Goal: Task Accomplishment & Management: Complete application form

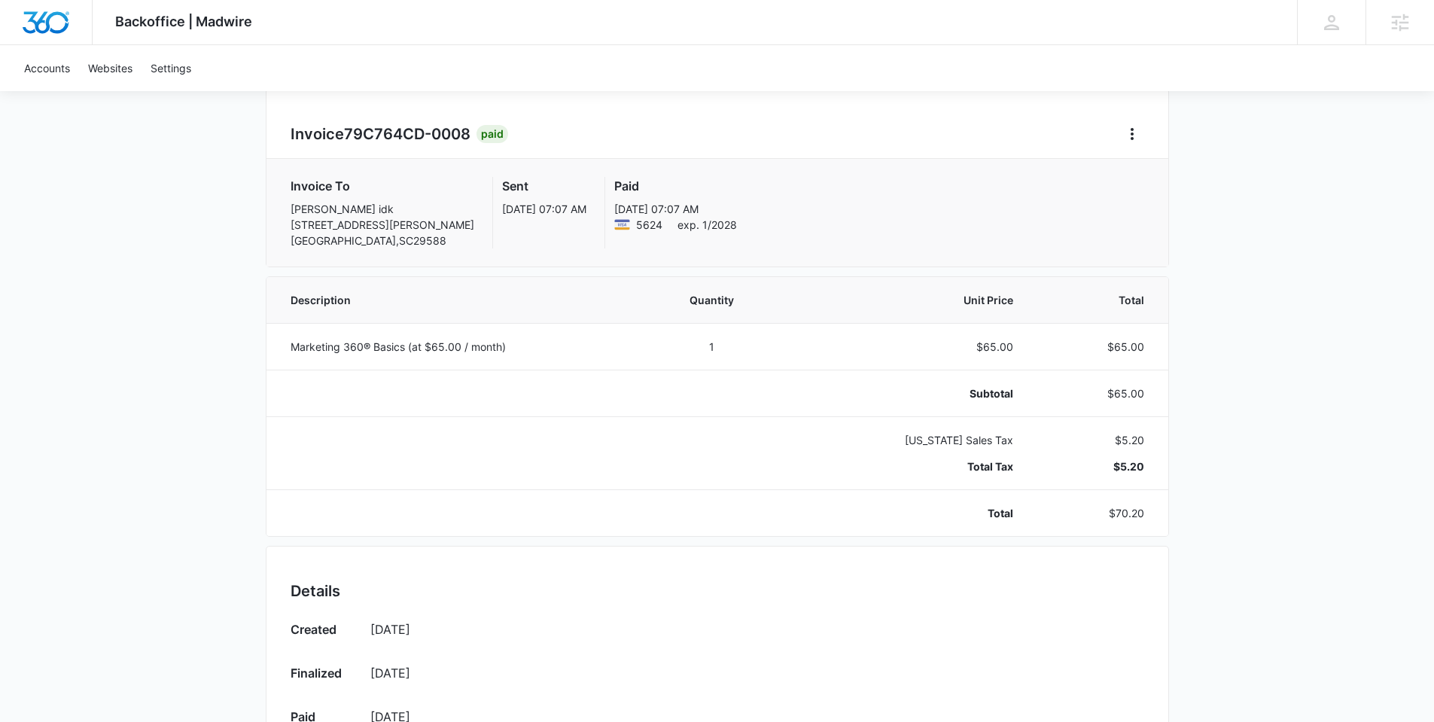
scroll to position [129, 0]
drag, startPoint x: 1109, startPoint y: 512, endPoint x: 1145, endPoint y: 516, distance: 36.3
click at [1145, 516] on td "$70.20" at bounding box center [1099, 512] width 136 height 47
copy p "$70.20"
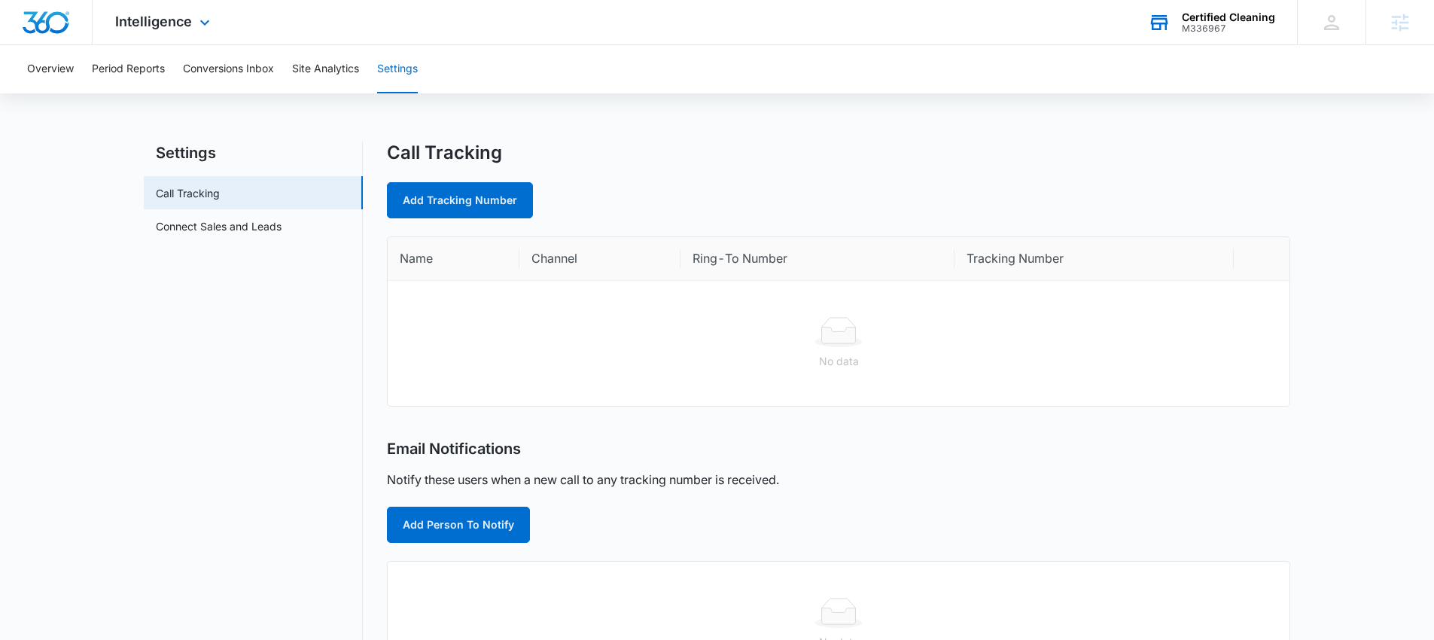
click at [1209, 23] on div "M336967" at bounding box center [1228, 28] width 93 height 11
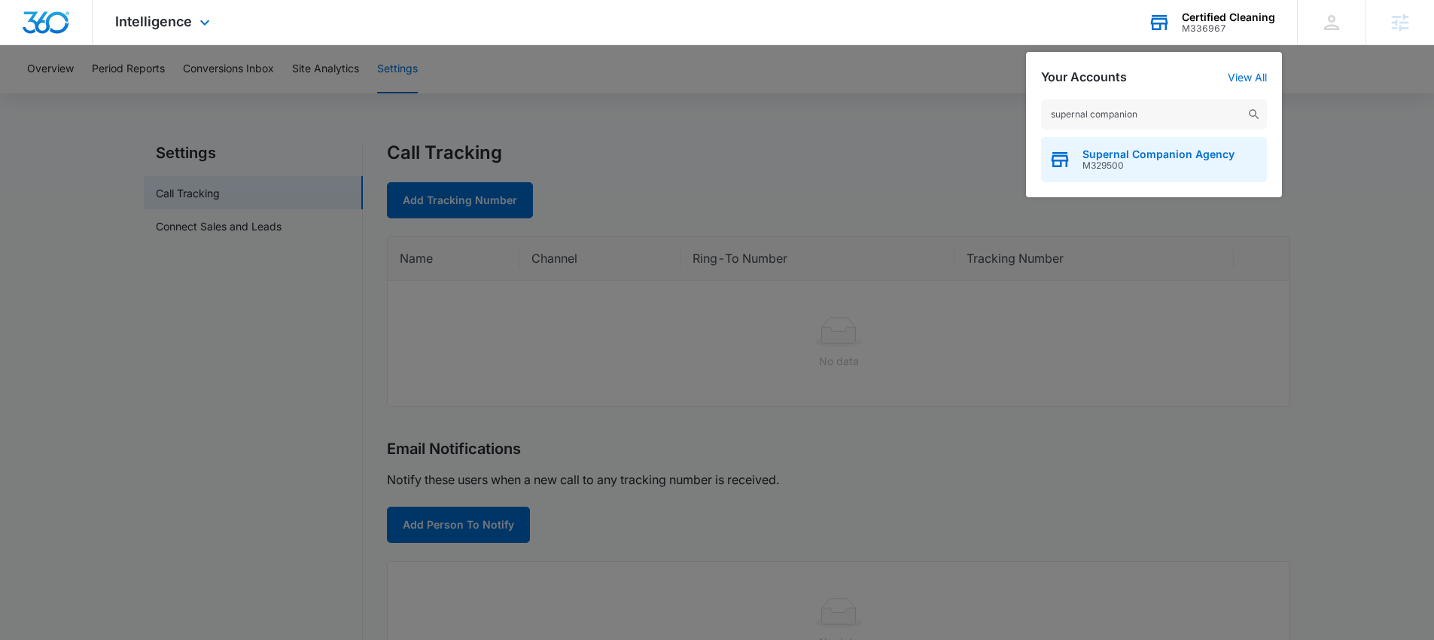
type input "supernal companion"
click at [1167, 157] on span "Supernal Companion Agency" at bounding box center [1159, 154] width 152 height 12
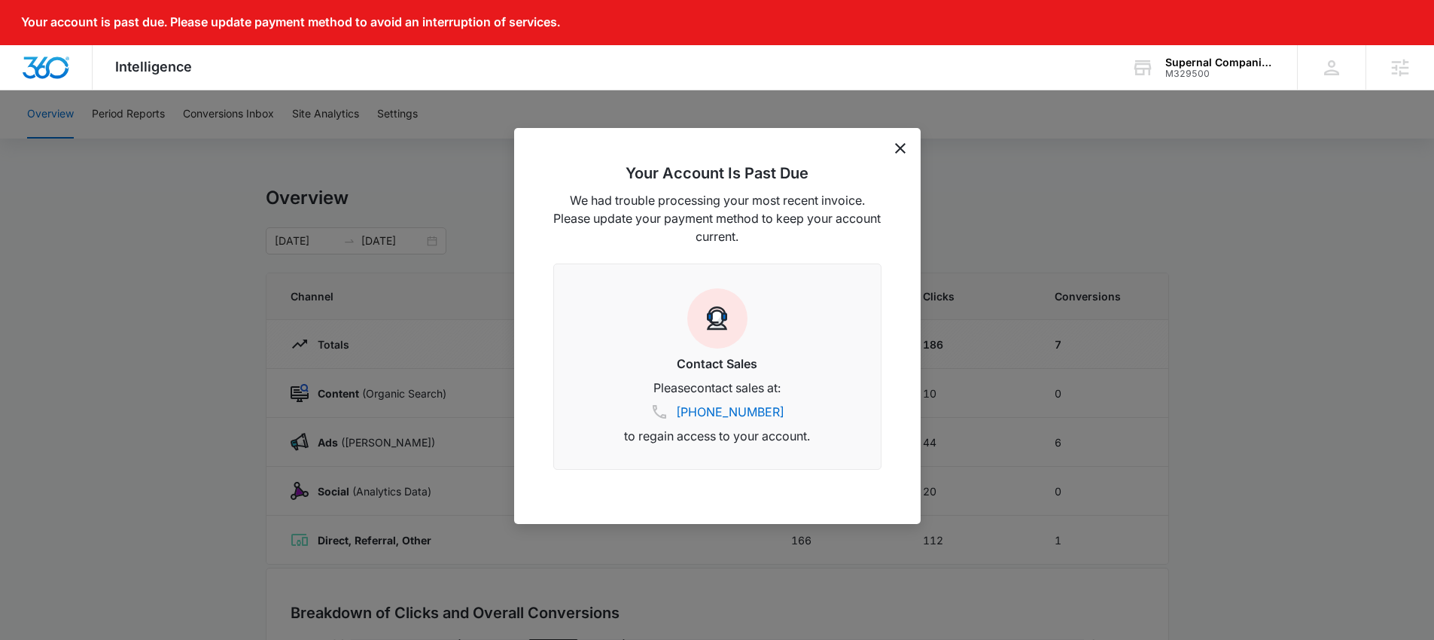
click at [901, 147] on icon "dismiss this dialog" at bounding box center [900, 148] width 11 height 11
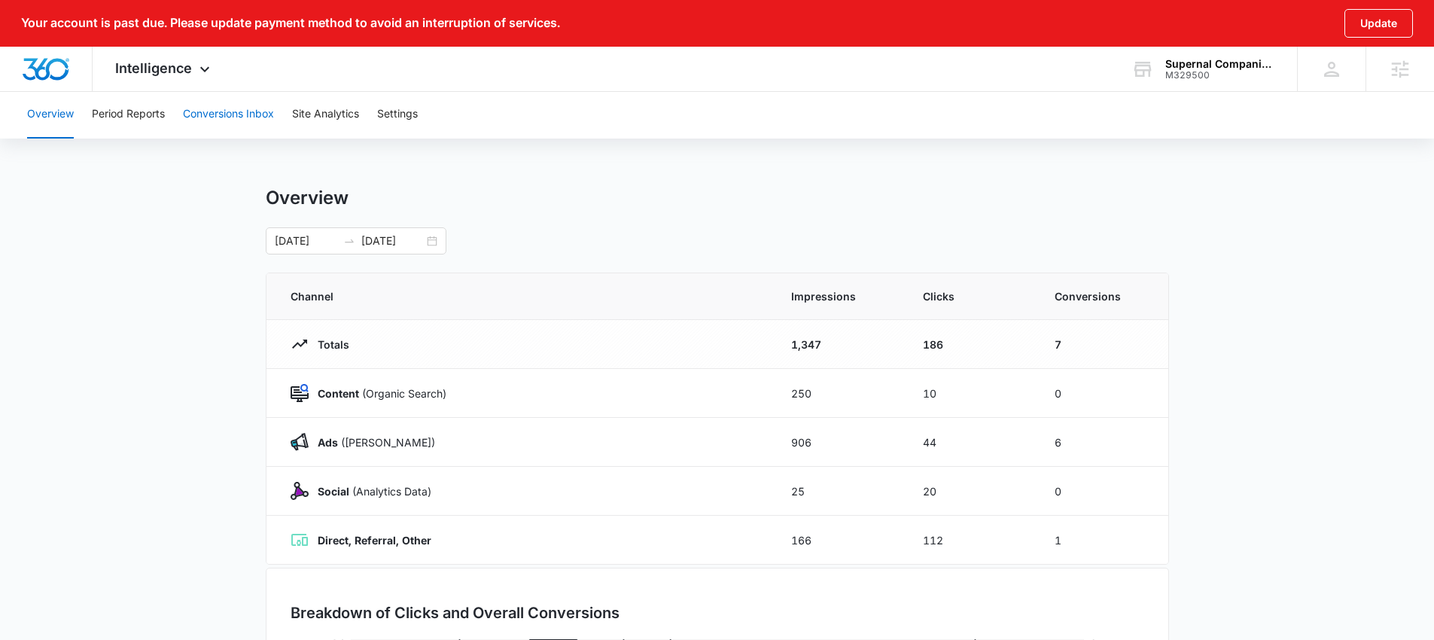
click at [203, 108] on button "Conversions Inbox" at bounding box center [228, 114] width 91 height 48
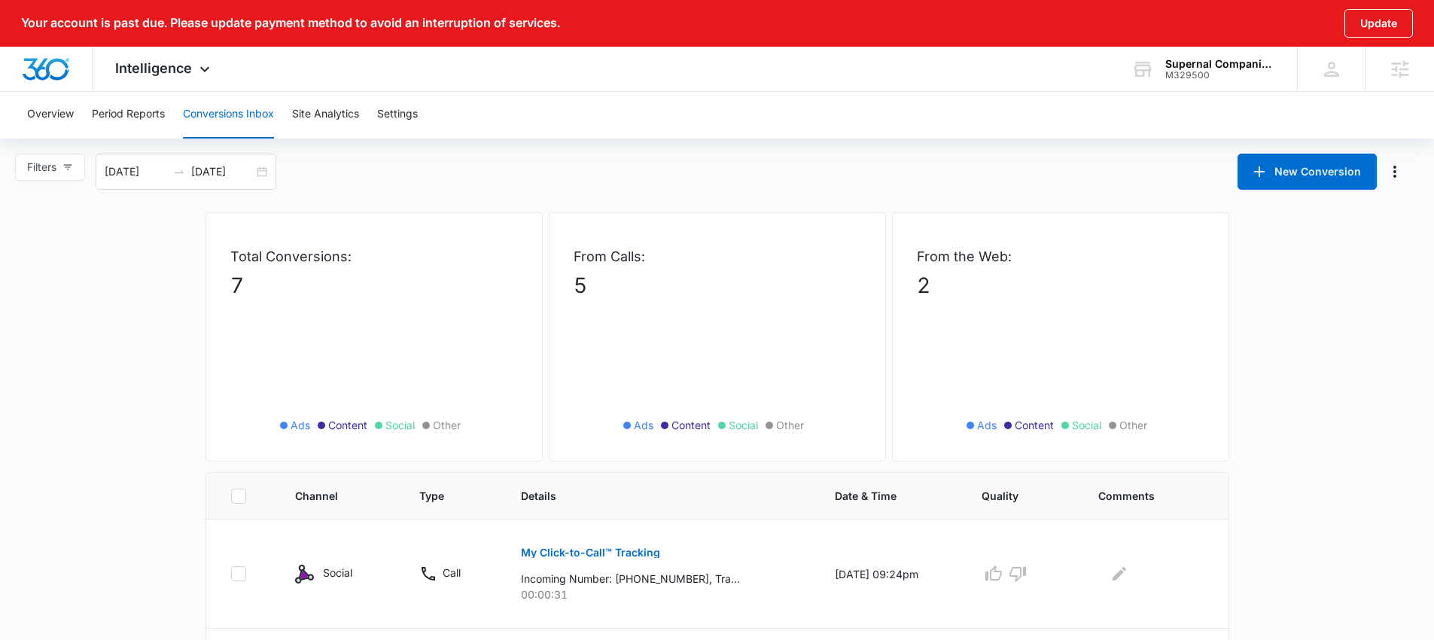
scroll to position [302, 0]
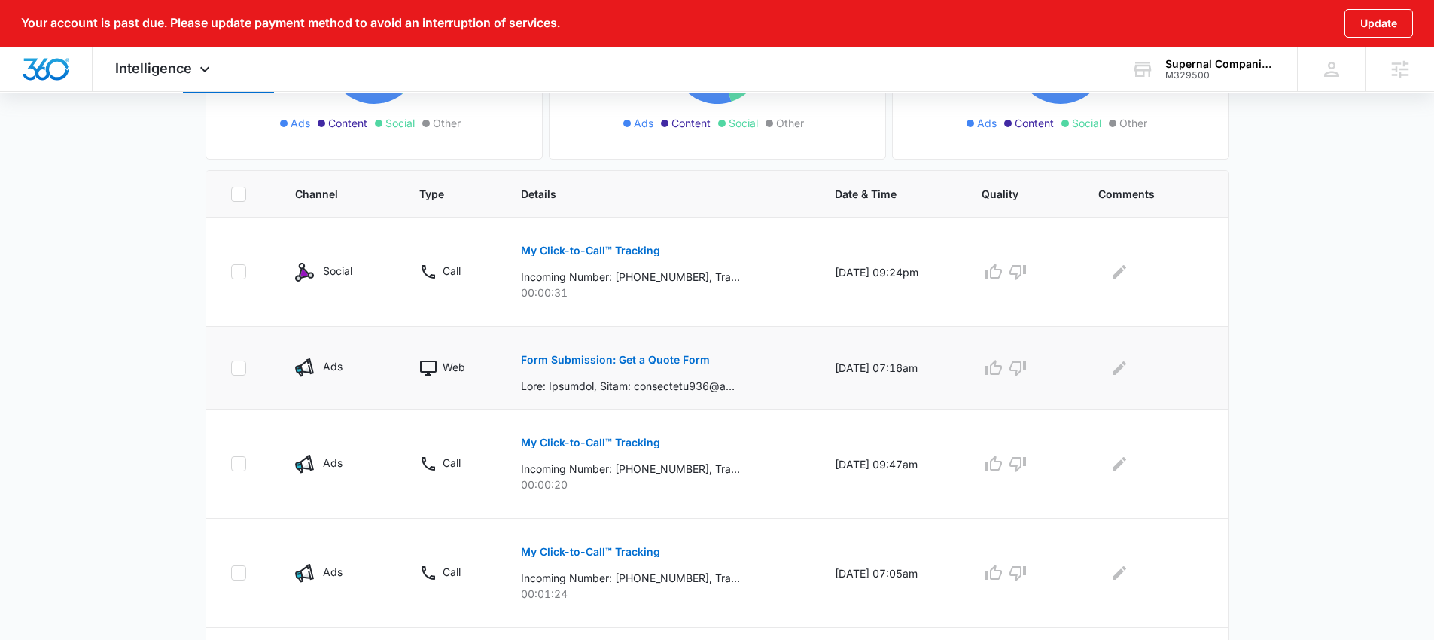
click at [638, 360] on p "Form Submission: Get a Quote Form" at bounding box center [615, 360] width 189 height 11
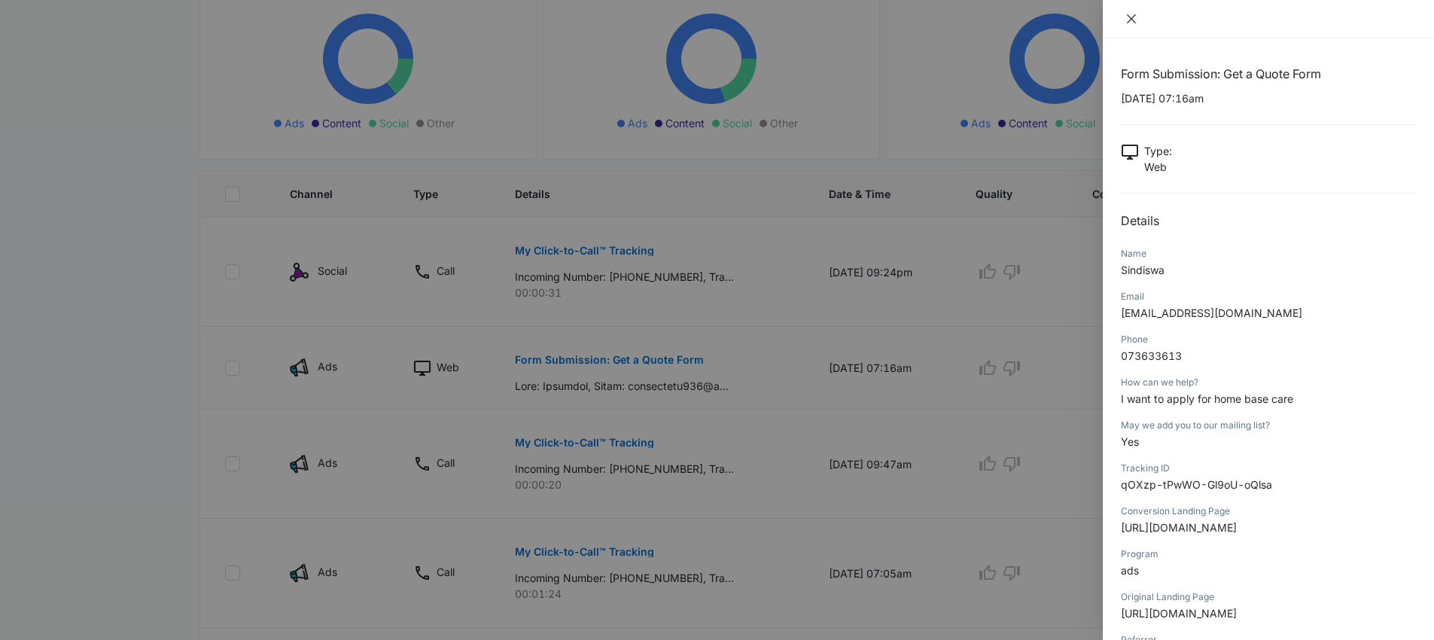
click at [1132, 15] on icon "close" at bounding box center [1132, 19] width 12 height 12
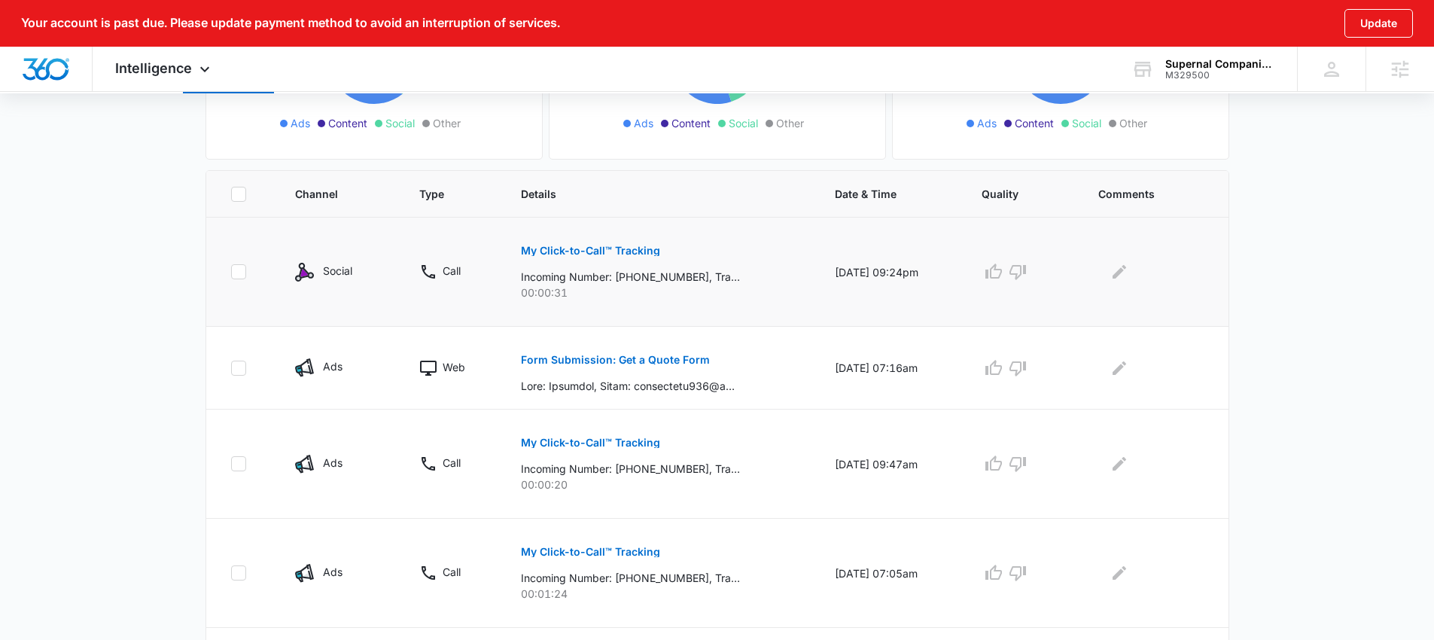
click at [586, 254] on p "My Click-to-Call™ Tracking" at bounding box center [590, 250] width 139 height 11
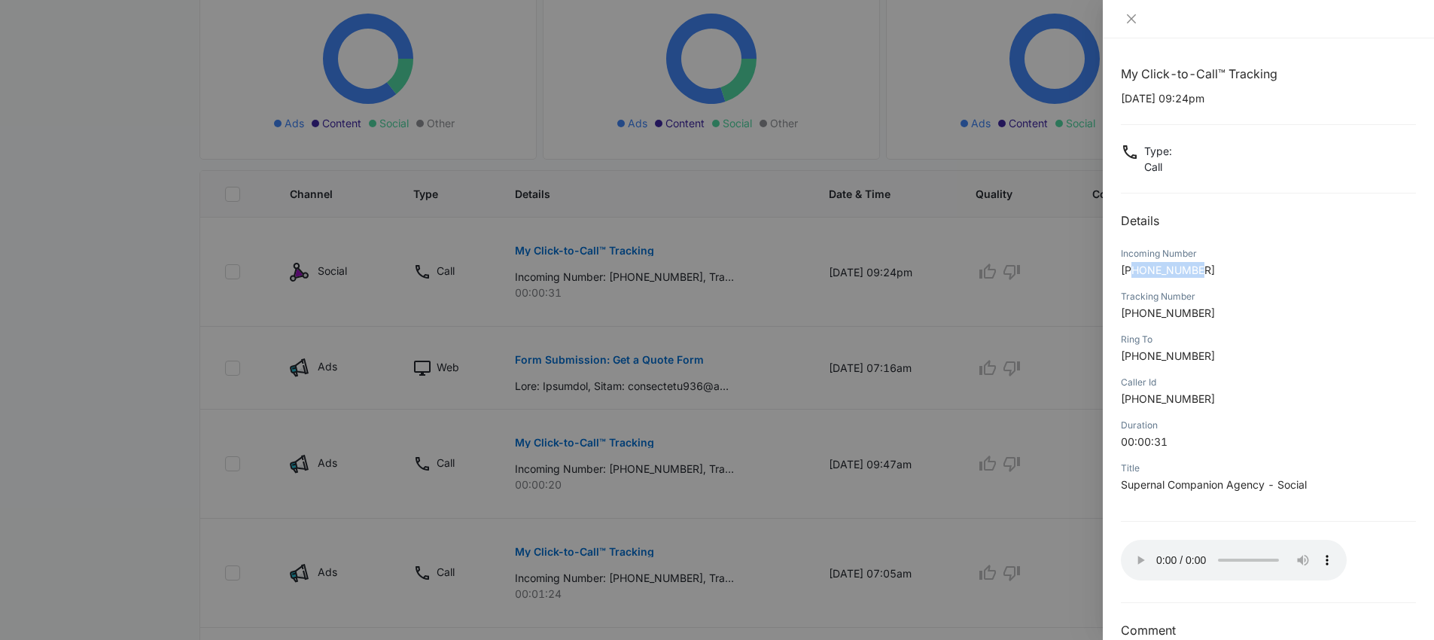
drag, startPoint x: 1206, startPoint y: 270, endPoint x: 1132, endPoint y: 270, distance: 73.8
click at [1132, 270] on p "+18572490315" at bounding box center [1268, 270] width 295 height 16
copy span "8572490315"
drag, startPoint x: 1224, startPoint y: 271, endPoint x: 1209, endPoint y: 270, distance: 15.1
click at [1224, 271] on p "+18572490315" at bounding box center [1268, 270] width 295 height 16
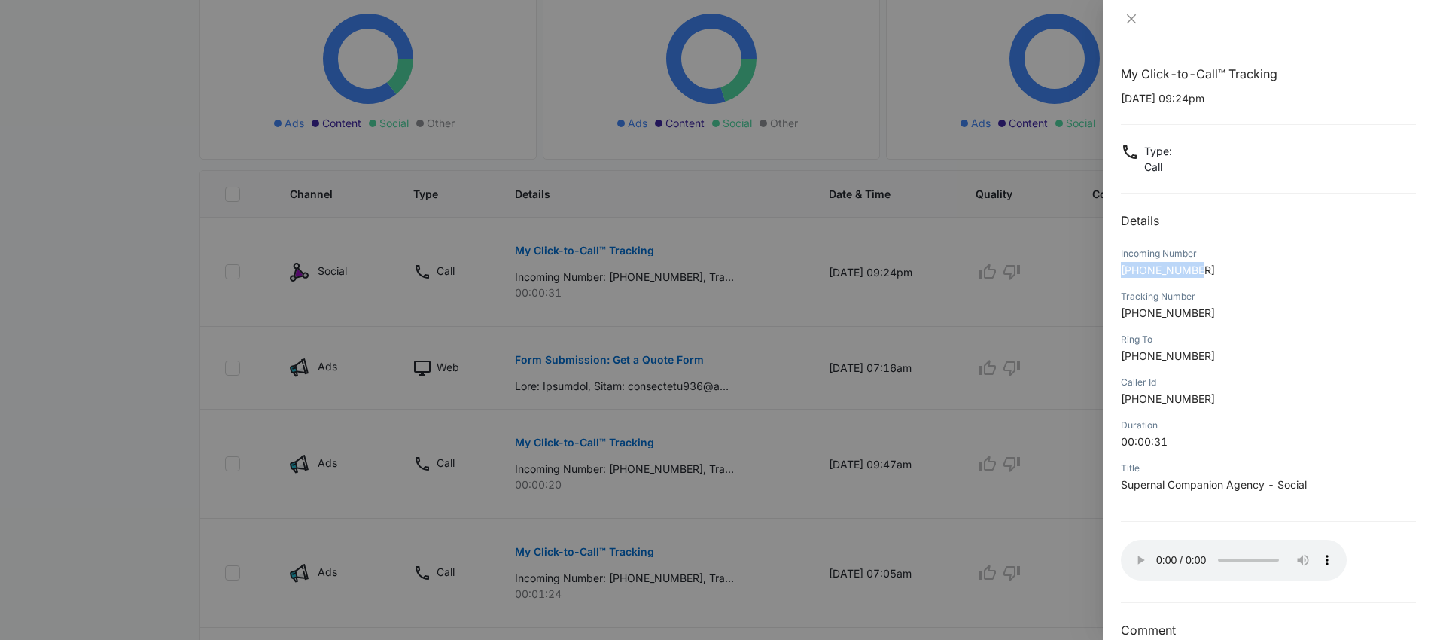
drag, startPoint x: 1209, startPoint y: 268, endPoint x: 1120, endPoint y: 267, distance: 89.6
click at [1120, 267] on div "My Click-to-Call™ Tracking 09/13/2025 at 09:24pm Type : Call Details Incoming N…" at bounding box center [1268, 339] width 331 height 602
copy span "+18572490315"
click at [1130, 20] on icon "close" at bounding box center [1131, 18] width 9 height 9
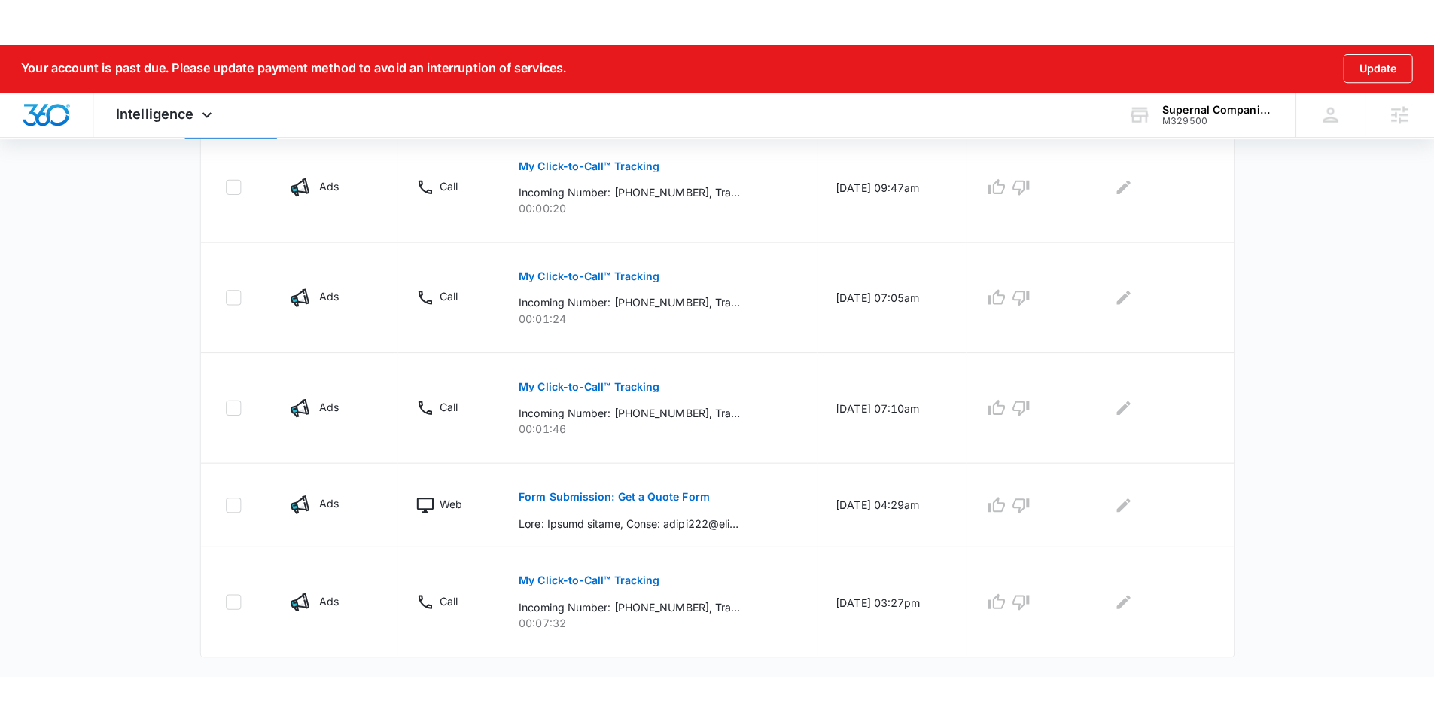
scroll to position [543, 0]
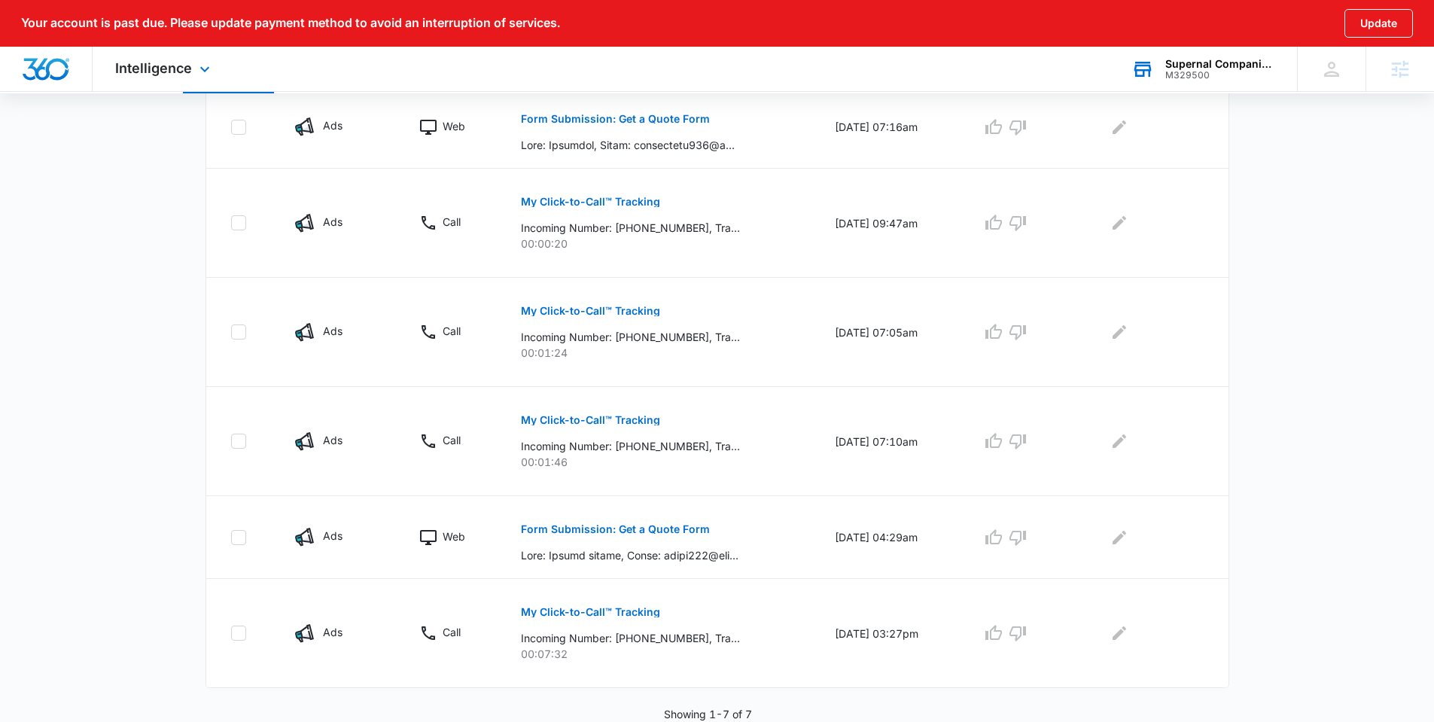
click at [1129, 47] on div "Supernal Companion Agency M329500 Your Accounts View All" at bounding box center [1203, 69] width 188 height 44
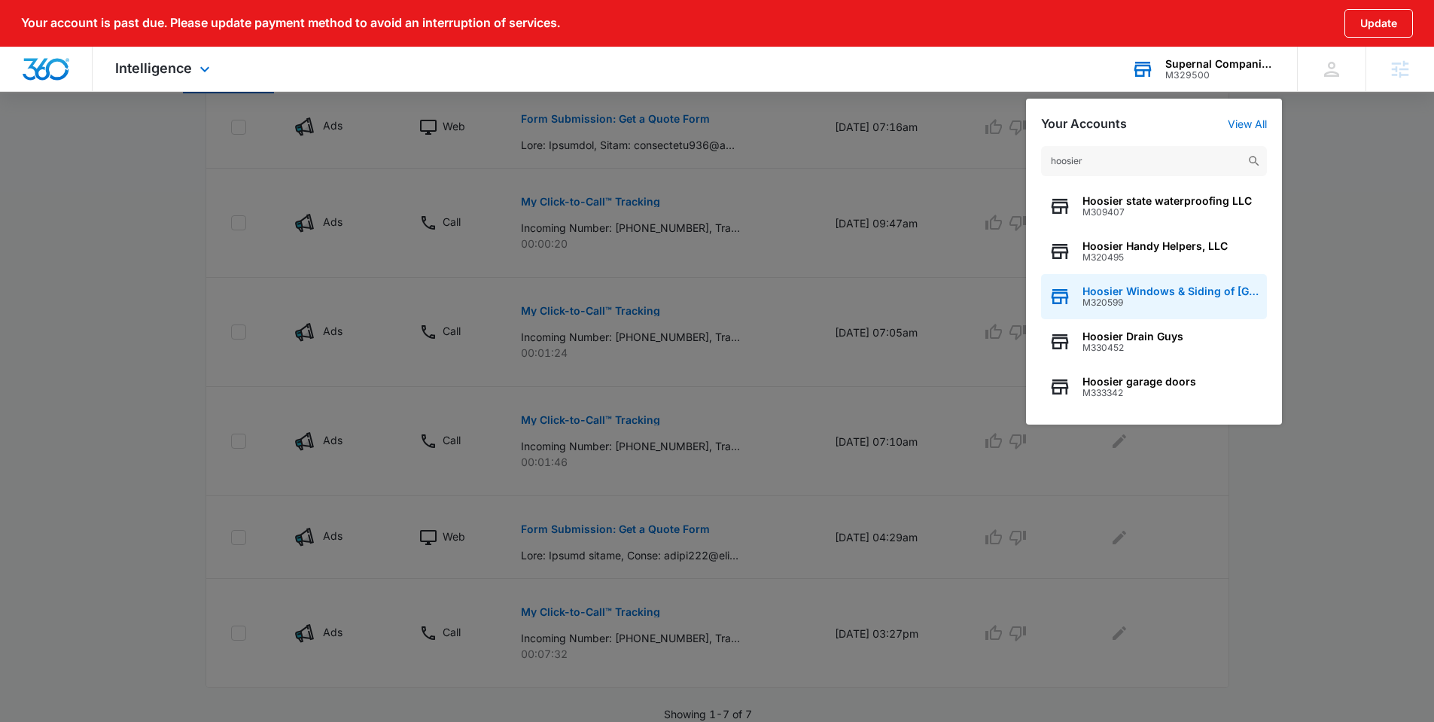
type input "hoosier"
click at [1132, 279] on div "Hoosier Windows & Siding of Indianapolis M320599" at bounding box center [1154, 296] width 226 height 45
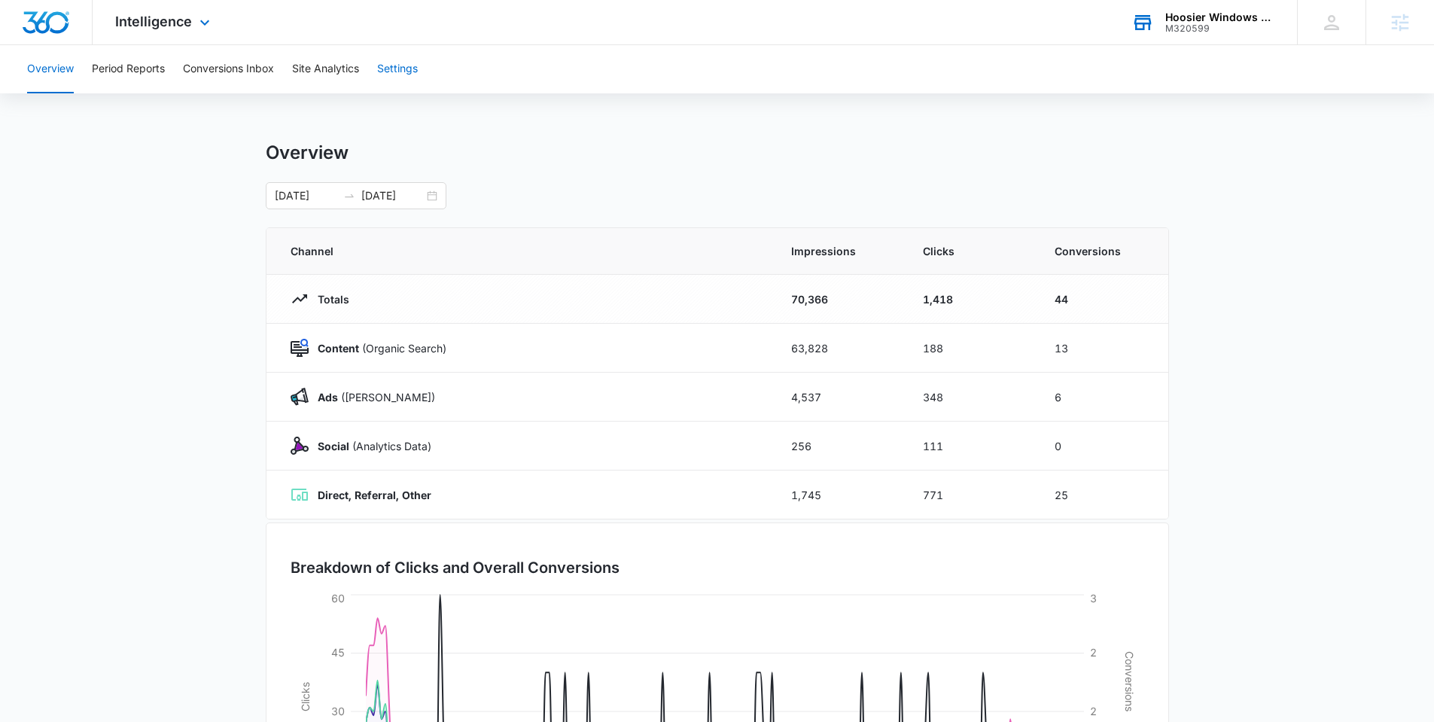
click at [392, 66] on button "Settings" at bounding box center [397, 69] width 41 height 48
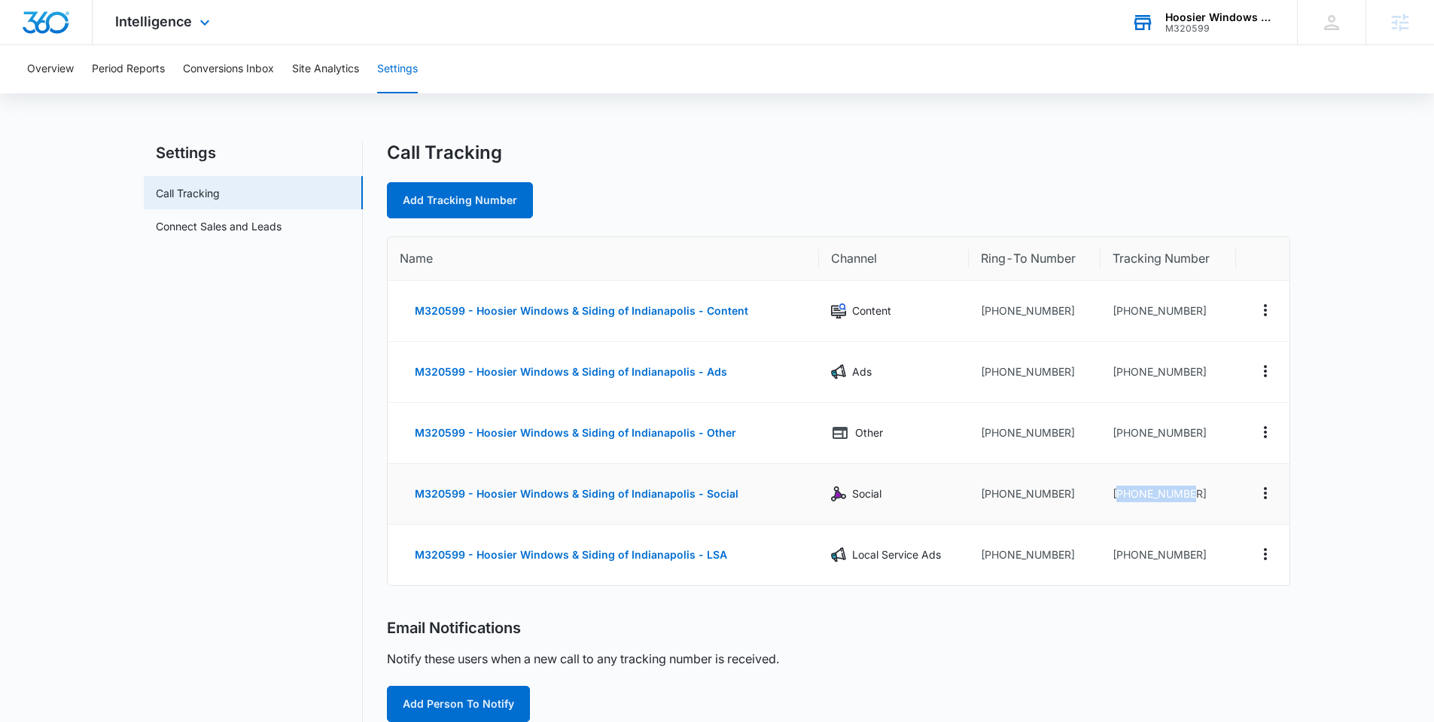
drag, startPoint x: 1189, startPoint y: 494, endPoint x: 1116, endPoint y: 495, distance: 73.0
click at [1116, 495] on td "+13173005425" at bounding box center [1168, 494] width 135 height 61
click at [1197, 495] on td "+13173005425" at bounding box center [1168, 494] width 135 height 61
drag, startPoint x: 1184, startPoint y: 495, endPoint x: 1124, endPoint y: 495, distance: 59.5
click at [1124, 495] on td "+13173005425" at bounding box center [1168, 494] width 135 height 61
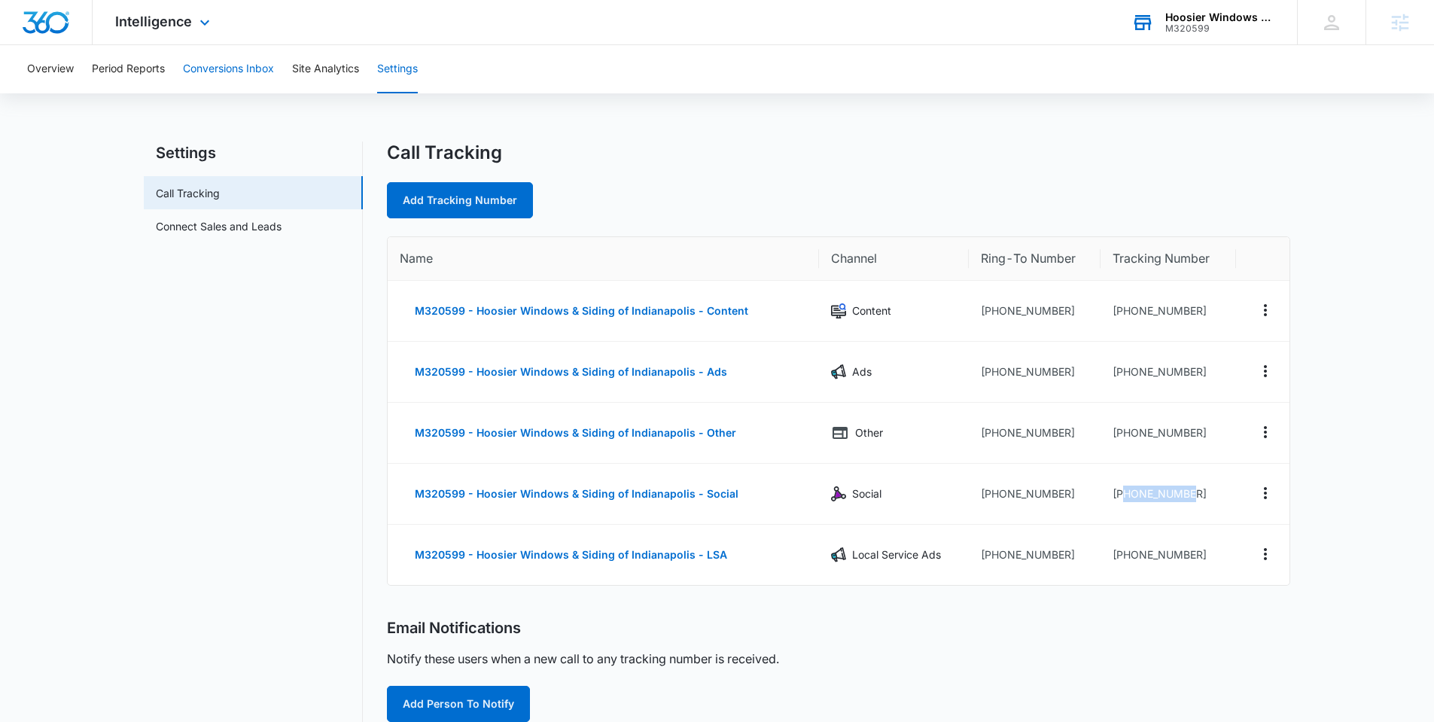
click at [237, 65] on button "Conversions Inbox" at bounding box center [228, 69] width 91 height 48
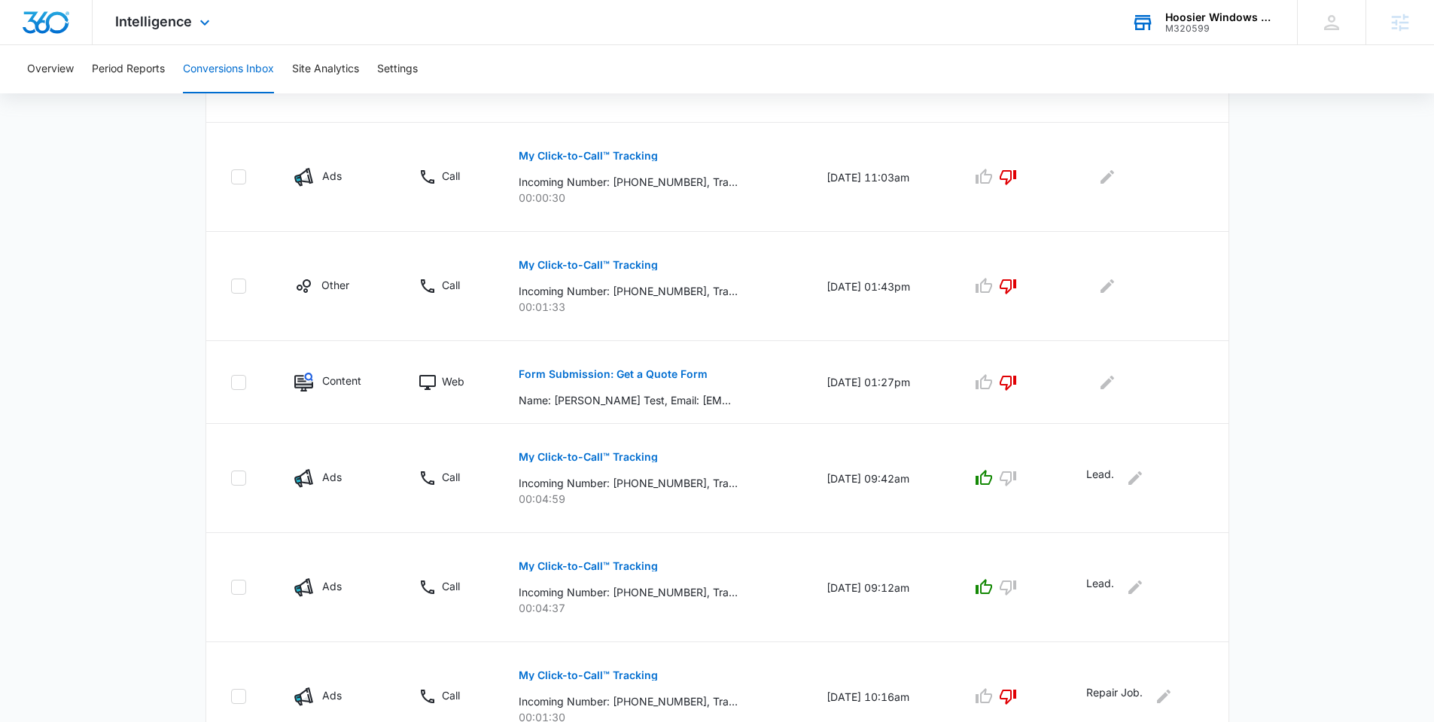
scroll to position [838, 0]
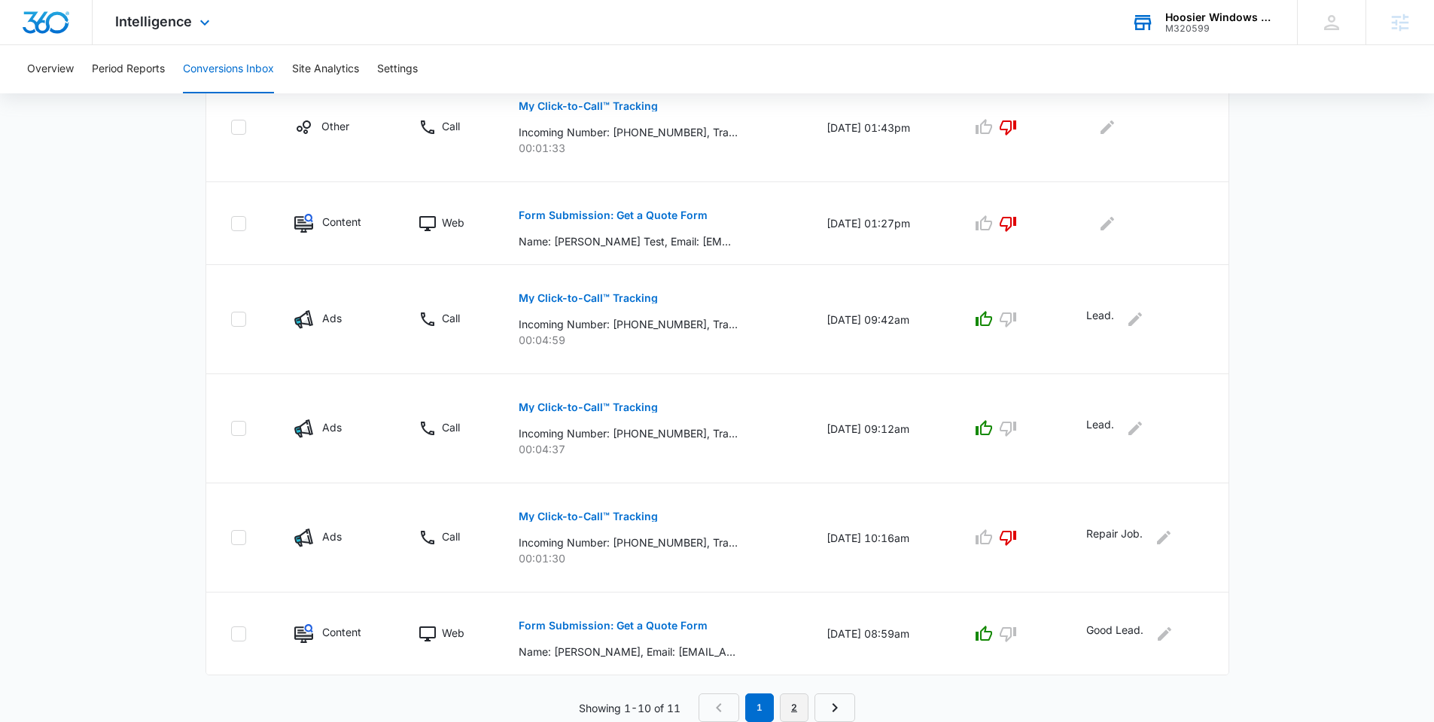
click at [799, 639] on link "2" at bounding box center [794, 707] width 29 height 29
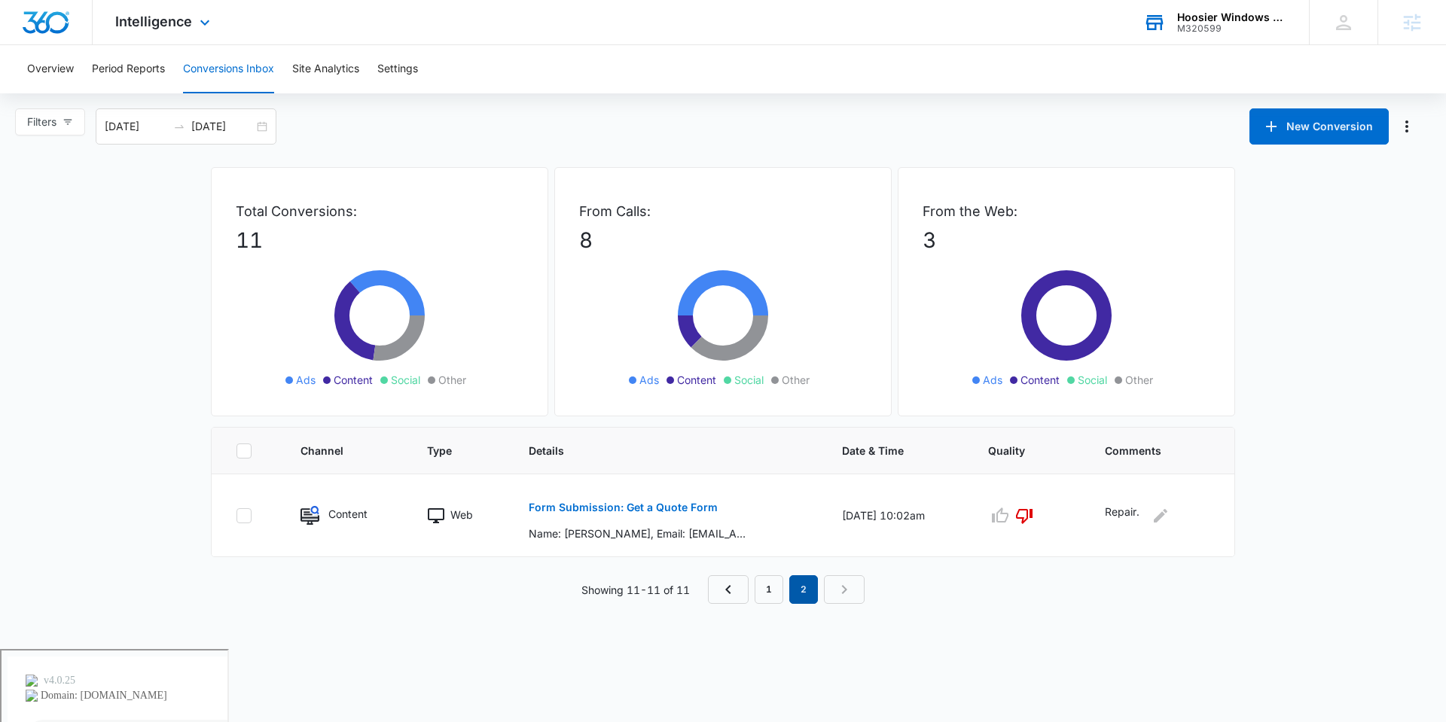
click at [810, 587] on em "2" at bounding box center [803, 589] width 29 height 29
click at [264, 125] on div "08/16/2025 09/15/2025" at bounding box center [186, 126] width 181 height 36
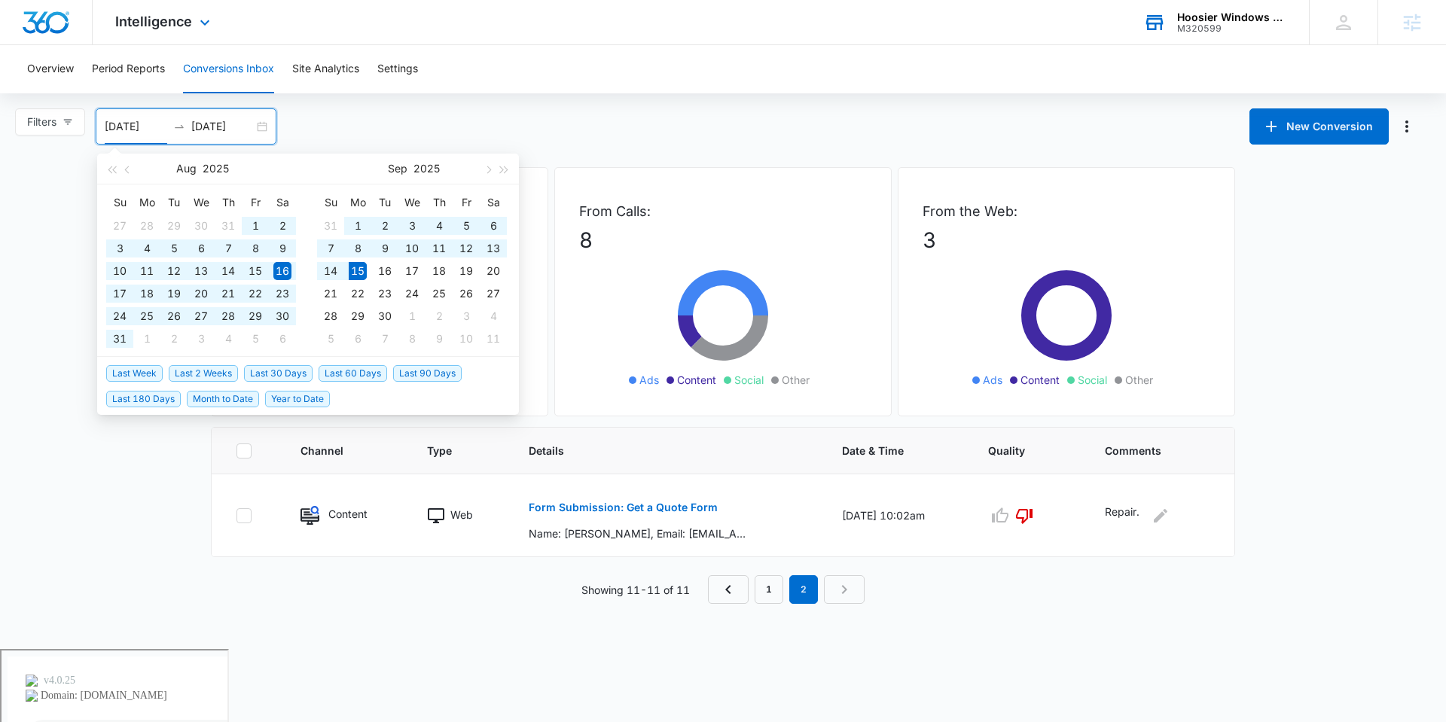
click at [172, 398] on span "Last 180 Days" at bounding box center [143, 399] width 75 height 17
type input "03/19/2025"
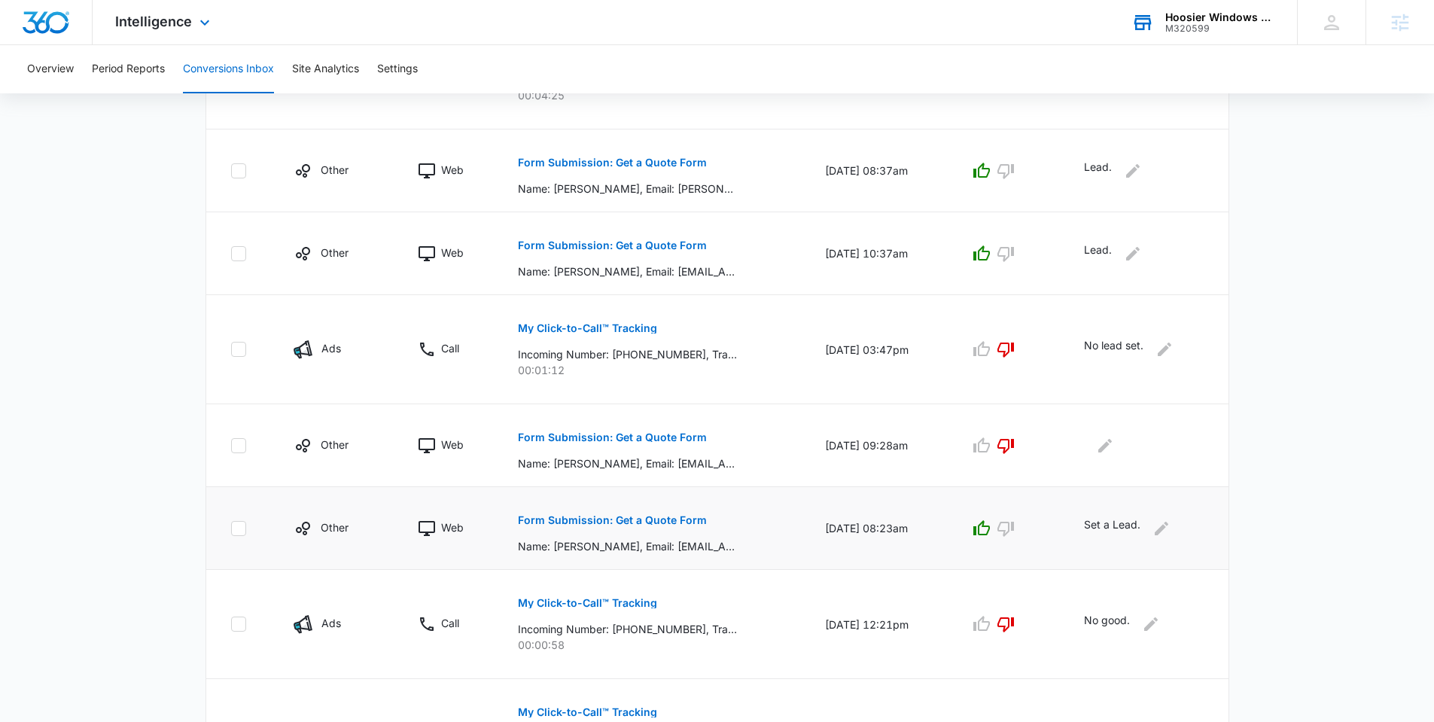
scroll to position [759, 0]
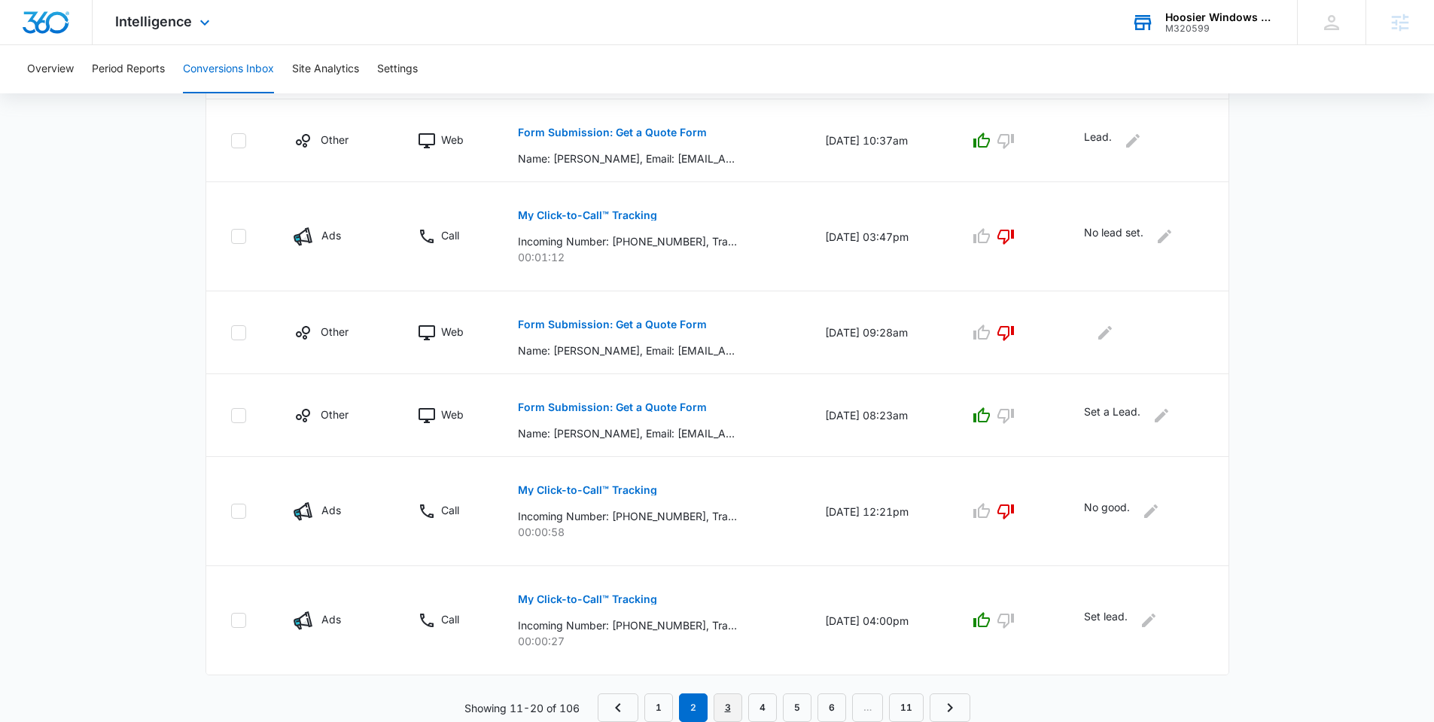
click at [727, 639] on link "3" at bounding box center [728, 707] width 29 height 29
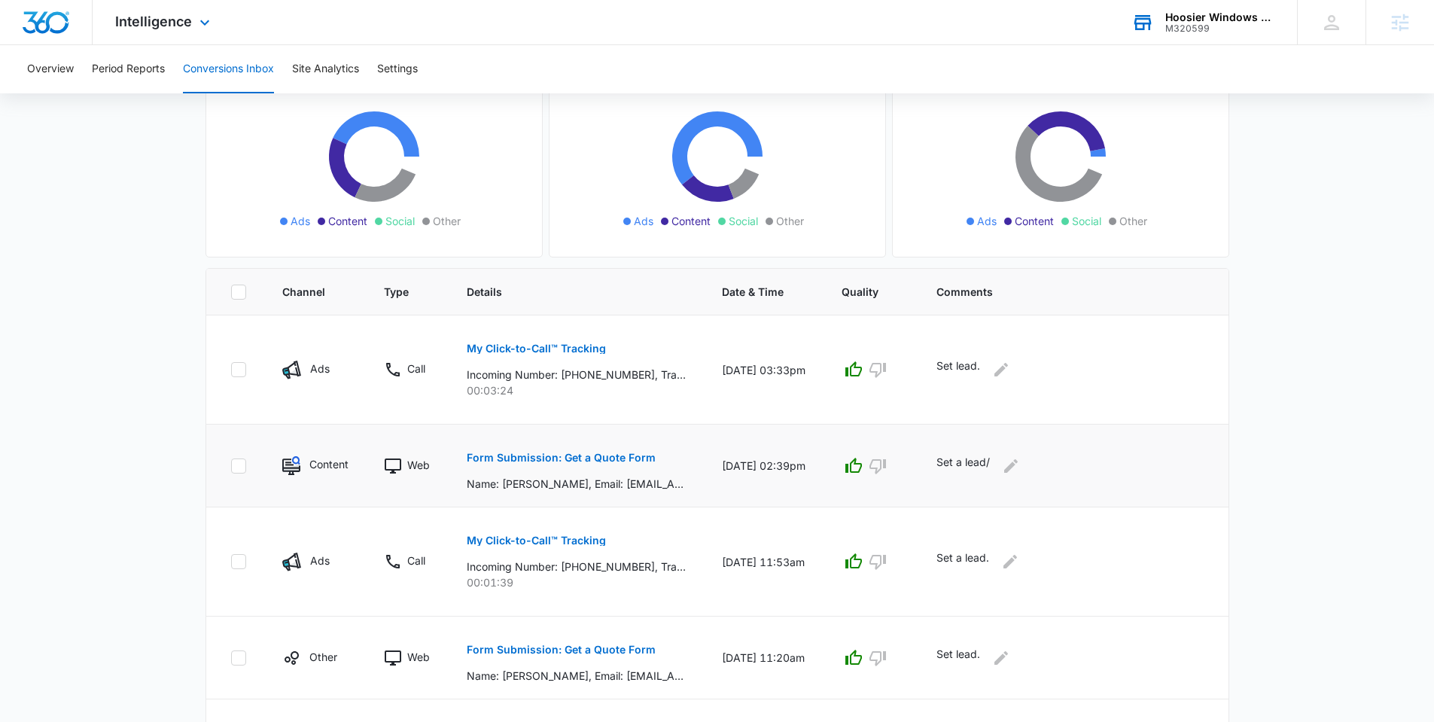
scroll to position [0, 0]
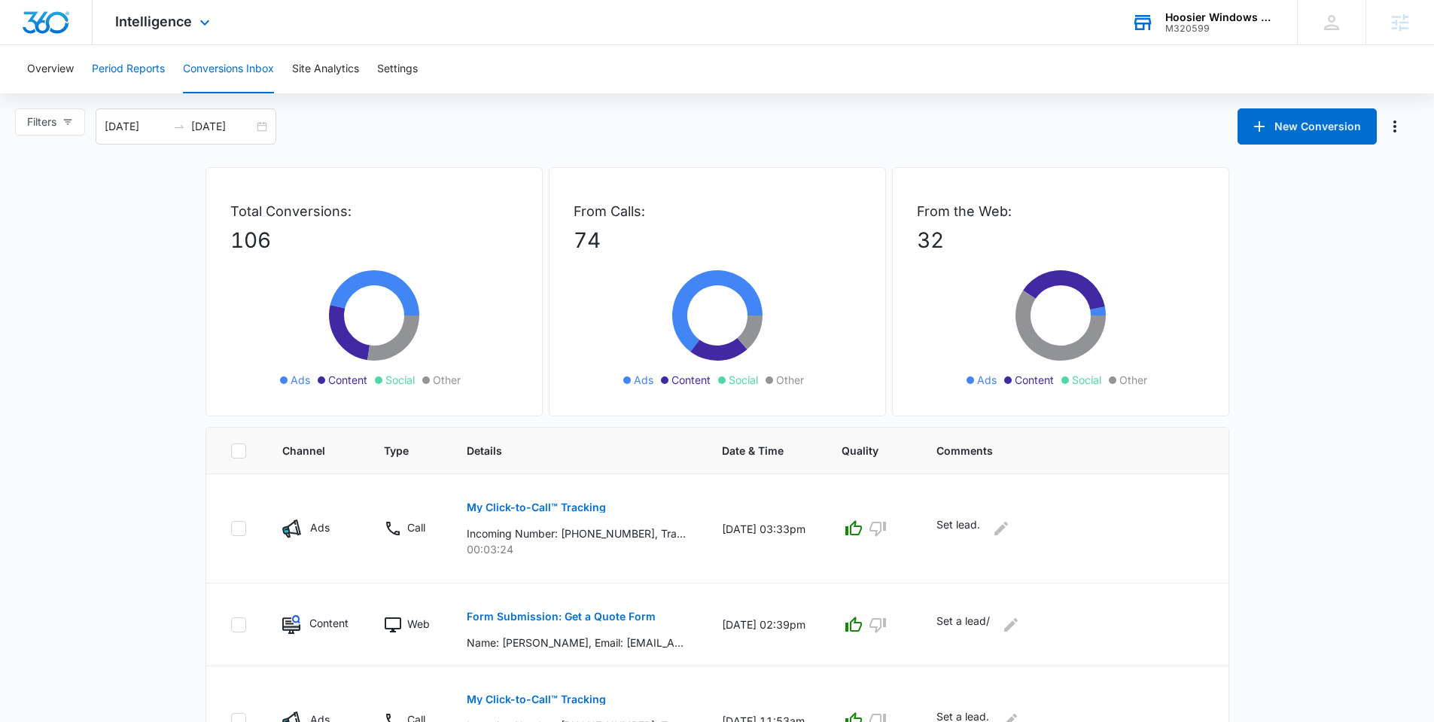
click at [133, 61] on button "Period Reports" at bounding box center [128, 69] width 73 height 48
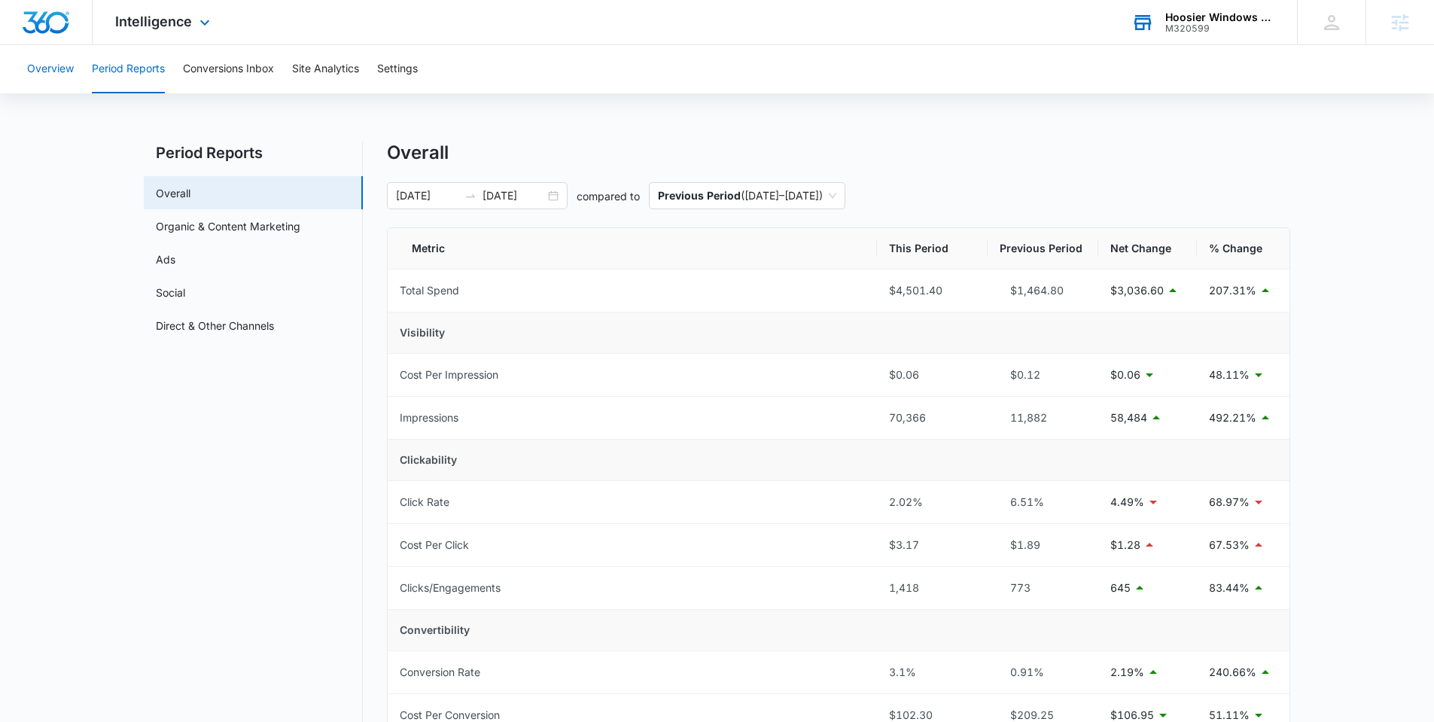
click at [52, 66] on button "Overview" at bounding box center [50, 69] width 47 height 48
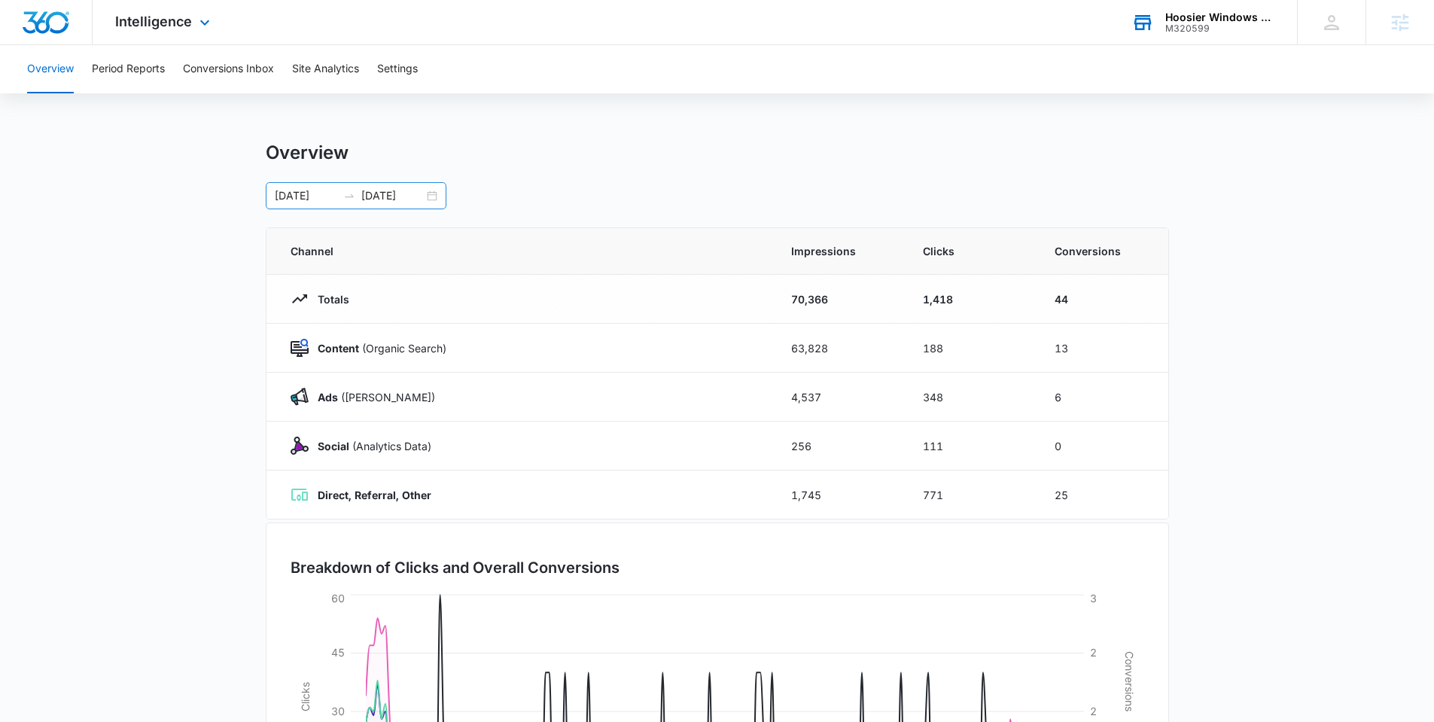
click at [415, 189] on input "[DATE]" at bounding box center [392, 195] width 62 height 17
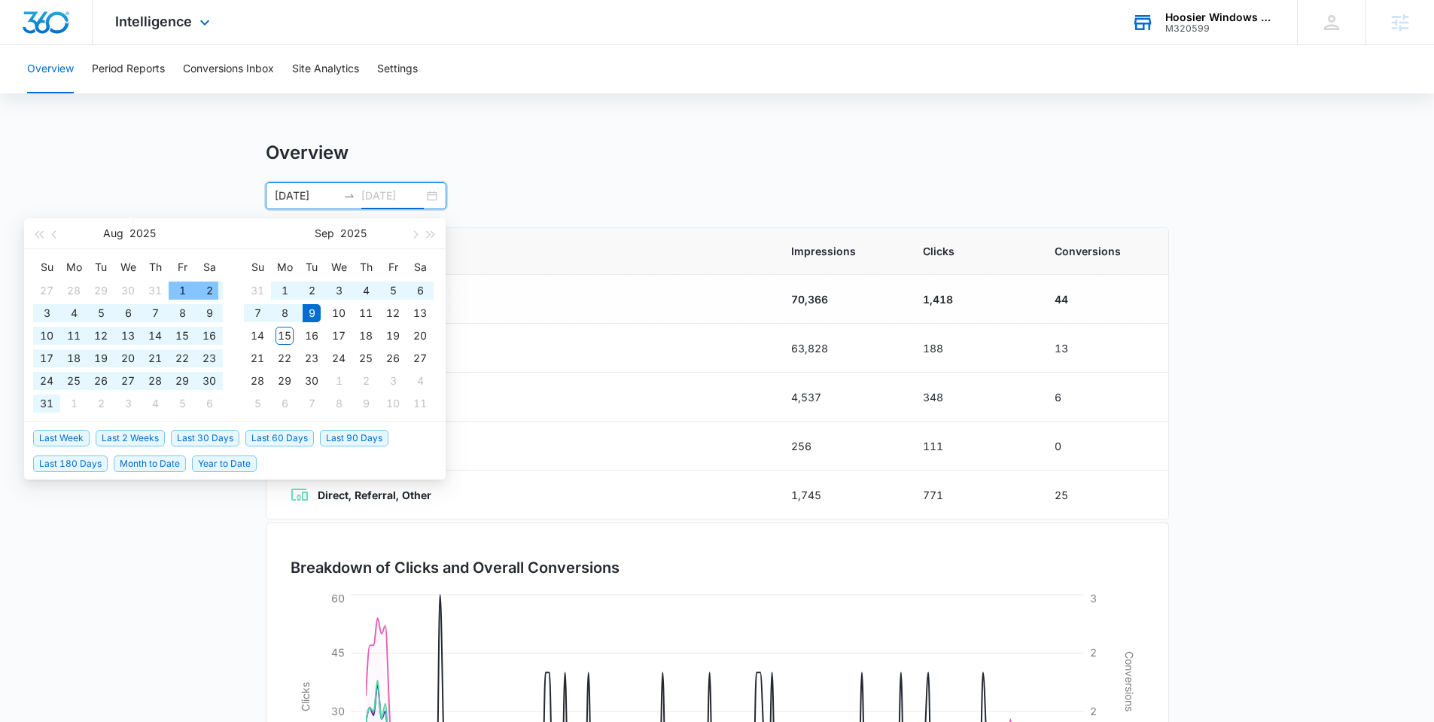
type input "[DATE]"
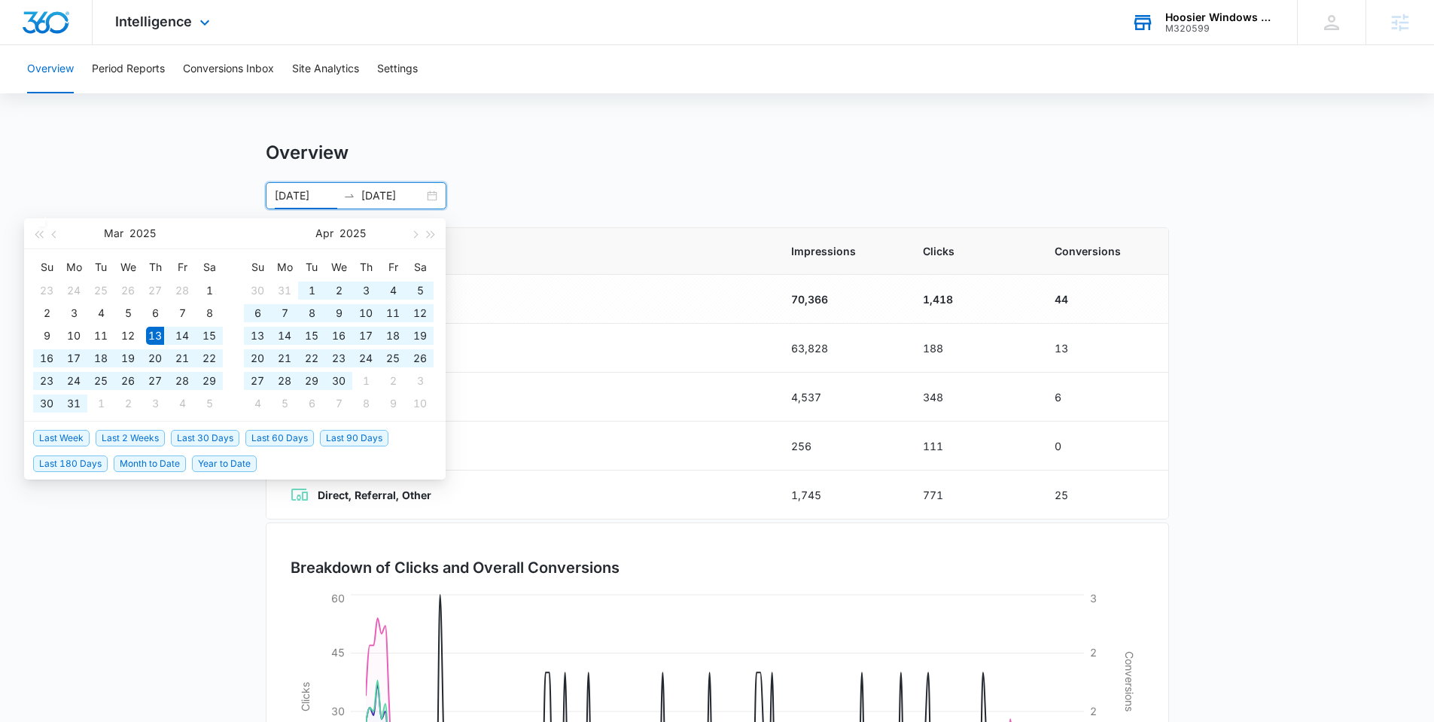
click at [331, 193] on input "03/13/2025" at bounding box center [306, 195] width 62 height 17
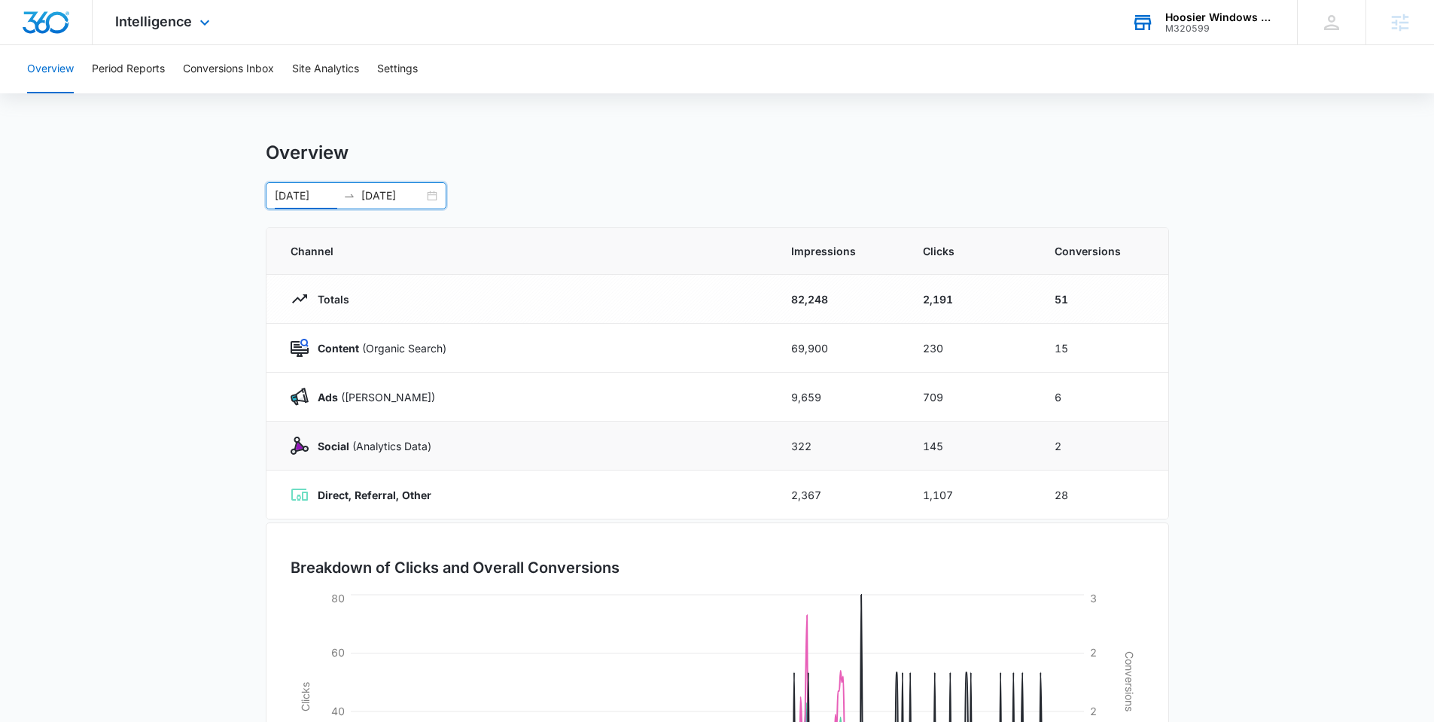
type input "03/13/2024"
click at [330, 443] on strong "Social" at bounding box center [334, 446] width 32 height 13
click at [398, 67] on button "Settings" at bounding box center [397, 69] width 41 height 48
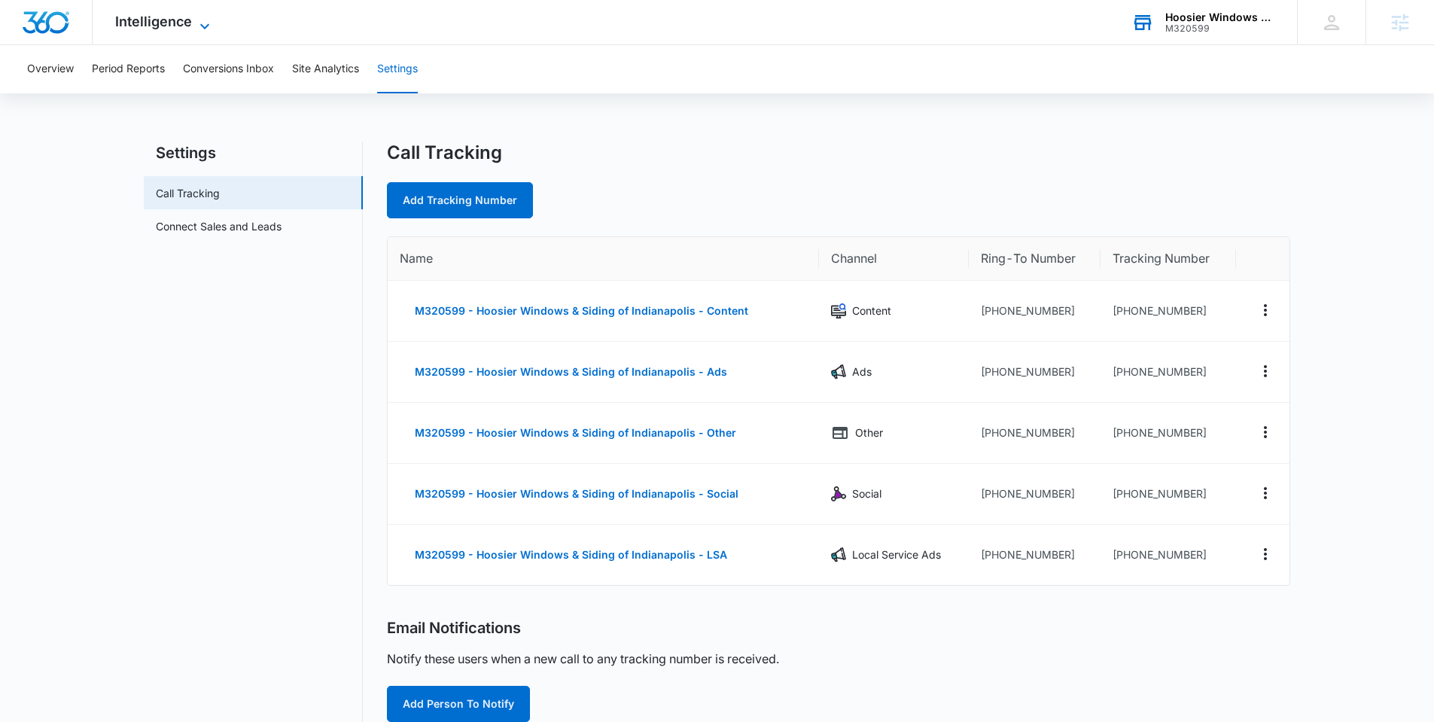
click at [166, 22] on span "Intelligence" at bounding box center [153, 22] width 77 height 16
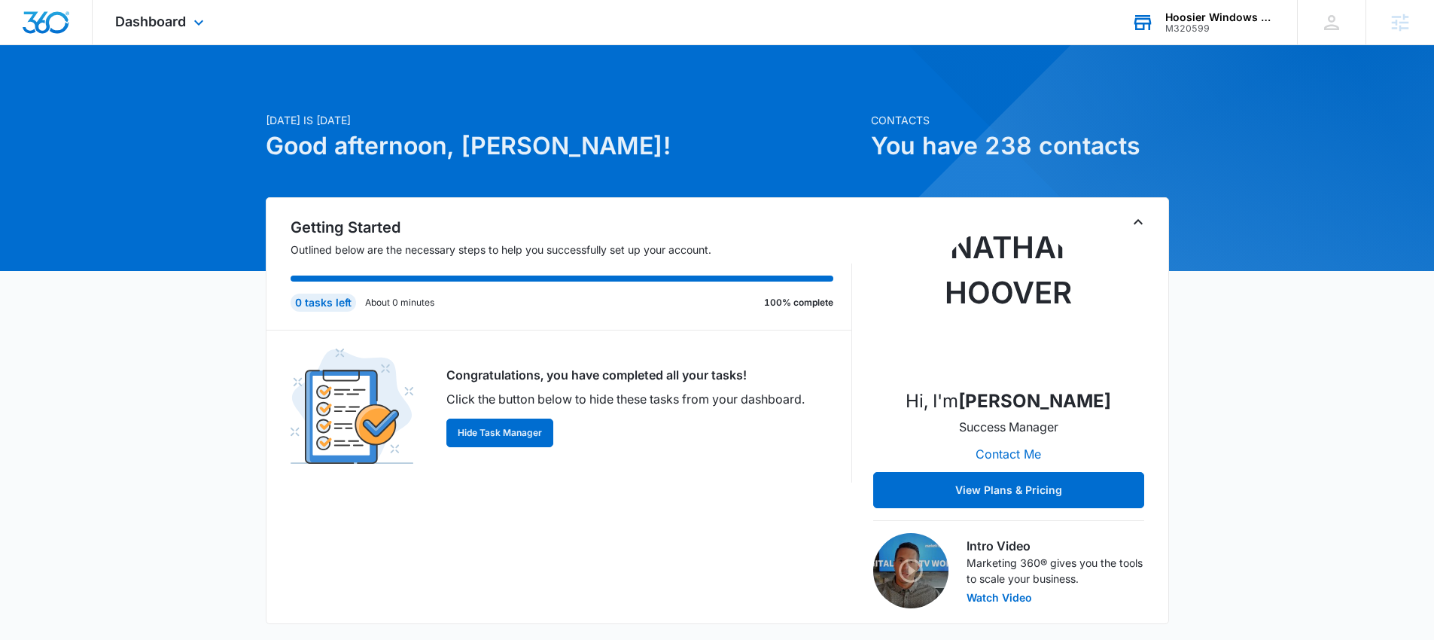
click at [1214, 15] on div "Hoosier Windows & Siding of [GEOGRAPHIC_DATA]" at bounding box center [1221, 17] width 110 height 12
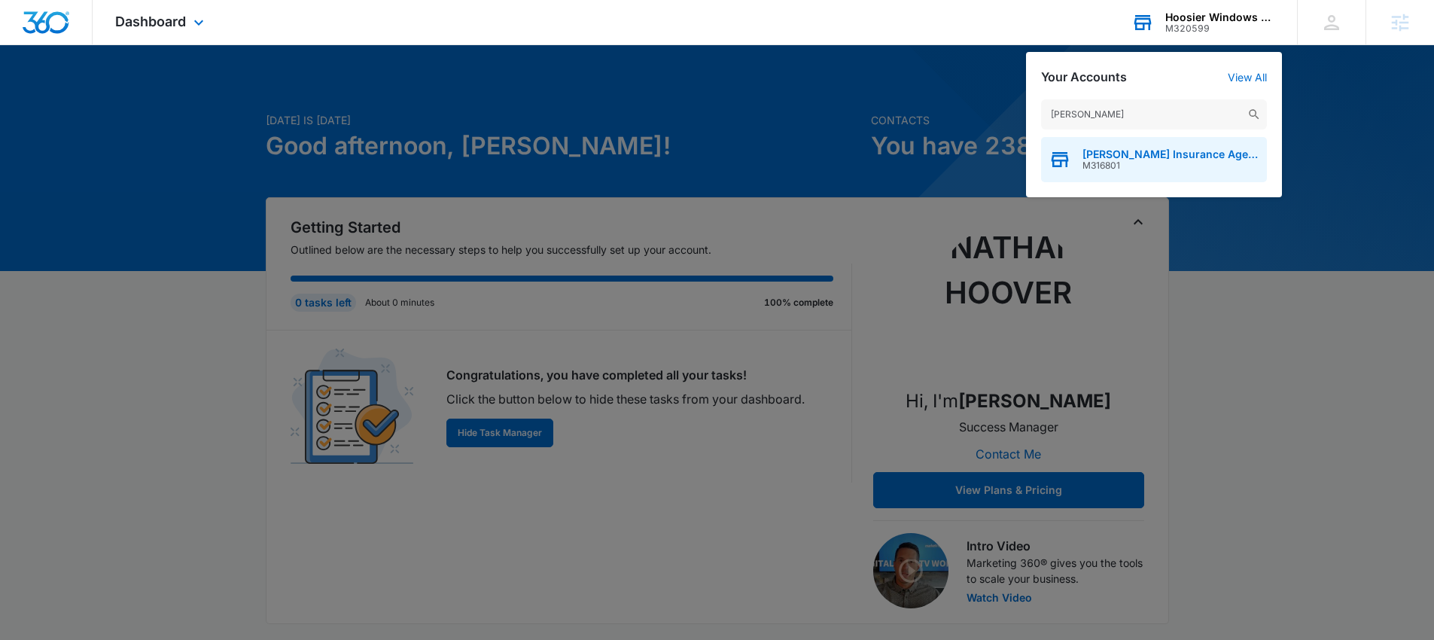
type input "[PERSON_NAME]"
click at [1122, 158] on span "[PERSON_NAME] Insurance Agency" at bounding box center [1171, 154] width 177 height 12
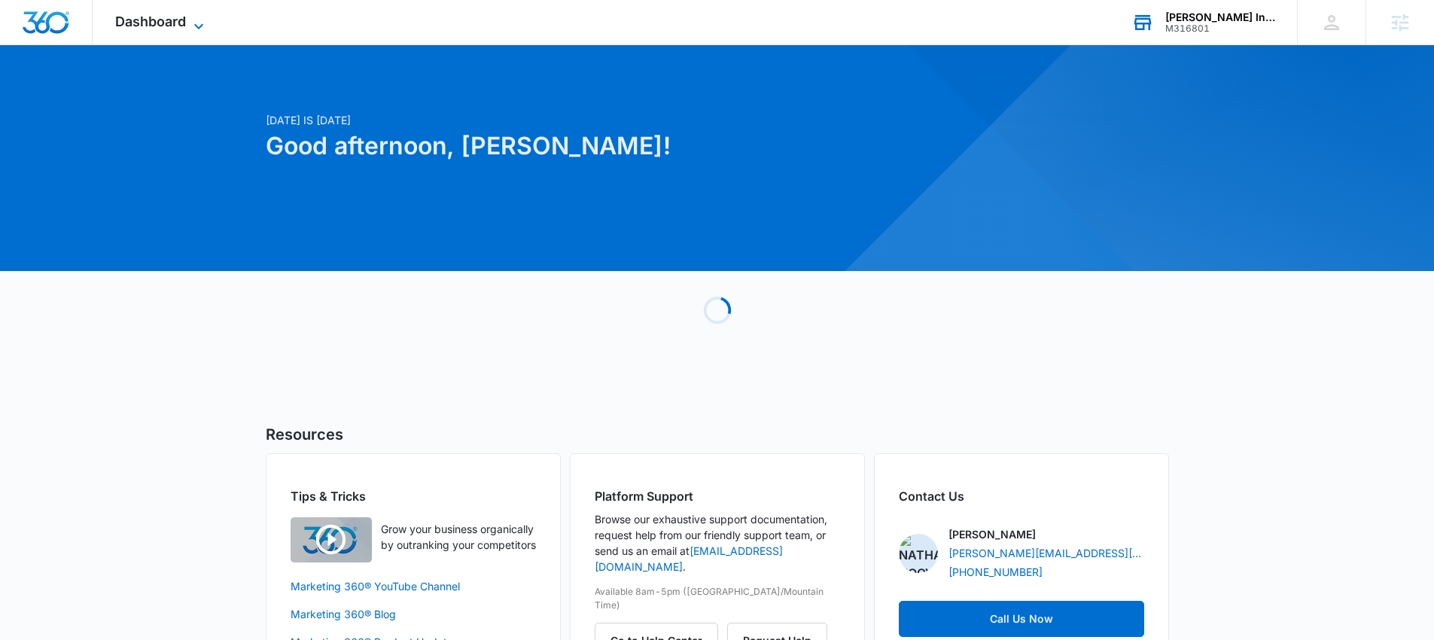
click at [175, 19] on span "Dashboard" at bounding box center [150, 22] width 71 height 16
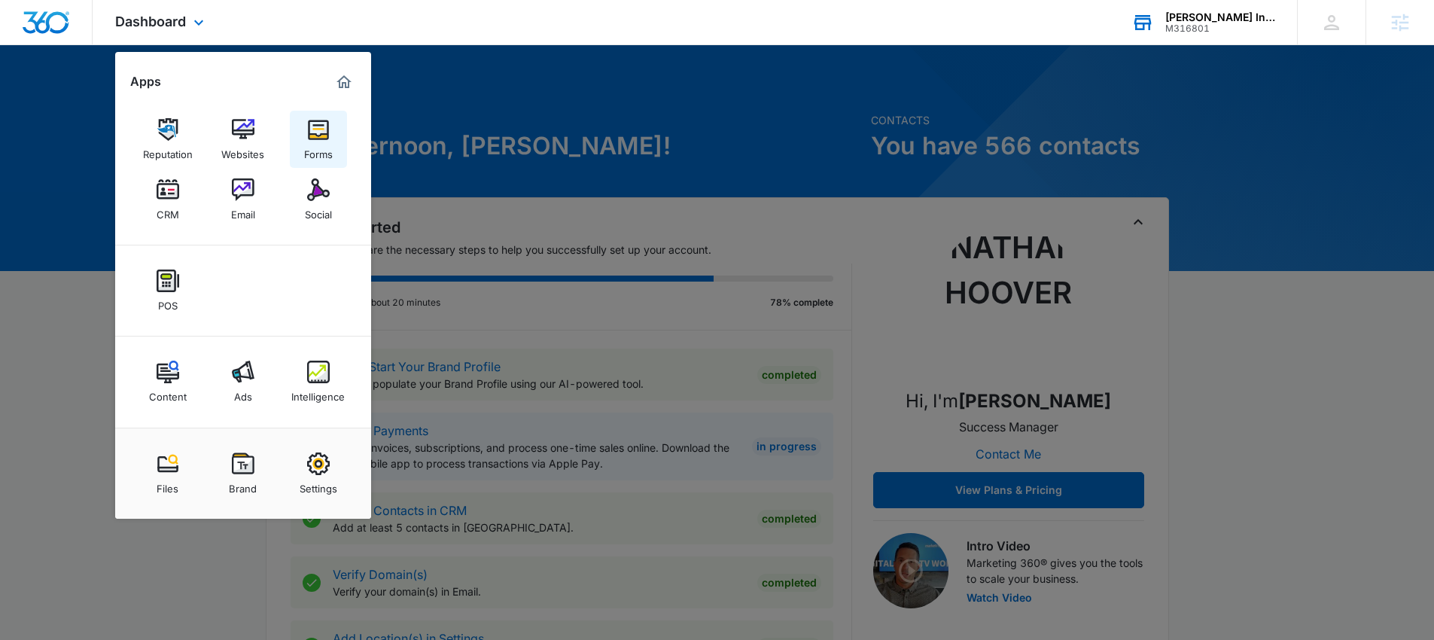
click at [314, 133] on img at bounding box center [318, 129] width 23 height 23
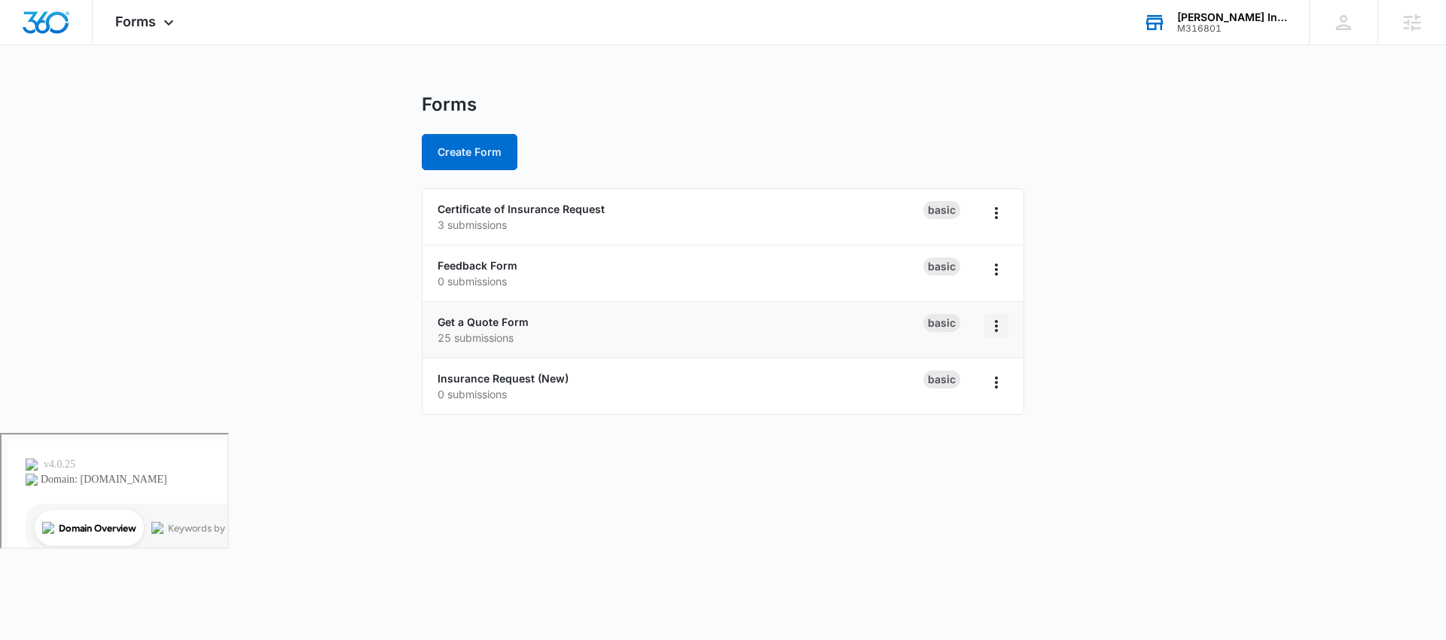
click at [994, 328] on icon "Overflow Menu" at bounding box center [996, 326] width 18 height 18
click at [757, 334] on p "25 submissions" at bounding box center [680, 338] width 486 height 16
click at [471, 318] on link "Get a Quote Form" at bounding box center [482, 321] width 91 height 13
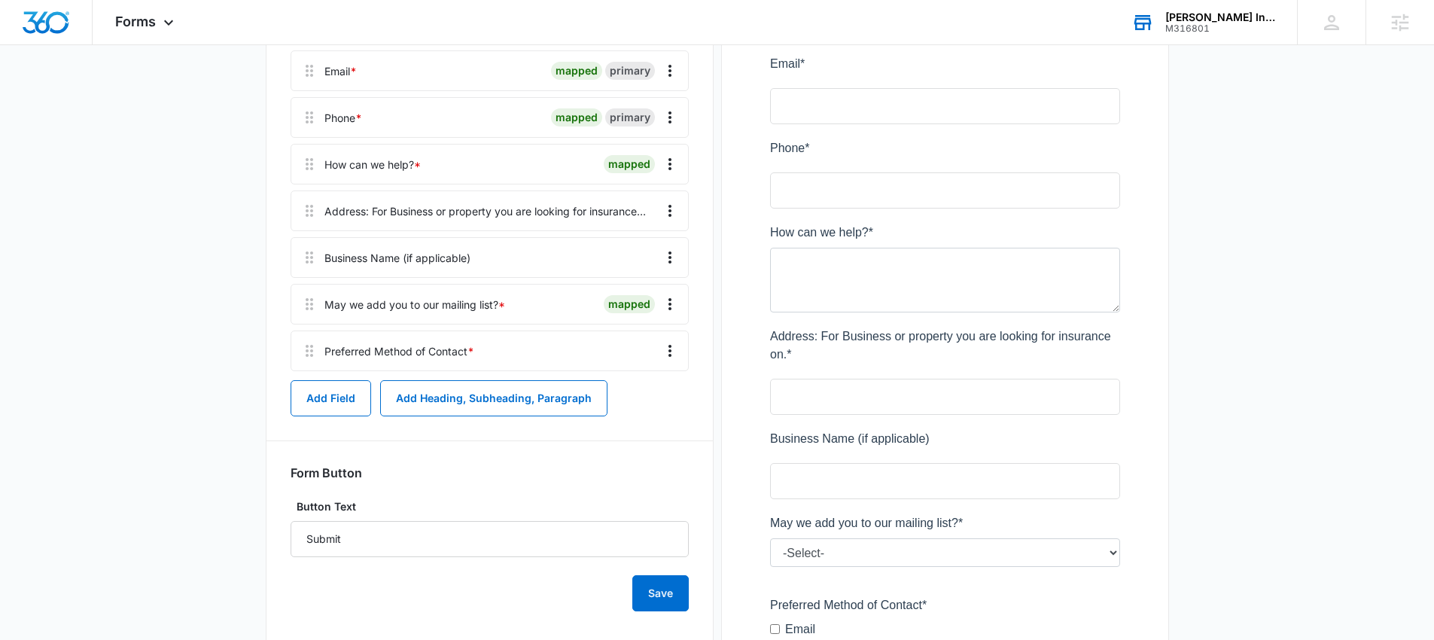
scroll to position [351, 0]
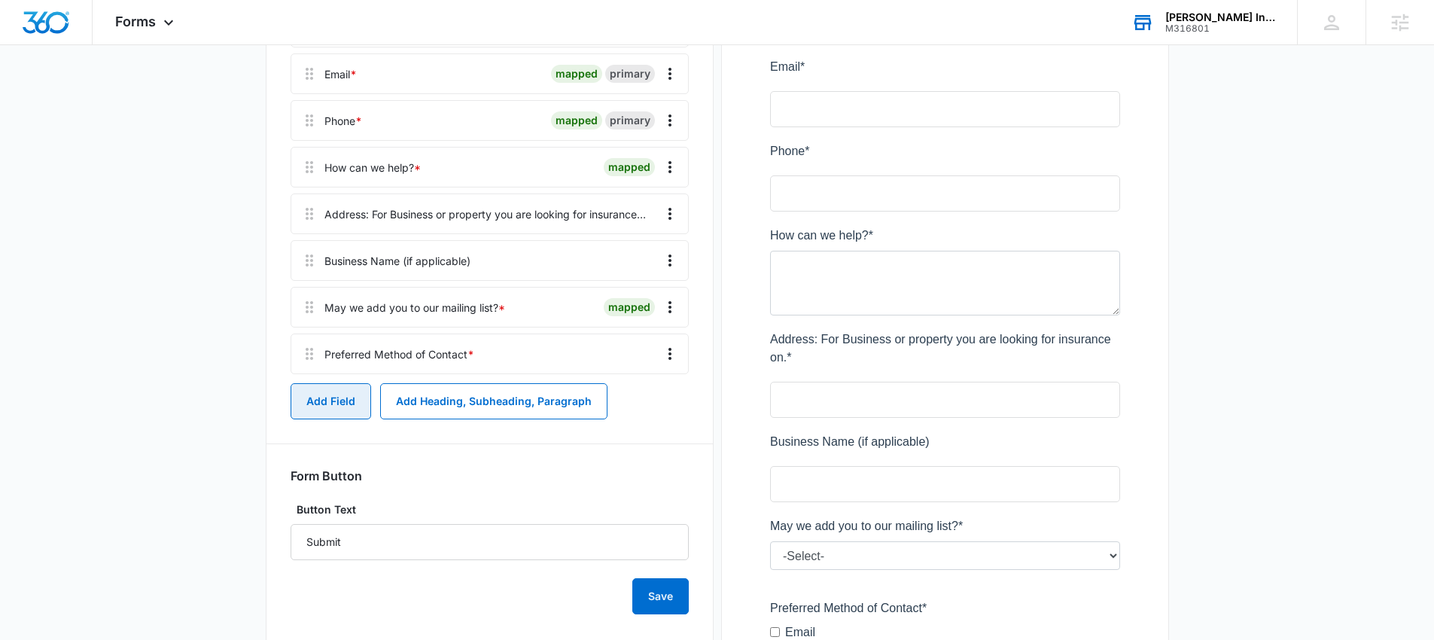
click at [325, 399] on button "Add Field" at bounding box center [331, 401] width 81 height 36
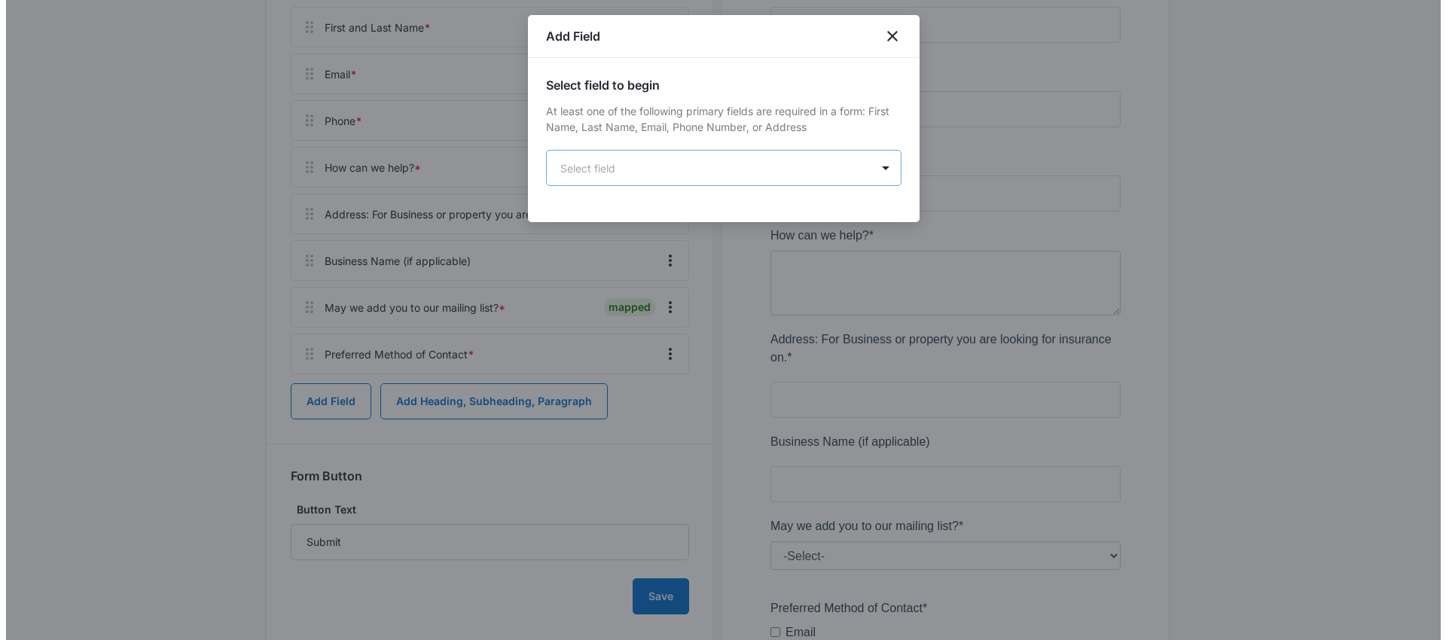
scroll to position [0, 0]
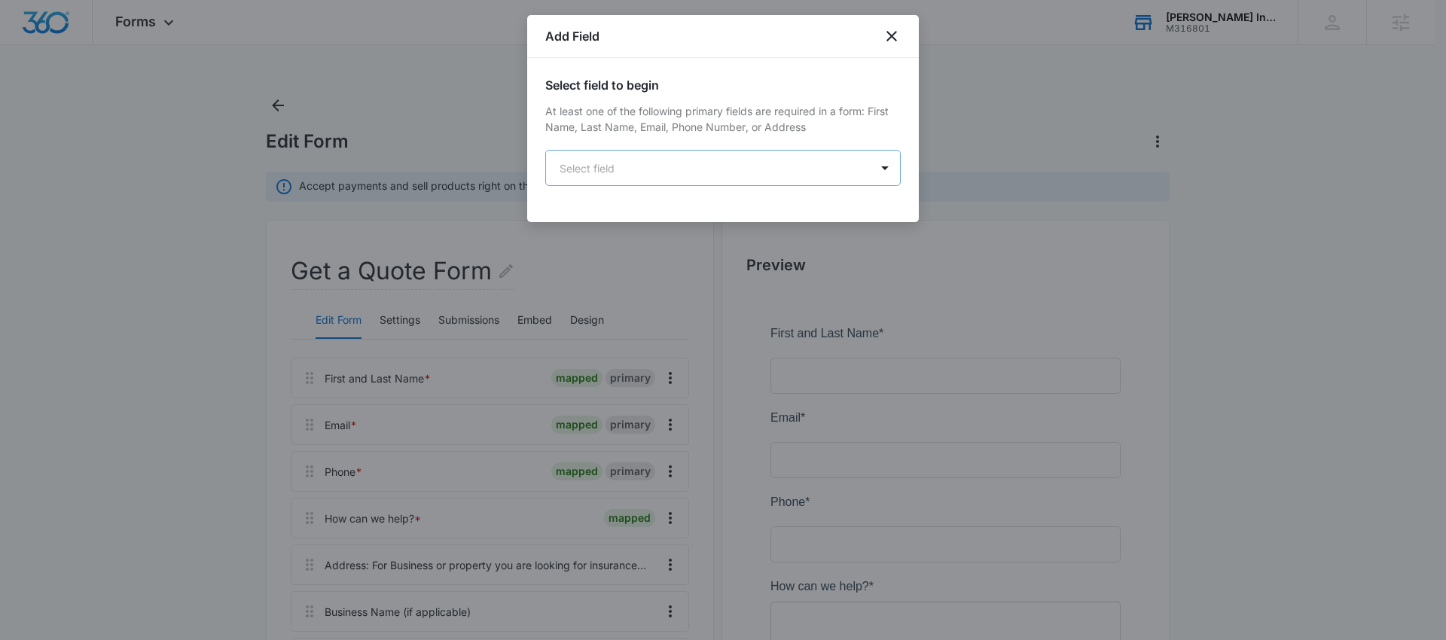
click at [602, 169] on body "Forms Apps Reputation Websites Forms CRM Email Social POS Content Ads Intellige…" at bounding box center [723, 643] width 1446 height 1287
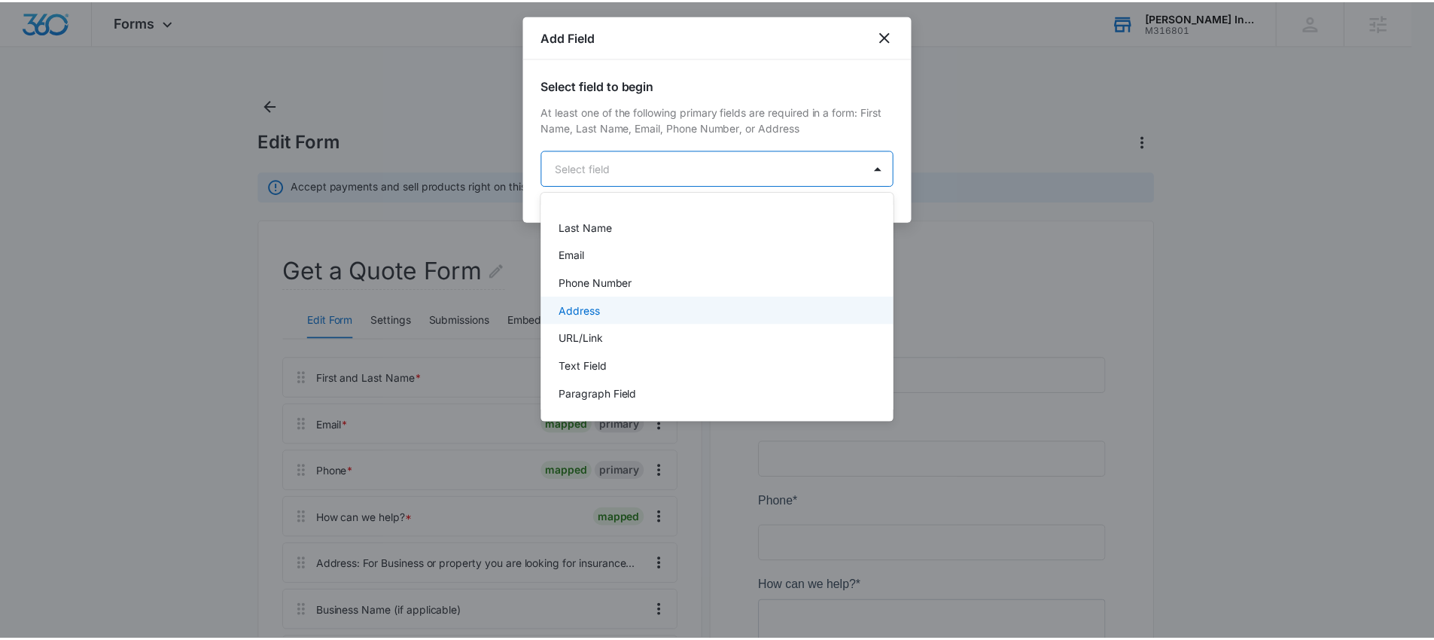
scroll to position [82, 0]
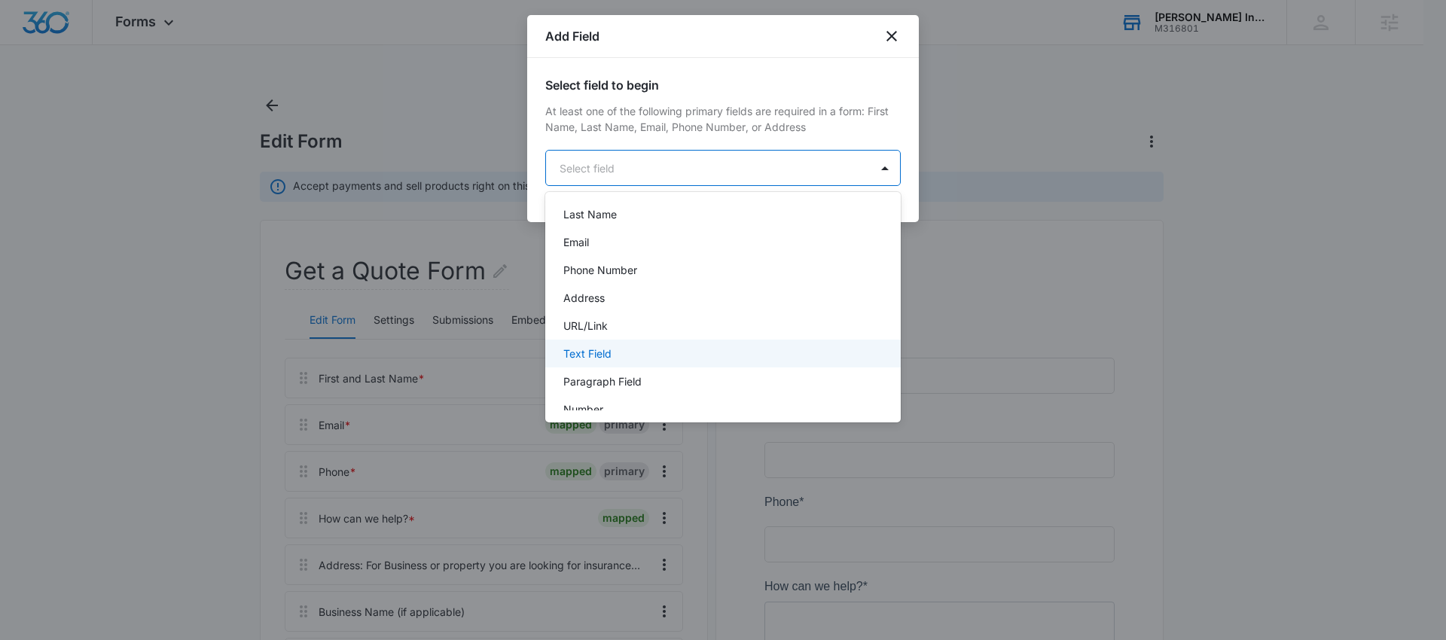
click at [634, 346] on div "Text Field" at bounding box center [721, 354] width 316 height 16
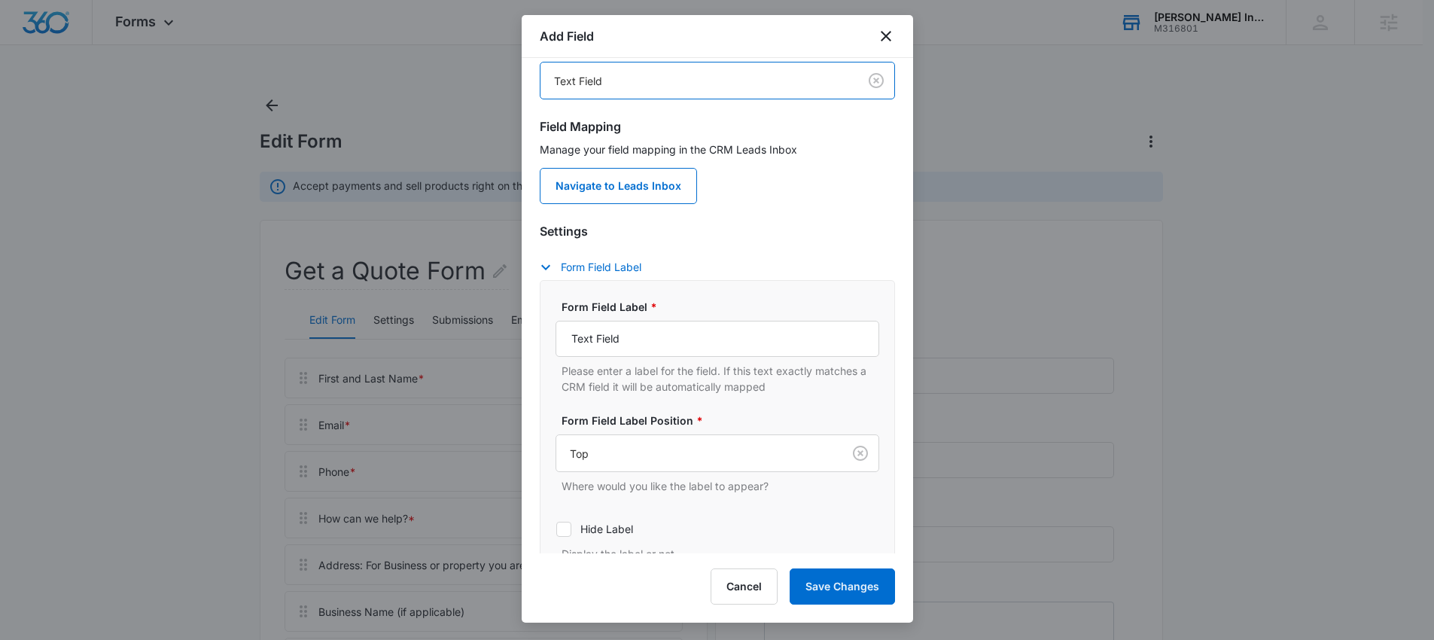
scroll to position [114, 0]
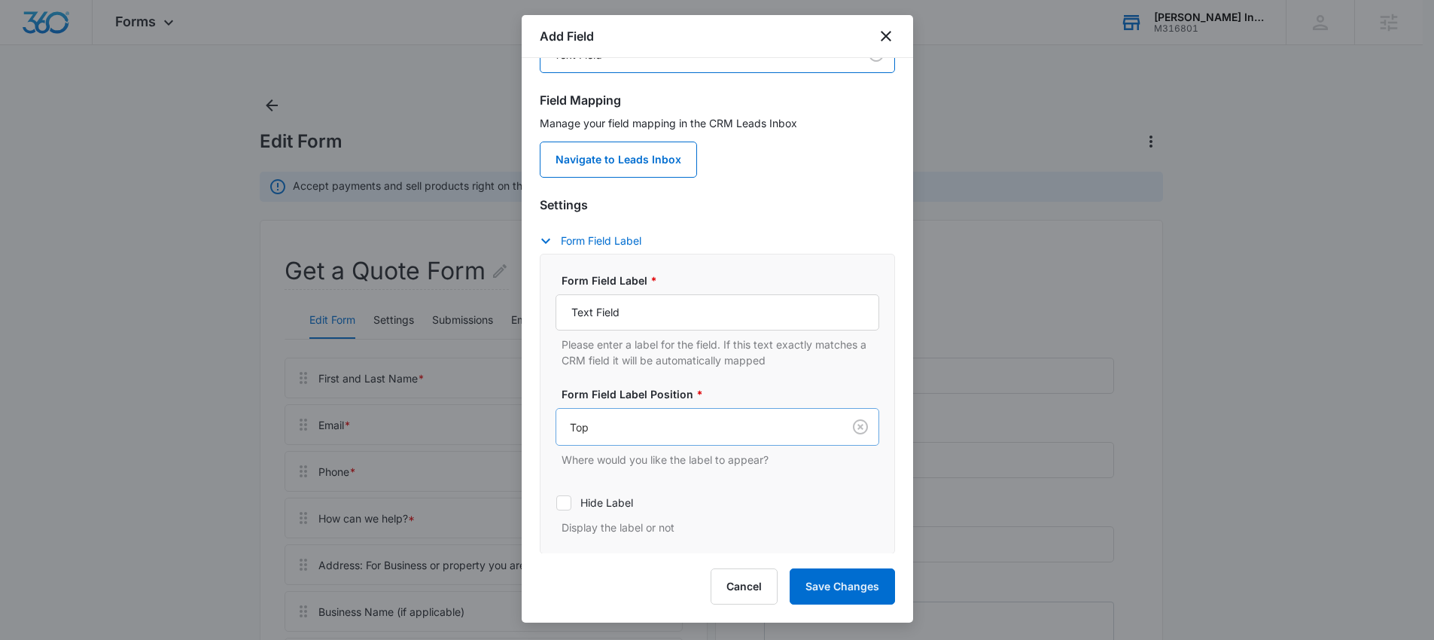
click at [602, 422] on div at bounding box center [696, 427] width 253 height 19
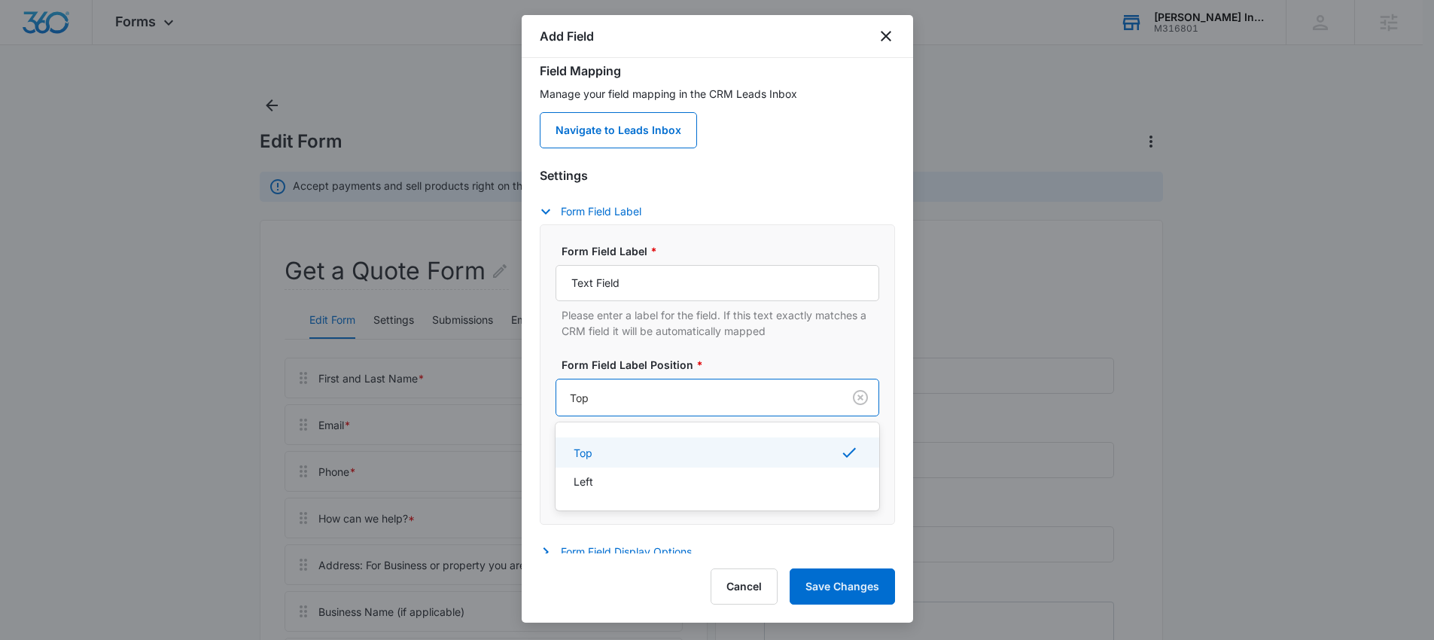
scroll to position [145, 0]
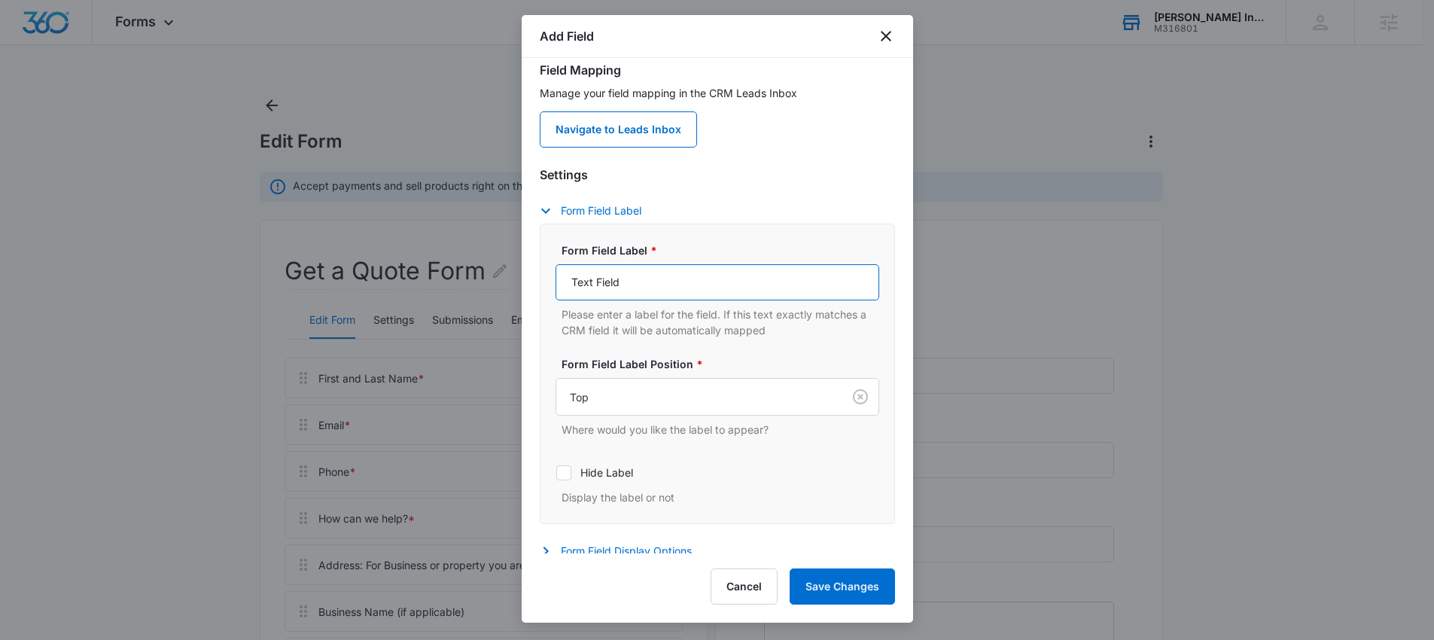
drag, startPoint x: 635, startPoint y: 279, endPoint x: 556, endPoint y: 279, distance: 79.1
click at [556, 279] on input "Text Field" at bounding box center [718, 282] width 324 height 36
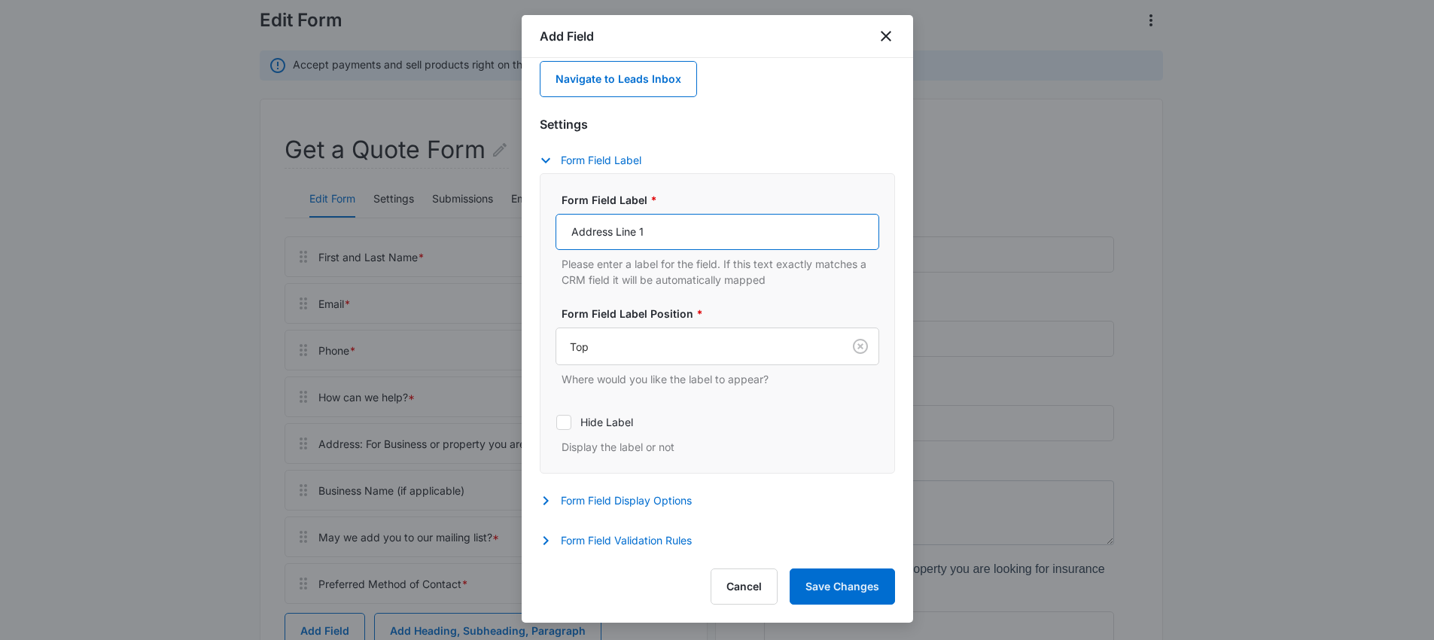
scroll to position [194, 0]
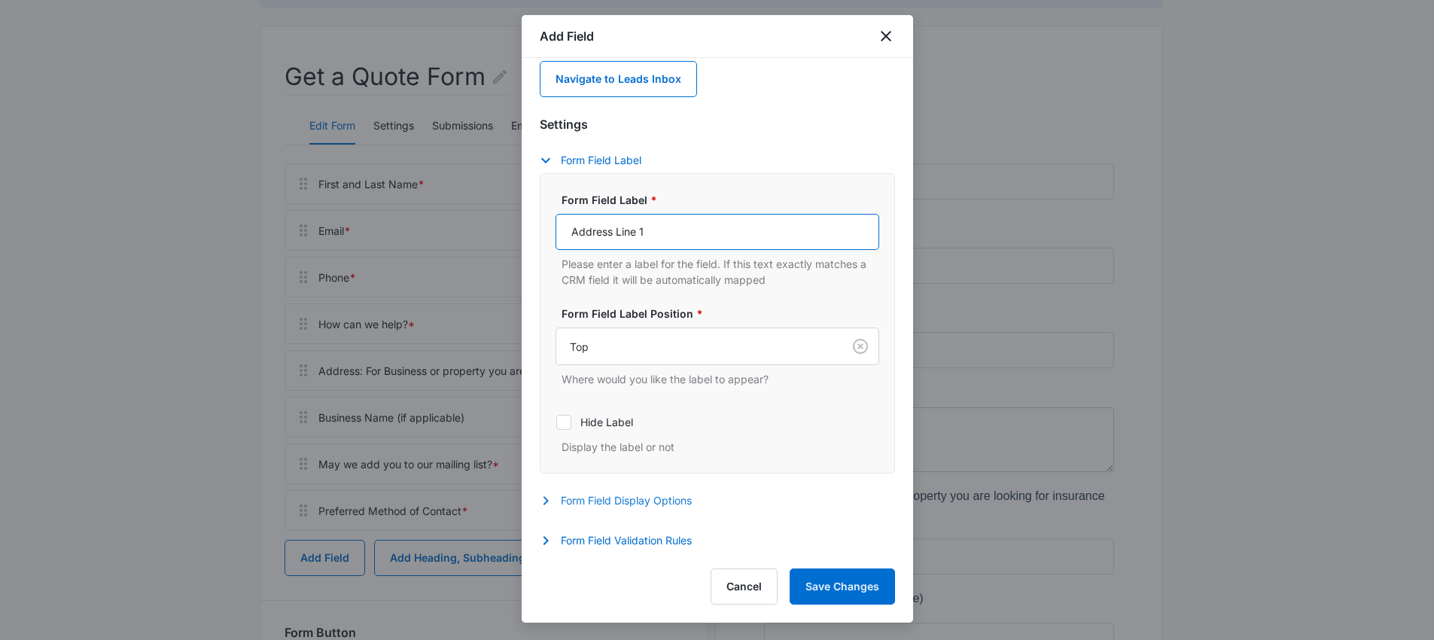
type input "Address Line 1"
click at [550, 500] on icon "button" at bounding box center [546, 501] width 18 height 18
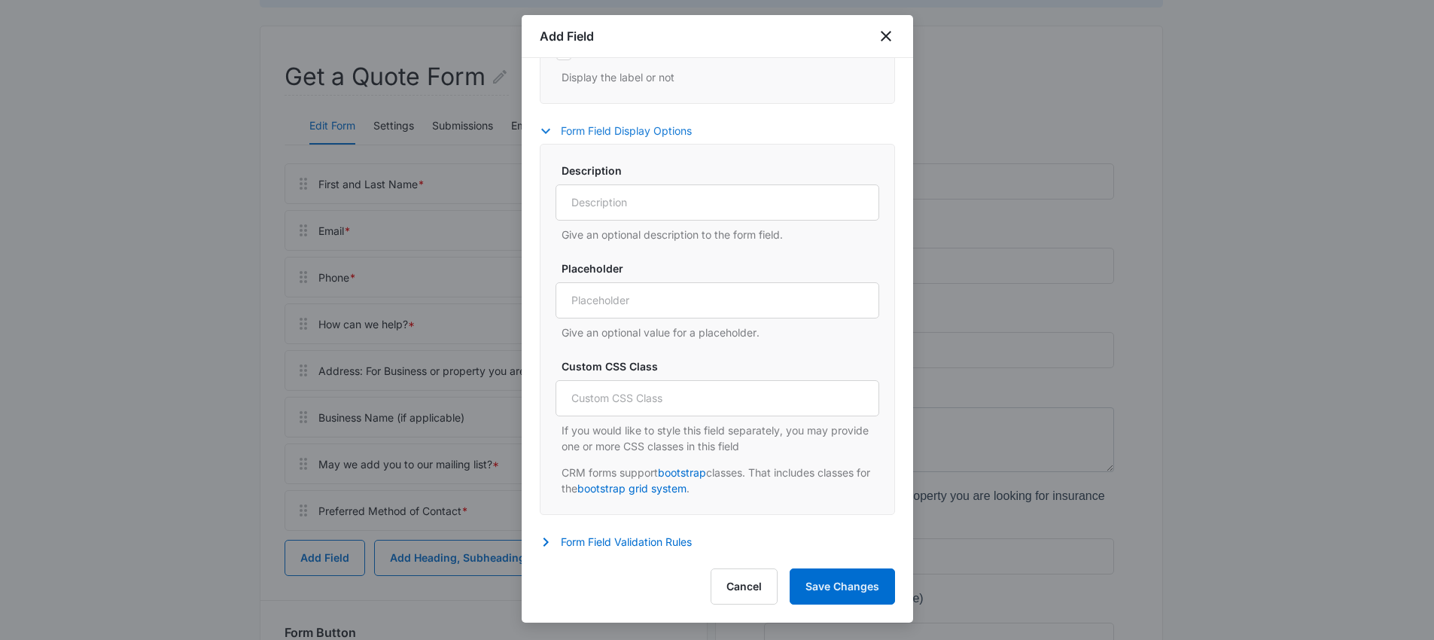
scroll to position [566, 0]
click at [552, 543] on icon "button" at bounding box center [546, 541] width 18 height 18
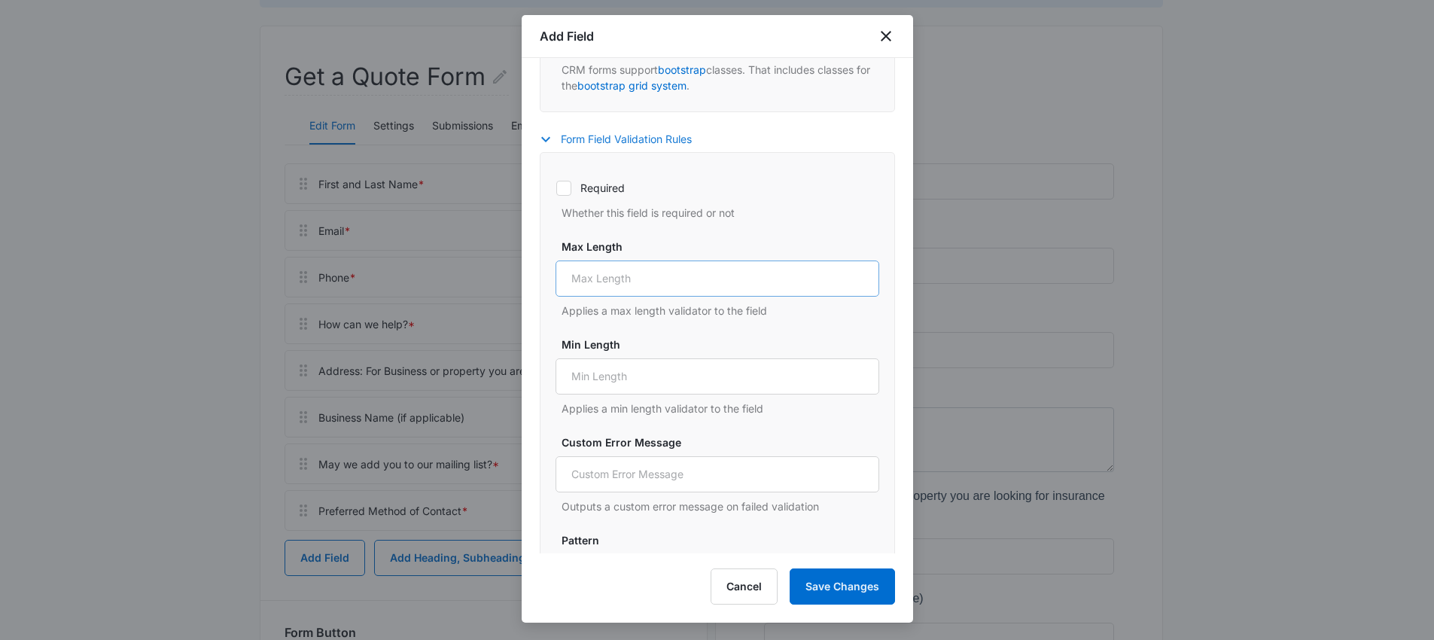
scroll to position [955, 0]
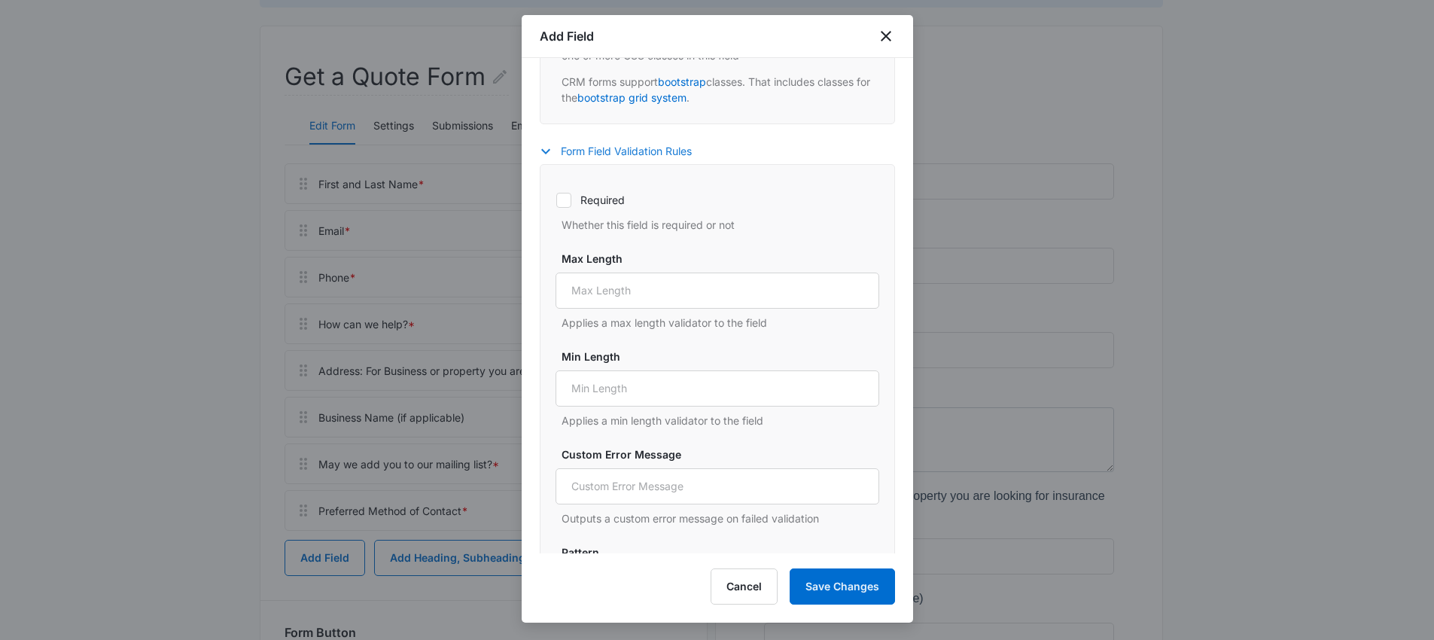
click at [565, 199] on icon at bounding box center [563, 200] width 9 height 7
click at [556, 200] on input "Required" at bounding box center [556, 200] width 1 height 1
checkbox input "true"
click at [845, 381] on input "1" at bounding box center [718, 388] width 324 height 36
click at [845, 381] on input "2" at bounding box center [718, 388] width 324 height 36
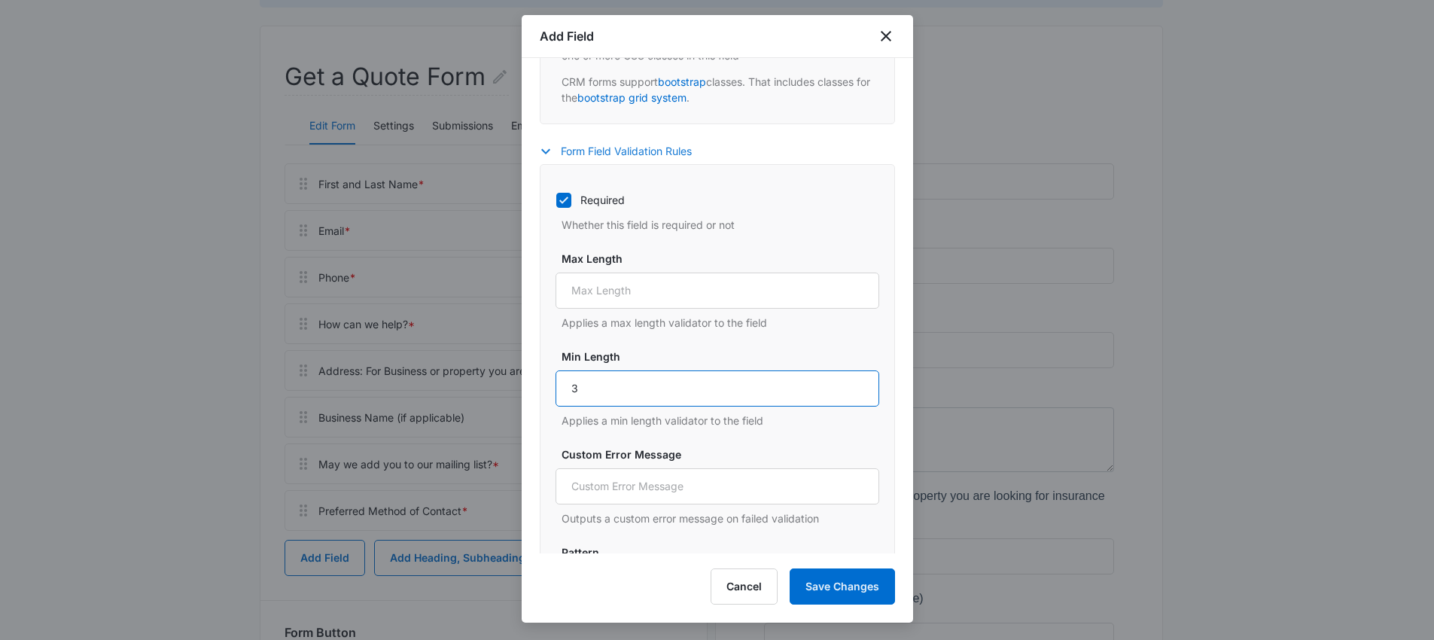
click at [845, 381] on input "3" at bounding box center [718, 388] width 324 height 36
type input "4"
click at [845, 381] on input "4" at bounding box center [718, 388] width 324 height 36
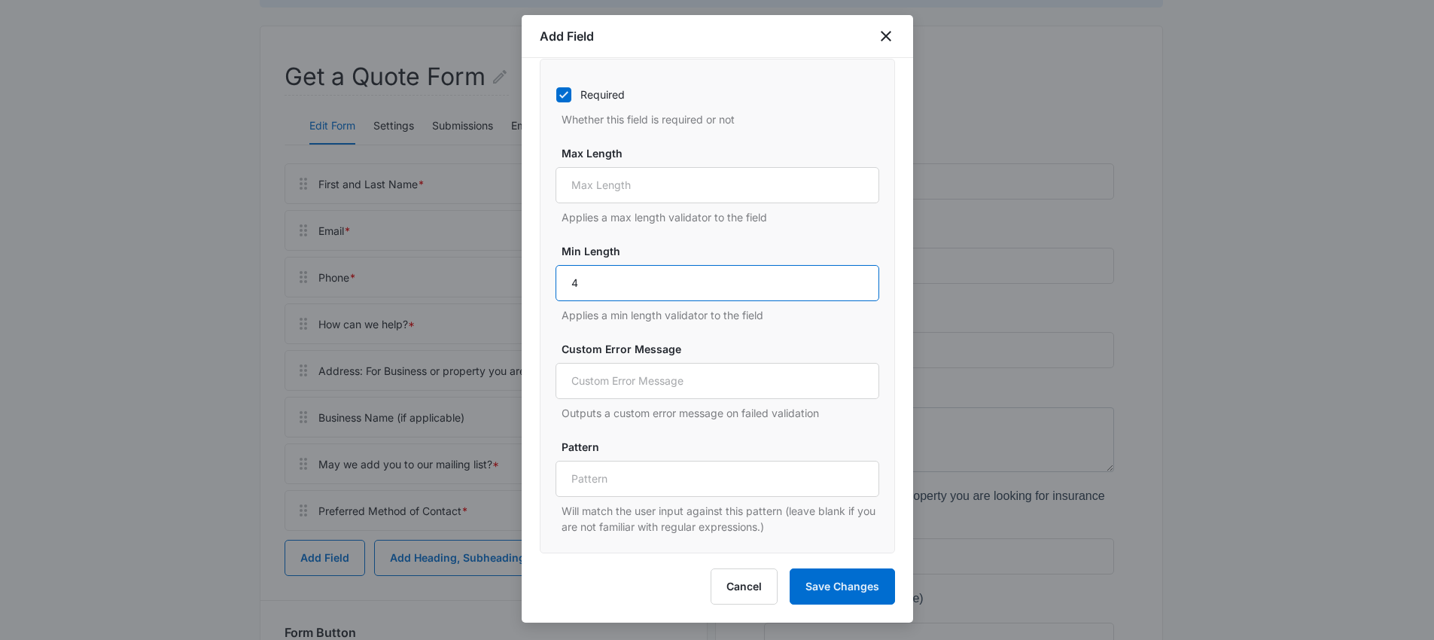
scroll to position [528, 0]
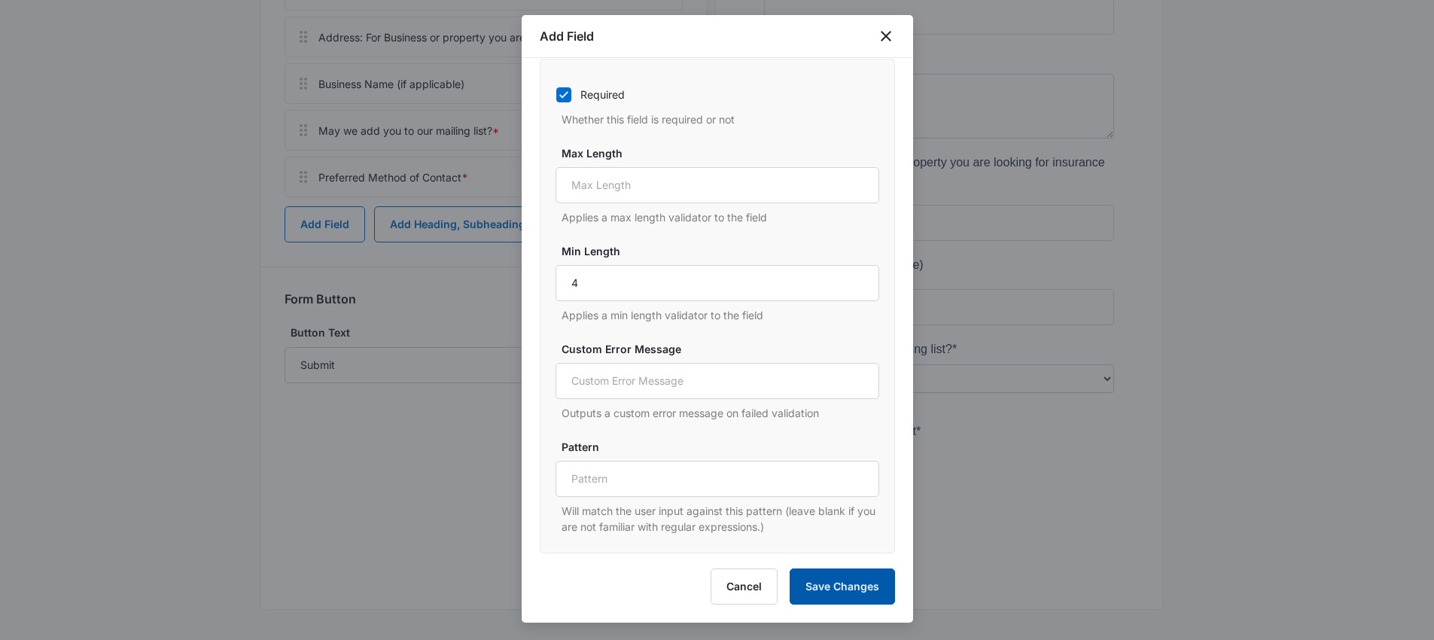
click at [846, 580] on button "Save Changes" at bounding box center [842, 586] width 105 height 36
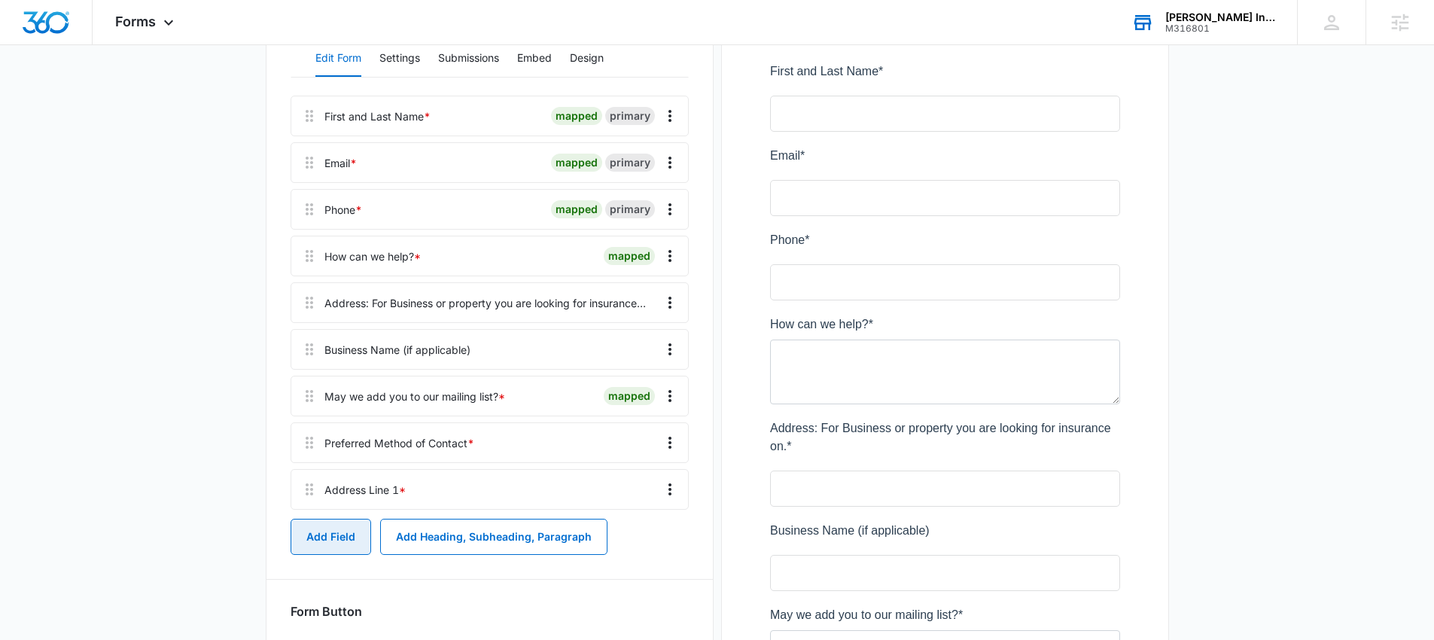
scroll to position [264, 0]
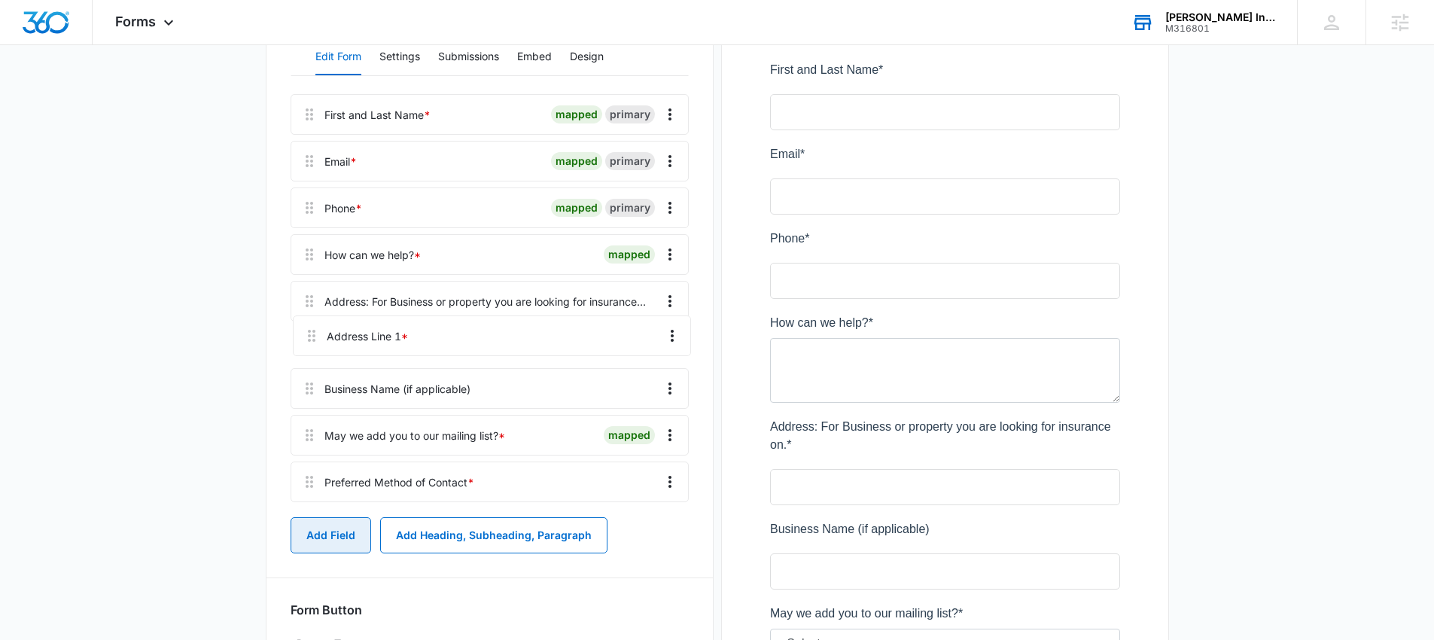
drag, startPoint x: 306, startPoint y: 488, endPoint x: 309, endPoint y: 324, distance: 164.2
click at [309, 324] on div "First and Last Name * mapped primary Email * mapped primary Phone * mapped prim…" at bounding box center [490, 301] width 398 height 414
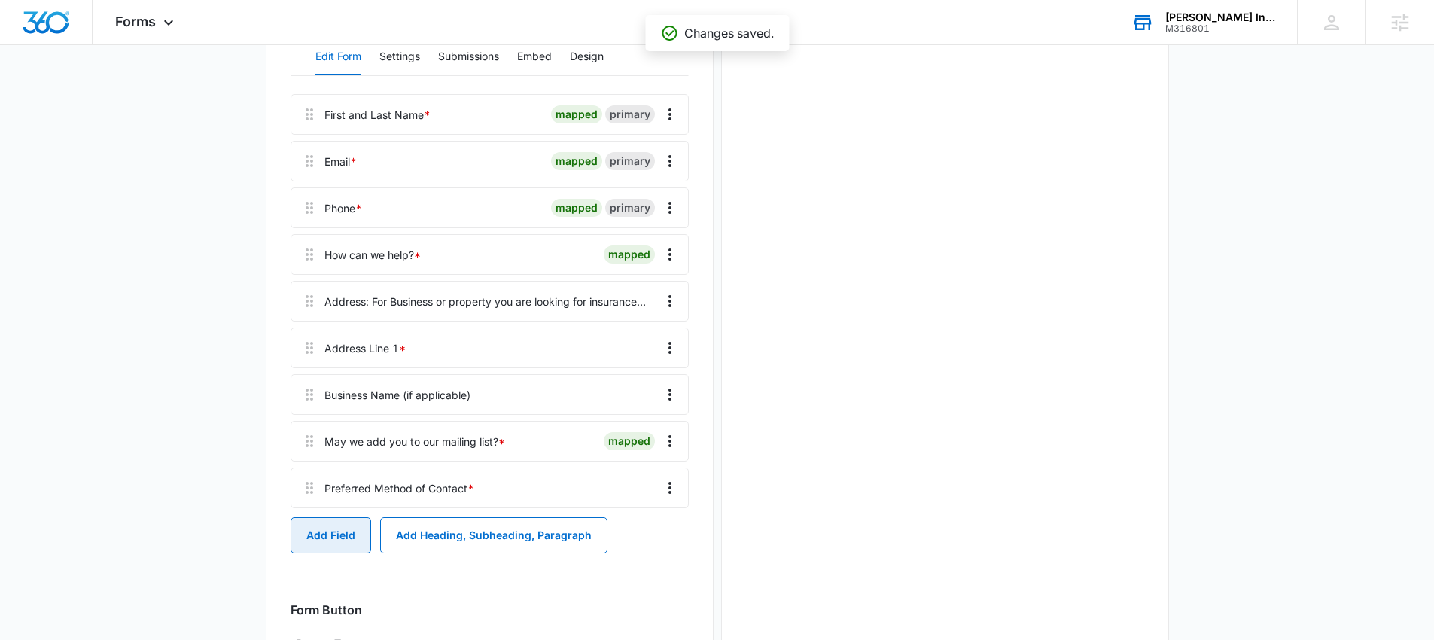
scroll to position [0, 0]
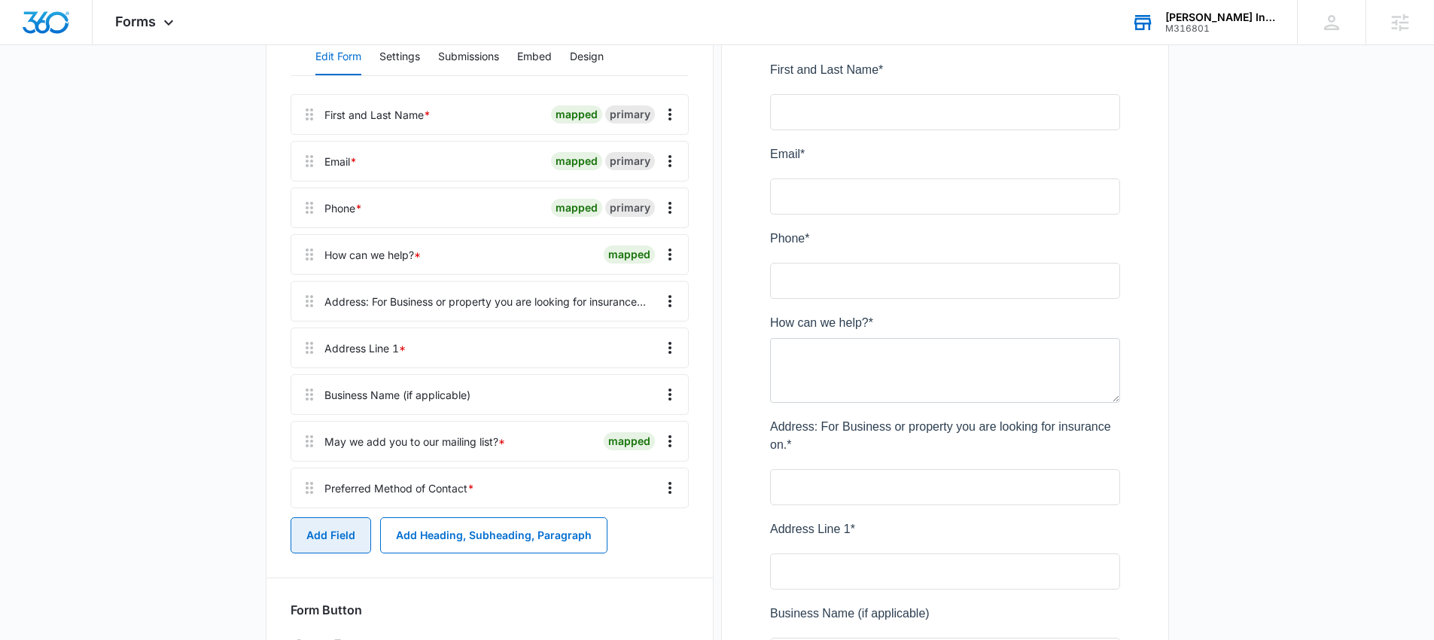
click at [331, 532] on button "Add Field" at bounding box center [331, 535] width 81 height 36
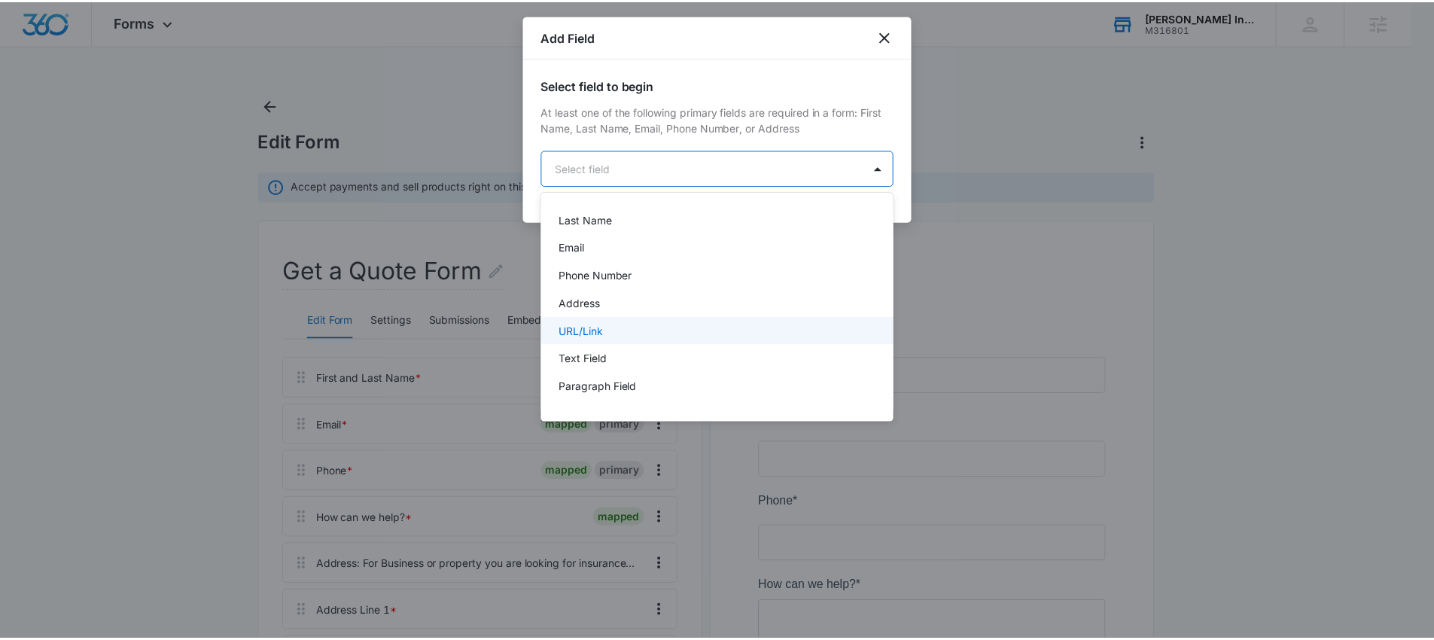
scroll to position [87, 0]
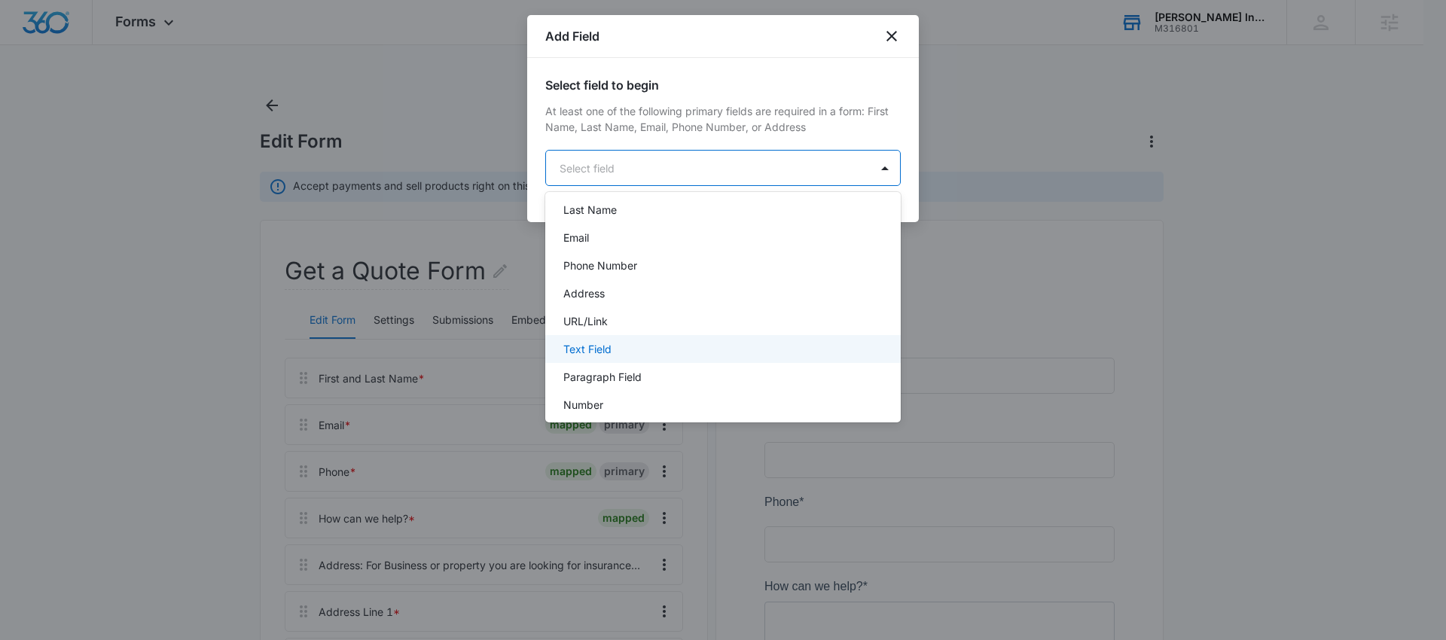
click at [616, 345] on div "Text Field" at bounding box center [721, 349] width 316 height 16
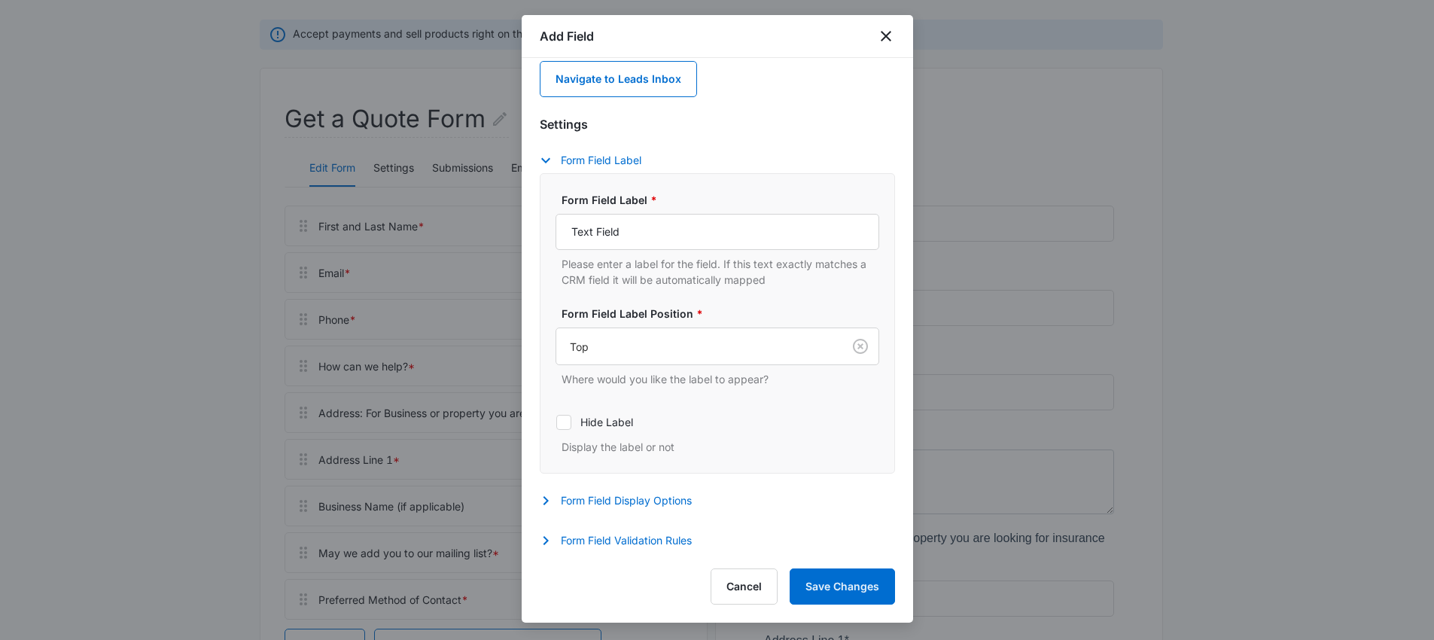
scroll to position [167, 0]
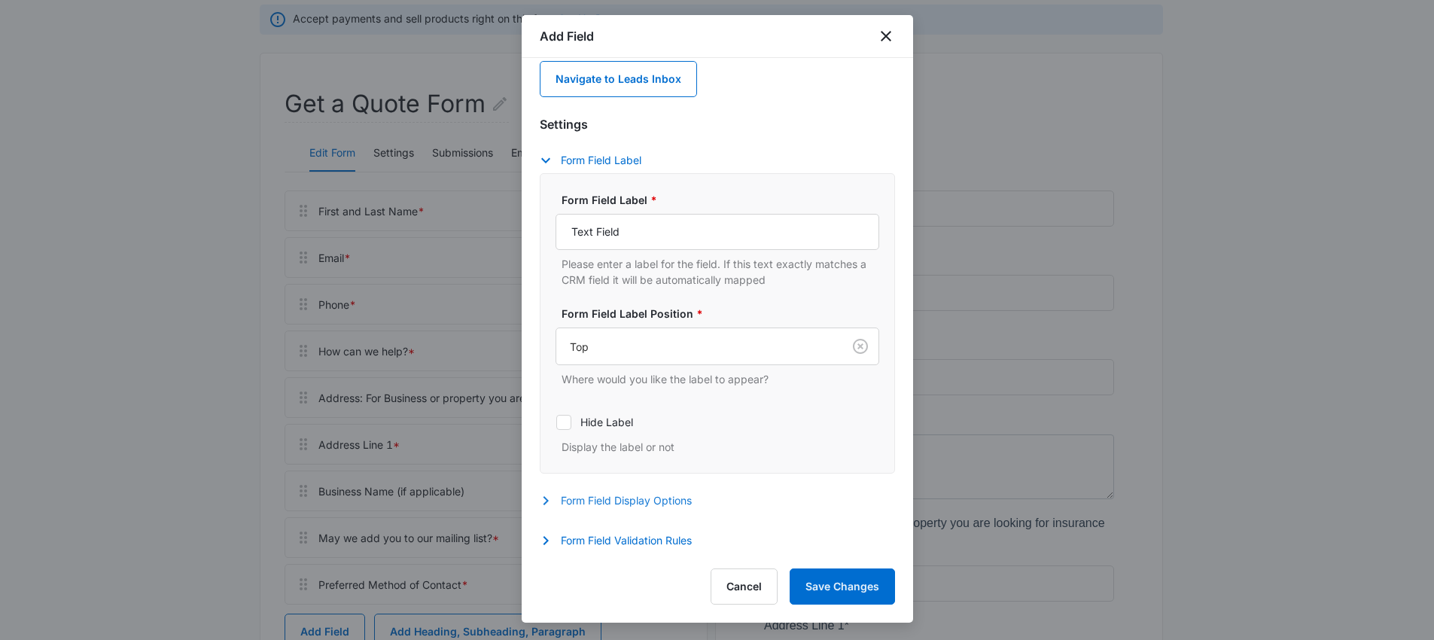
click at [552, 498] on icon "button" at bounding box center [546, 501] width 18 height 18
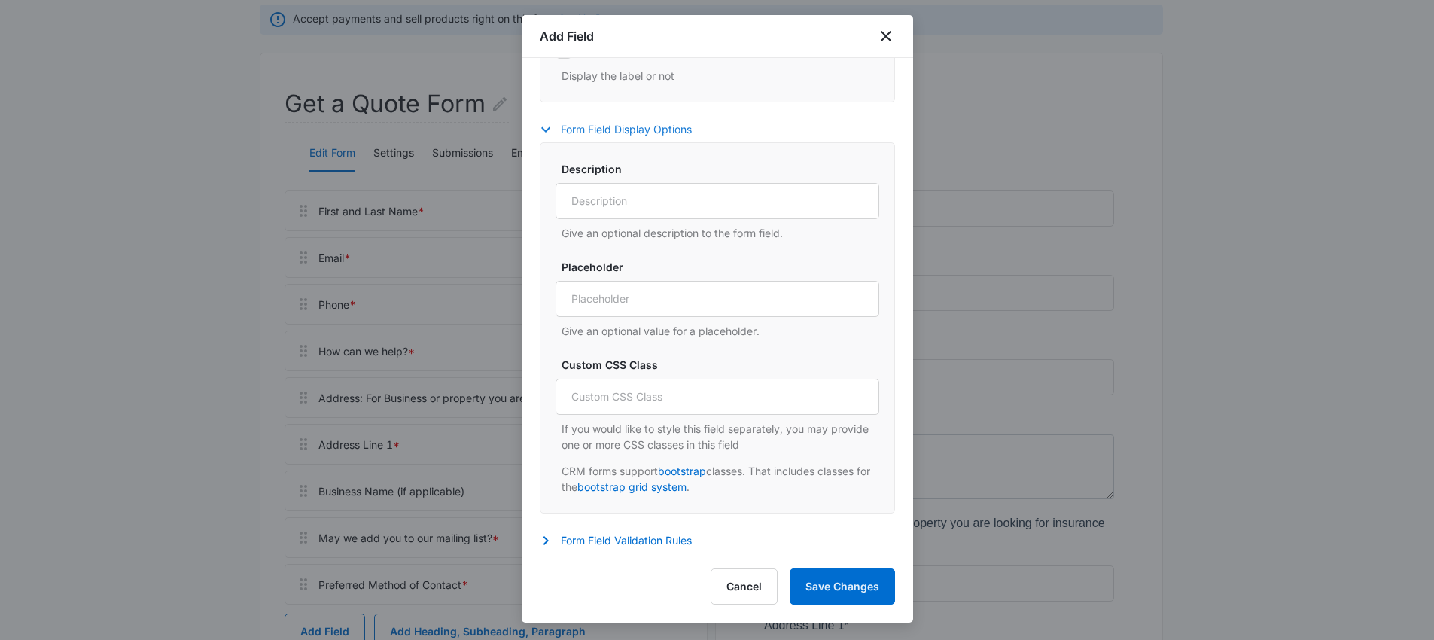
scroll to position [66, 0]
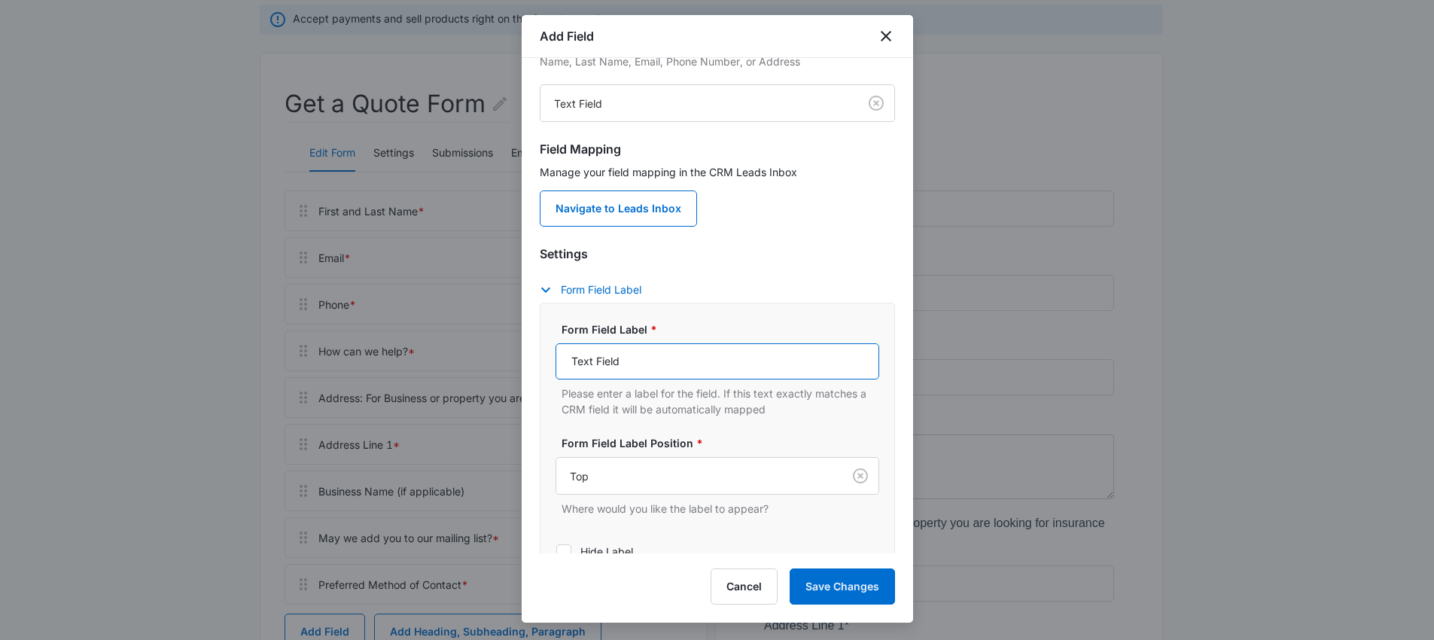
drag, startPoint x: 635, startPoint y: 359, endPoint x: 568, endPoint y: 358, distance: 67.0
click at [568, 358] on input "Text Field" at bounding box center [718, 361] width 324 height 36
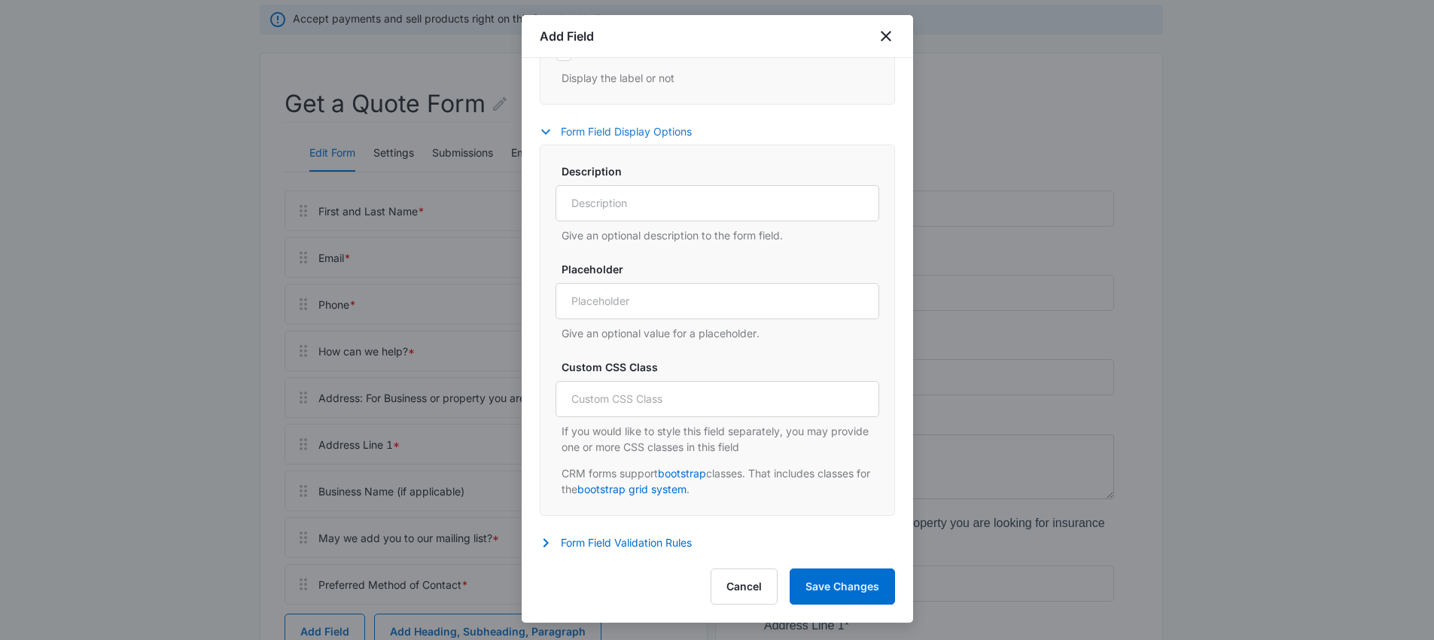
scroll to position [566, 0]
type input "Address Line 2"
click at [562, 540] on button "Form Field Validation Rules" at bounding box center [623, 541] width 167 height 18
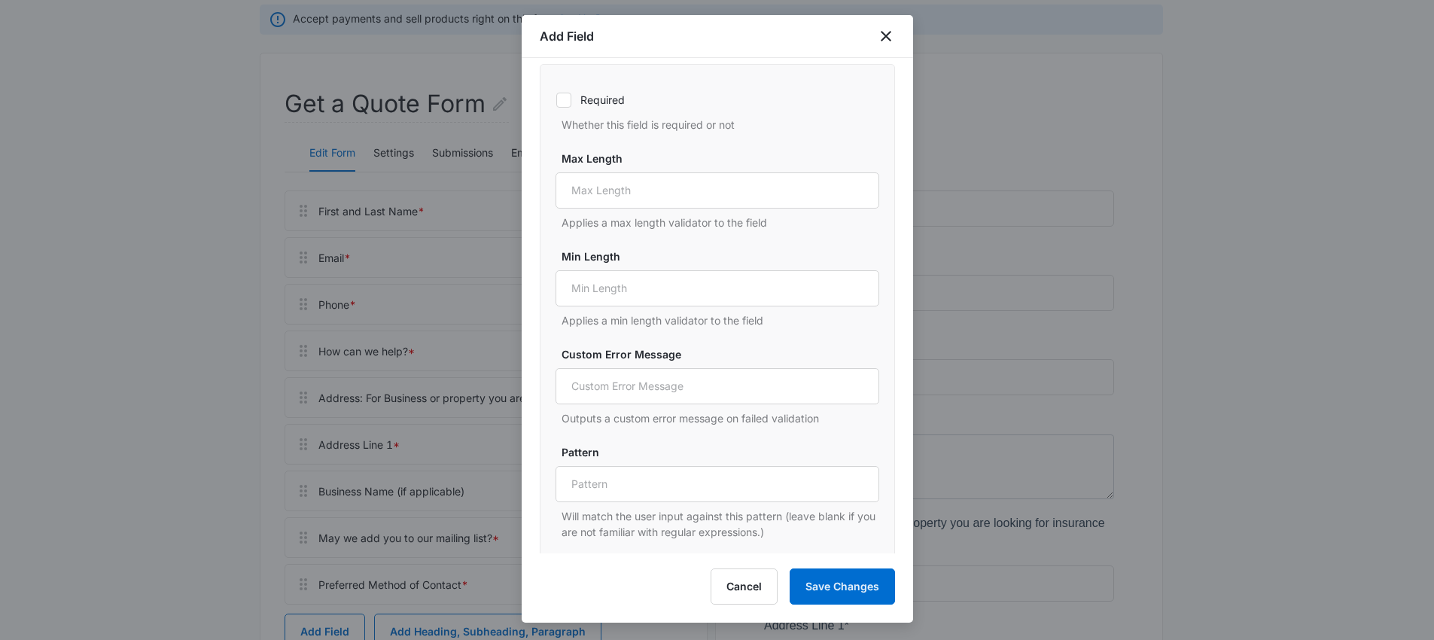
scroll to position [1061, 0]
click at [849, 586] on button "Save Changes" at bounding box center [842, 586] width 105 height 36
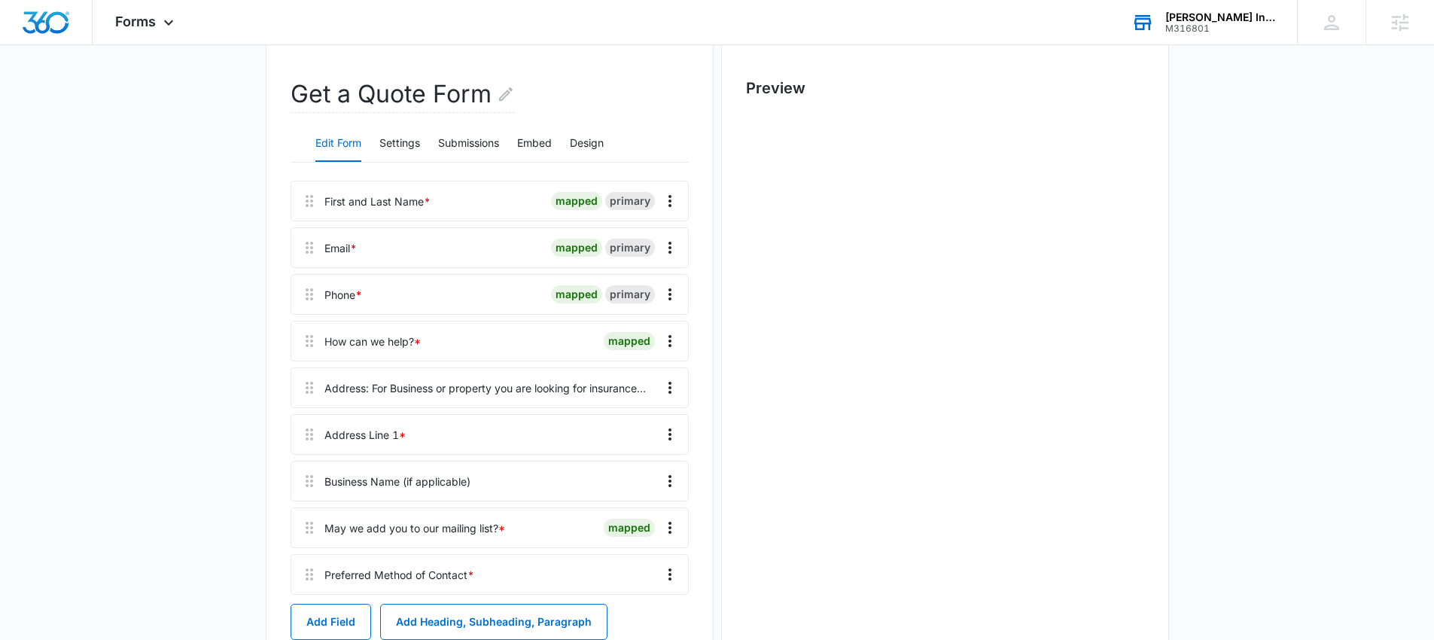
scroll to position [0, 0]
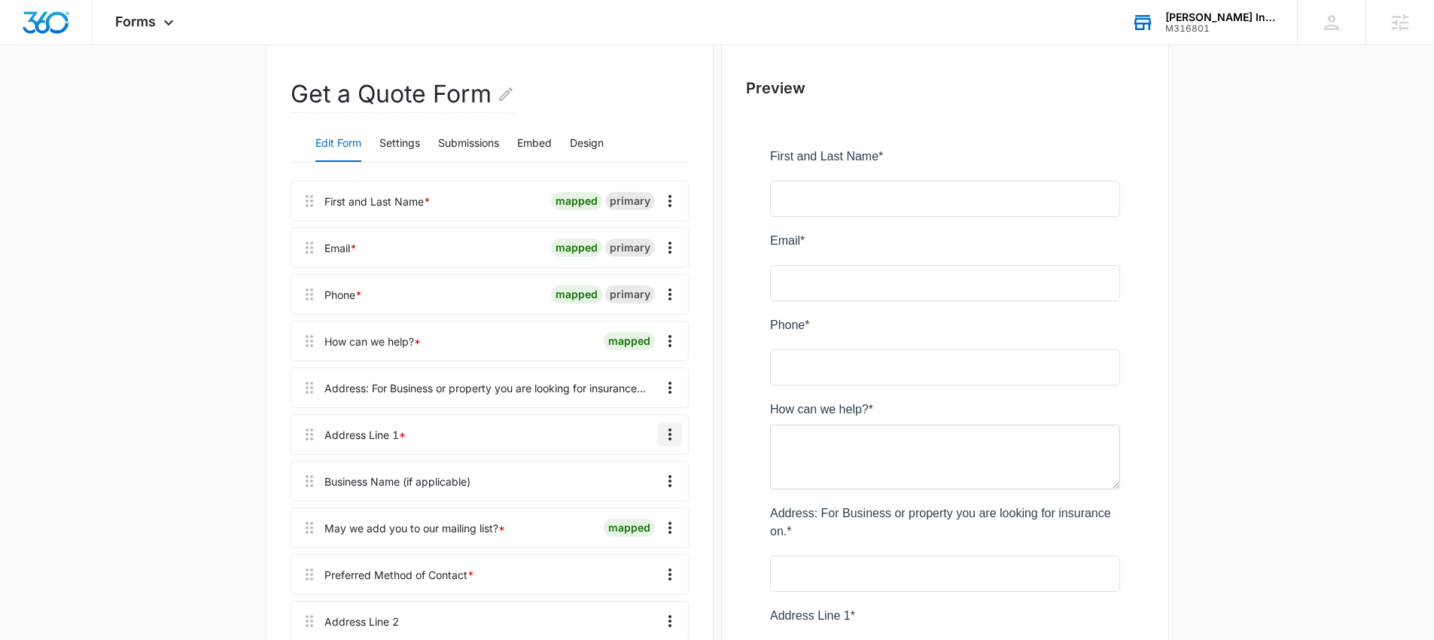
click at [670, 434] on icon "Overflow Menu" at bounding box center [670, 434] width 3 height 12
click at [641, 471] on div "Edit" at bounding box center [630, 476] width 32 height 11
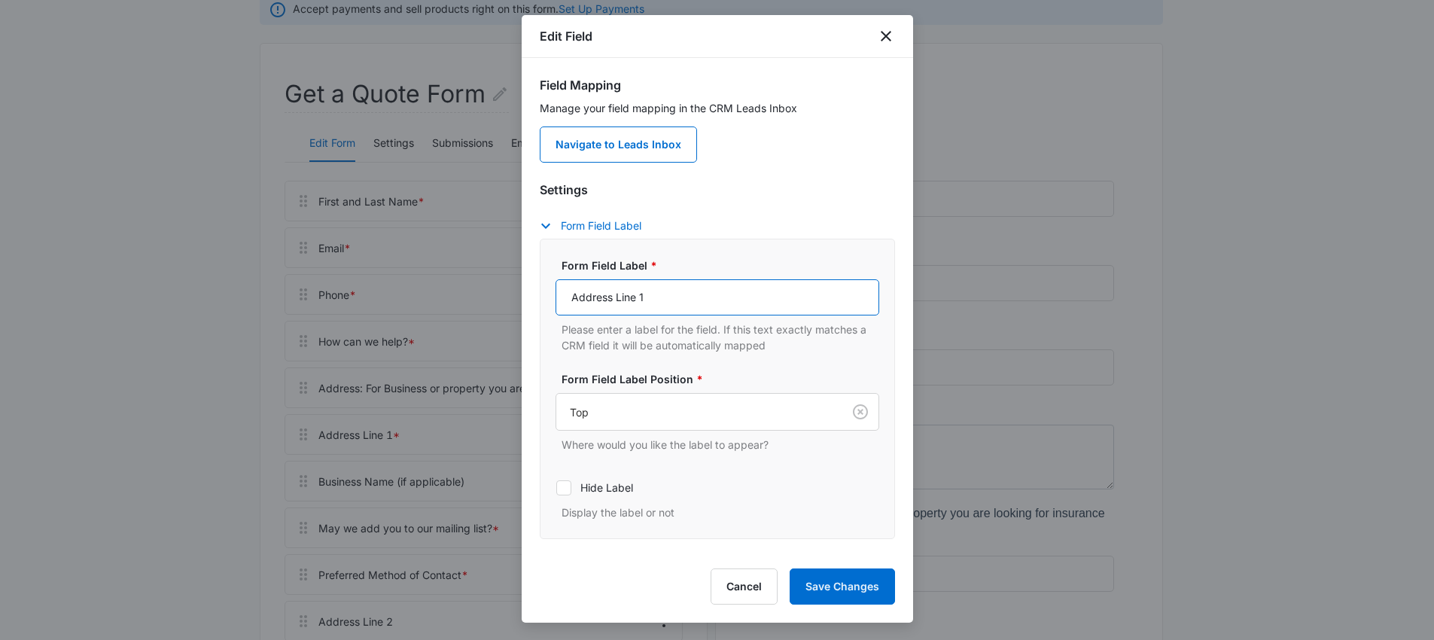
click at [648, 299] on input "Address Line 1" at bounding box center [718, 297] width 324 height 36
drag, startPoint x: 648, startPoint y: 299, endPoint x: 568, endPoint y: 297, distance: 79.8
click at [568, 297] on input "Address Line 1" at bounding box center [718, 297] width 324 height 36
type input "Street Address, P.O. box, company name"
click at [857, 584] on button "Save Changes" at bounding box center [842, 586] width 105 height 36
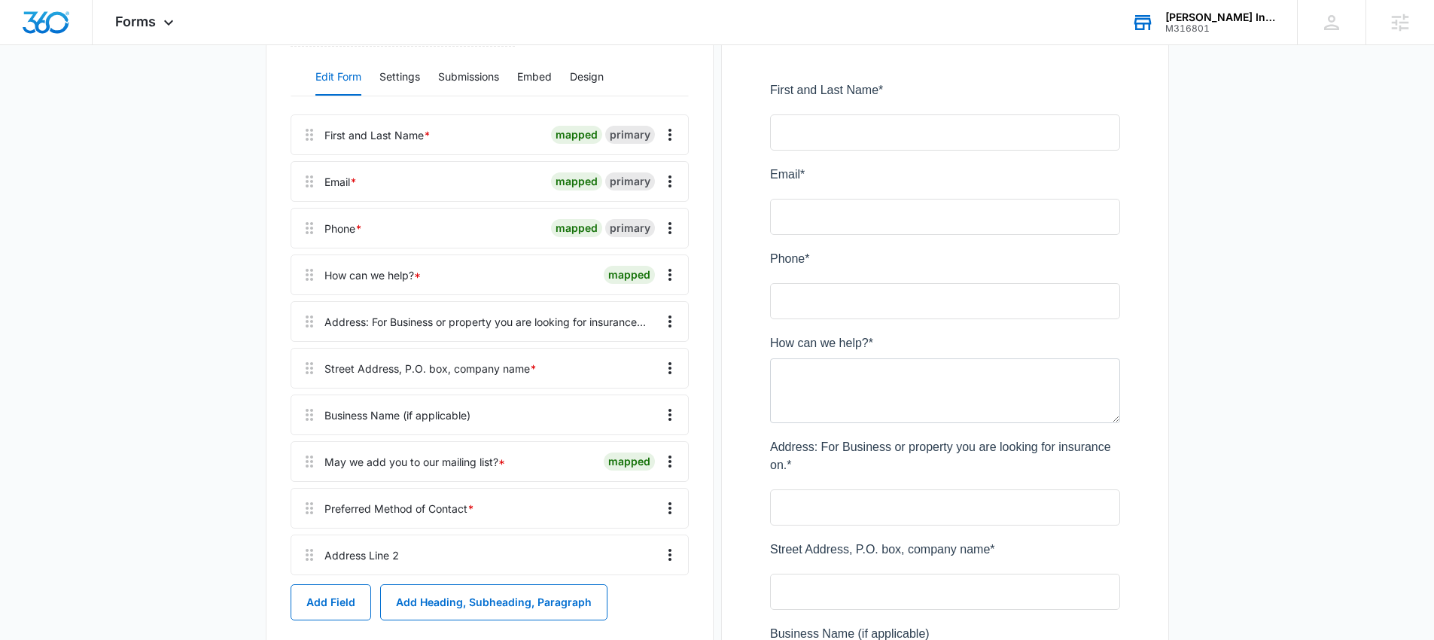
scroll to position [270, 0]
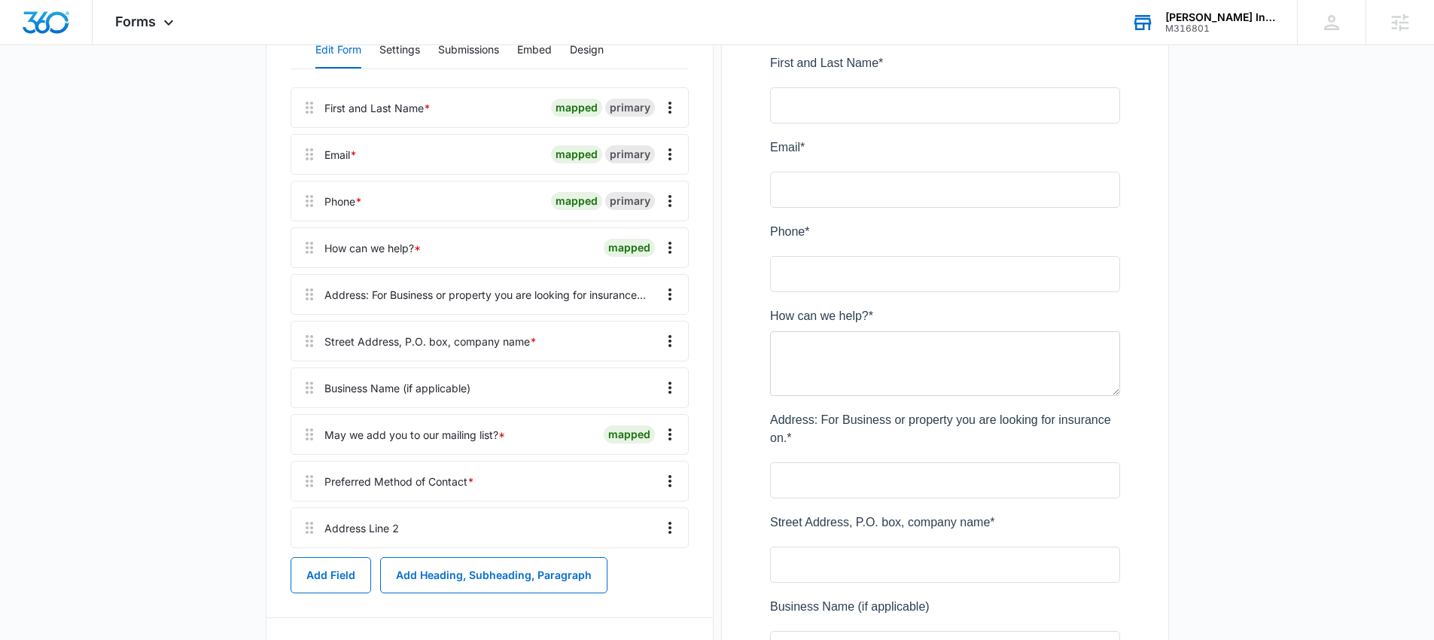
click at [576, 293] on div "Address: For Business or property you are looking for insurance on. *" at bounding box center [485, 295] width 321 height 16
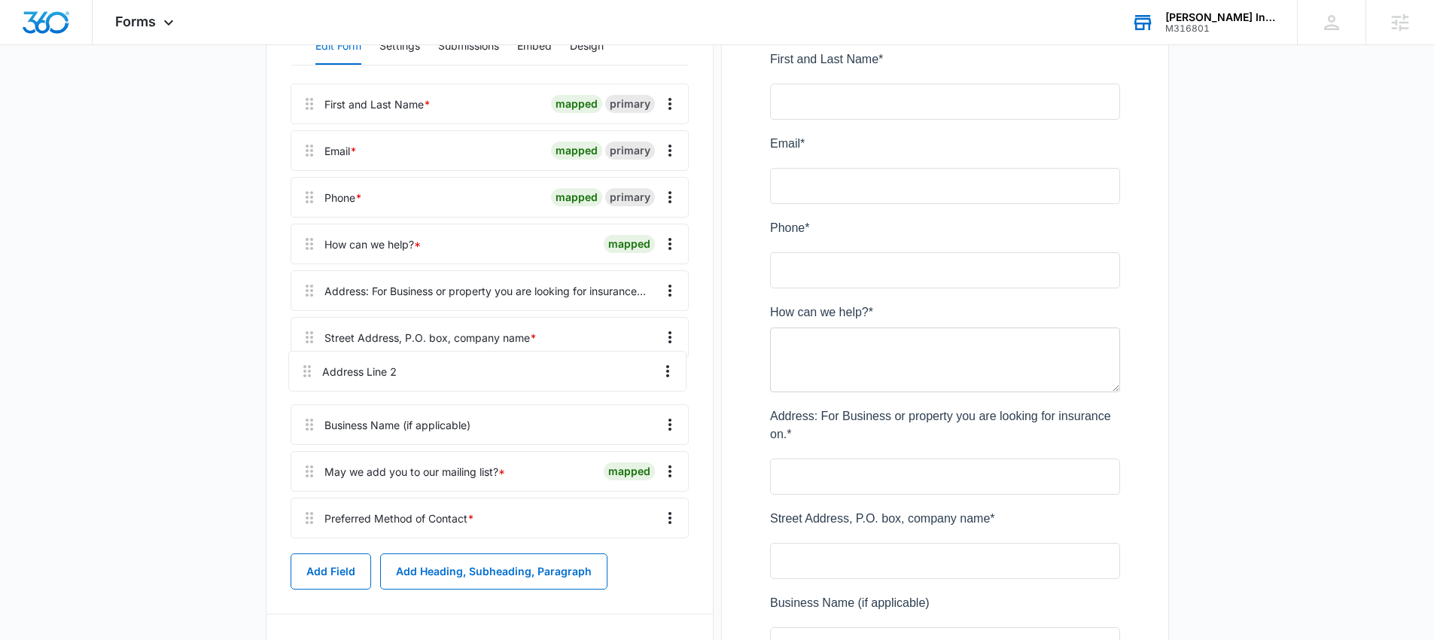
drag, startPoint x: 303, startPoint y: 530, endPoint x: 304, endPoint y: 360, distance: 170.2
click at [304, 360] on div "First and Last Name * mapped primary Email * mapped primary Phone * mapped prim…" at bounding box center [490, 314] width 398 height 461
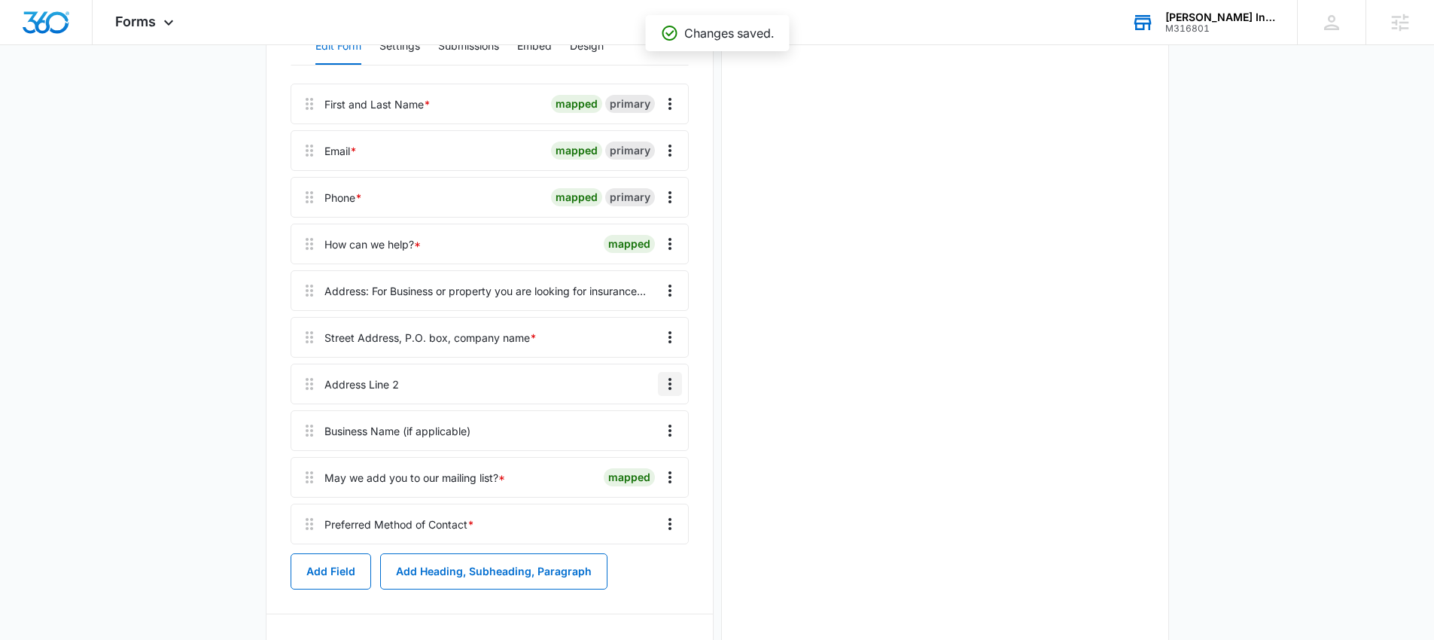
click at [673, 379] on icon "Overflow Menu" at bounding box center [670, 384] width 18 height 18
click at [635, 416] on button "Edit" at bounding box center [639, 426] width 86 height 23
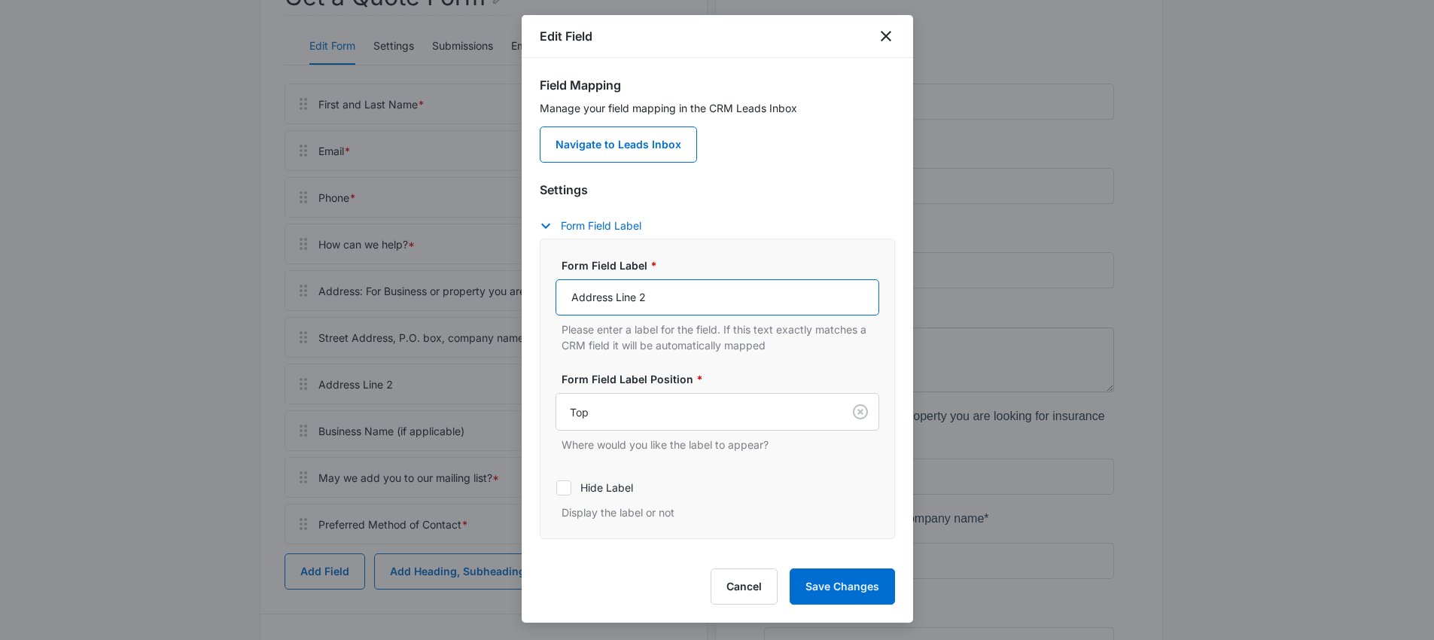
drag, startPoint x: 605, startPoint y: 300, endPoint x: 566, endPoint y: 298, distance: 38.4
click at [566, 298] on input "Address Line 2" at bounding box center [718, 297] width 324 height 36
type input "Apartment, suite, unit, building, floor, etc."
click at [838, 585] on button "Save Changes" at bounding box center [842, 586] width 105 height 36
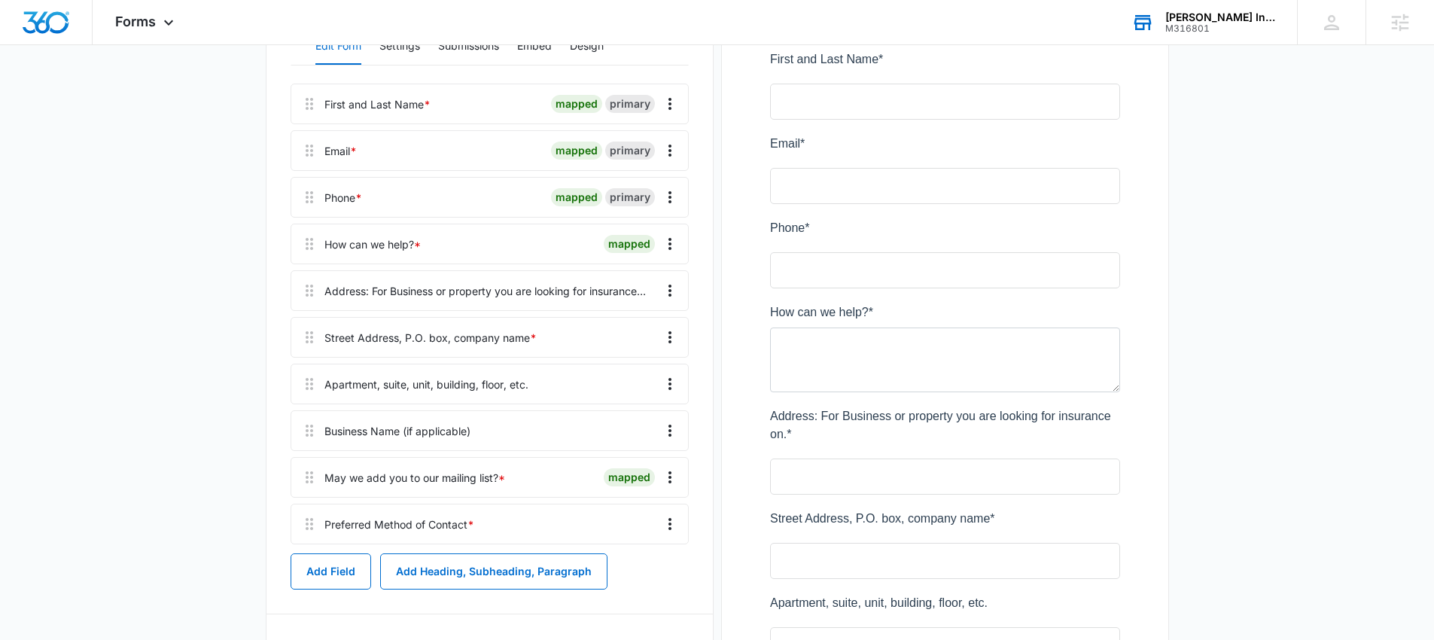
click at [599, 288] on div "Address: For Business or property you are looking for insurance on. *" at bounding box center [485, 291] width 321 height 16
drag, startPoint x: 370, startPoint y: 291, endPoint x: 604, endPoint y: 291, distance: 234.2
click at [604, 291] on div "Address: For Business or property you are looking for insurance on. *" at bounding box center [485, 291] width 321 height 16
click at [674, 291] on icon "Overflow Menu" at bounding box center [670, 291] width 18 height 18
click at [651, 328] on button "Edit" at bounding box center [639, 332] width 86 height 23
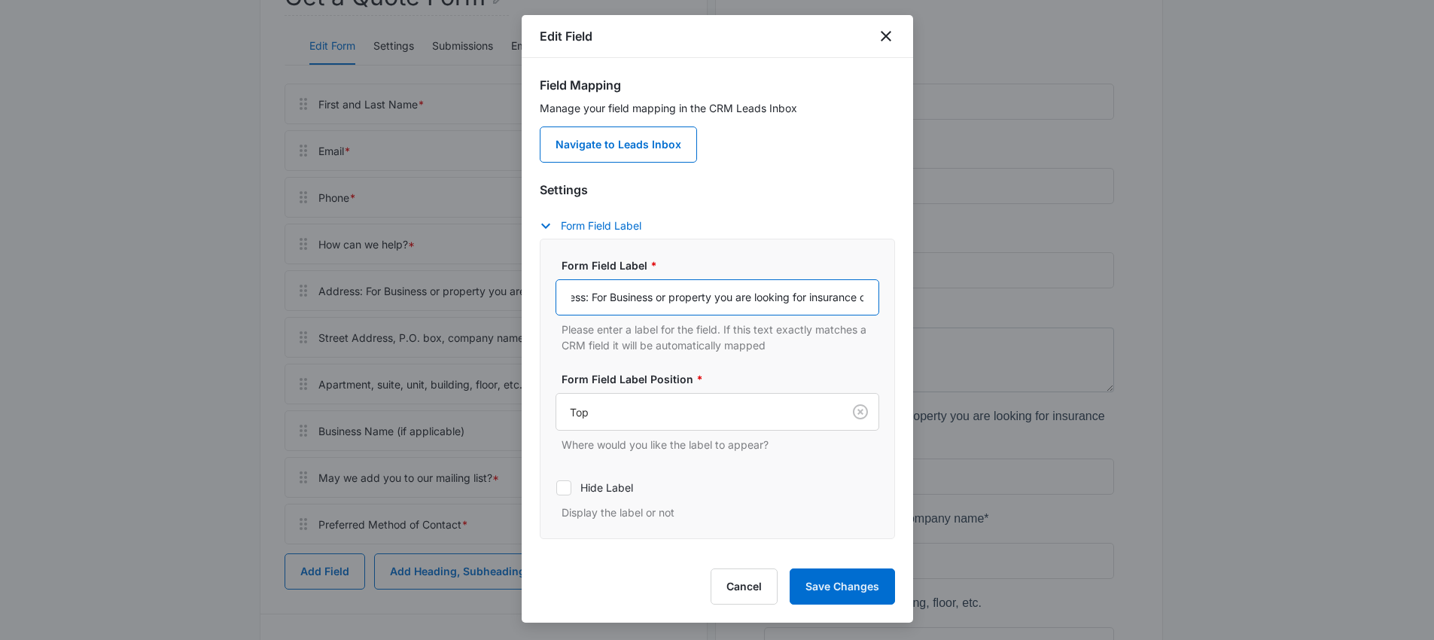
scroll to position [0, 56]
drag, startPoint x: 619, startPoint y: 298, endPoint x: 854, endPoint y: 303, distance: 235.0
click at [854, 303] on input "Address: For Business or property you are looking for insurance on." at bounding box center [718, 297] width 324 height 36
click at [754, 589] on button "Cancel" at bounding box center [744, 586] width 67 height 36
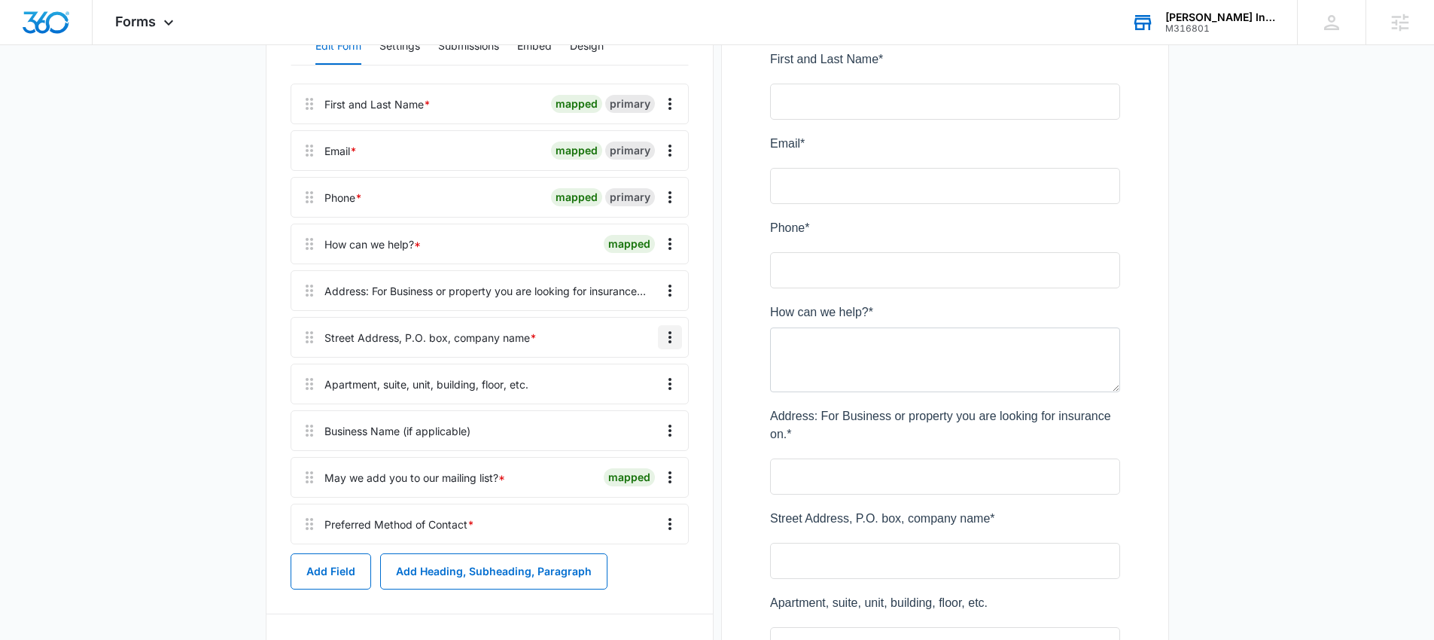
click at [673, 339] on icon "Overflow Menu" at bounding box center [670, 337] width 18 height 18
click at [647, 373] on button "Edit" at bounding box center [639, 379] width 86 height 23
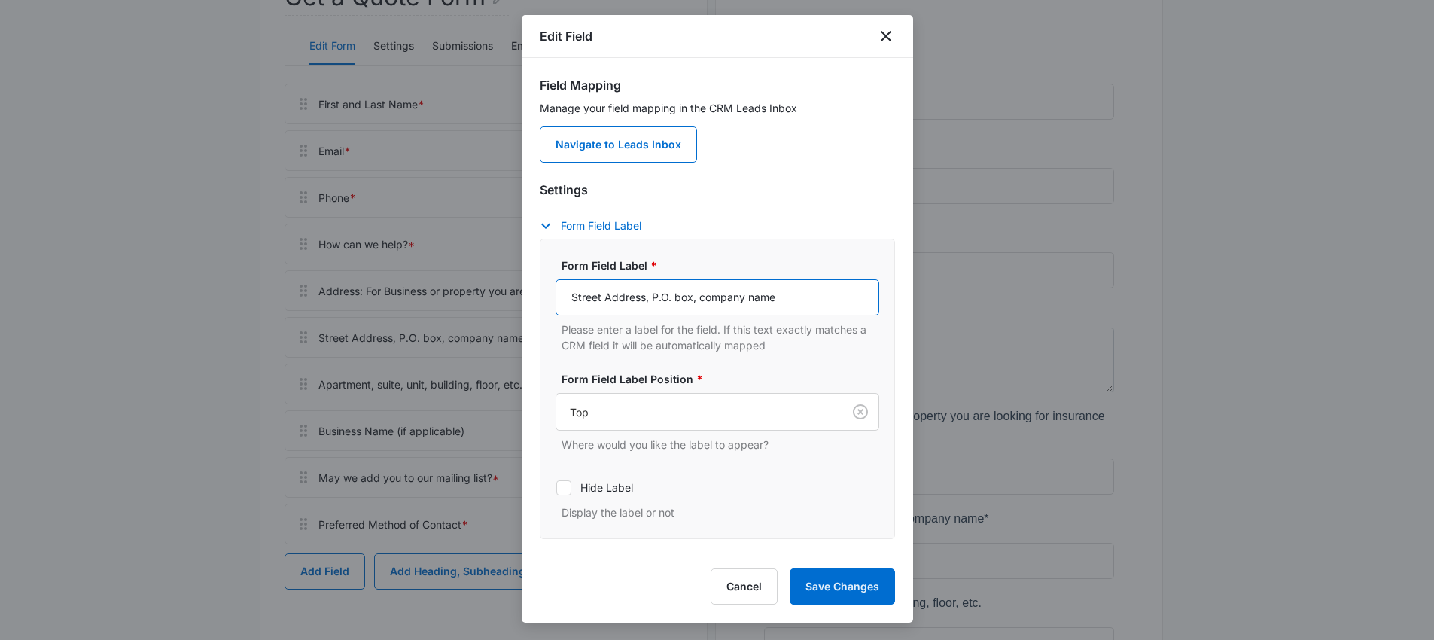
click at [572, 300] on input "Street Address, P.O. box, company name" at bounding box center [718, 297] width 324 height 36
paste input "For Business or property you are looking for insurance on."
drag, startPoint x: 610, startPoint y: 298, endPoint x: 539, endPoint y: 298, distance: 70.8
click at [540, 298] on div "Form Field Label * For Business or property you are looking for insurance on.St…" at bounding box center [717, 389] width 355 height 300
click at [651, 295] on input "For Business or property you are looking for insurance on.Street Address, P.O. …" at bounding box center [718, 297] width 324 height 36
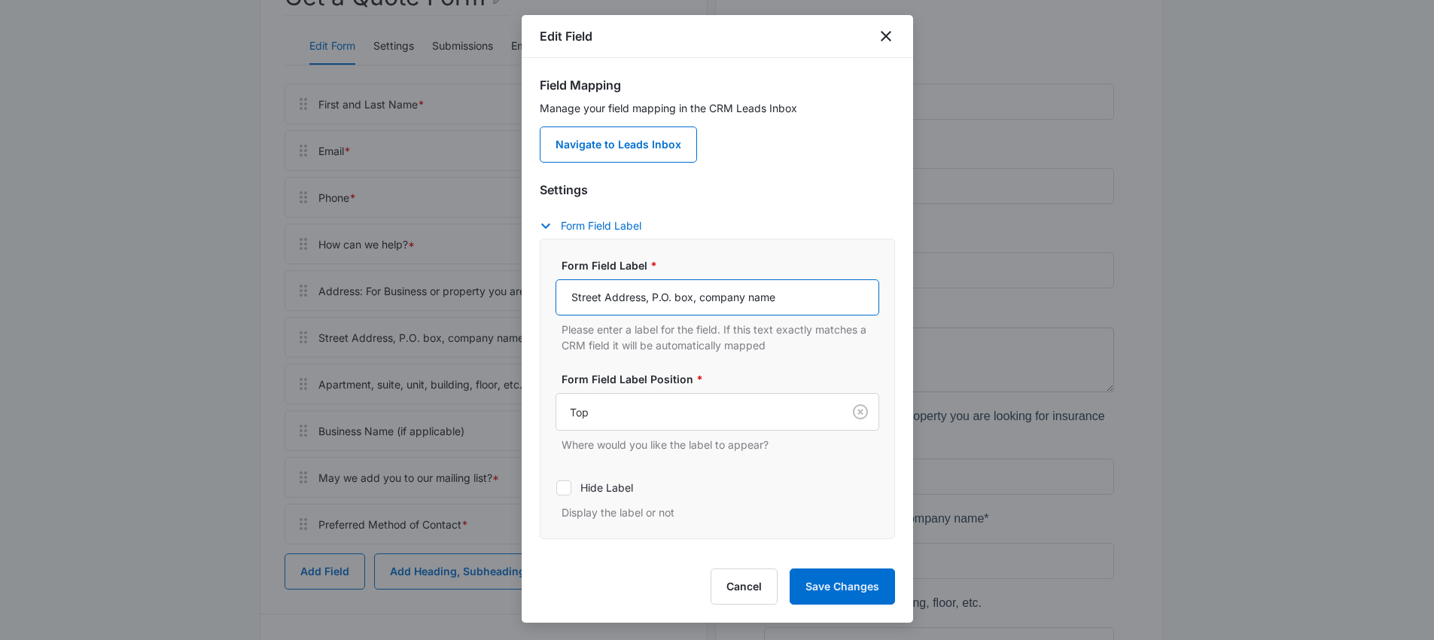
click at [788, 299] on input "Street Address, P.O. box, company name" at bounding box center [718, 297] width 324 height 36
paste input "For Business or property you are looking for insurance on."
drag, startPoint x: 666, startPoint y: 300, endPoint x: 576, endPoint y: 297, distance: 89.6
click at [576, 297] on input "Street Address, P.O. box, company name For Business or property you are looking…" at bounding box center [718, 297] width 324 height 36
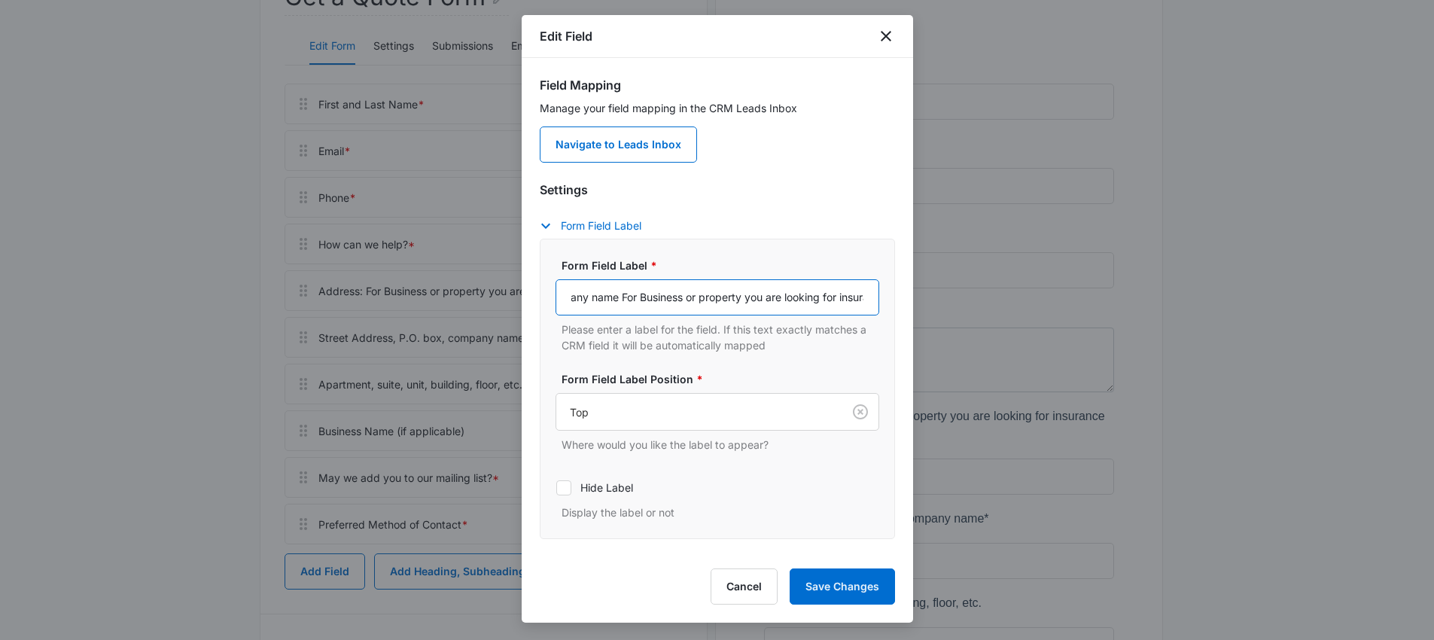
scroll to position [0, 137]
click at [739, 297] on input "Street Address, P.O. box, company name For Business or property you are looking…" at bounding box center [718, 297] width 324 height 36
click at [642, 297] on input "Street Address, P.O. box, company name For Business or property you are looking…" at bounding box center [718, 297] width 324 height 36
click at [655, 298] on input "Street Address, P.O. box, company name for Business or property you are looking…" at bounding box center [718, 297] width 324 height 36
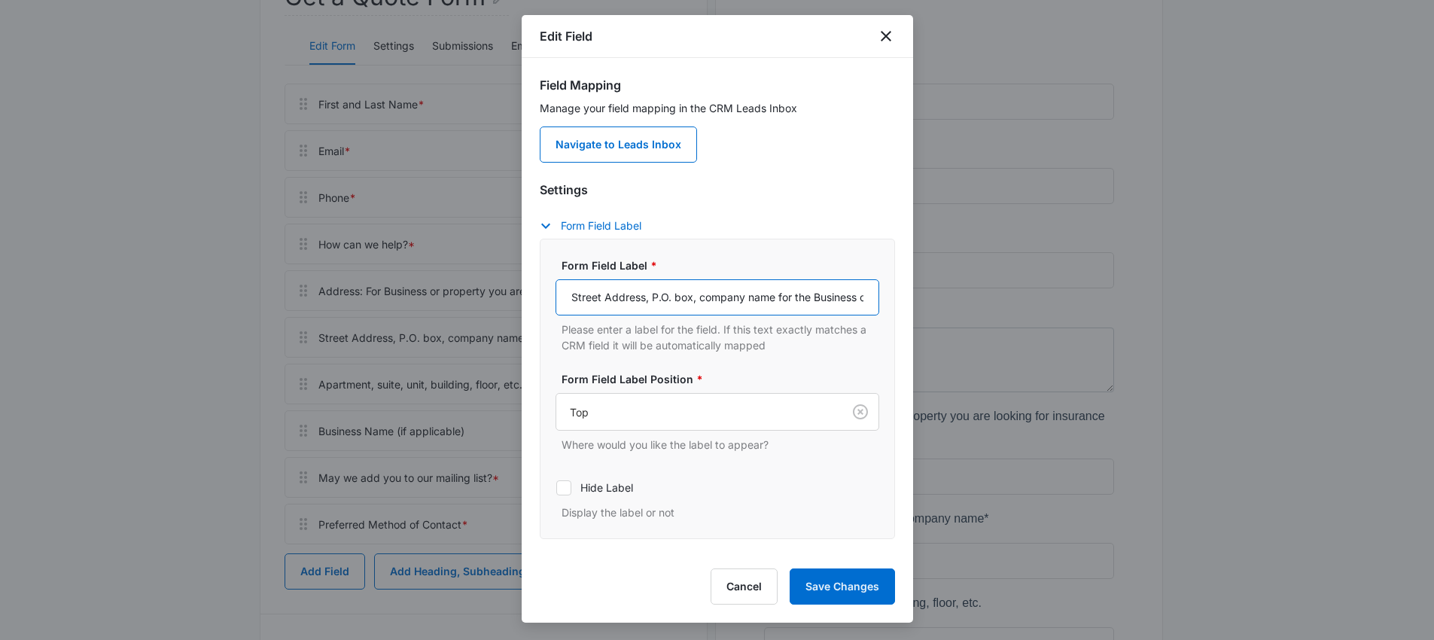
drag, startPoint x: 798, startPoint y: 293, endPoint x: 487, endPoint y: 314, distance: 311.7
click at [487, 314] on body "Forms Apps Reputation Websites Forms CRM Email Social POS Content Ads Intellige…" at bounding box center [717, 454] width 1434 height 1456
click at [695, 299] on input "Street Address, P.O. box, company name for the Business or property you are loo…" at bounding box center [718, 297] width 324 height 36
click at [774, 302] on input "Street Address, P.O. box, company name for the Business or property you are loo…" at bounding box center [718, 297] width 324 height 36
type input "Street Address, P.O. box, company name etc. for the Business or property you ar…"
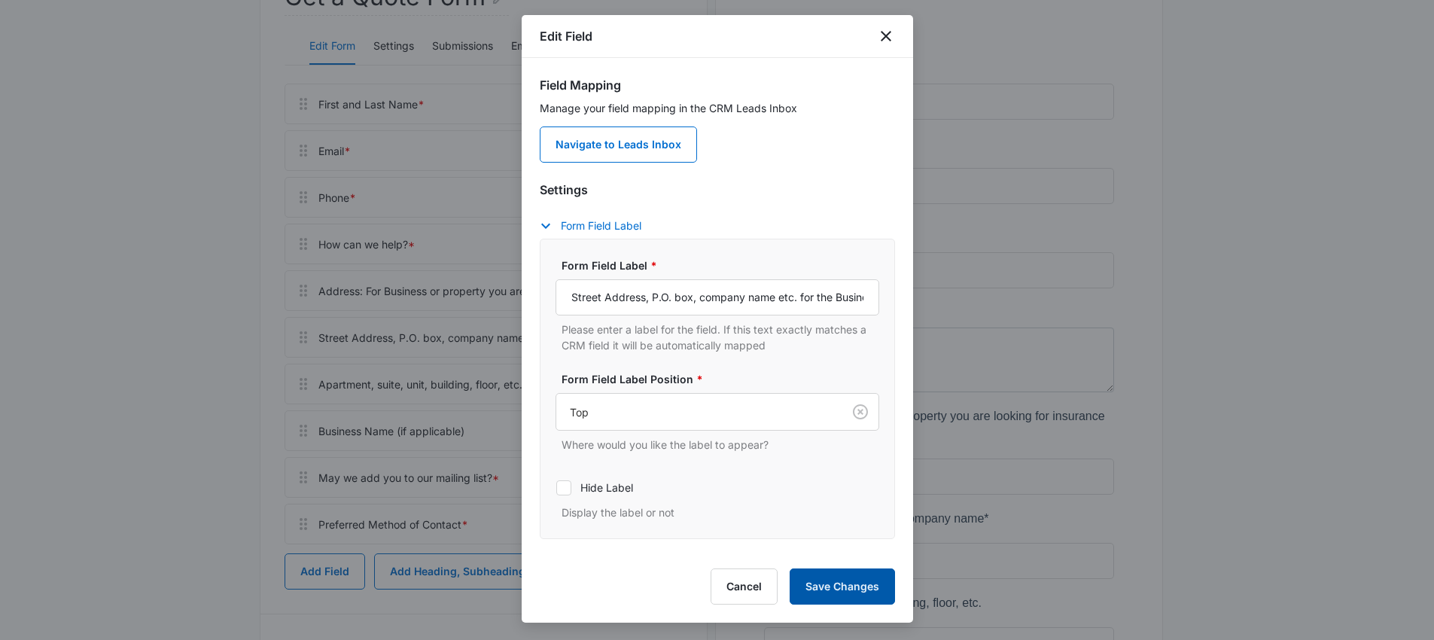
click at [845, 588] on button "Save Changes" at bounding box center [842, 586] width 105 height 36
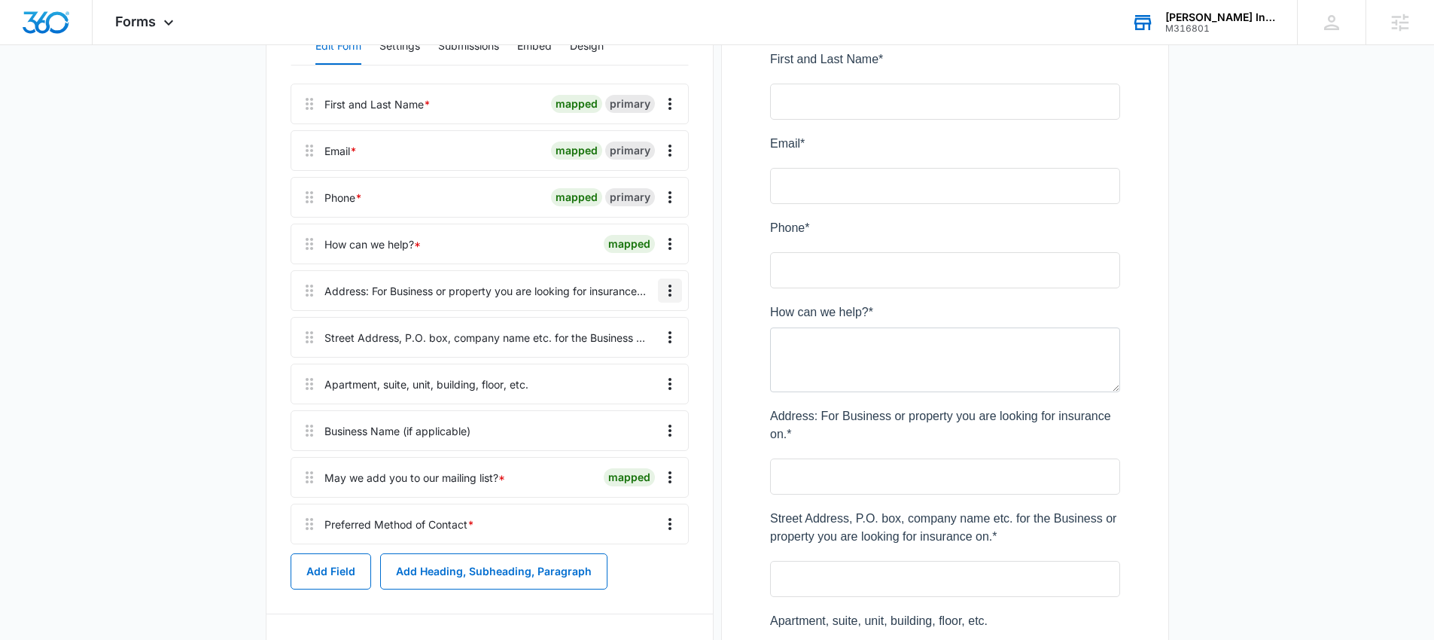
click at [672, 288] on icon "Overflow Menu" at bounding box center [670, 291] width 18 height 18
drag, startPoint x: 632, startPoint y: 355, endPoint x: 459, endPoint y: 331, distance: 174.1
click at [459, 331] on div "First and Last Name * mapped primary Email * mapped primary Phone * mapped prim…" at bounding box center [490, 314] width 398 height 461
click at [459, 331] on div "Street Address, P.O. box, company name etc. for the Business or property you ar…" at bounding box center [485, 338] width 321 height 16
drag, startPoint x: 327, startPoint y: 338, endPoint x: 343, endPoint y: 339, distance: 16.6
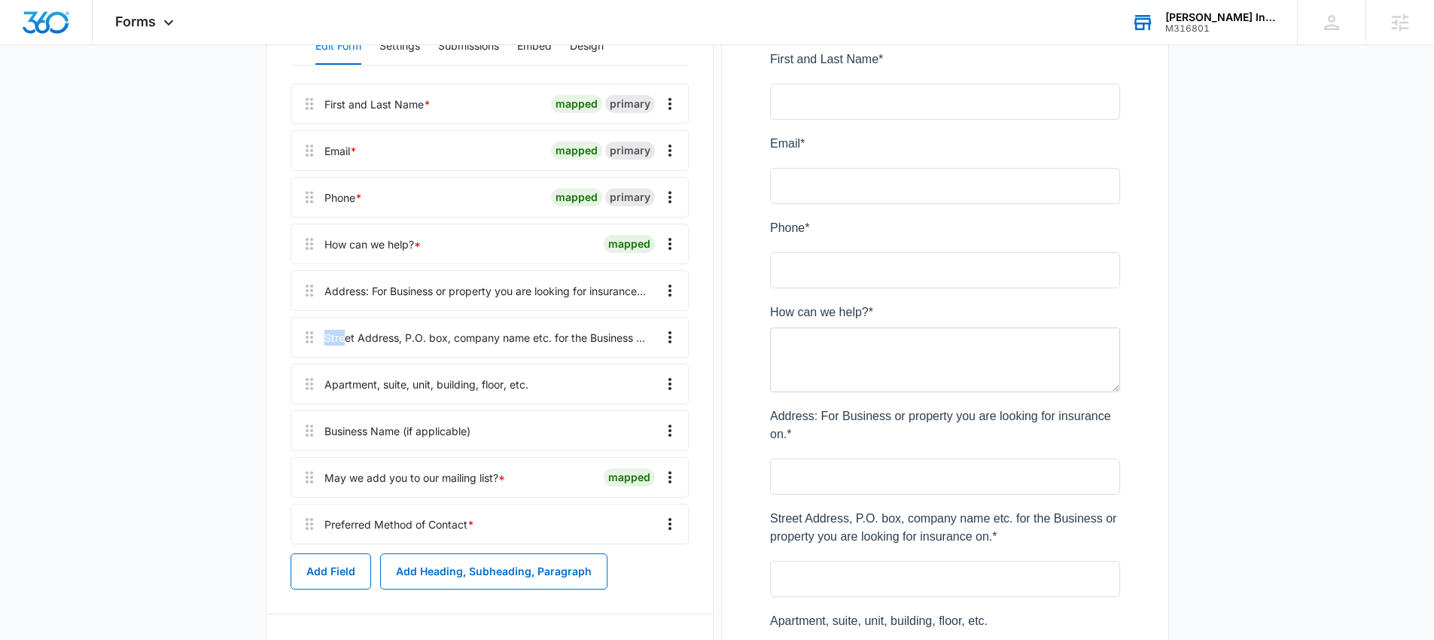
click at [343, 339] on div "Street Address, P.O. box, company name etc. for the Business or property you ar…" at bounding box center [485, 338] width 321 height 16
click at [663, 332] on icon "Overflow Menu" at bounding box center [670, 337] width 18 height 18
click at [552, 335] on div "Street Address, P.O. box, company name etc. for the Business or property you ar…" at bounding box center [485, 338] width 321 height 16
drag, startPoint x: 548, startPoint y: 341, endPoint x: 313, endPoint y: 337, distance: 234.9
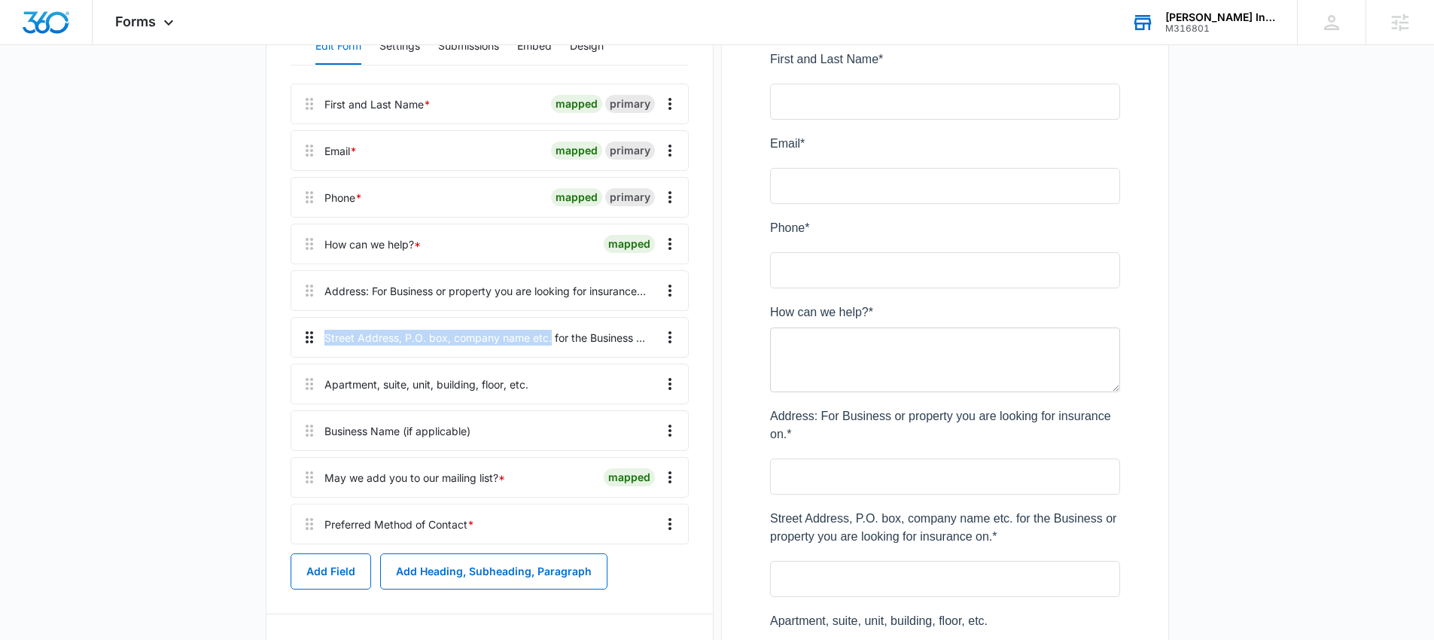
click at [313, 337] on div "Street Address, P.O. box, company name etc. for the Business or property you ar…" at bounding box center [490, 337] width 398 height 41
copy div "Street Address, P.O. box, company name etc."
click at [178, 337] on main "Edit Form Accept payments and sell products right on this form. Set Up Payments…" at bounding box center [717, 449] width 1434 height 1261
click at [668, 336] on icon "Overflow Menu" at bounding box center [670, 337] width 18 height 18
click at [630, 403] on div "Delete" at bounding box center [630, 402] width 32 height 11
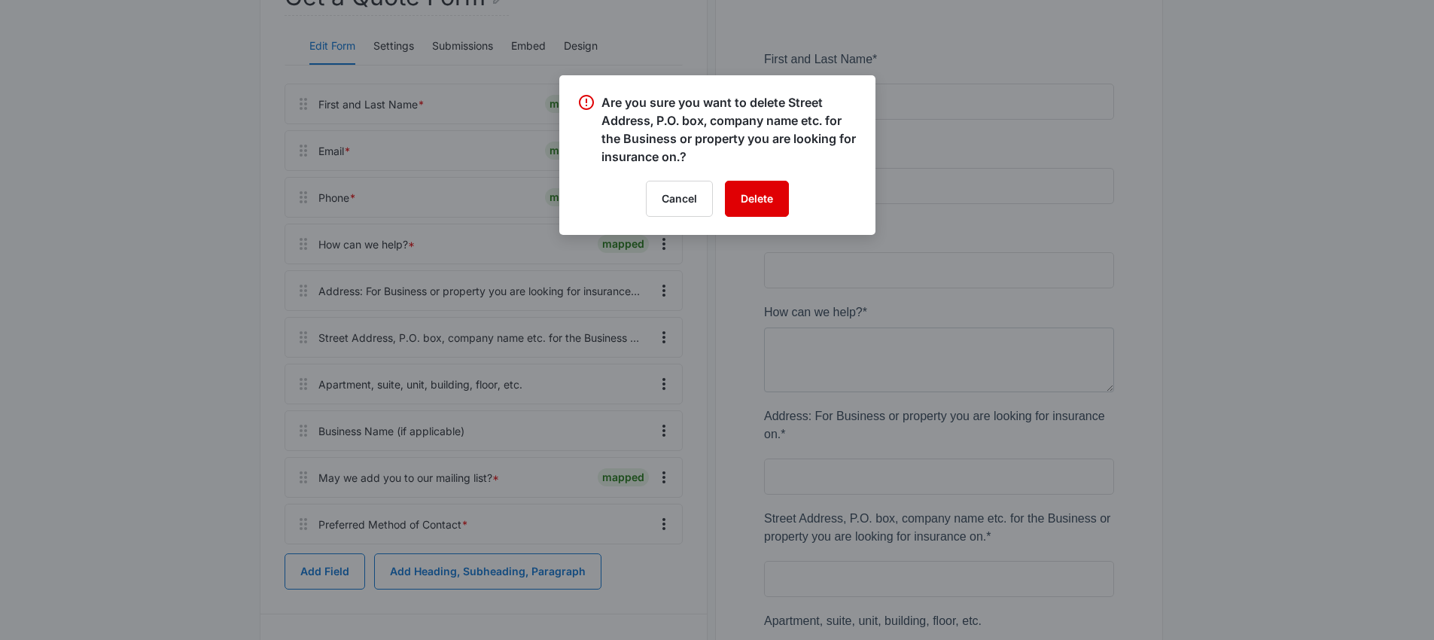
click at [766, 193] on button "Delete" at bounding box center [757, 199] width 64 height 36
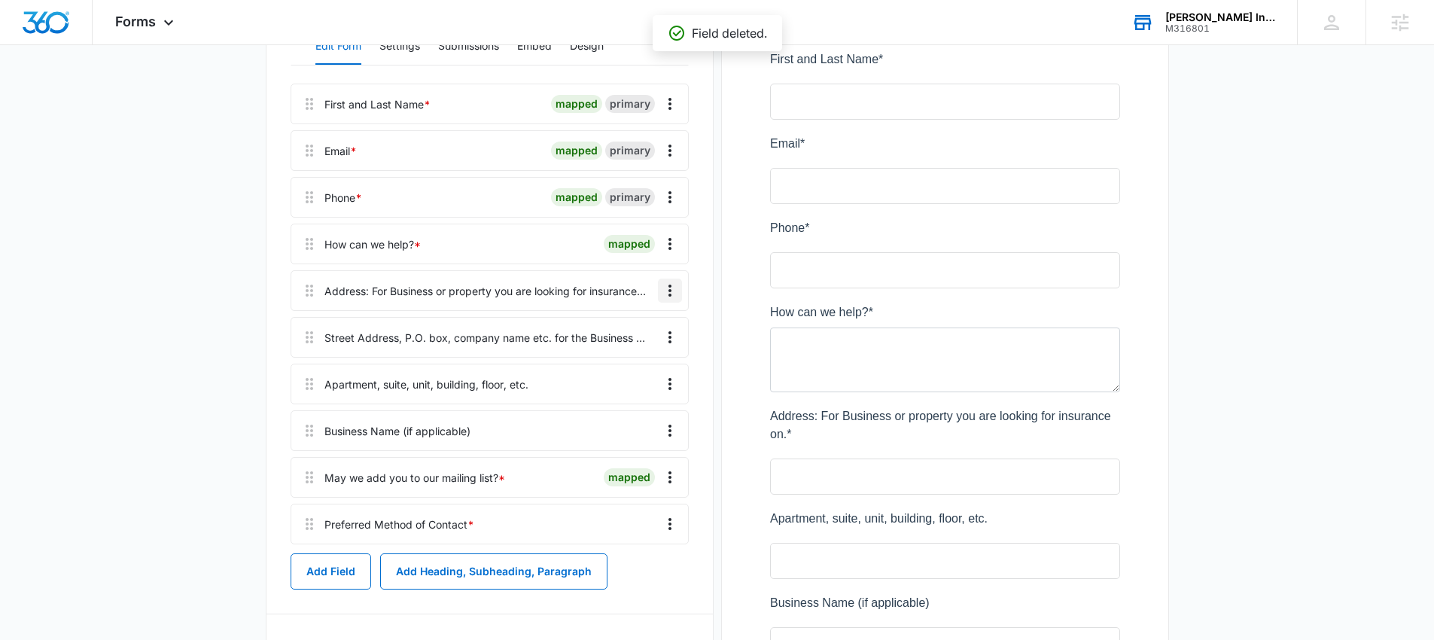
click at [671, 291] on icon "Overflow Menu" at bounding box center [670, 291] width 18 height 18
click at [645, 328] on button "Edit" at bounding box center [639, 332] width 86 height 23
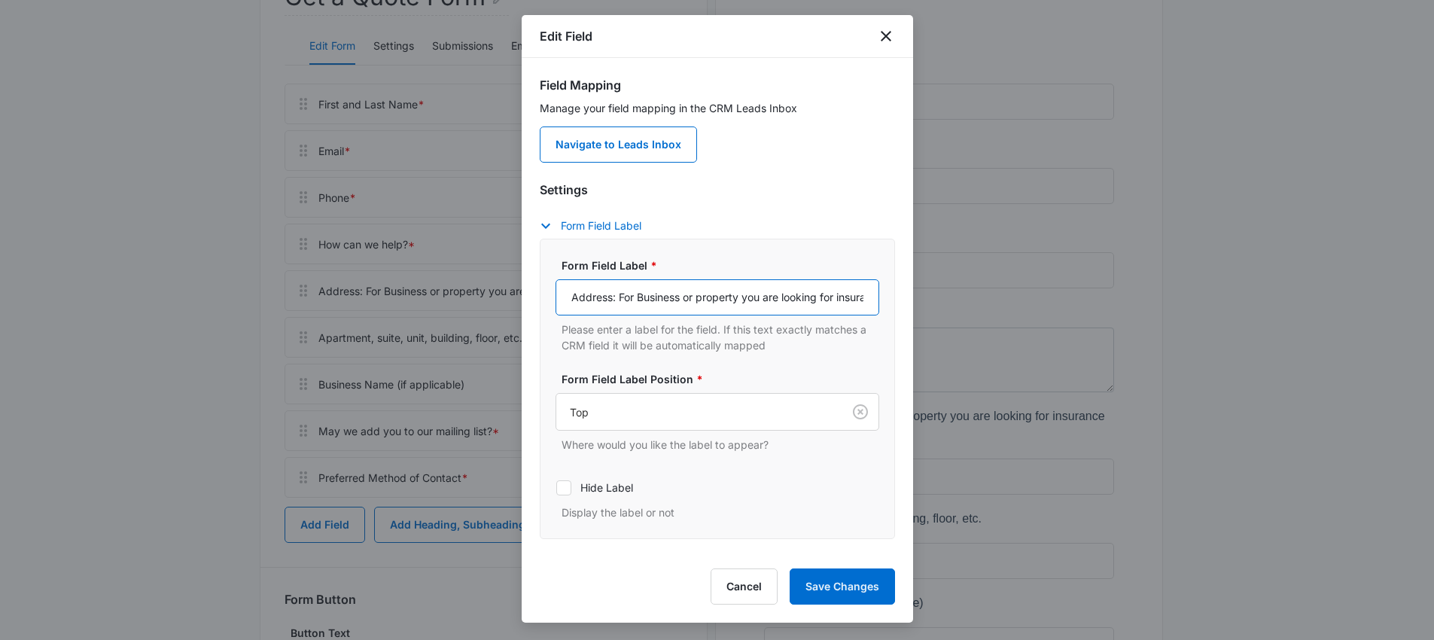
scroll to position [0, 56]
drag, startPoint x: 788, startPoint y: 299, endPoint x: 885, endPoint y: 297, distance: 97.1
click at [885, 297] on div "Field Mapping Manage your field mapping in the CRM Leads Inbox Navigate to Lead…" at bounding box center [718, 305] width 392 height 495
click at [841, 294] on input "Address: For Business or property you are looking for insurance on." at bounding box center [718, 297] width 324 height 36
click at [855, 297] on input "Address: For Business or property you are looking for insurance on." at bounding box center [718, 297] width 324 height 36
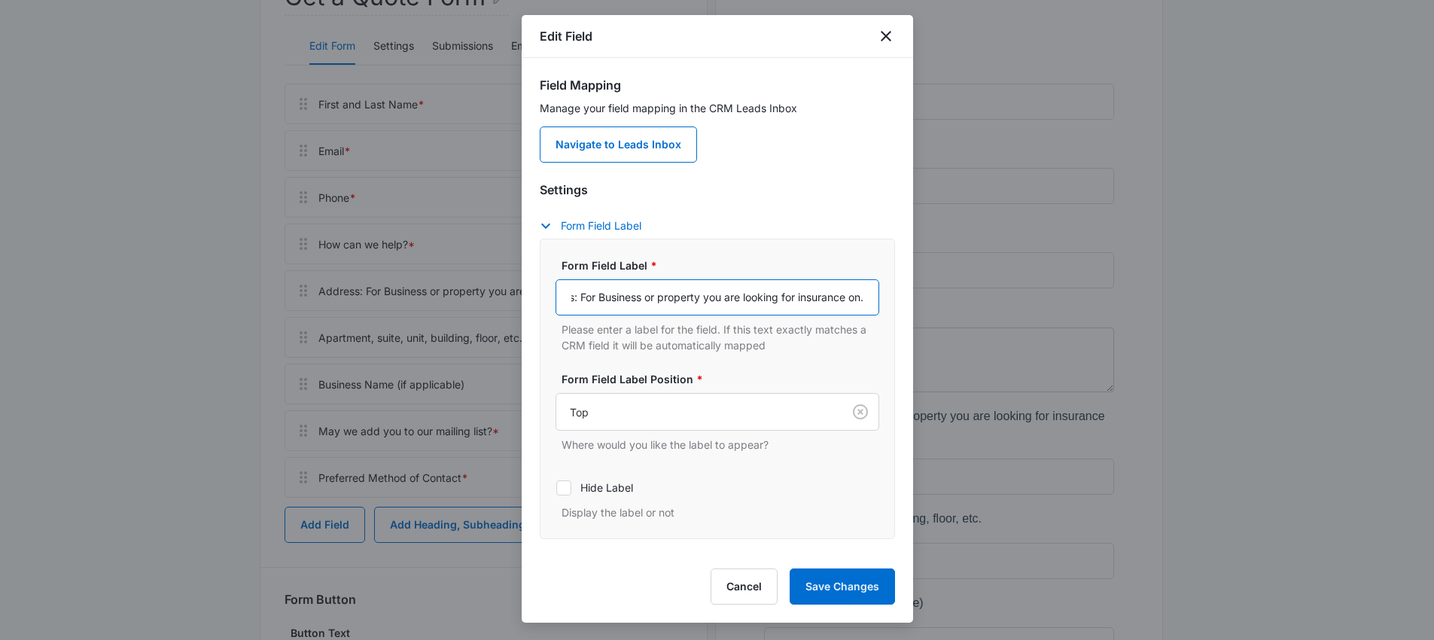
paste input "Street Address, P.O. box, company name etc."
click at [628, 297] on input "Address: For Business or property you are looking for insurance on. Street Addr…" at bounding box center [718, 297] width 324 height 36
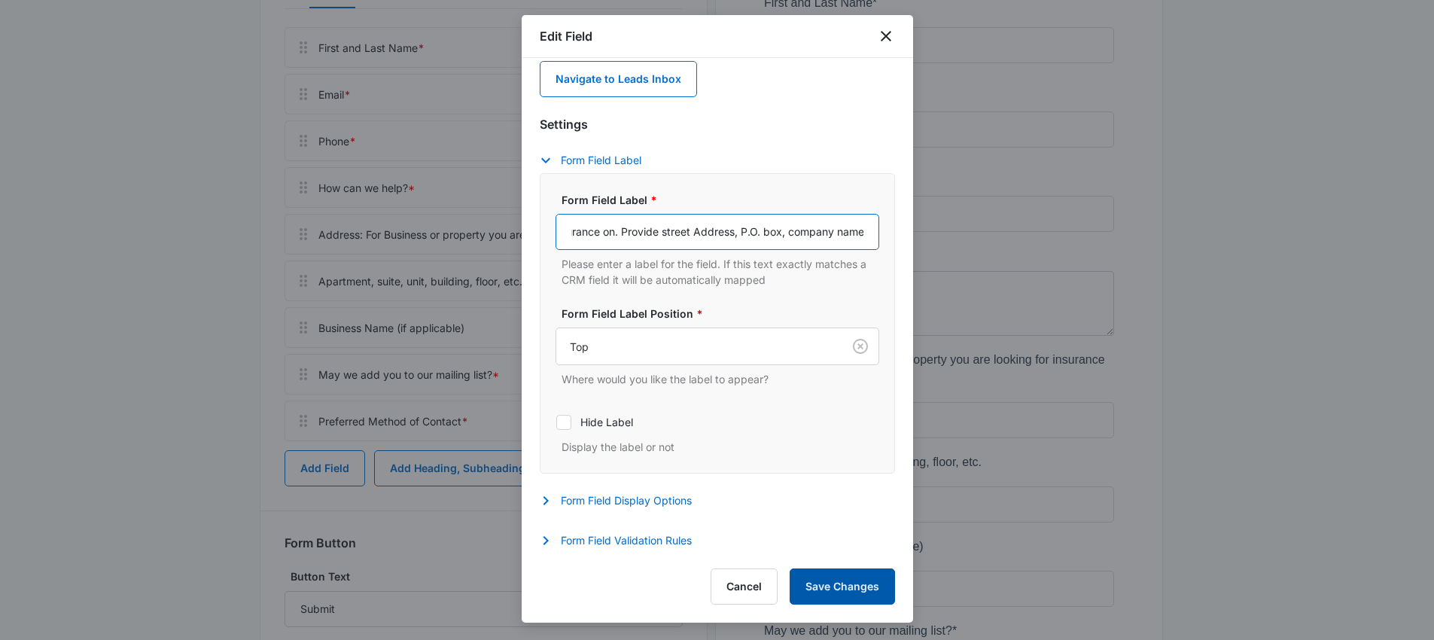
scroll to position [413, 0]
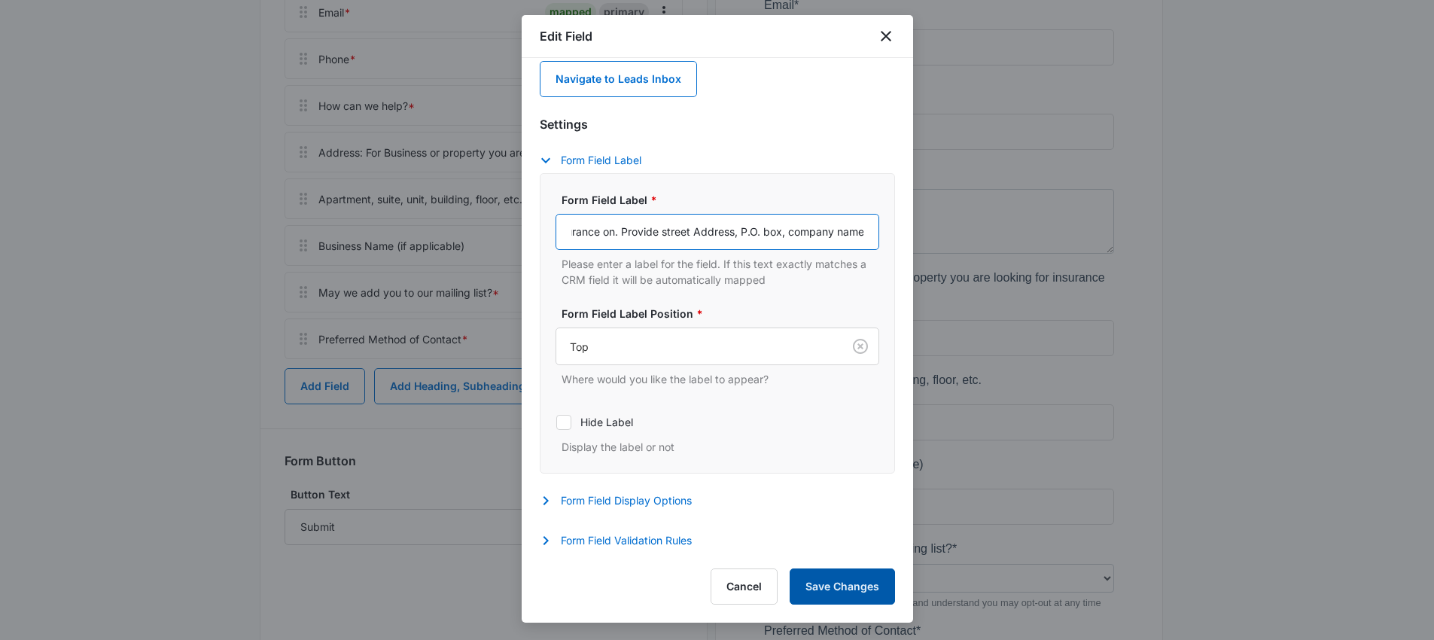
type input "Address: For Business or property you are looking for insurance on. Provide str…"
click at [853, 583] on button "Save Changes" at bounding box center [842, 586] width 105 height 36
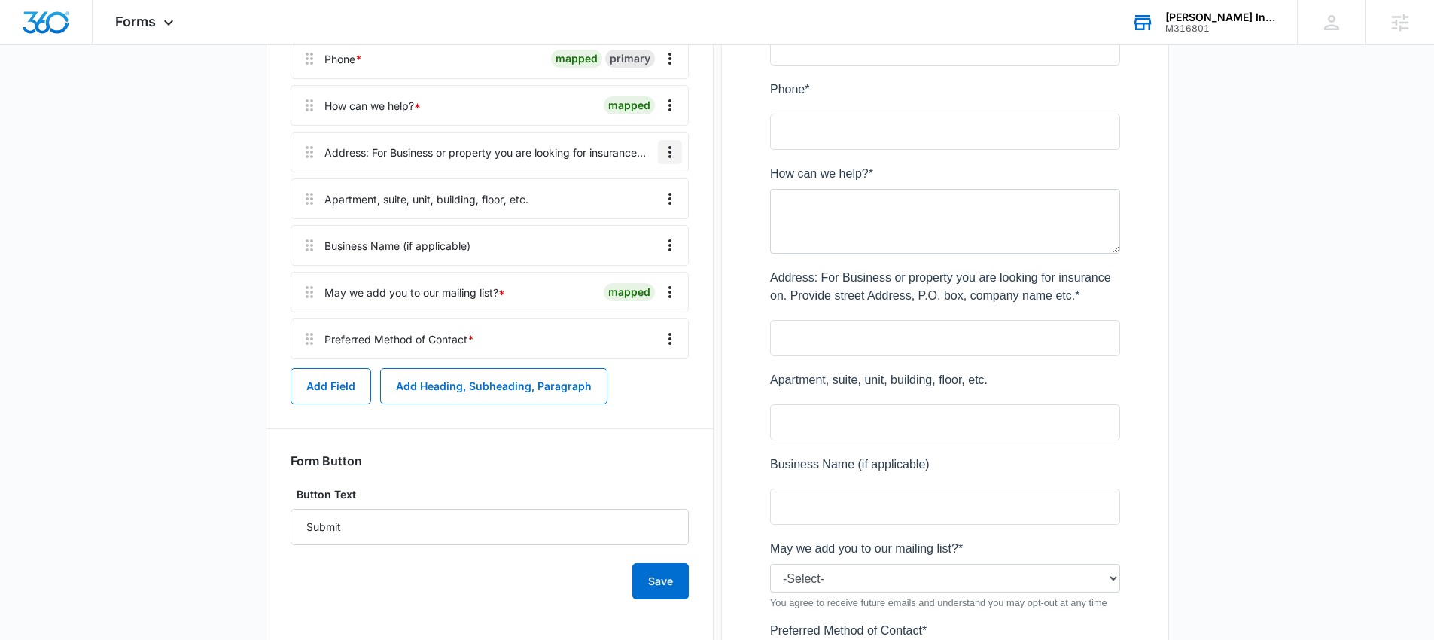
click at [669, 148] on icon "Overflow Menu" at bounding box center [670, 152] width 3 height 12
click at [660, 187] on button "Edit" at bounding box center [639, 194] width 86 height 23
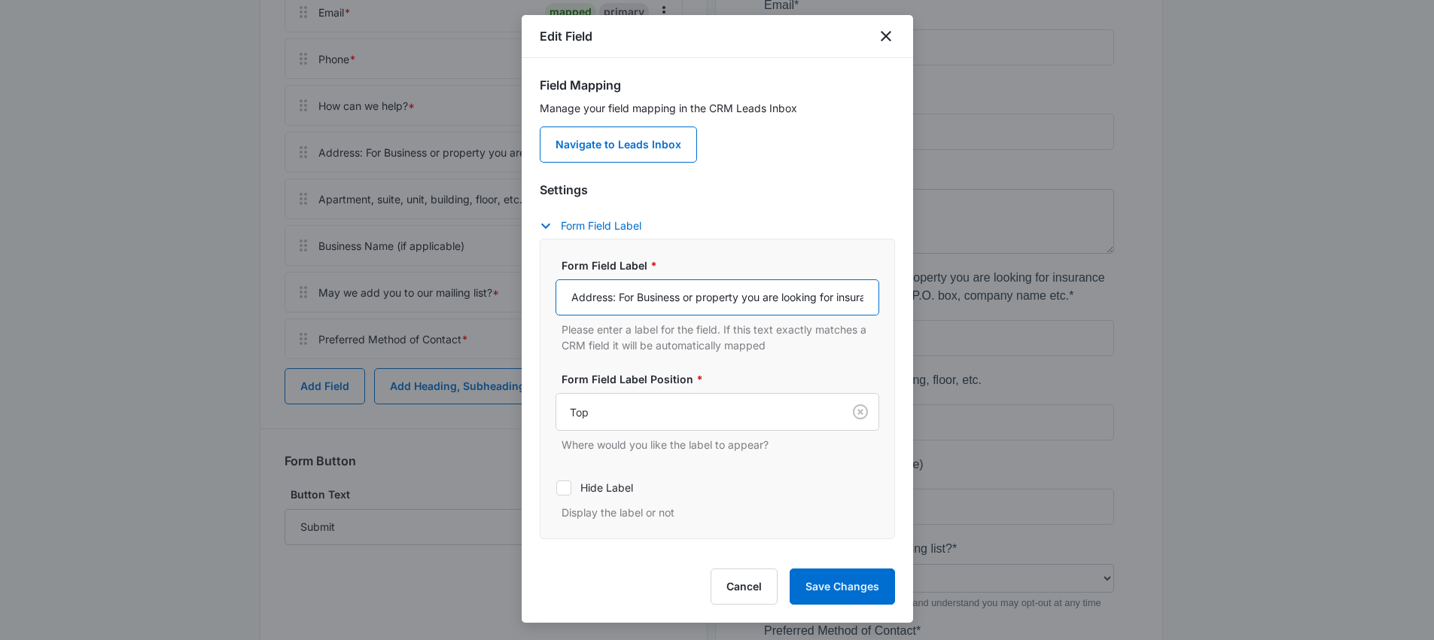
click at [611, 295] on input "Address: For Business or property you are looking for insurance on. Provide str…" at bounding box center [718, 297] width 324 height 36
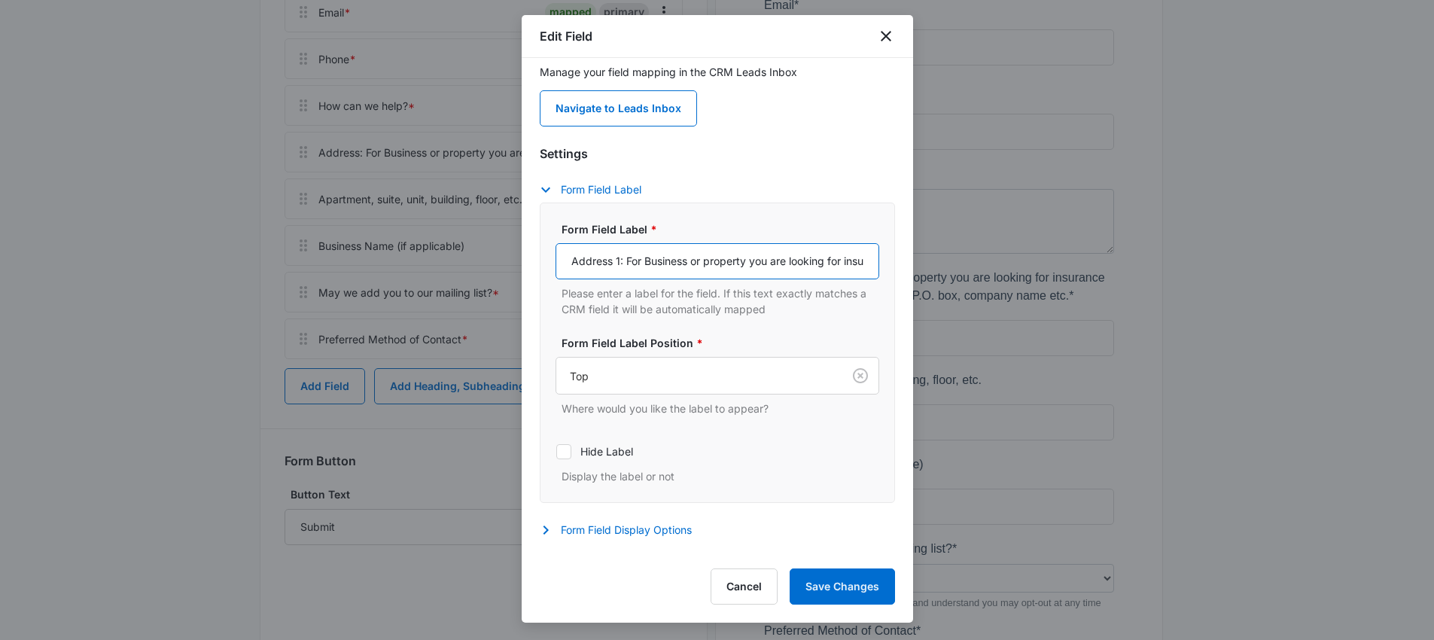
scroll to position [66, 0]
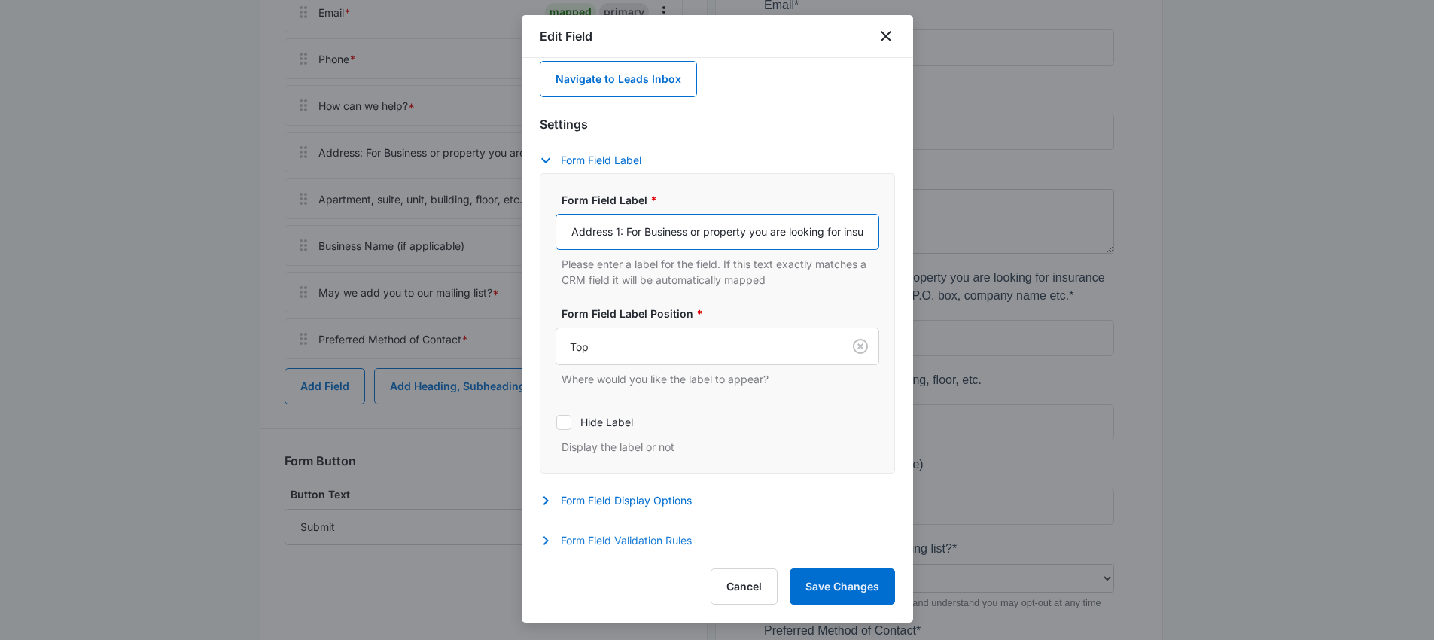
type input "Address 1: For Business or property you are looking for insurance on. Provide s…"
click at [574, 541] on button "Form Field Validation Rules" at bounding box center [623, 541] width 167 height 18
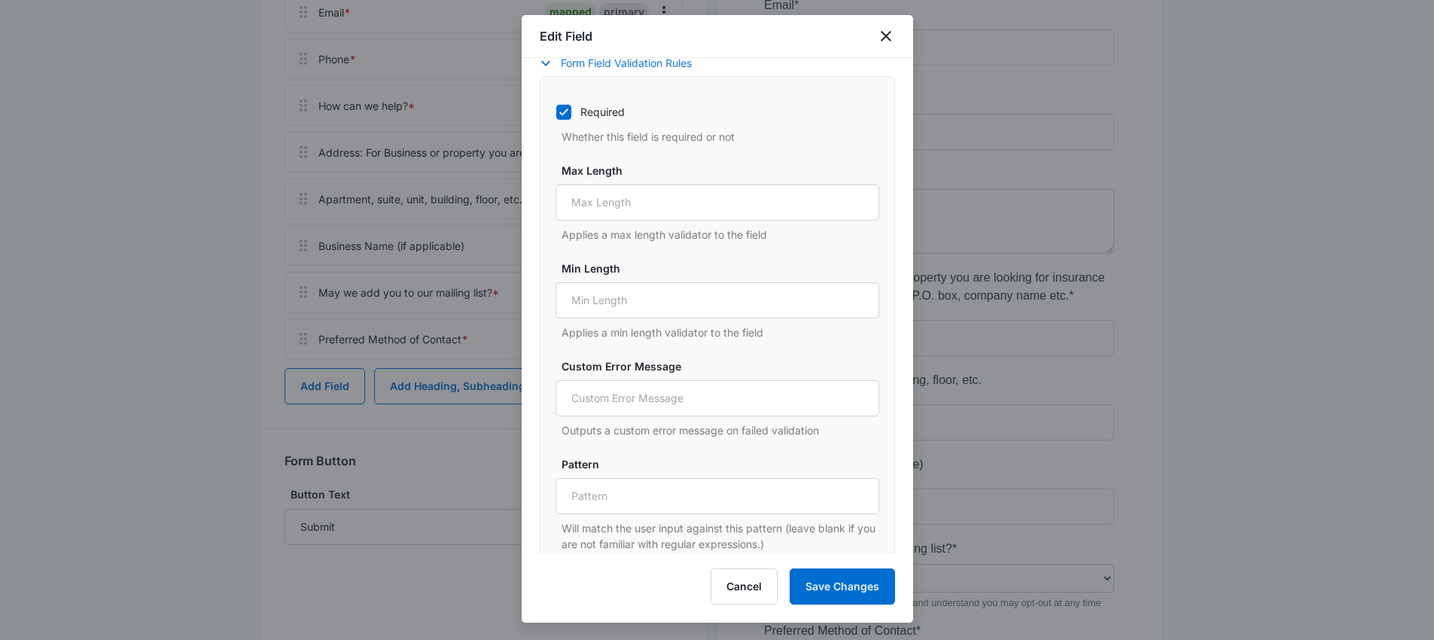
scroll to position [560, 0]
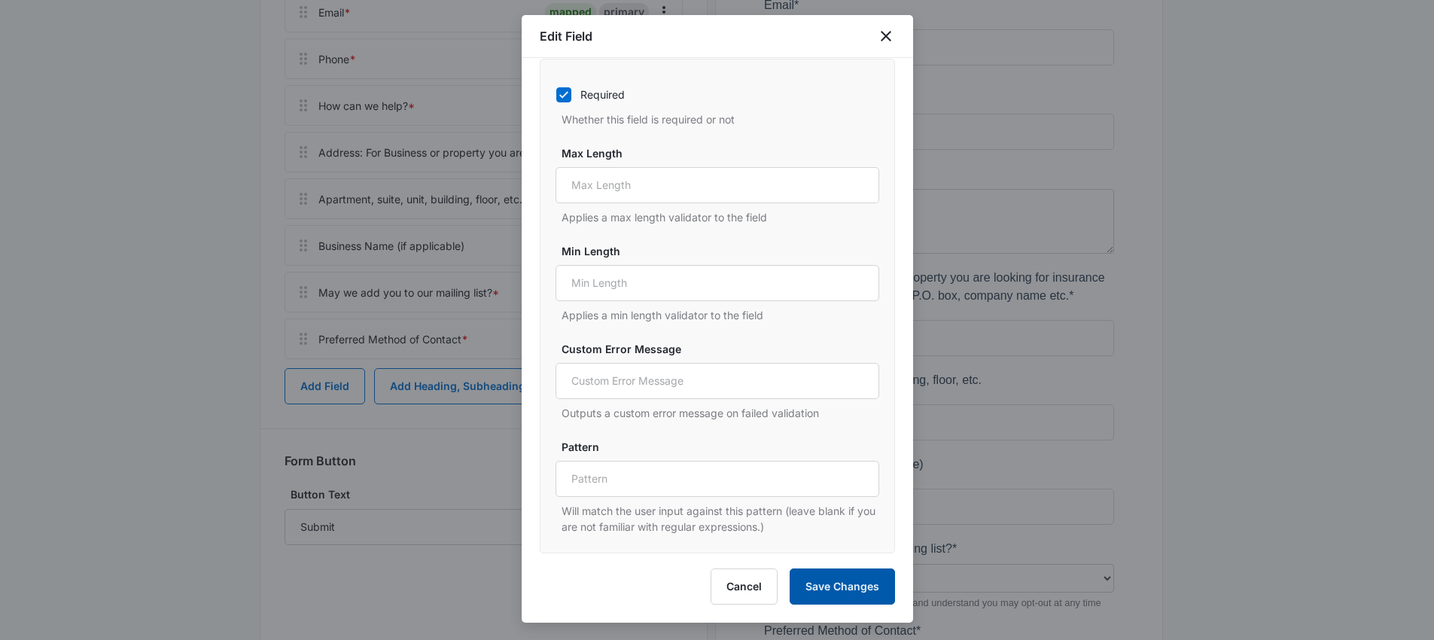
click at [833, 587] on button "Save Changes" at bounding box center [842, 586] width 105 height 36
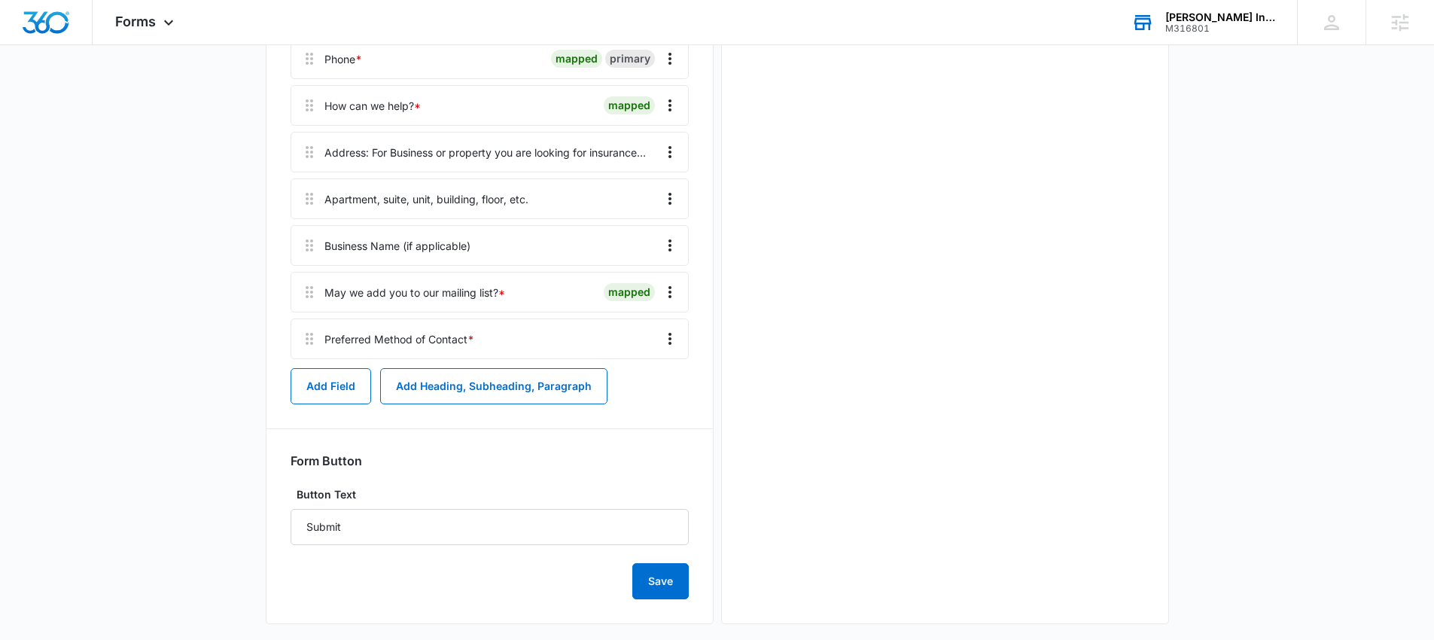
scroll to position [0, 0]
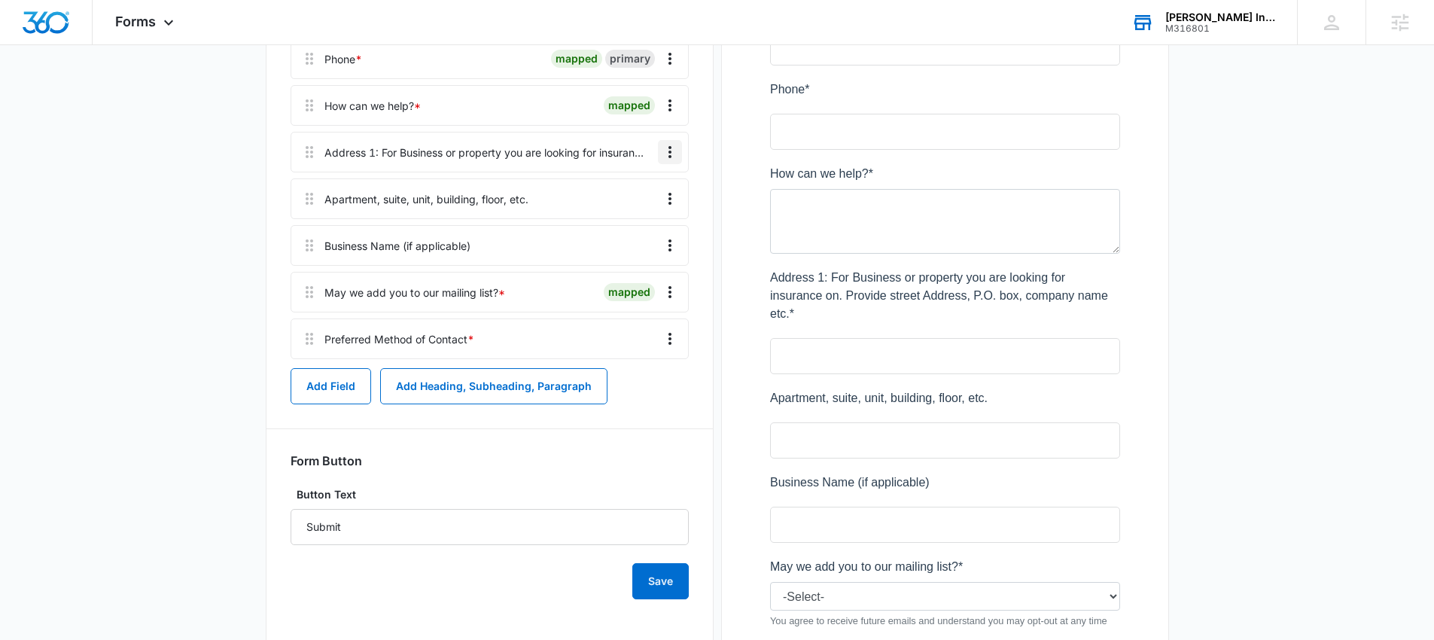
click at [663, 153] on icon "Overflow Menu" at bounding box center [670, 152] width 18 height 18
click at [224, 191] on main "Edit Form Accept payments and sell products right on this form. Set Up Payments…" at bounding box center [717, 269] width 1434 height 1177
click at [669, 194] on icon "Overflow Menu" at bounding box center [670, 199] width 3 height 12
click at [642, 237] on div "Edit" at bounding box center [630, 241] width 32 height 11
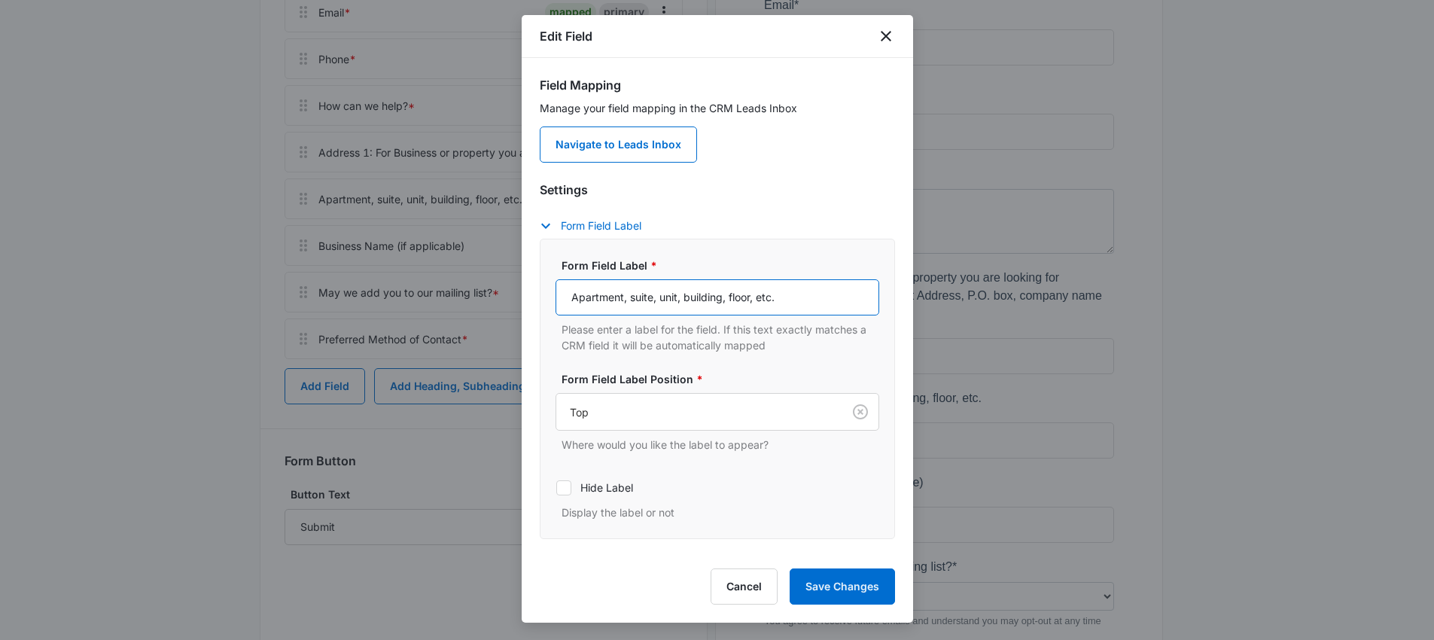
click at [571, 300] on input "Apartment, suite, unit, building, floor, etc." at bounding box center [718, 297] width 324 height 36
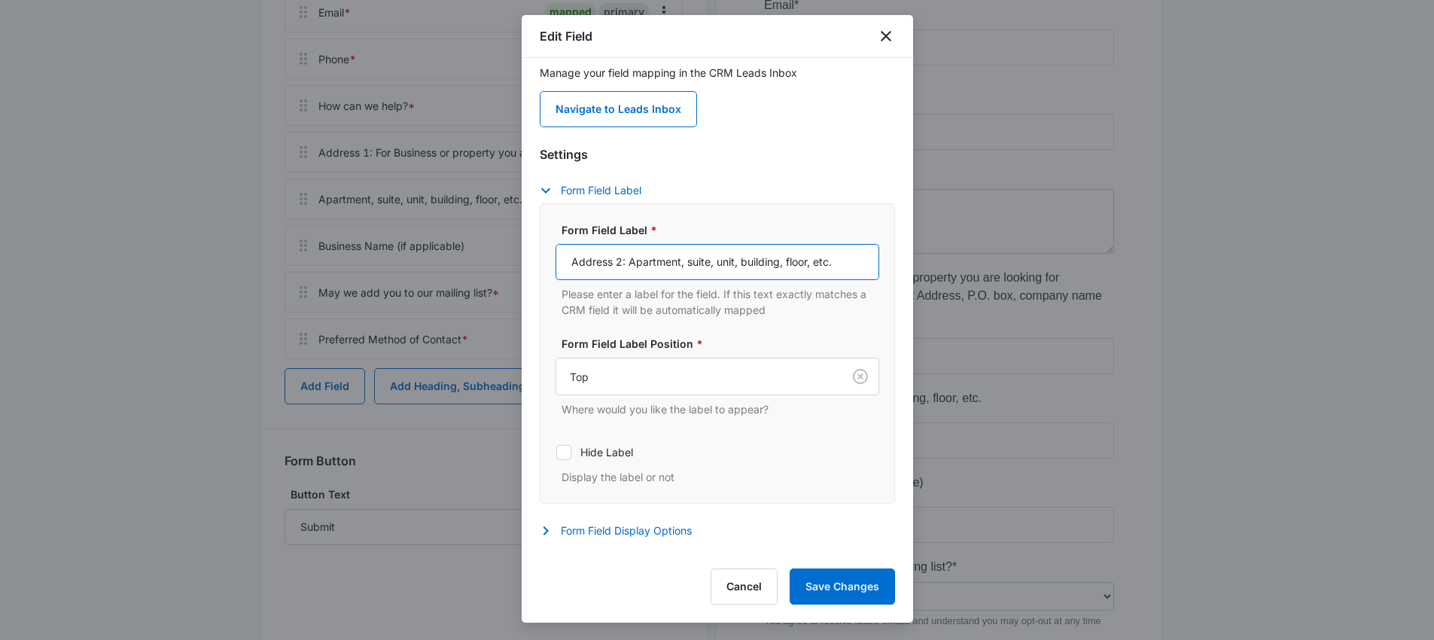
scroll to position [66, 0]
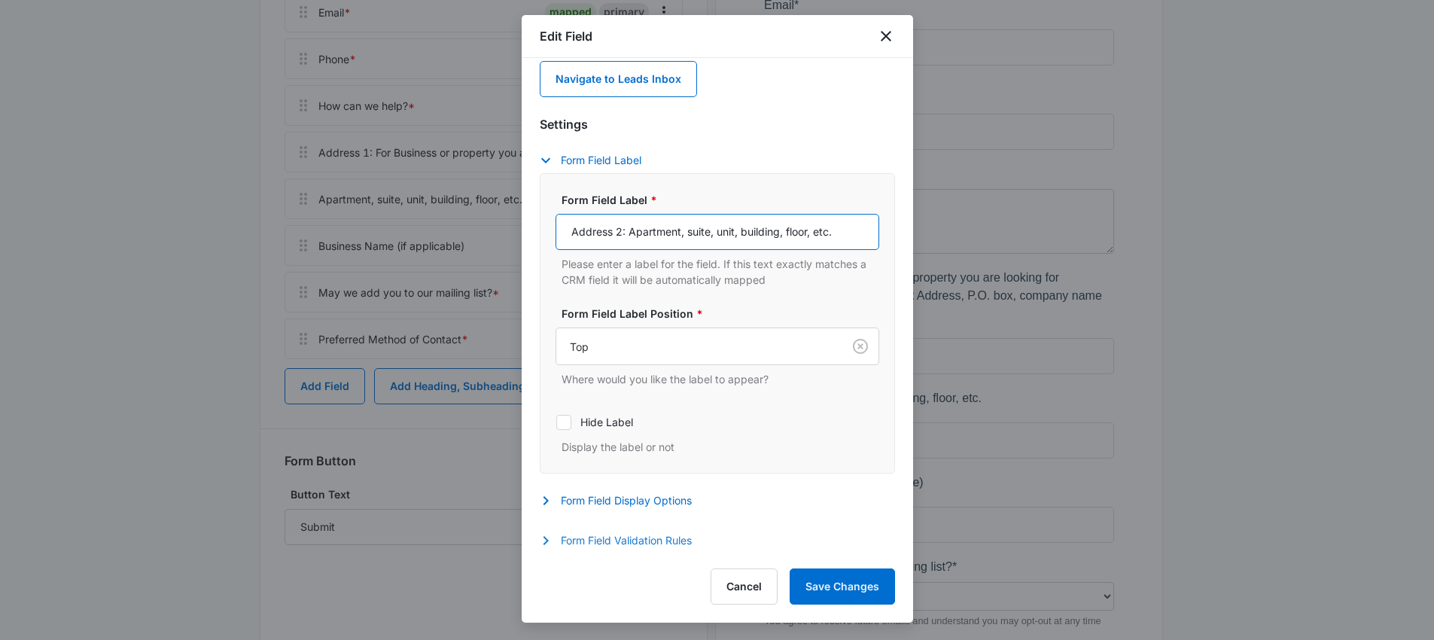
type input "Address 2: Apartment, suite, unit, building, floor, etc."
click at [593, 538] on button "Form Field Validation Rules" at bounding box center [623, 541] width 167 height 18
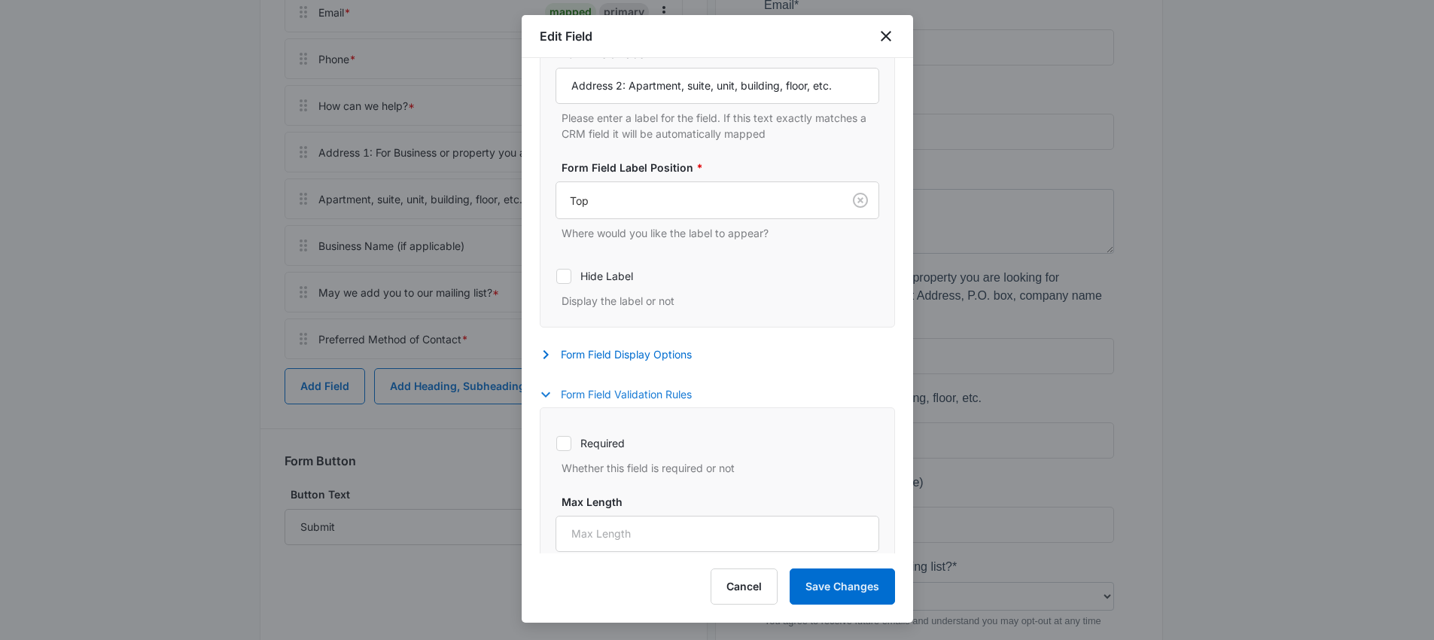
scroll to position [374, 0]
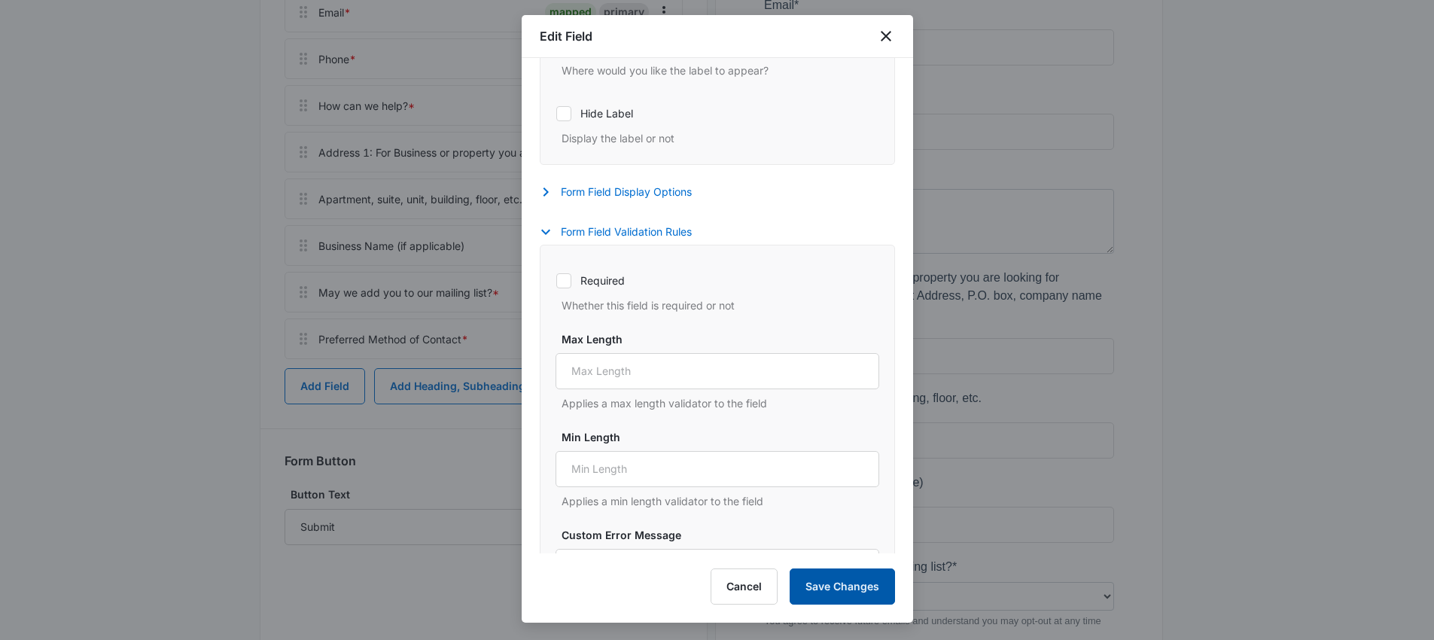
click at [862, 586] on button "Save Changes" at bounding box center [842, 586] width 105 height 36
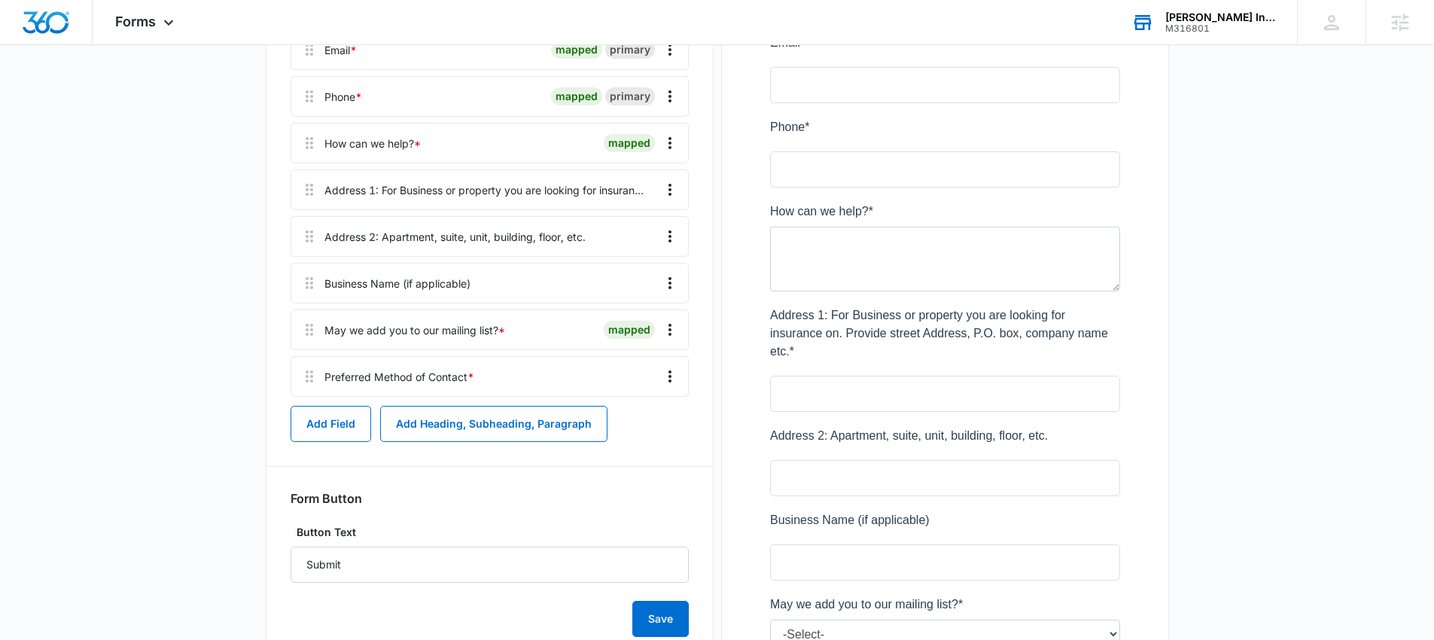
scroll to position [339, 0]
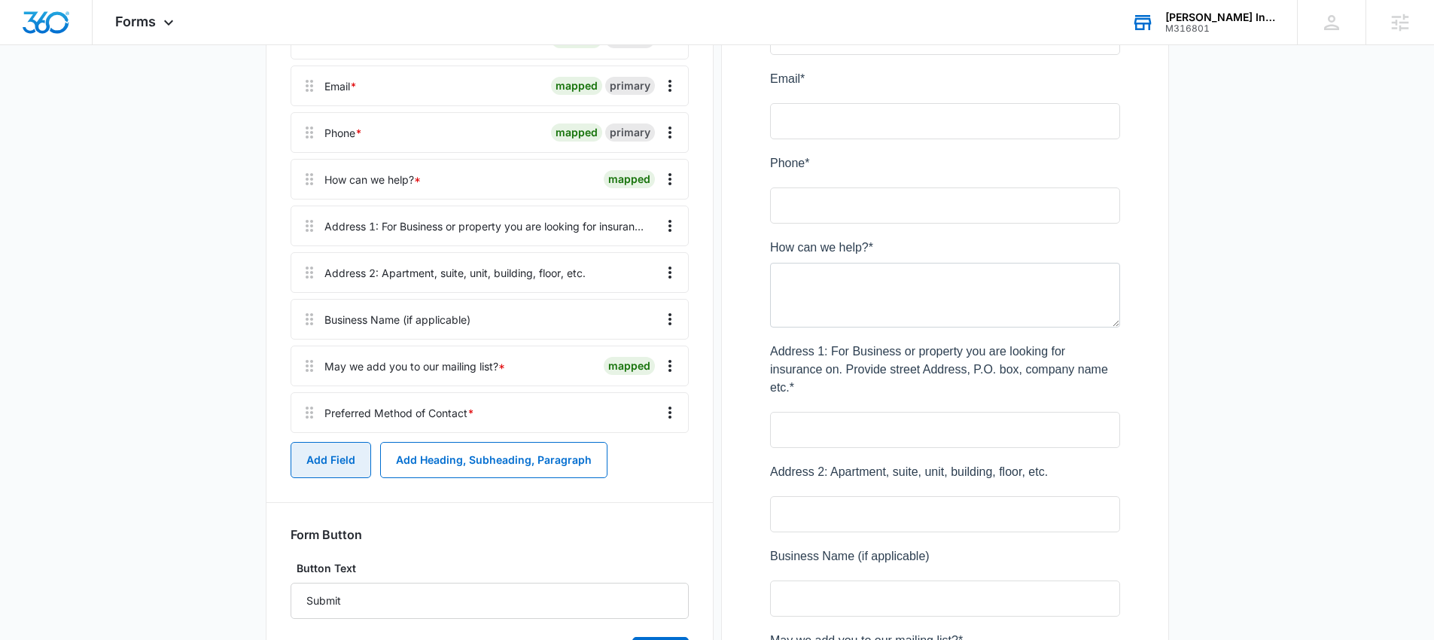
click at [325, 456] on button "Add Field" at bounding box center [331, 460] width 81 height 36
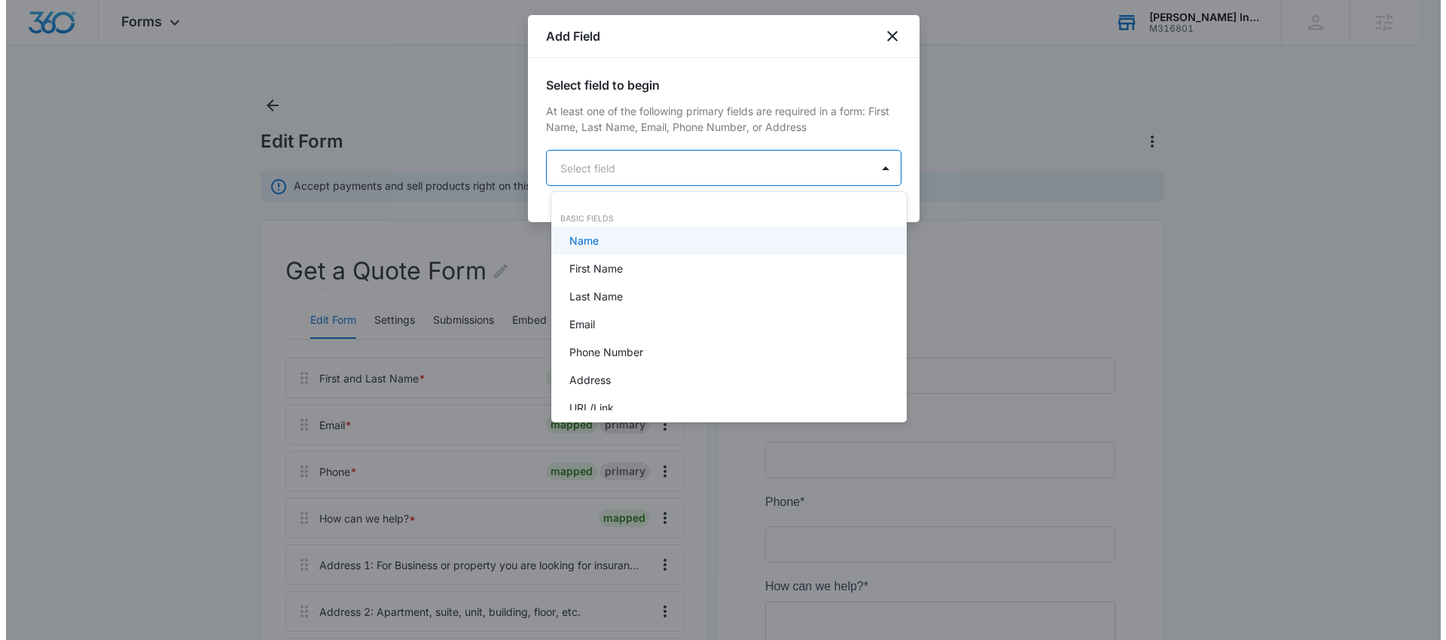
scroll to position [0, 0]
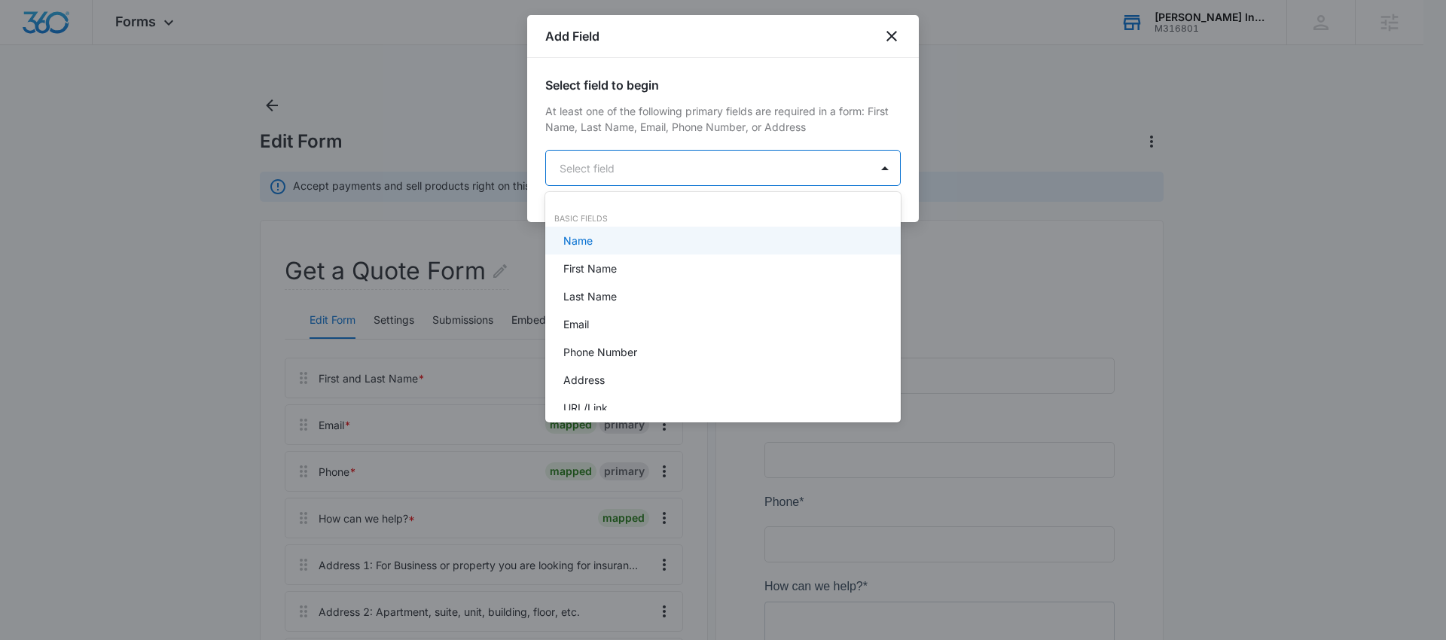
click at [628, 180] on body "Forms Apps Reputation Websites Forms CRM Email Social POS Content Ads Intellige…" at bounding box center [723, 320] width 1446 height 640
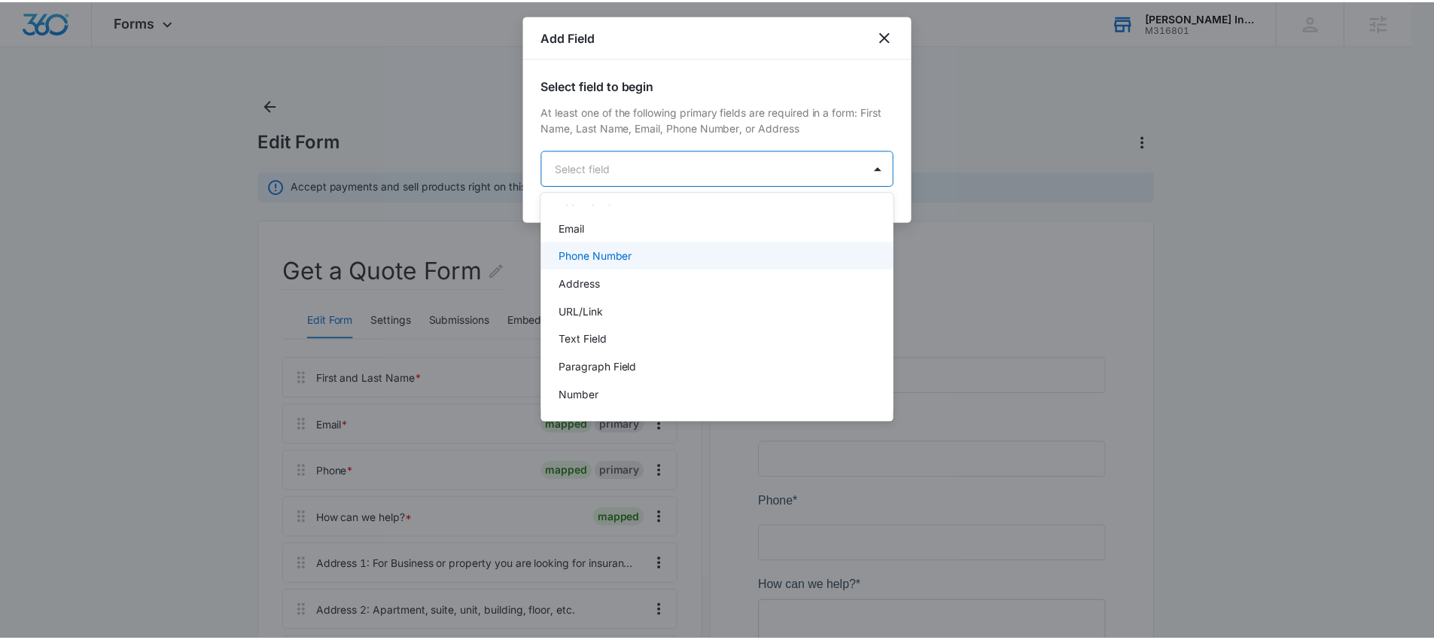
scroll to position [122, 0]
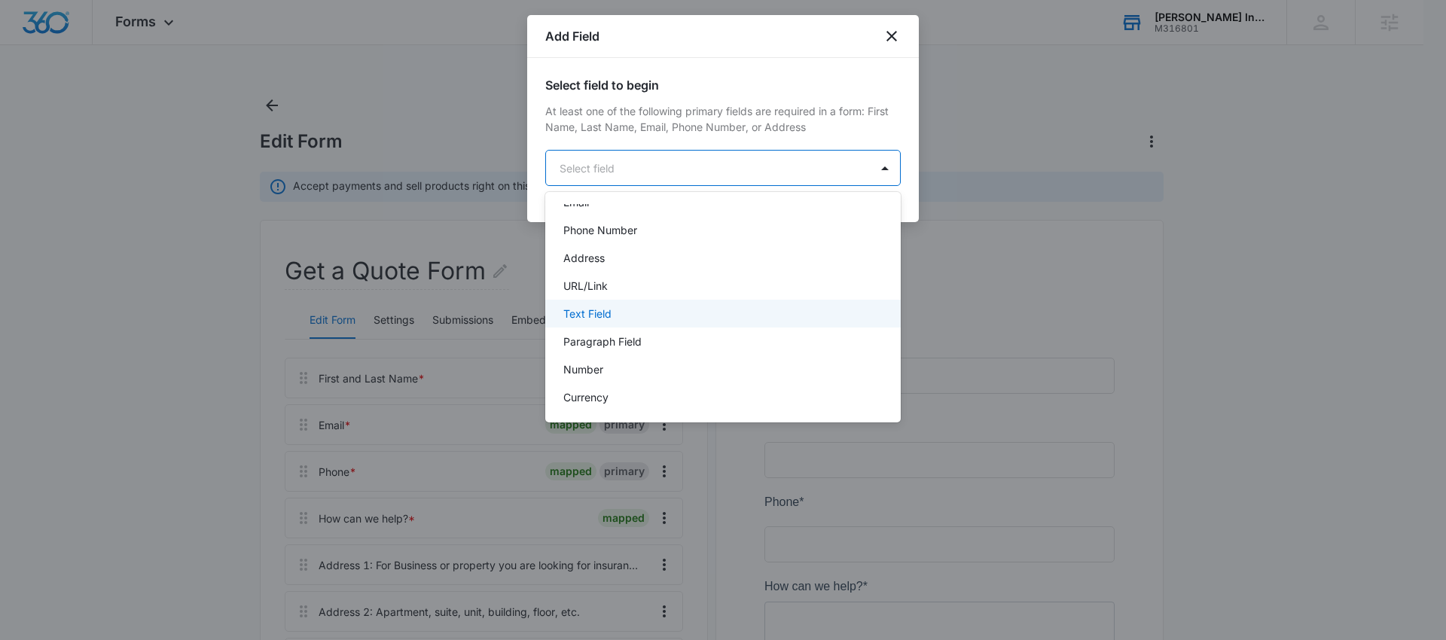
click at [609, 312] on p "Text Field" at bounding box center [587, 314] width 48 height 16
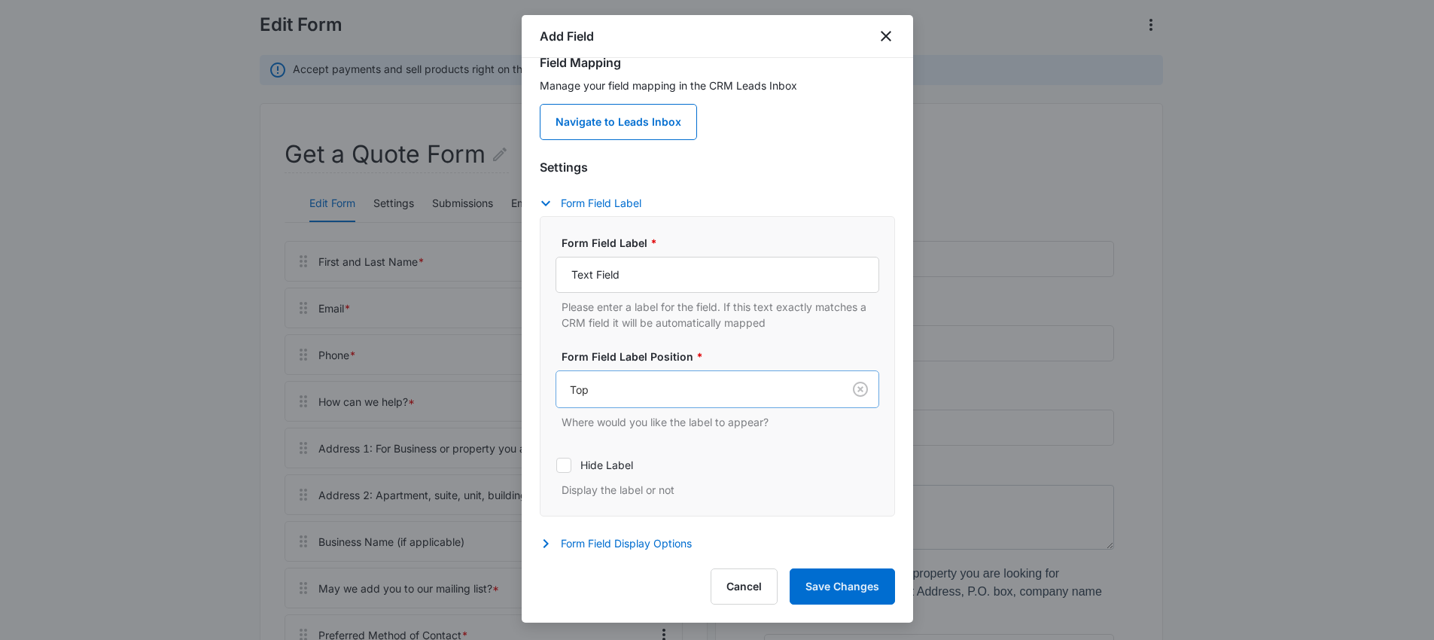
scroll to position [133, 0]
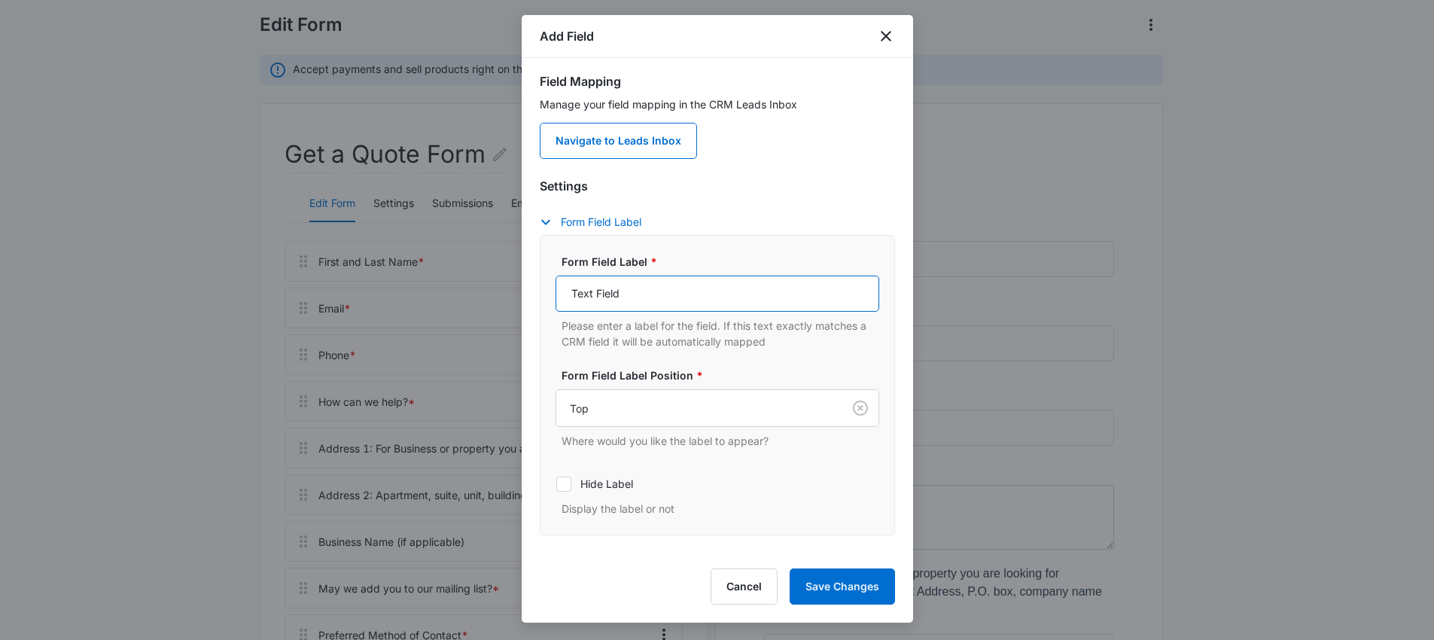
drag, startPoint x: 620, startPoint y: 287, endPoint x: 566, endPoint y: 285, distance: 53.5
click at [566, 285] on input "Text Field" at bounding box center [718, 294] width 324 height 36
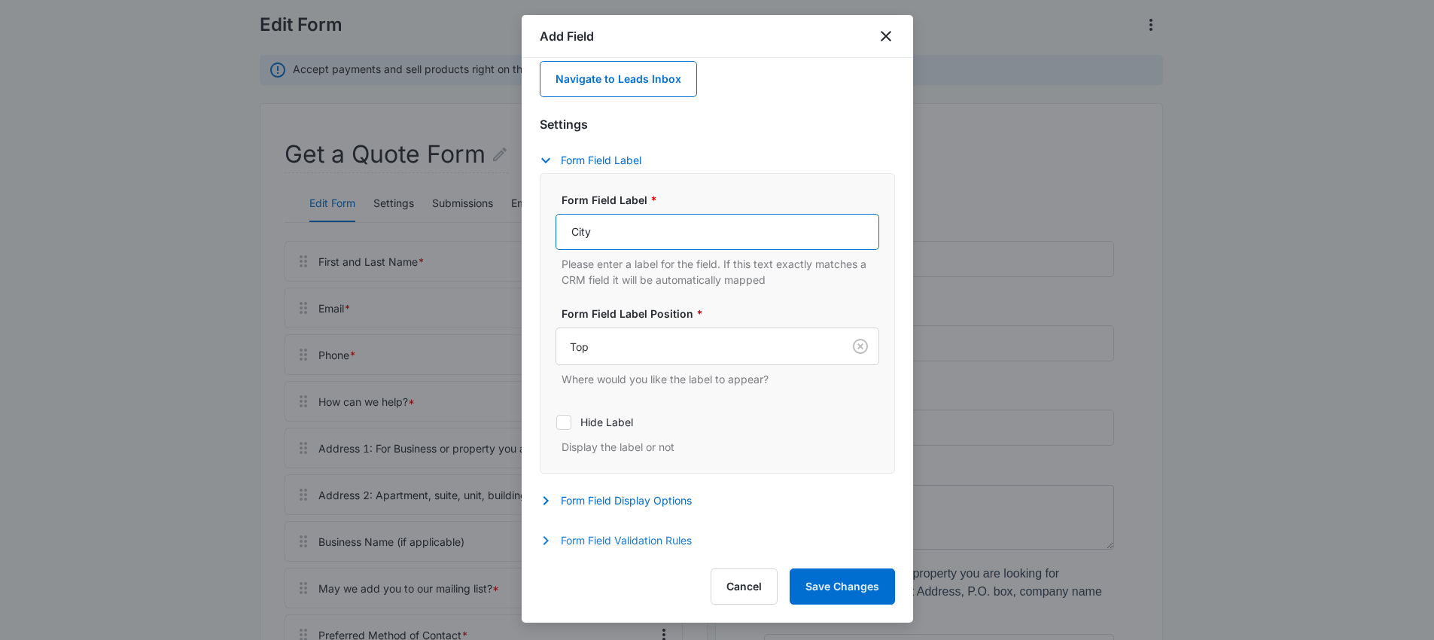
type input "City"
click at [565, 534] on button "Form Field Validation Rules" at bounding box center [623, 541] width 167 height 18
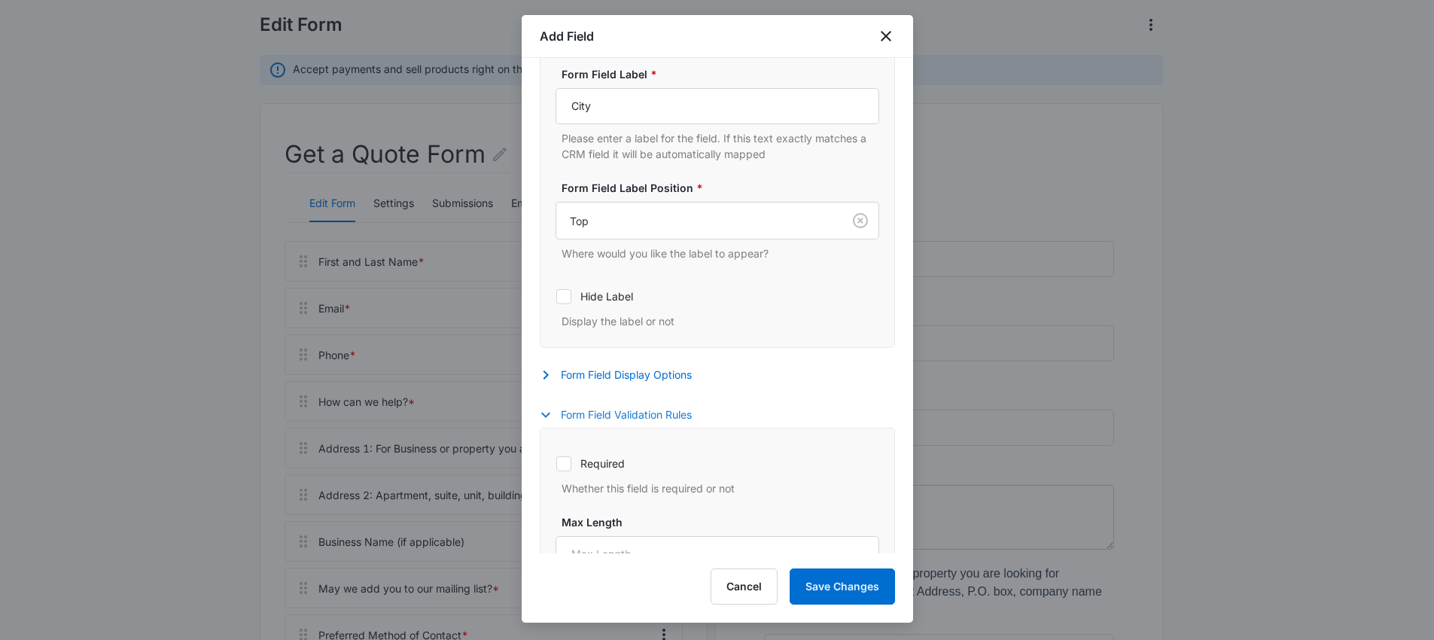
scroll to position [499, 0]
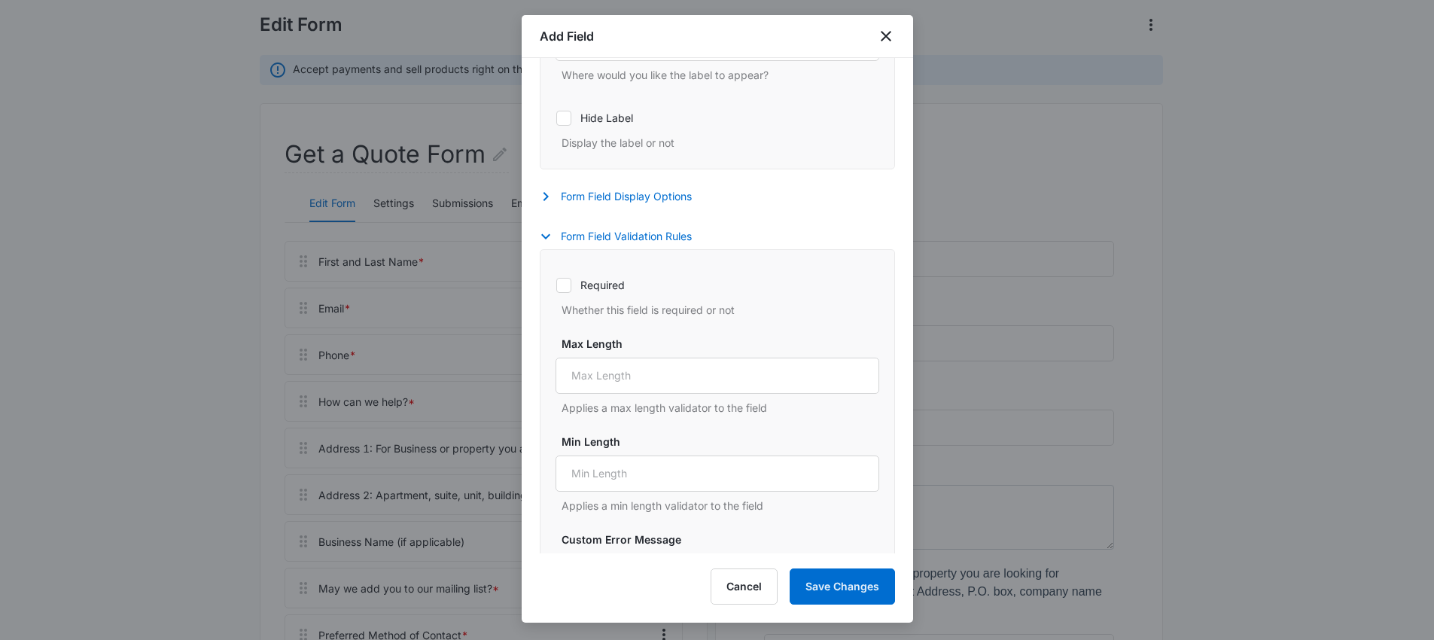
click at [561, 281] on icon at bounding box center [564, 286] width 14 height 14
click at [556, 285] on input "Required" at bounding box center [556, 285] width 1 height 1
checkbox input "true"
click at [627, 379] on input "Max Length" at bounding box center [718, 376] width 324 height 36
type input "3"
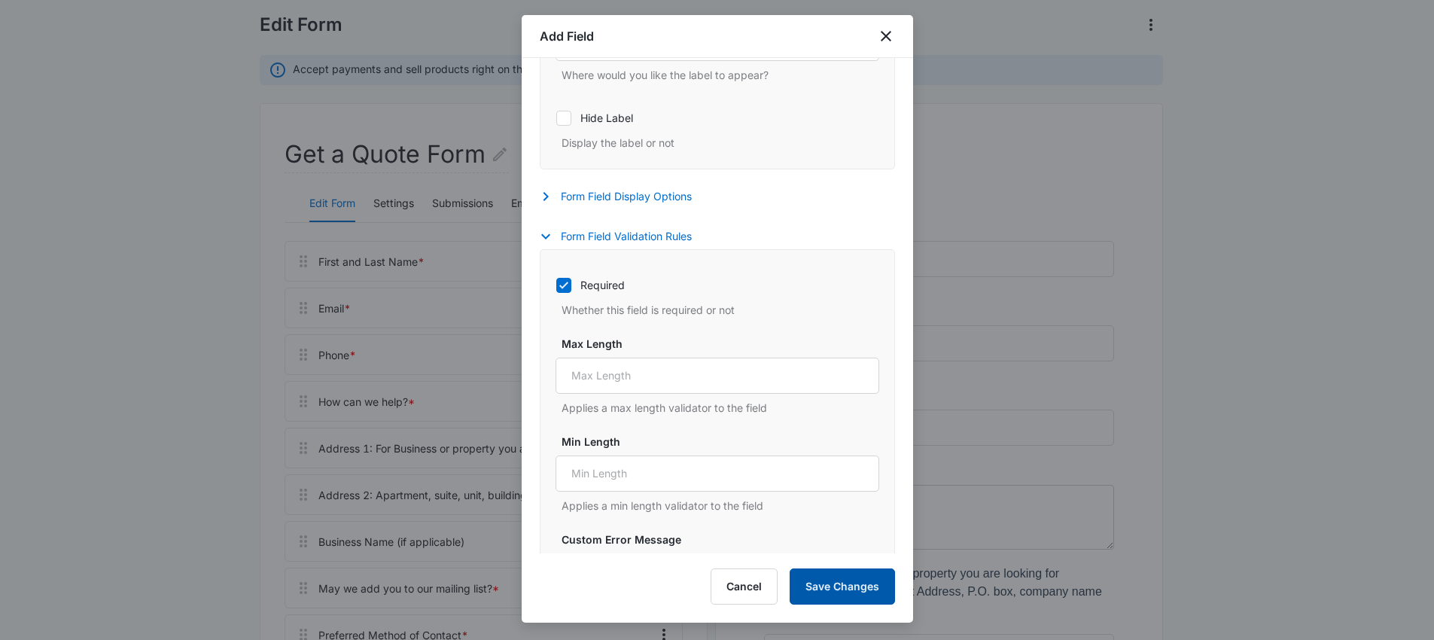
click at [860, 591] on button "Save Changes" at bounding box center [842, 586] width 105 height 36
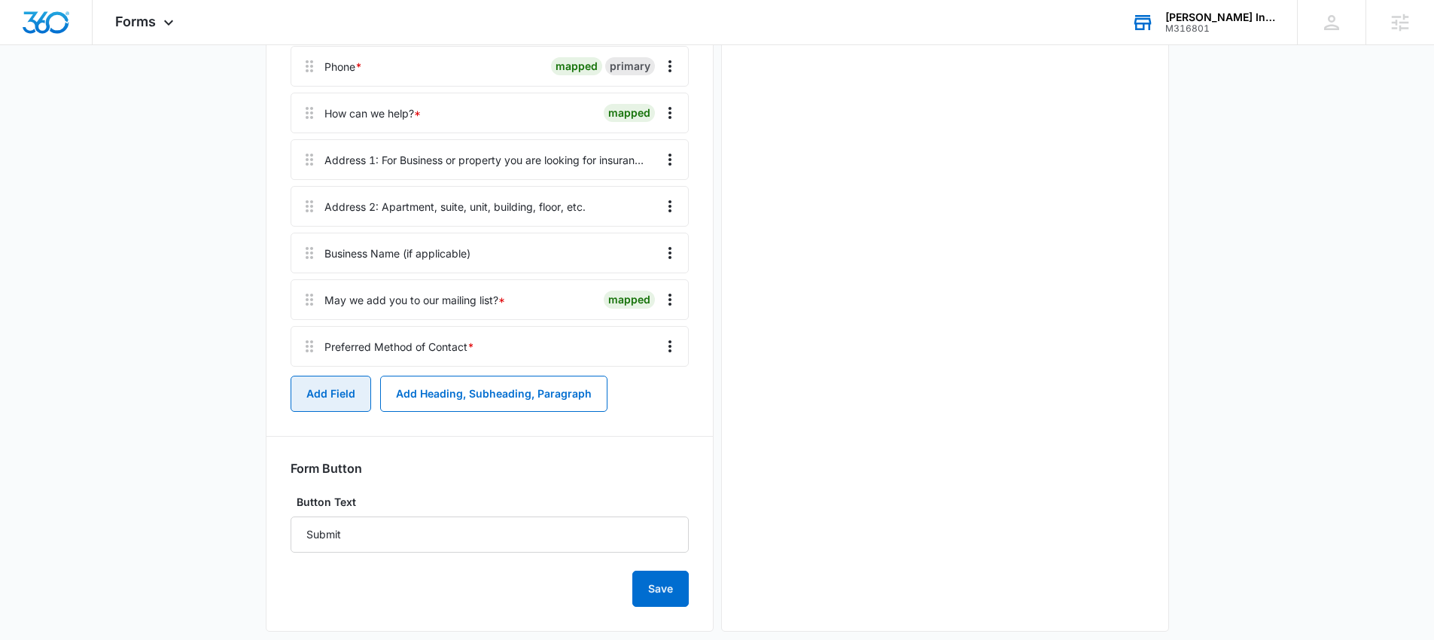
scroll to position [227, 0]
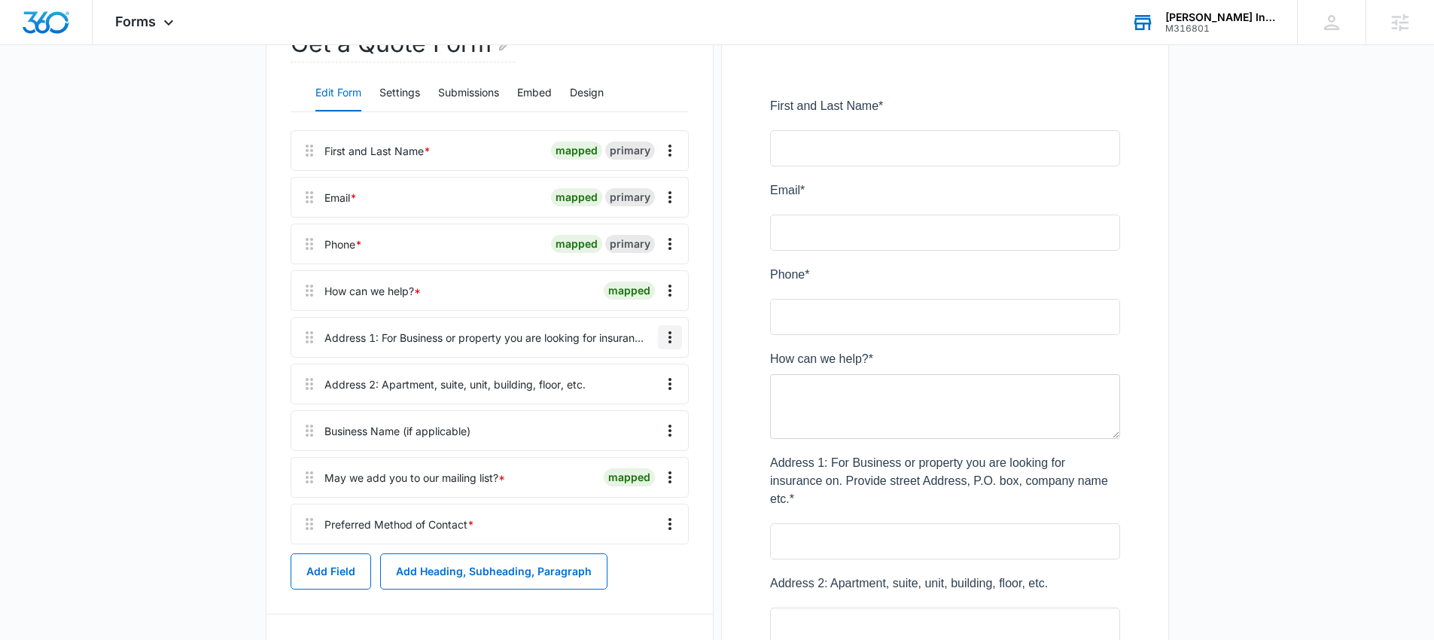
click at [670, 335] on icon "Overflow Menu" at bounding box center [670, 337] width 18 height 18
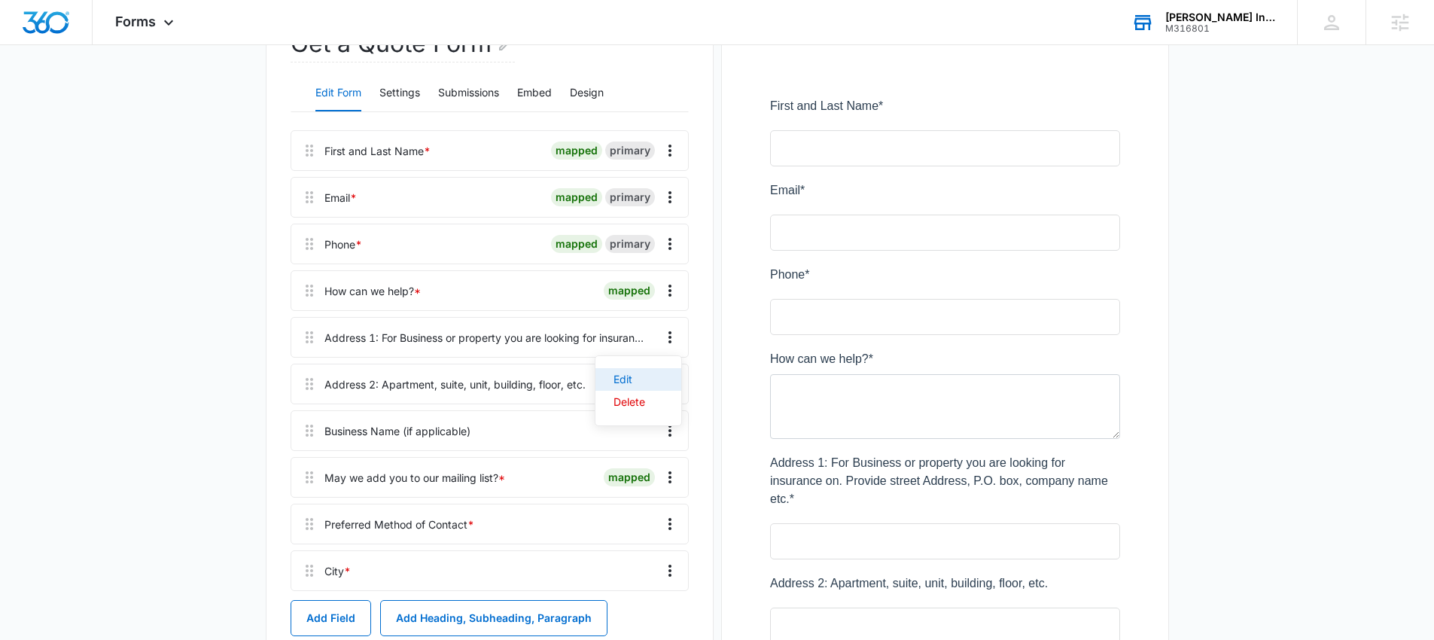
click at [629, 376] on div "Edit" at bounding box center [630, 379] width 32 height 11
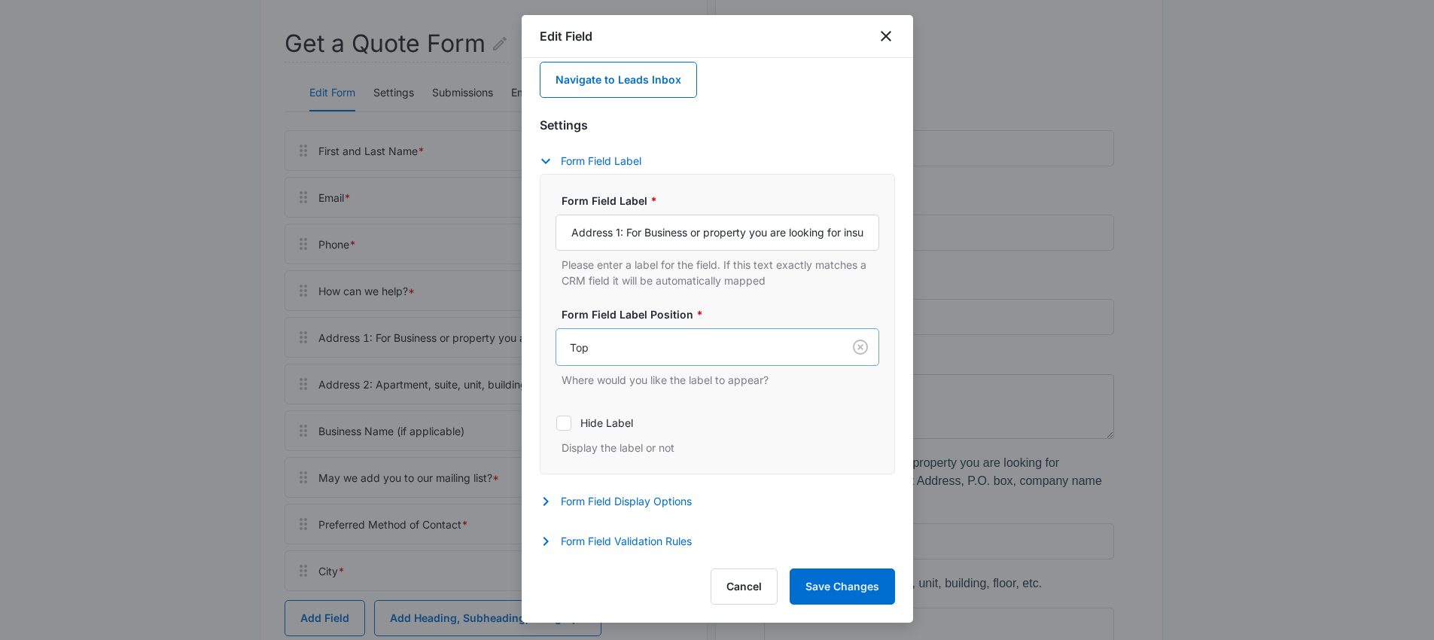
scroll to position [66, 0]
click at [625, 495] on button "Form Field Display Options" at bounding box center [623, 501] width 167 height 18
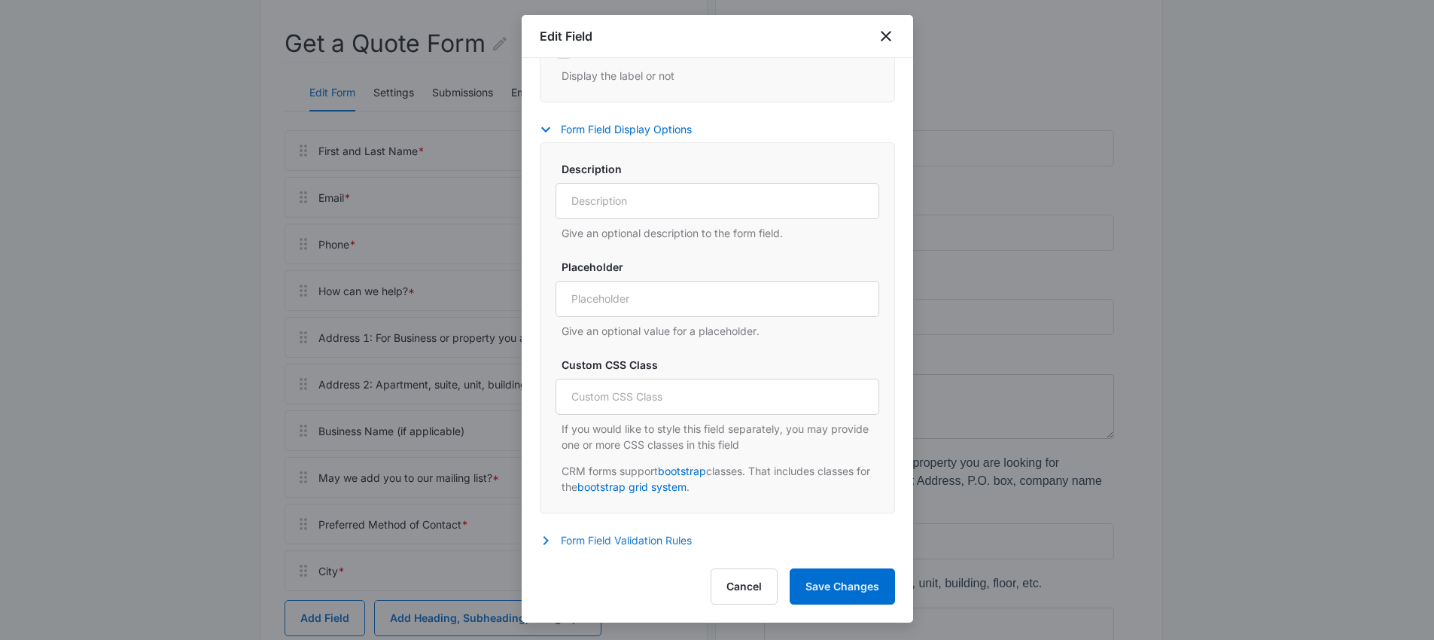
click at [602, 541] on button "Form Field Validation Rules" at bounding box center [623, 541] width 167 height 18
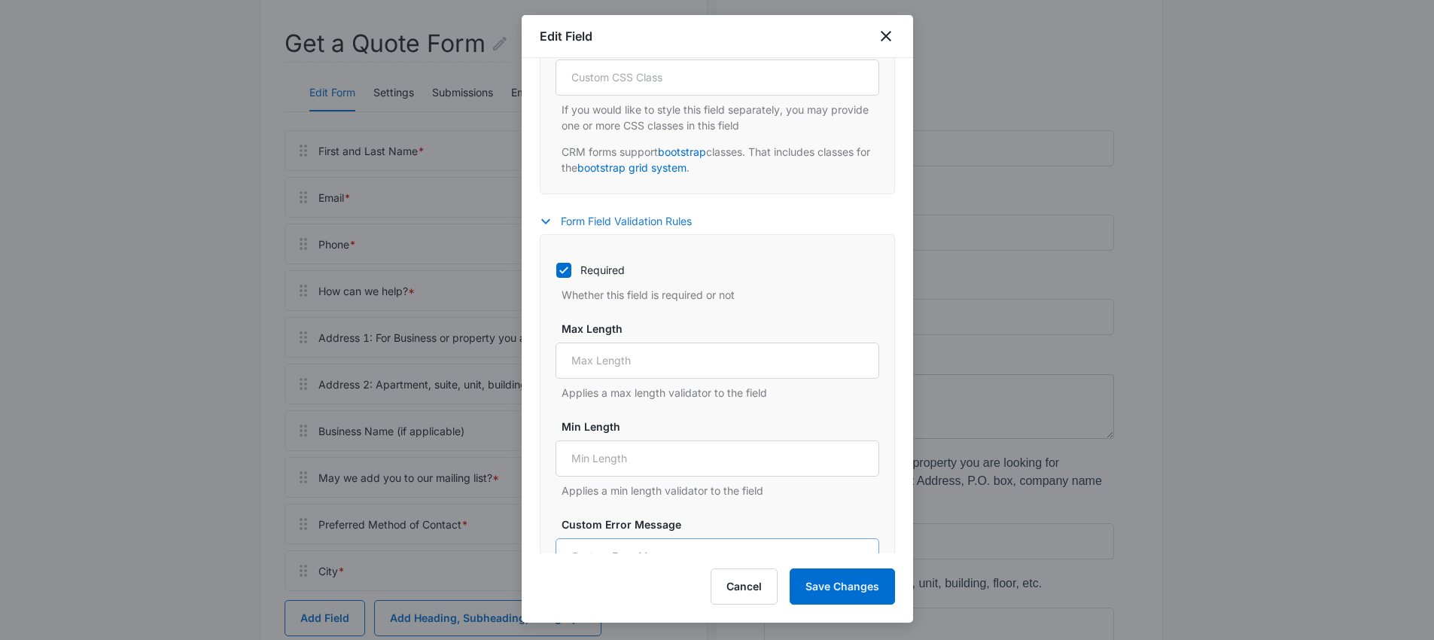
scroll to position [851, 0]
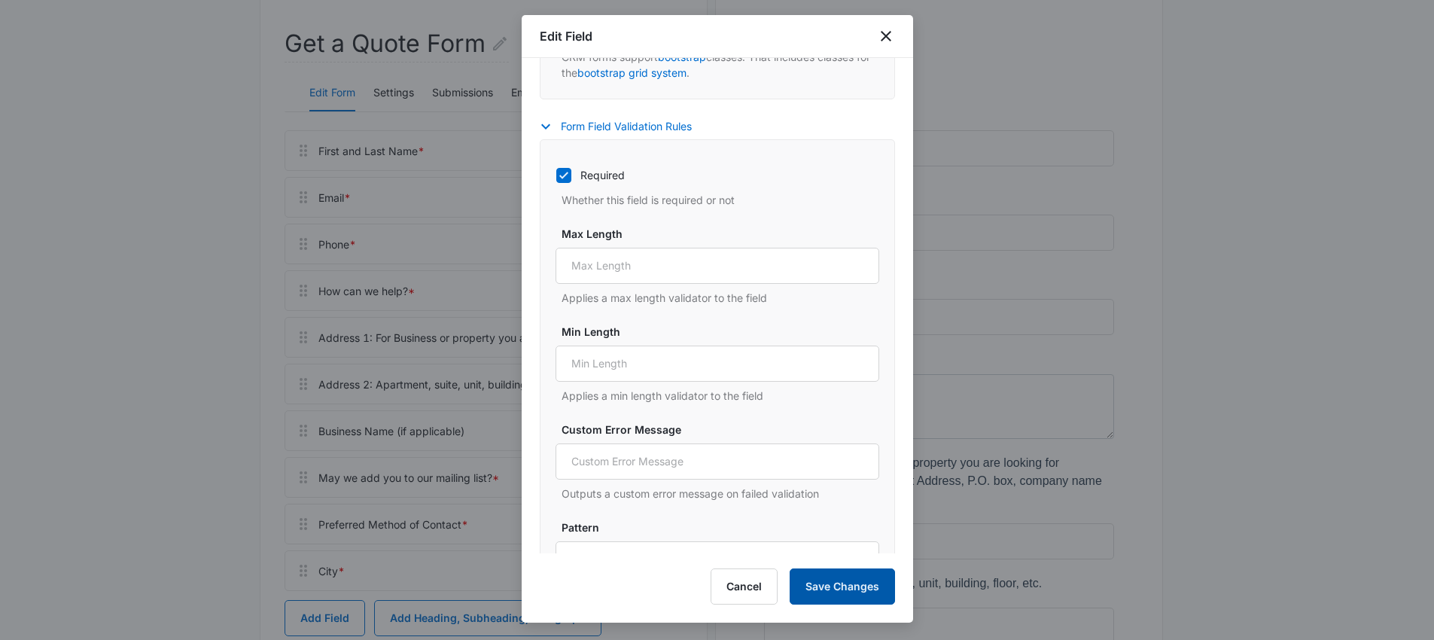
click at [846, 580] on button "Save Changes" at bounding box center [842, 586] width 105 height 36
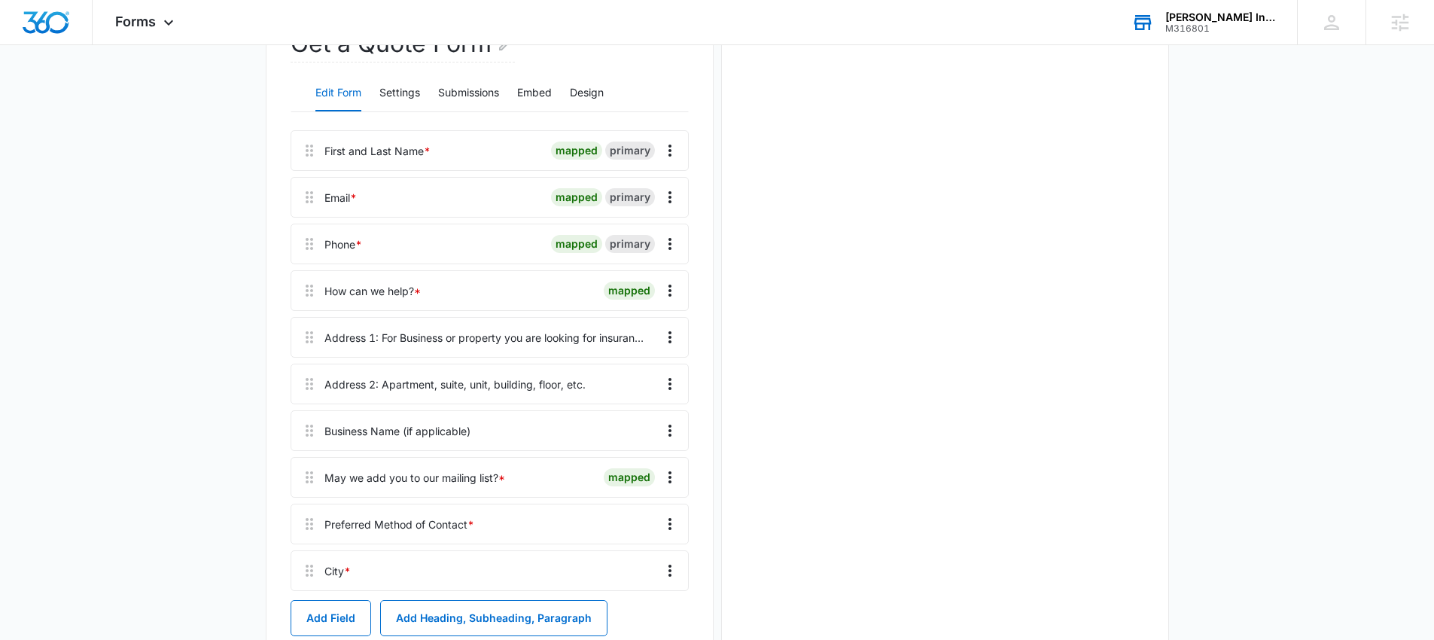
scroll to position [0, 0]
click at [665, 380] on icon "Overflow Menu" at bounding box center [670, 384] width 18 height 18
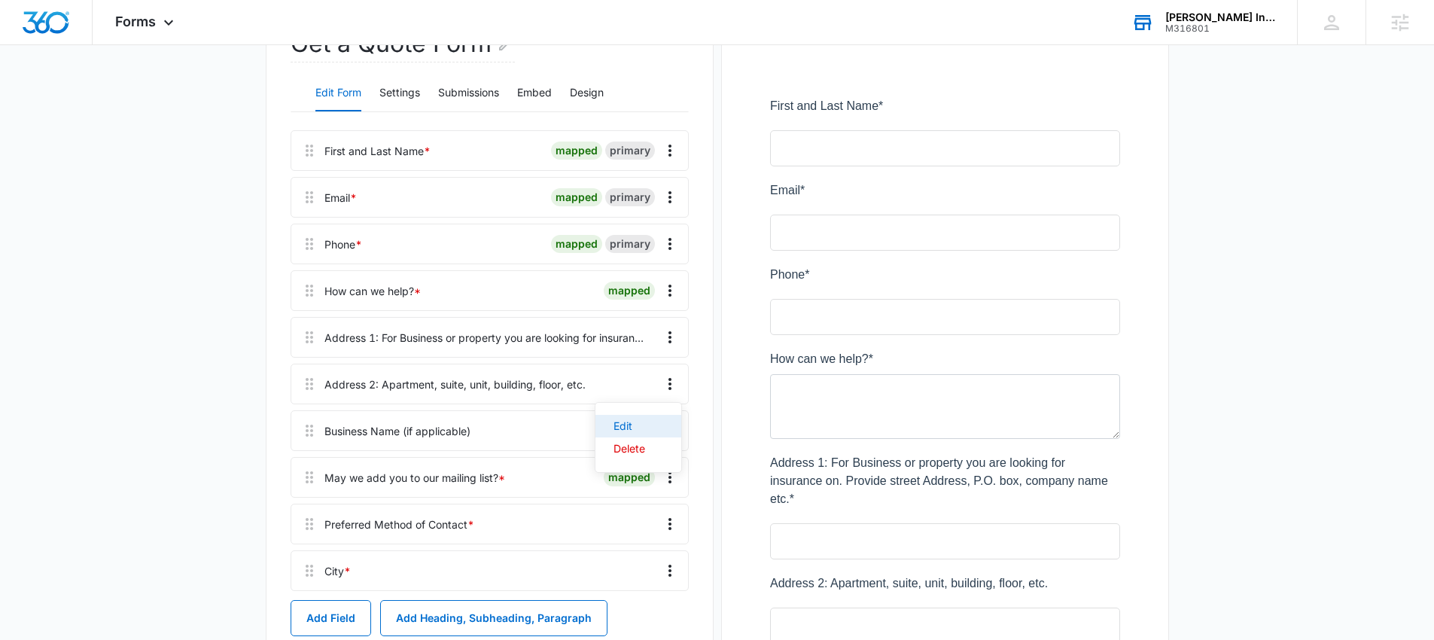
click at [628, 421] on div "Edit" at bounding box center [630, 426] width 32 height 11
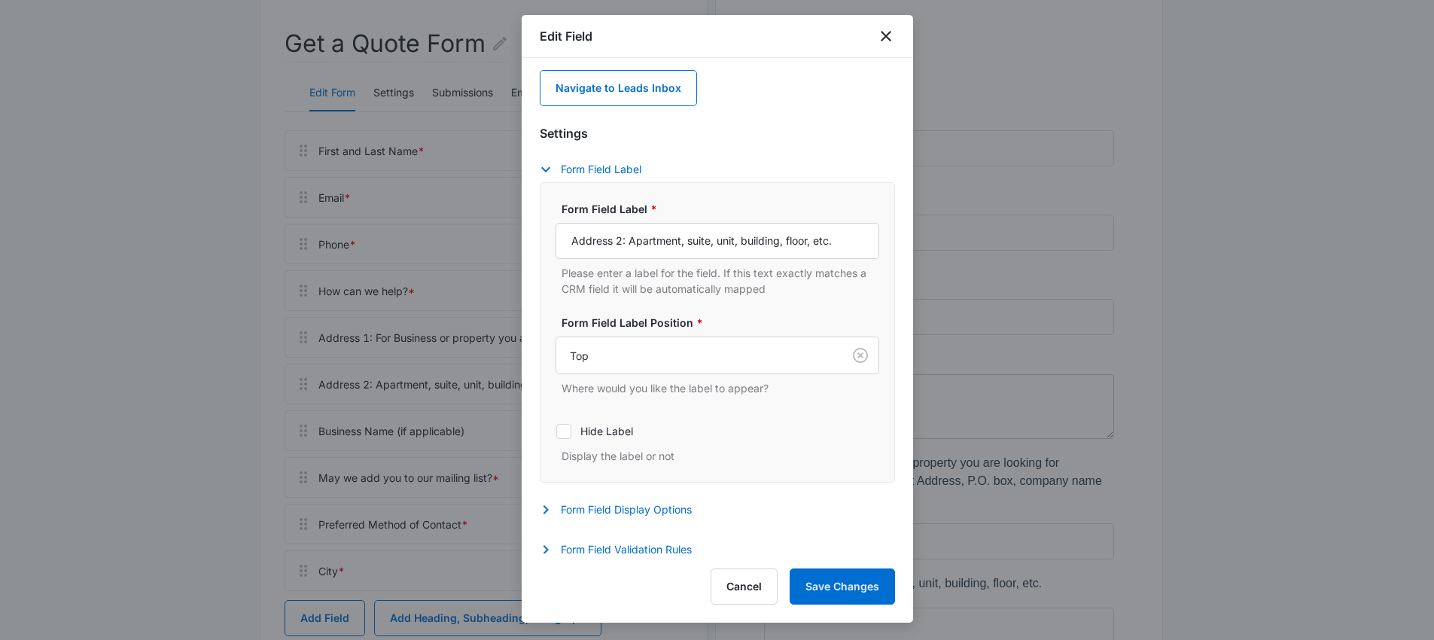
scroll to position [66, 0]
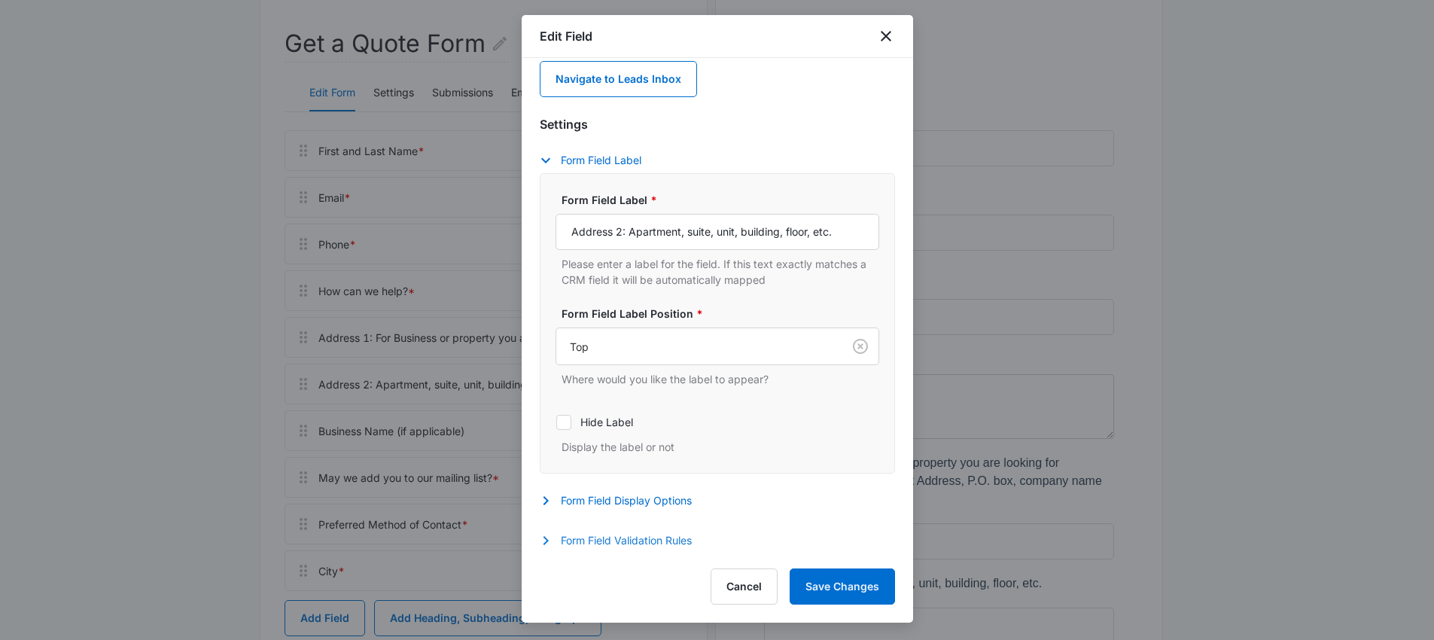
click at [629, 535] on button "Form Field Validation Rules" at bounding box center [623, 541] width 167 height 18
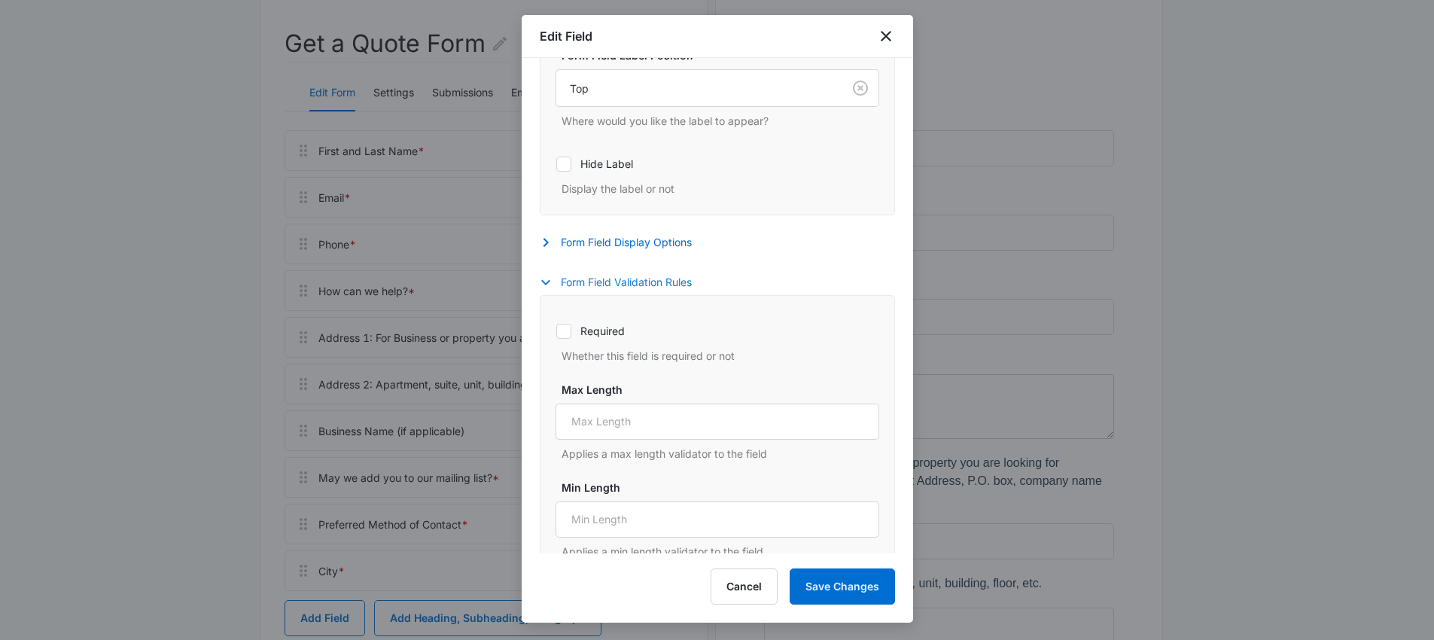
scroll to position [257, 0]
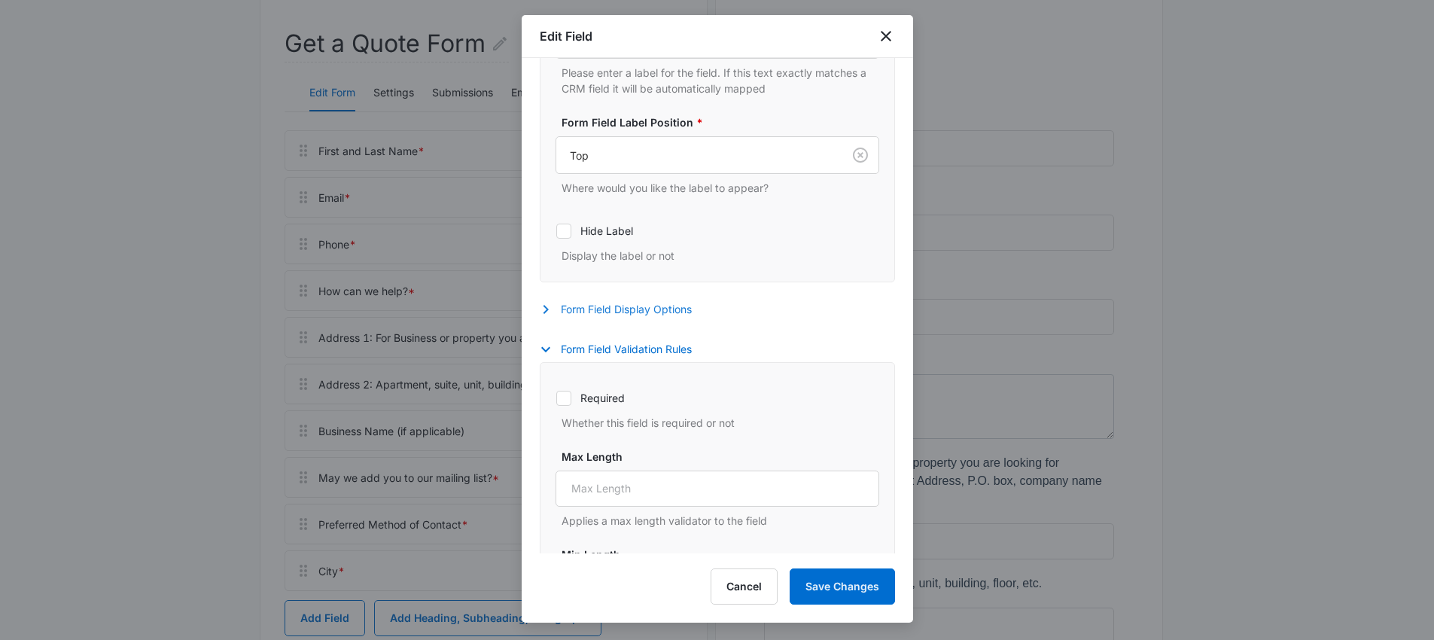
click at [627, 303] on button "Form Field Display Options" at bounding box center [623, 309] width 167 height 18
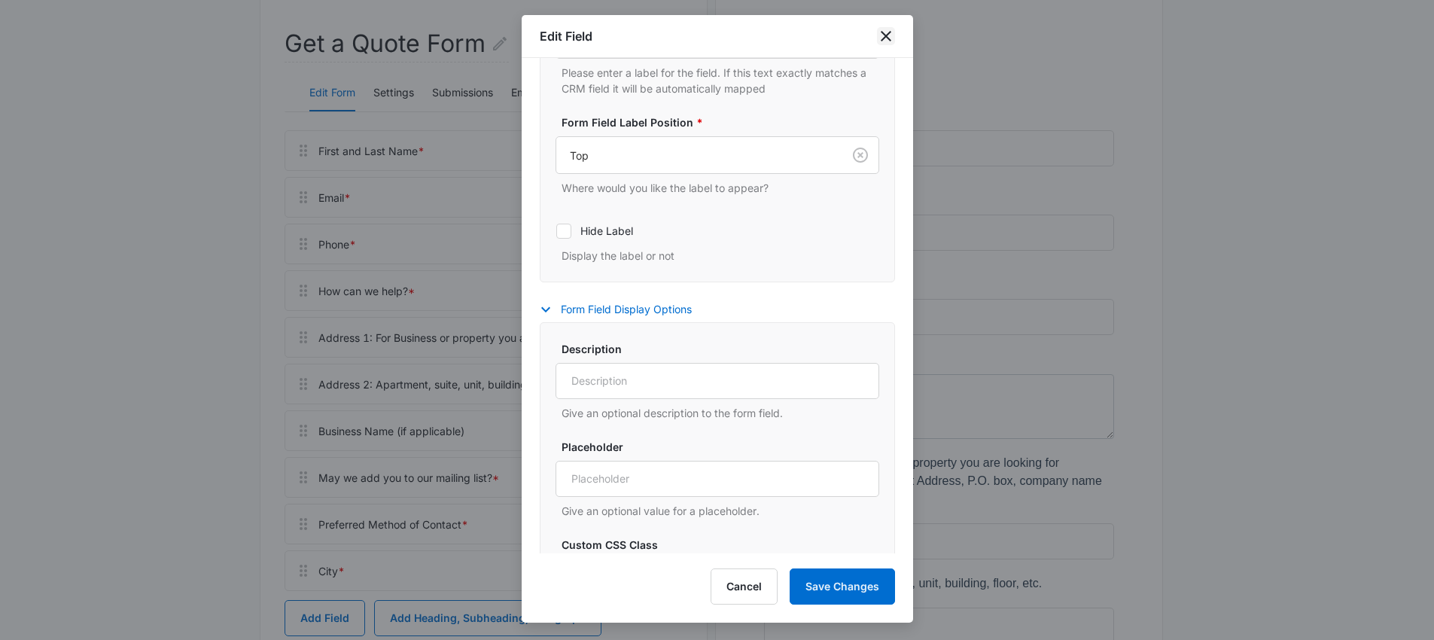
click at [886, 36] on icon "close" at bounding box center [886, 36] width 11 height 11
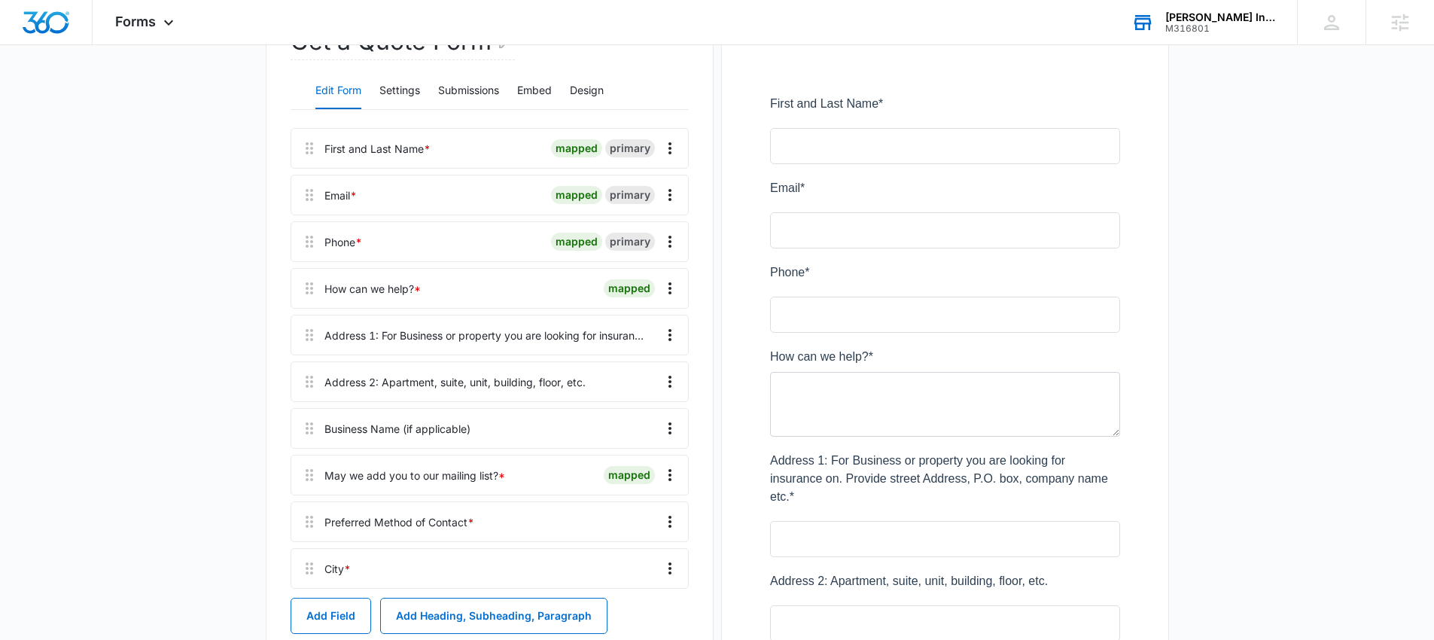
scroll to position [236, 0]
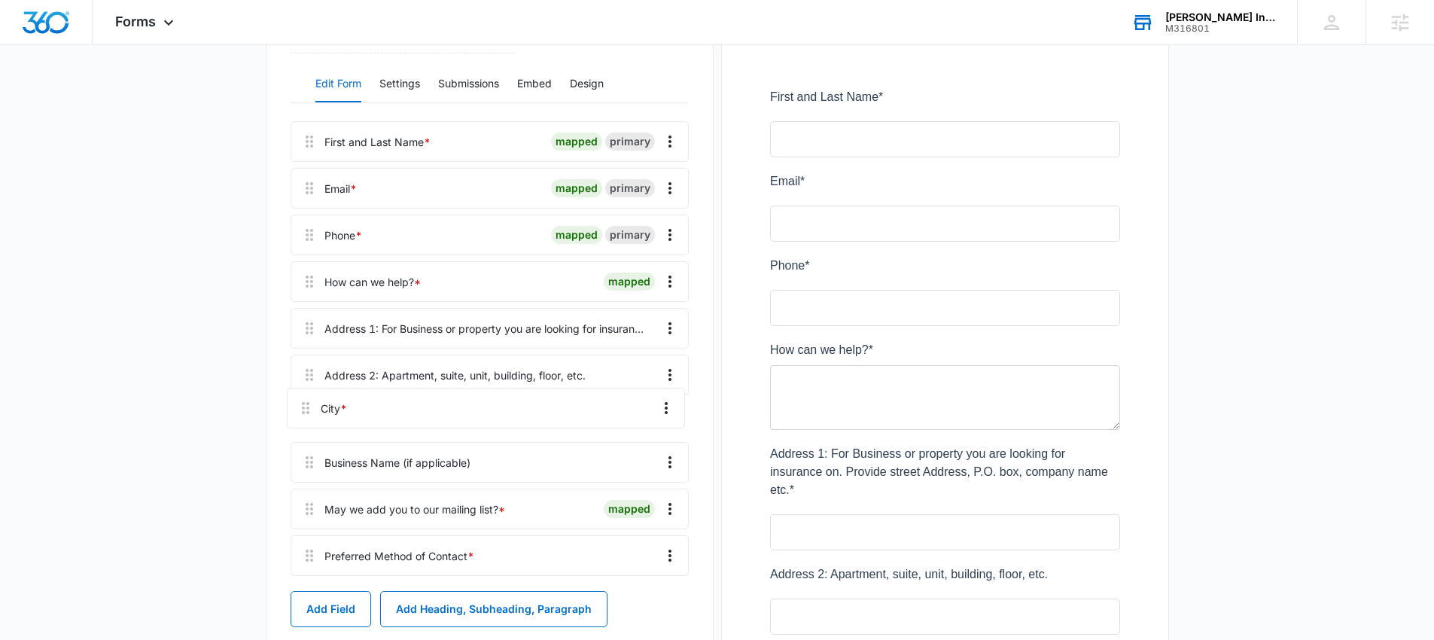
drag, startPoint x: 312, startPoint y: 571, endPoint x: 309, endPoint y: 396, distance: 175.4
click at [309, 396] on div "First and Last Name * mapped primary Email * mapped primary Phone * mapped prim…" at bounding box center [490, 351] width 398 height 461
click at [663, 417] on icon "Overflow Menu" at bounding box center [670, 422] width 18 height 18
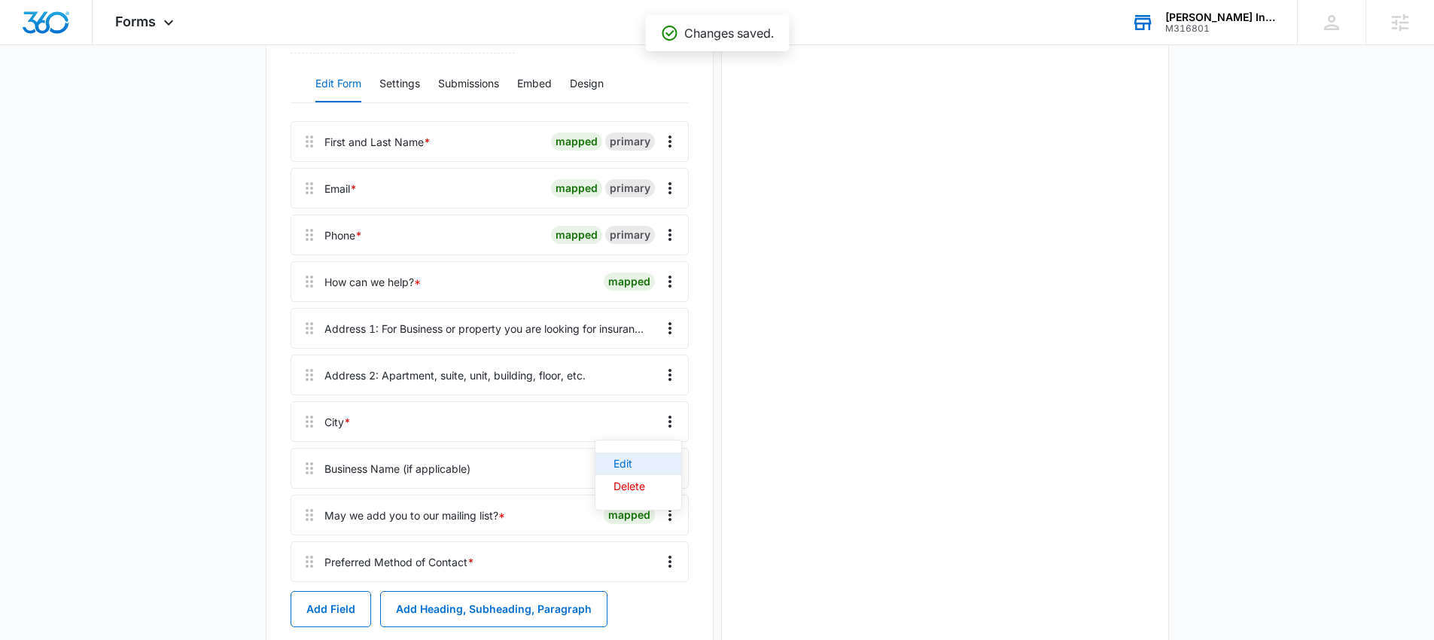
click at [629, 456] on button "Edit" at bounding box center [639, 463] width 86 height 23
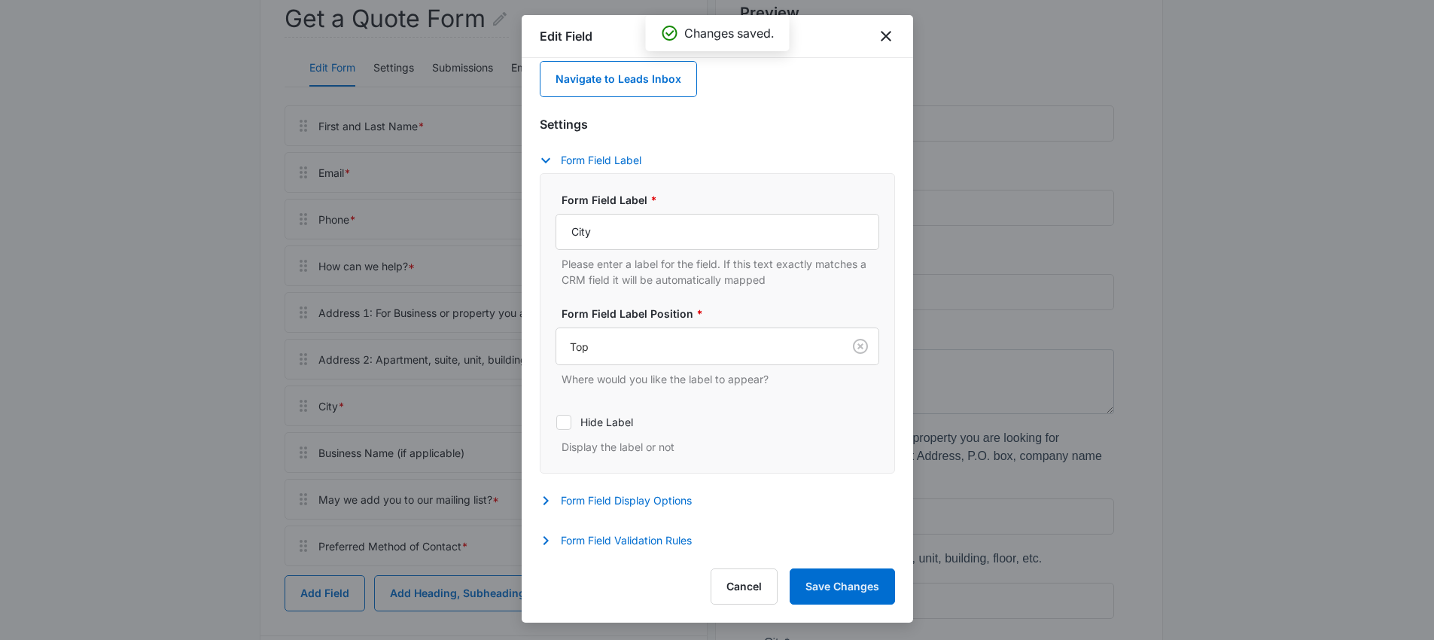
scroll to position [418, 0]
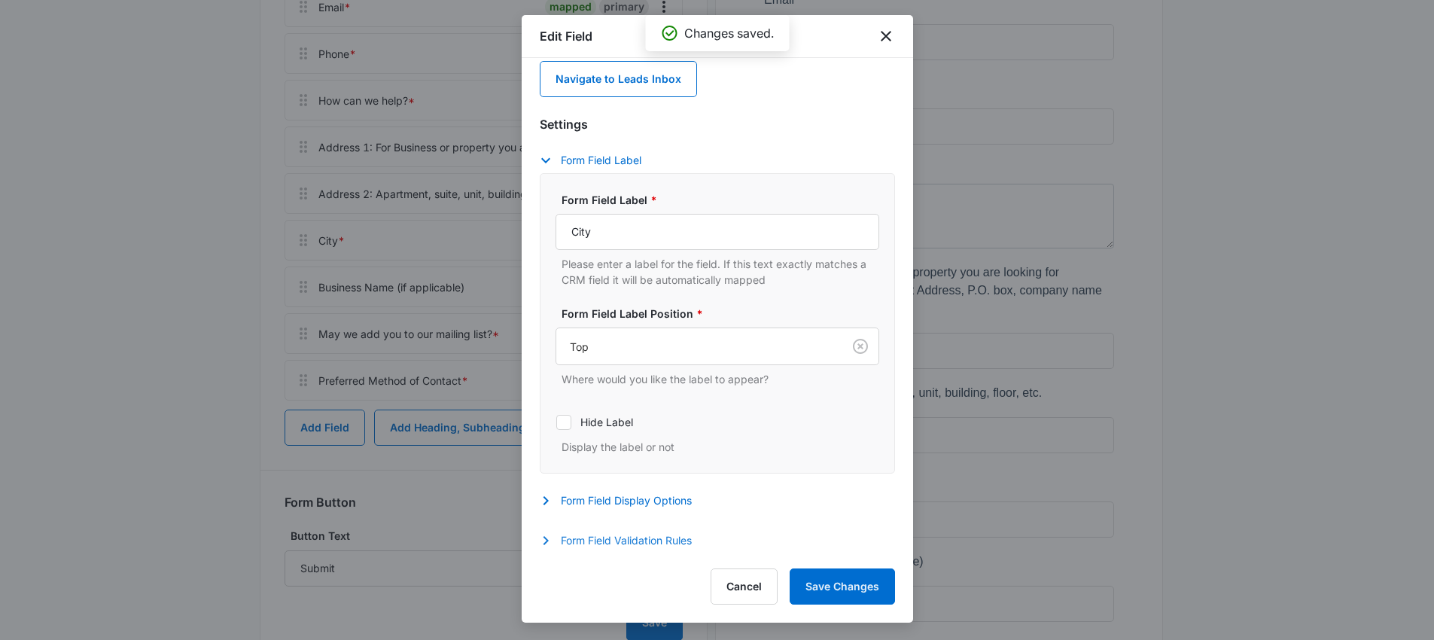
click at [620, 541] on button "Form Field Validation Rules" at bounding box center [623, 541] width 167 height 18
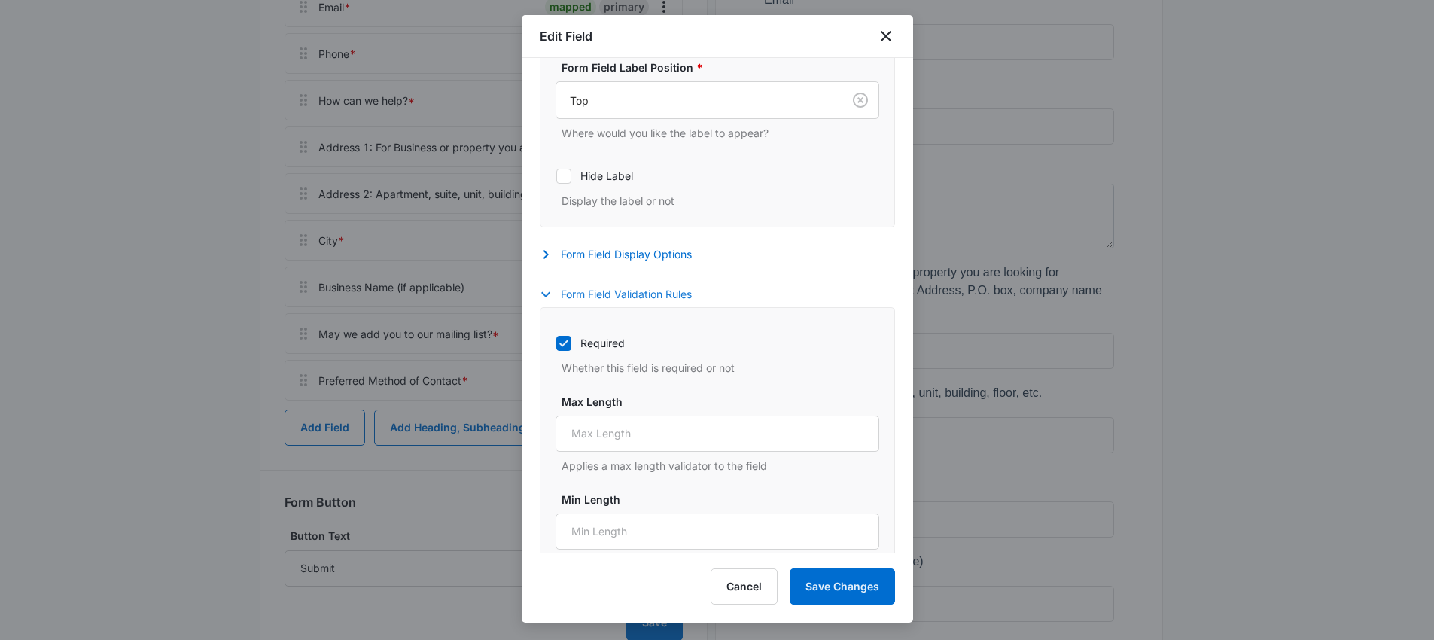
scroll to position [424, 0]
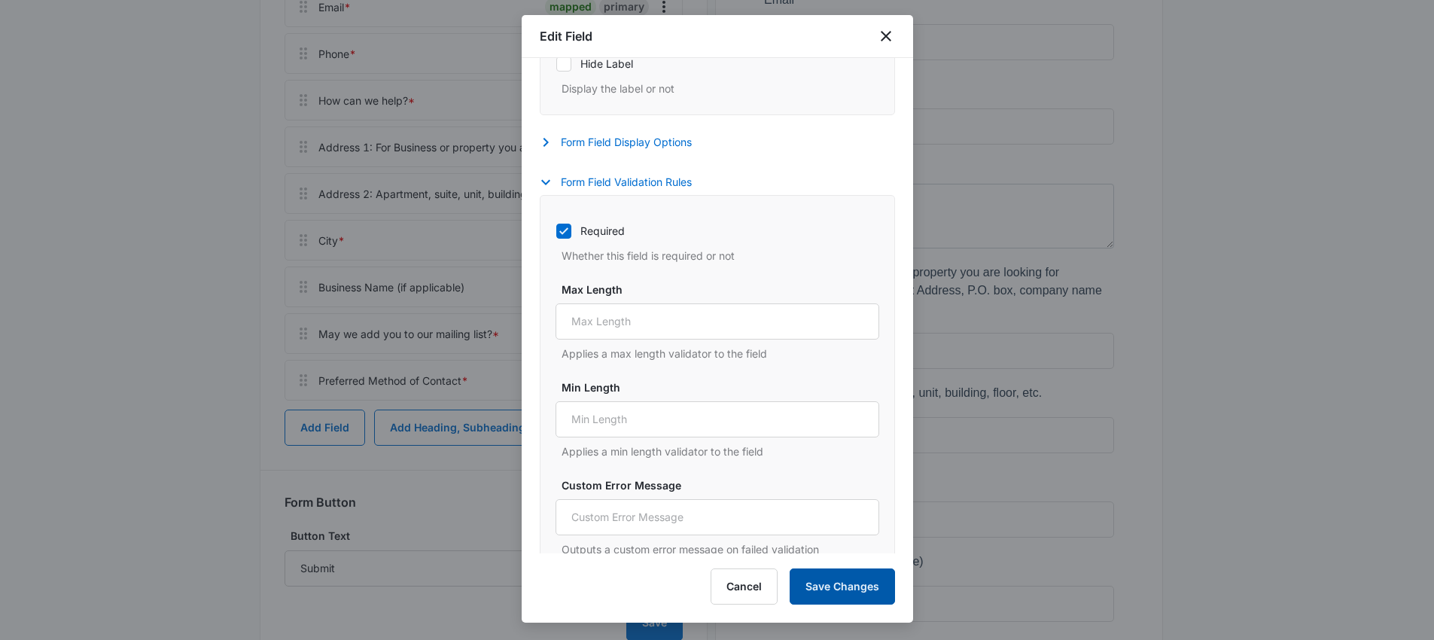
click at [860, 582] on button "Save Changes" at bounding box center [842, 586] width 105 height 36
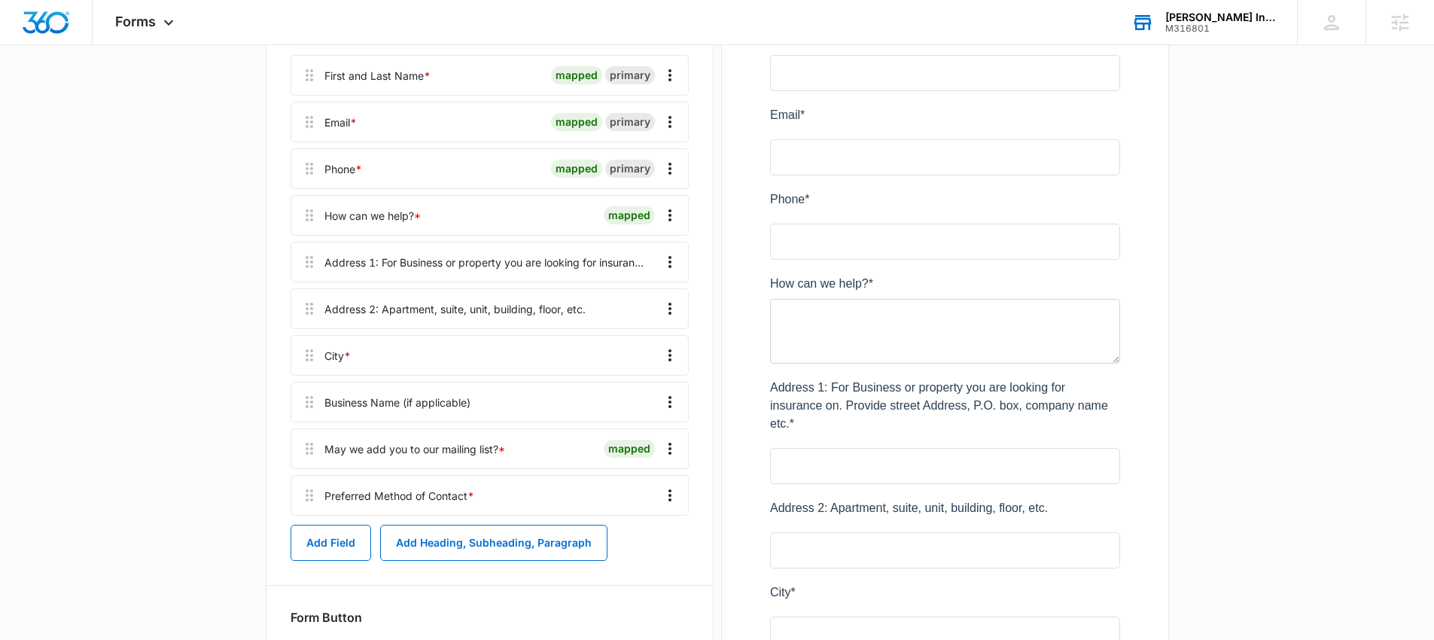
scroll to position [293, 0]
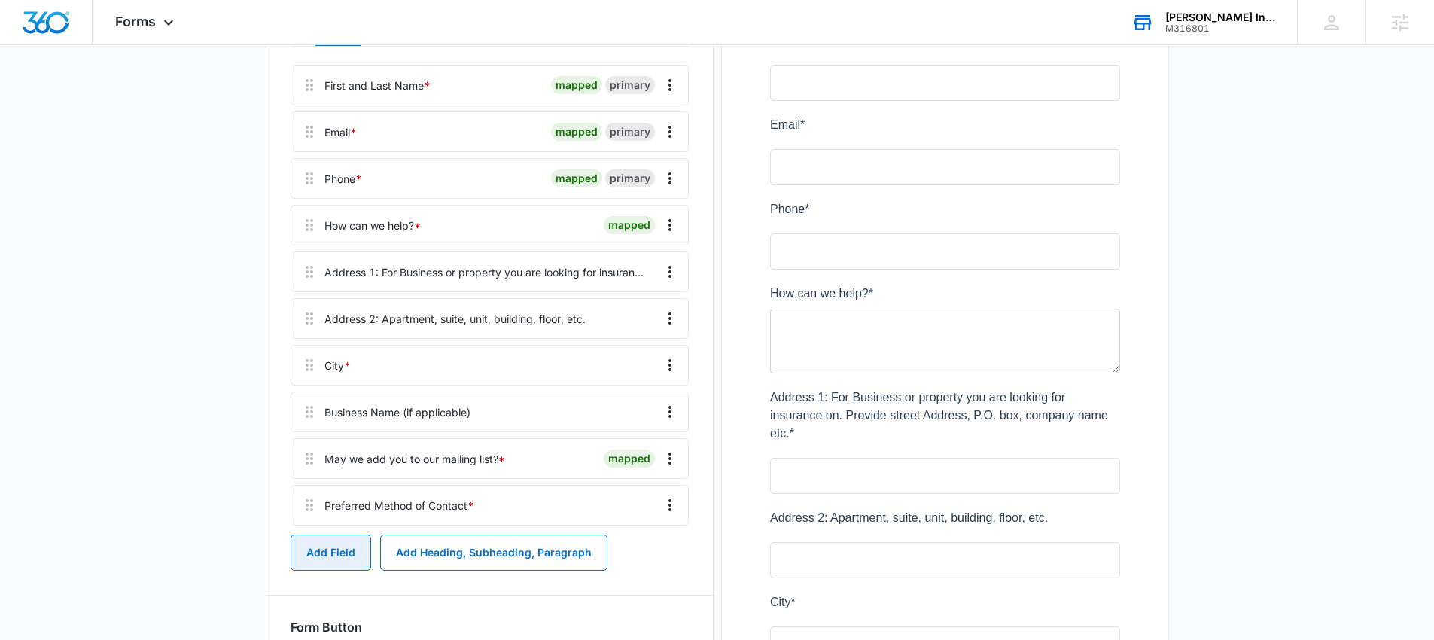
click at [318, 556] on button "Add Field" at bounding box center [331, 553] width 81 height 36
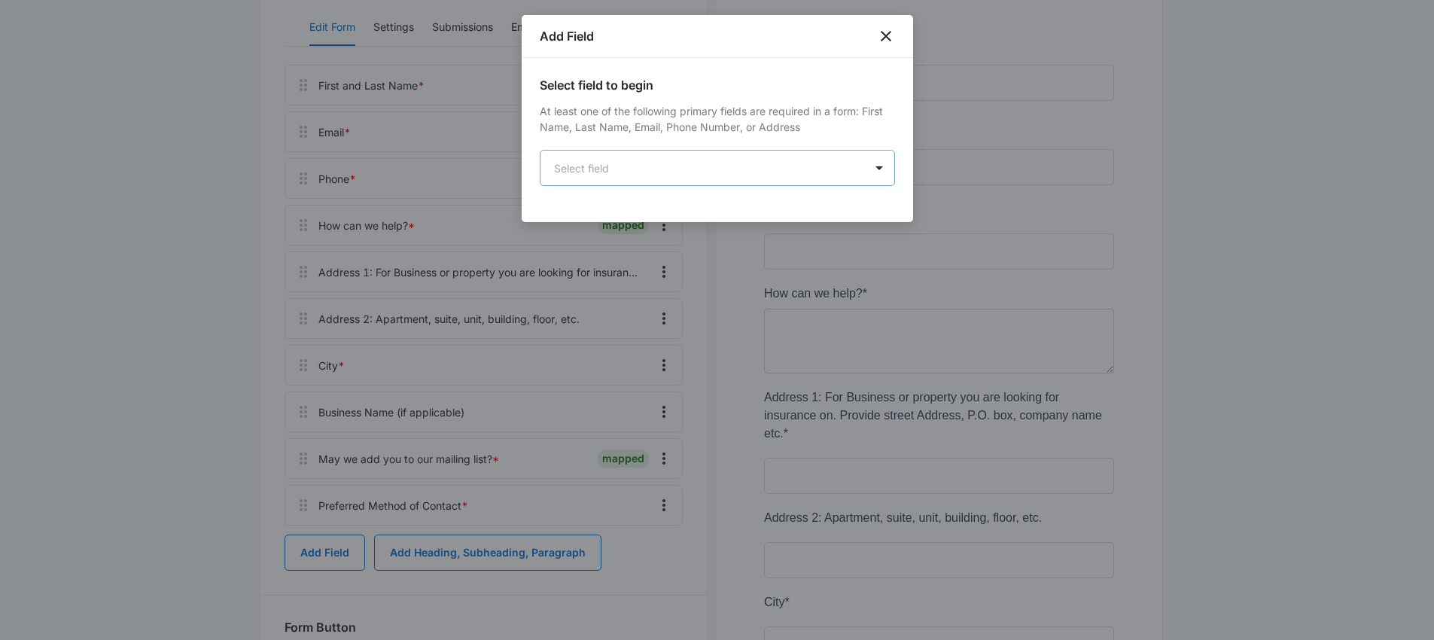
click at [606, 177] on body "Forms Apps Reputation Websites Forms CRM Email Social POS Content Ads Intellige…" at bounding box center [717, 444] width 1434 height 1474
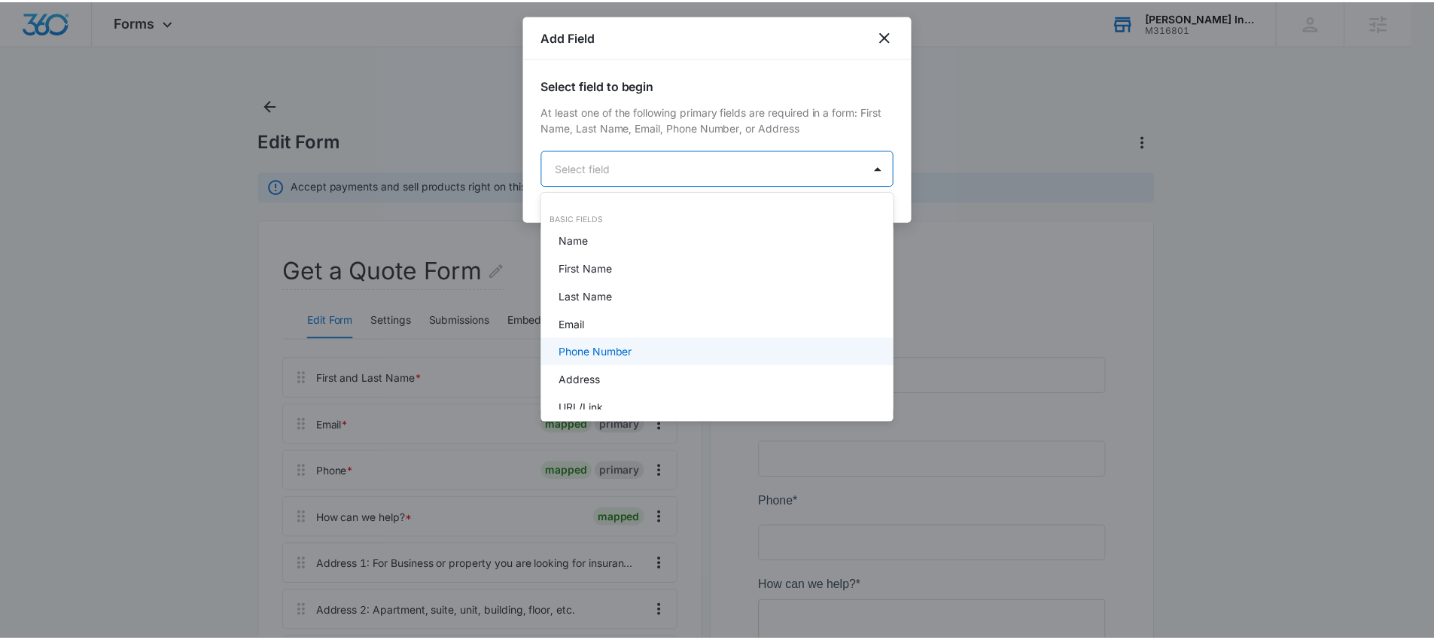
scroll to position [130, 0]
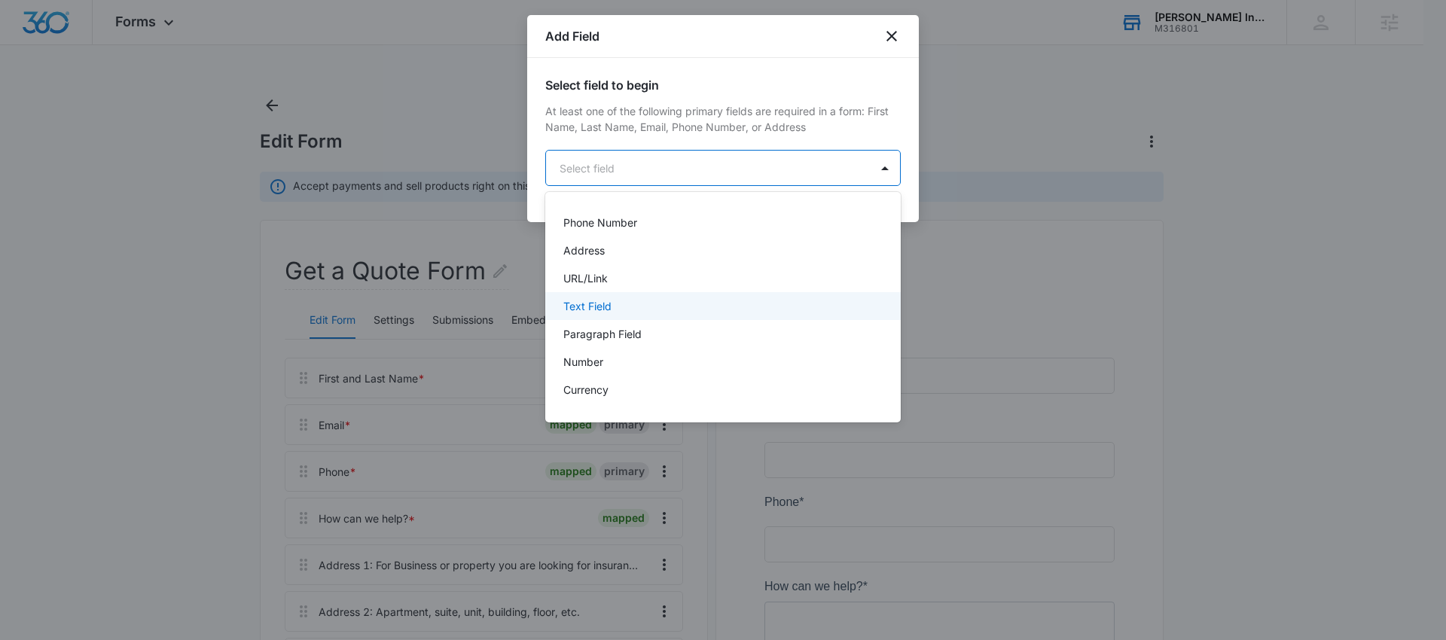
click at [598, 305] on p "Text Field" at bounding box center [587, 306] width 48 height 16
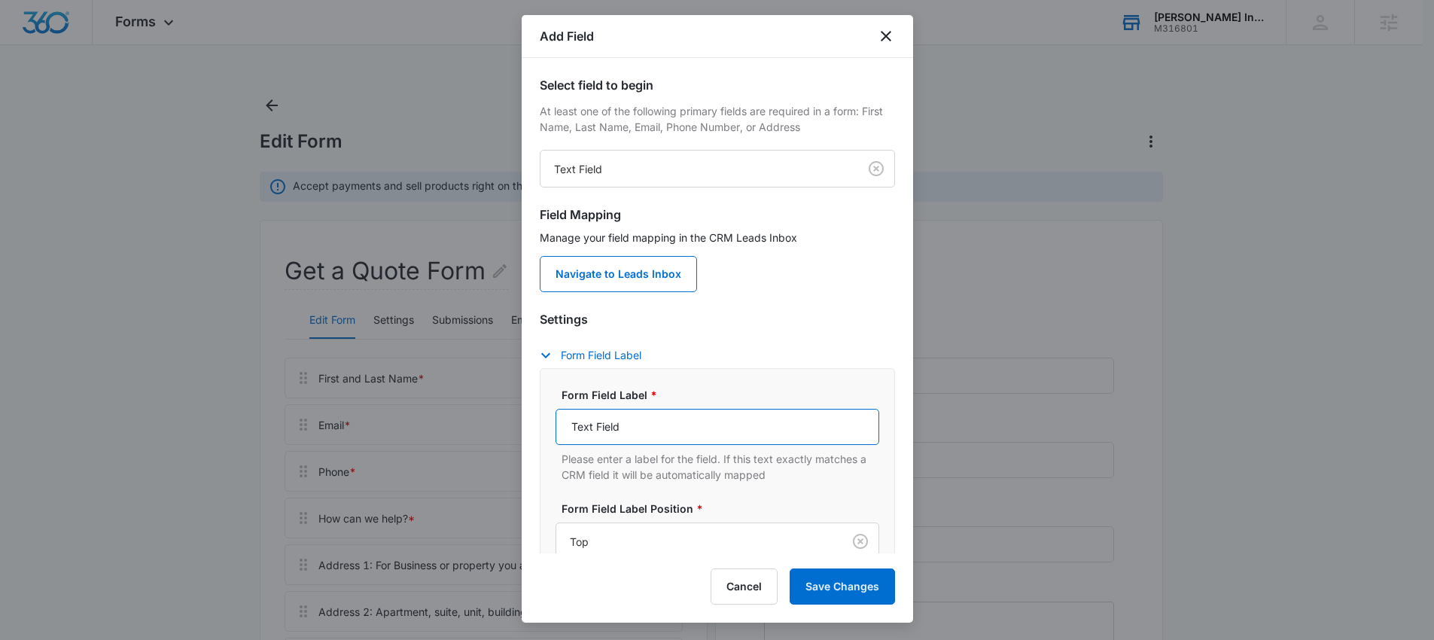
drag, startPoint x: 653, startPoint y: 427, endPoint x: 553, endPoint y: 428, distance: 100.1
click at [553, 428] on div "Form Field Label * Text Field Please enter a label for the field. If this text …" at bounding box center [717, 518] width 355 height 300
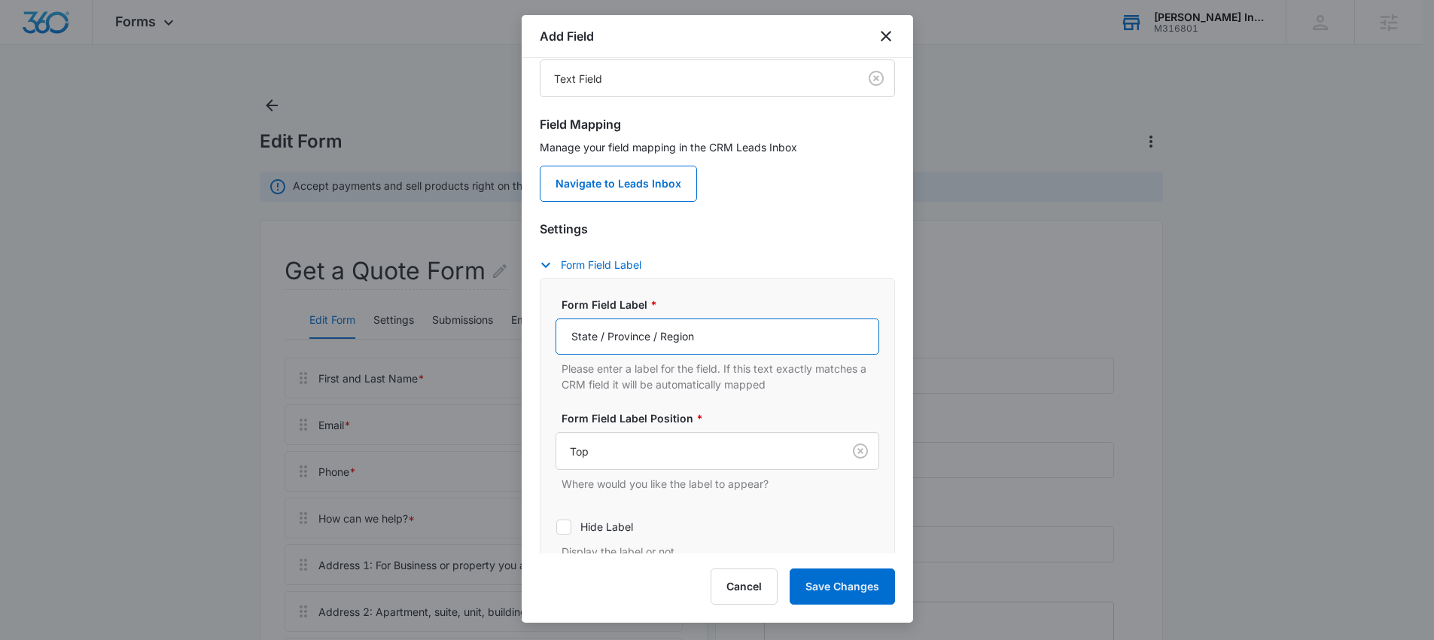
scroll to position [195, 0]
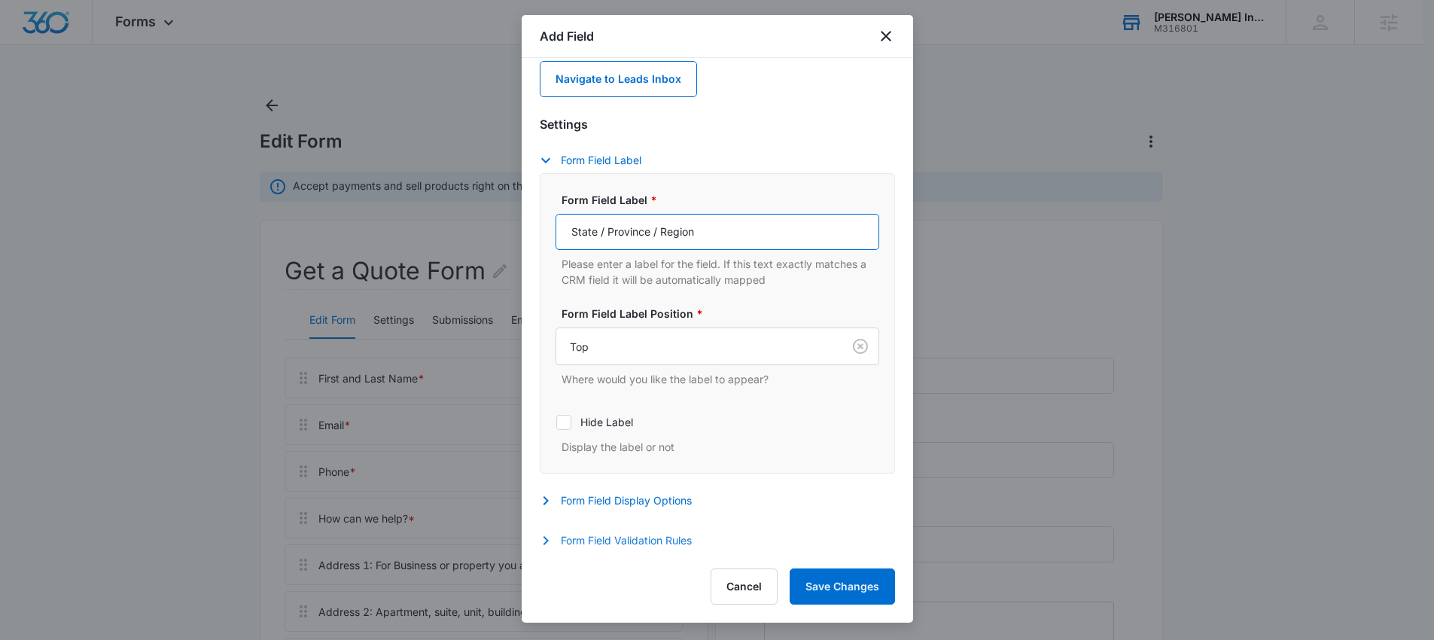
type input "State / Province / Region"
click at [551, 542] on icon "button" at bounding box center [546, 541] width 18 height 18
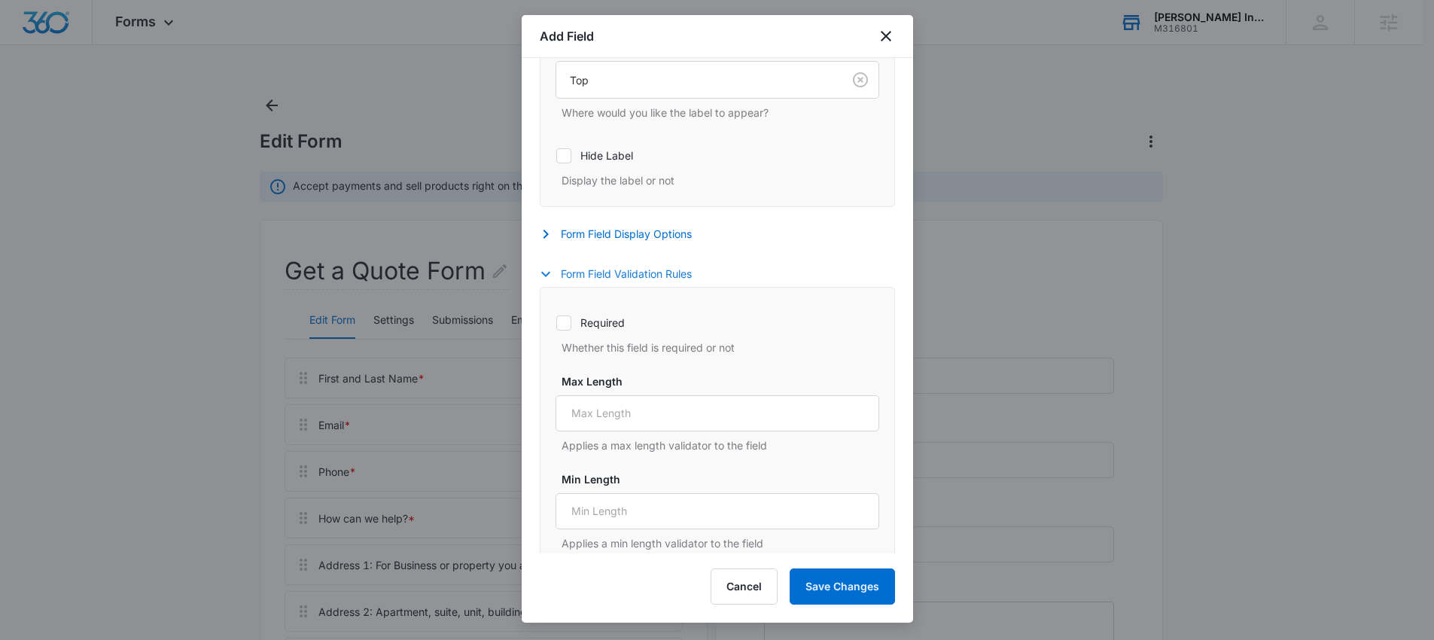
click at [566, 320] on icon at bounding box center [563, 322] width 9 height 7
click at [556, 322] on input "Required" at bounding box center [556, 322] width 1 height 1
checkbox input "true"
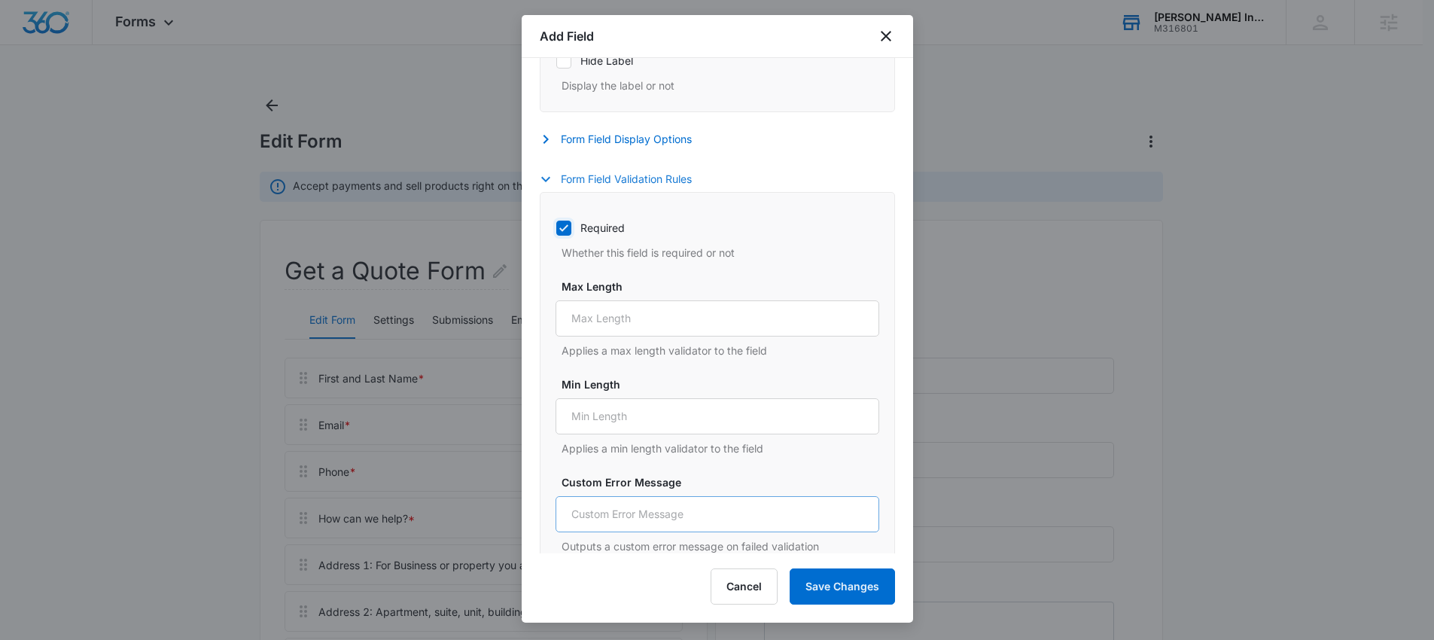
scroll to position [690, 0]
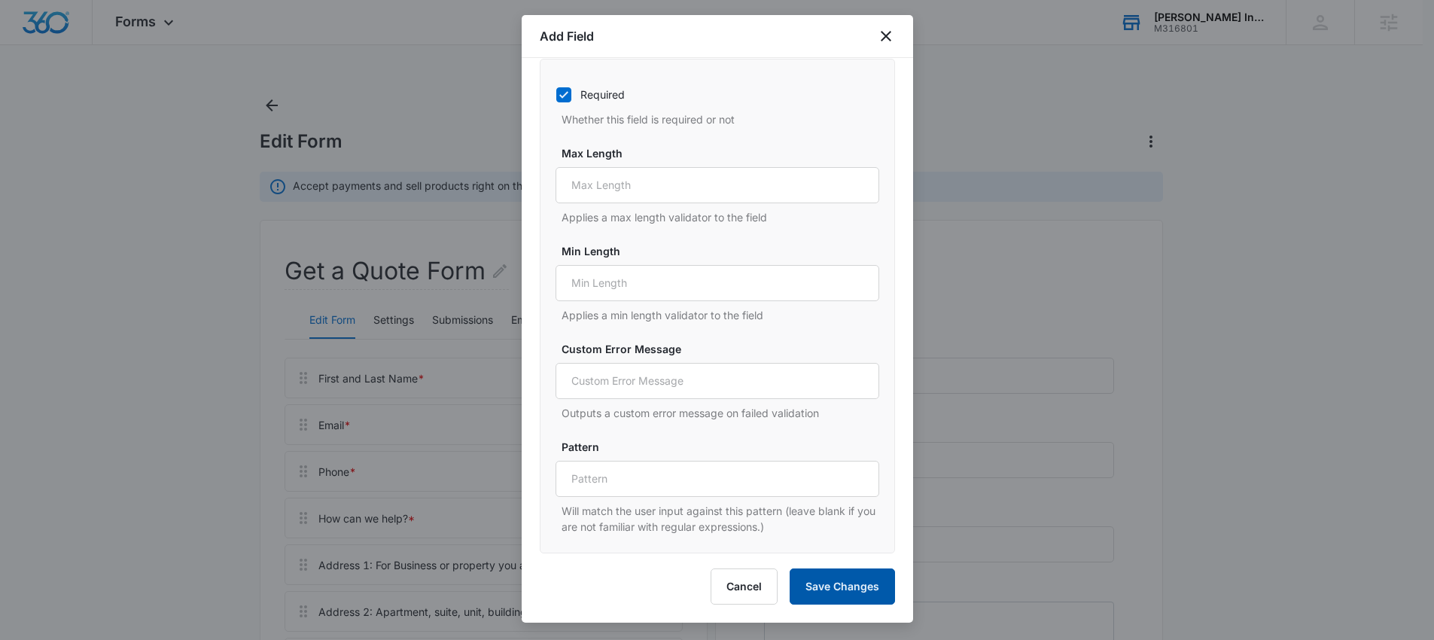
click at [855, 585] on button "Save Changes" at bounding box center [842, 586] width 105 height 36
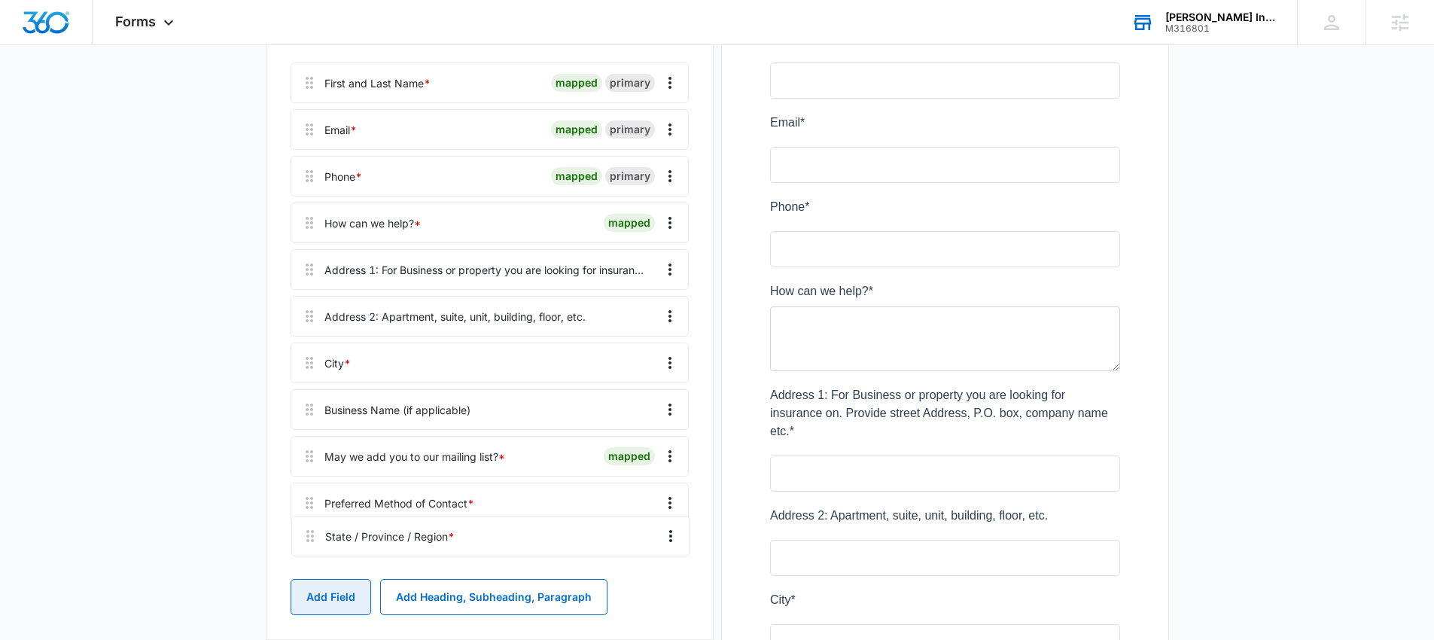
scroll to position [305, 0]
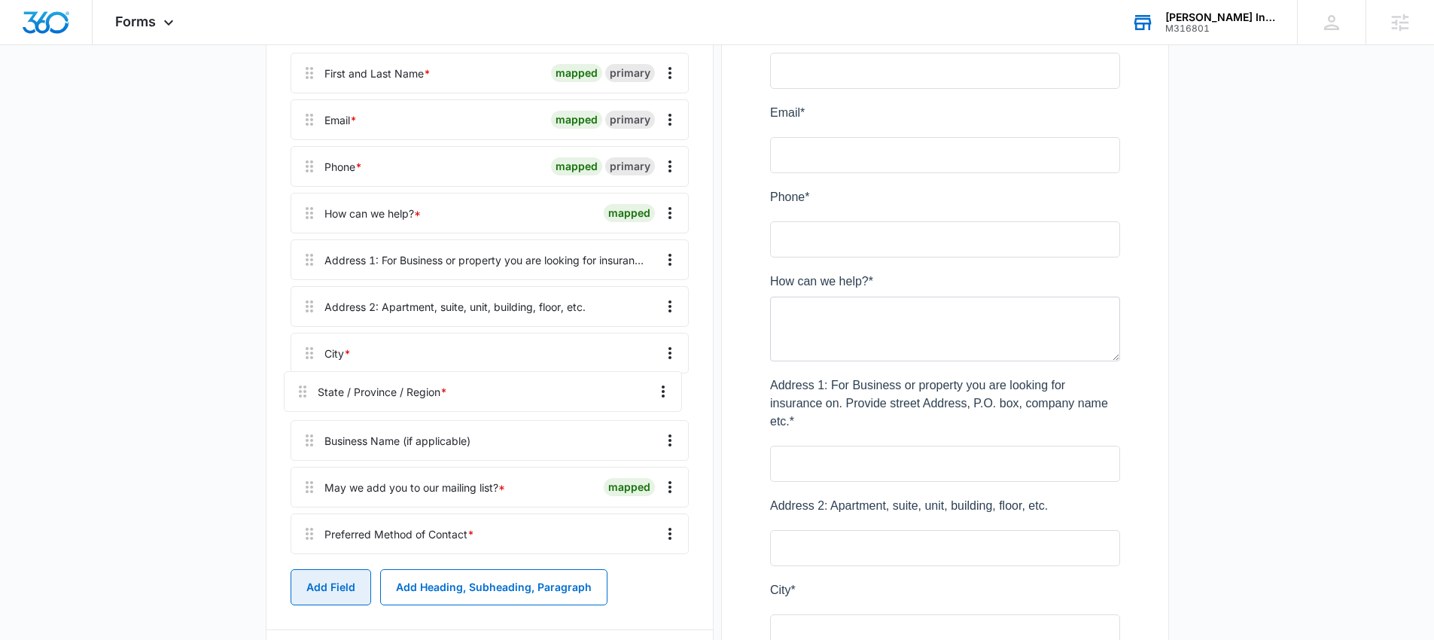
drag, startPoint x: 309, startPoint y: 545, endPoint x: 303, endPoint y: 377, distance: 168.0
click at [303, 377] on div "First and Last Name * mapped primary Email * mapped primary Phone * mapped prim…" at bounding box center [490, 306] width 398 height 507
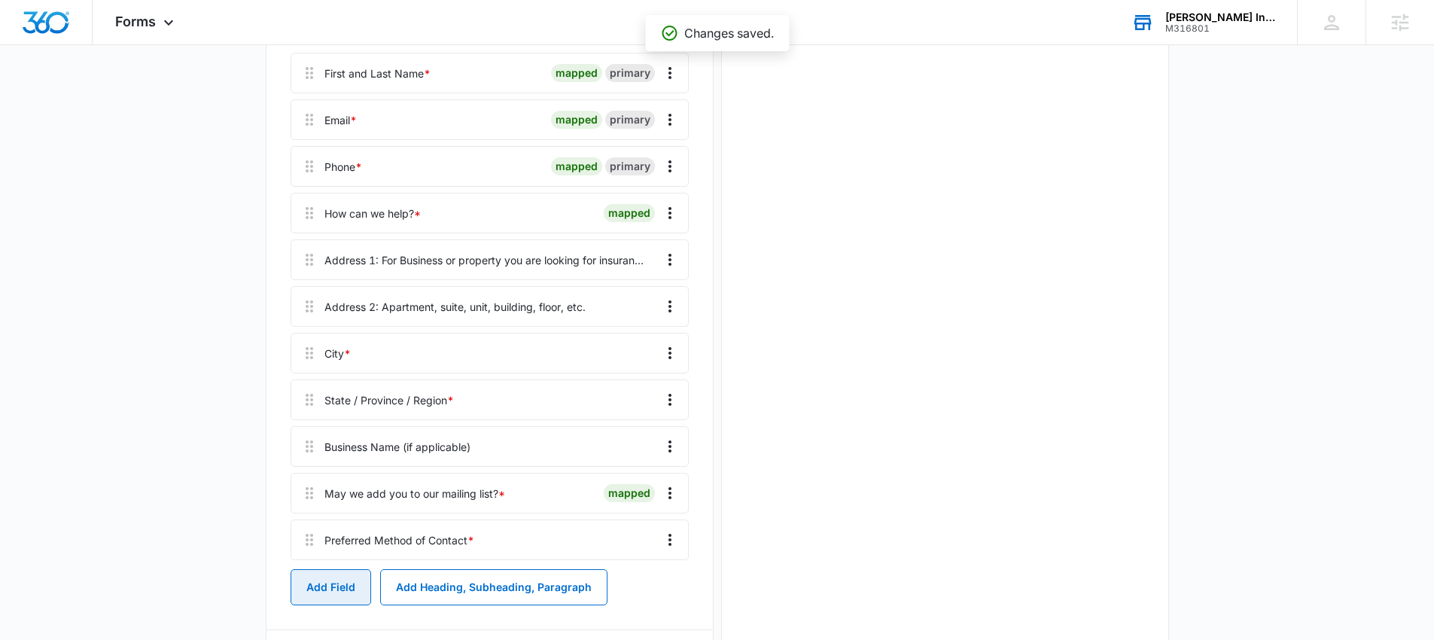
scroll to position [0, 0]
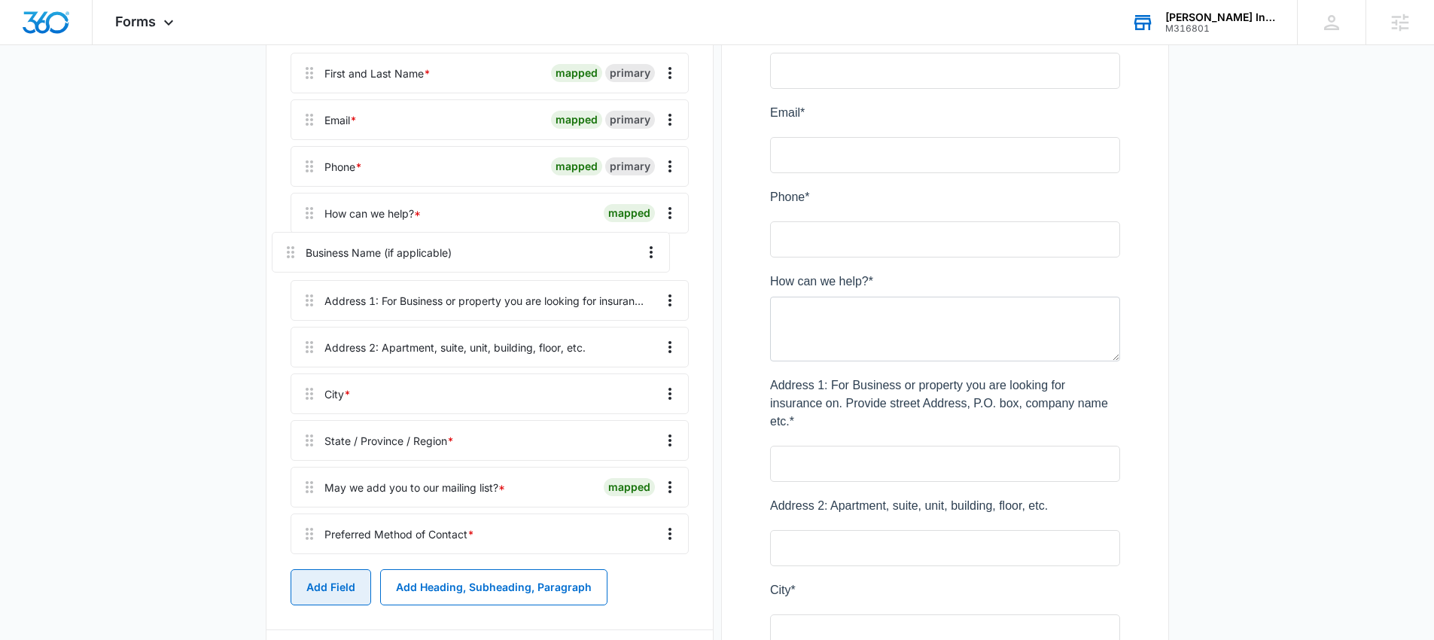
drag, startPoint x: 312, startPoint y: 449, endPoint x: 294, endPoint y: 244, distance: 205.6
click at [294, 244] on div "First and Last Name * mapped primary Email * mapped primary Phone * mapped prim…" at bounding box center [490, 306] width 398 height 507
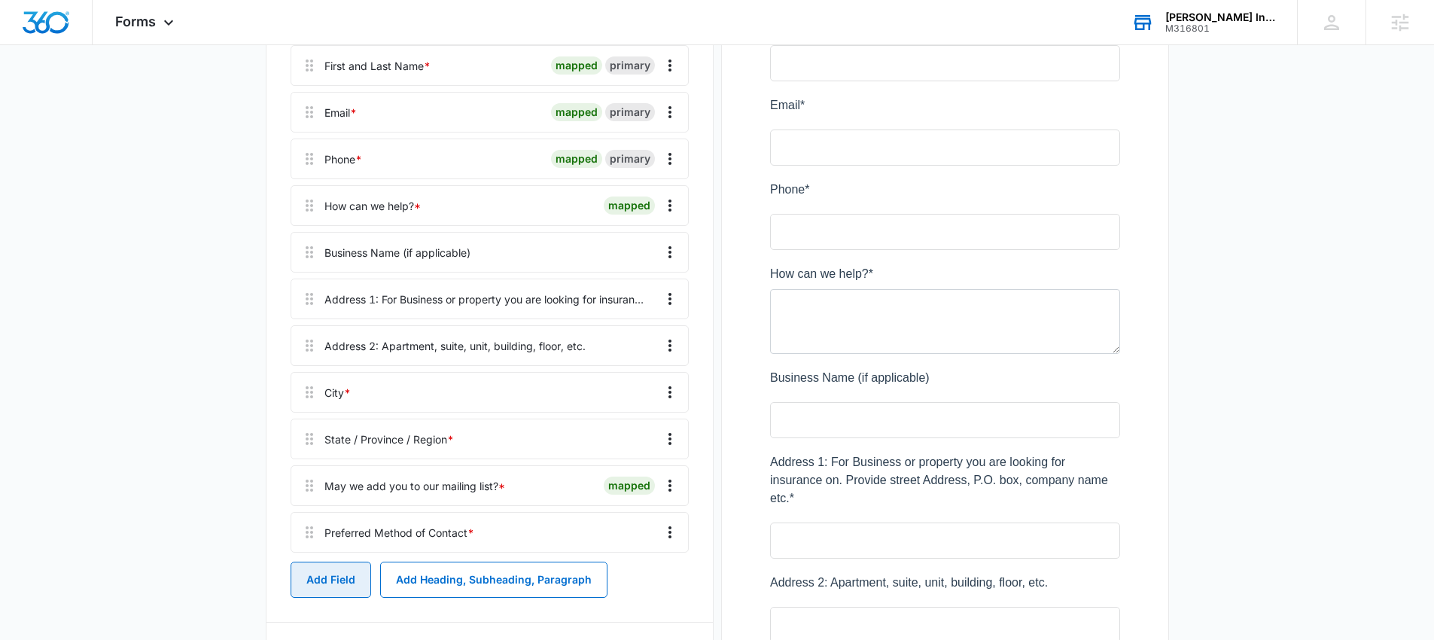
scroll to position [328, 0]
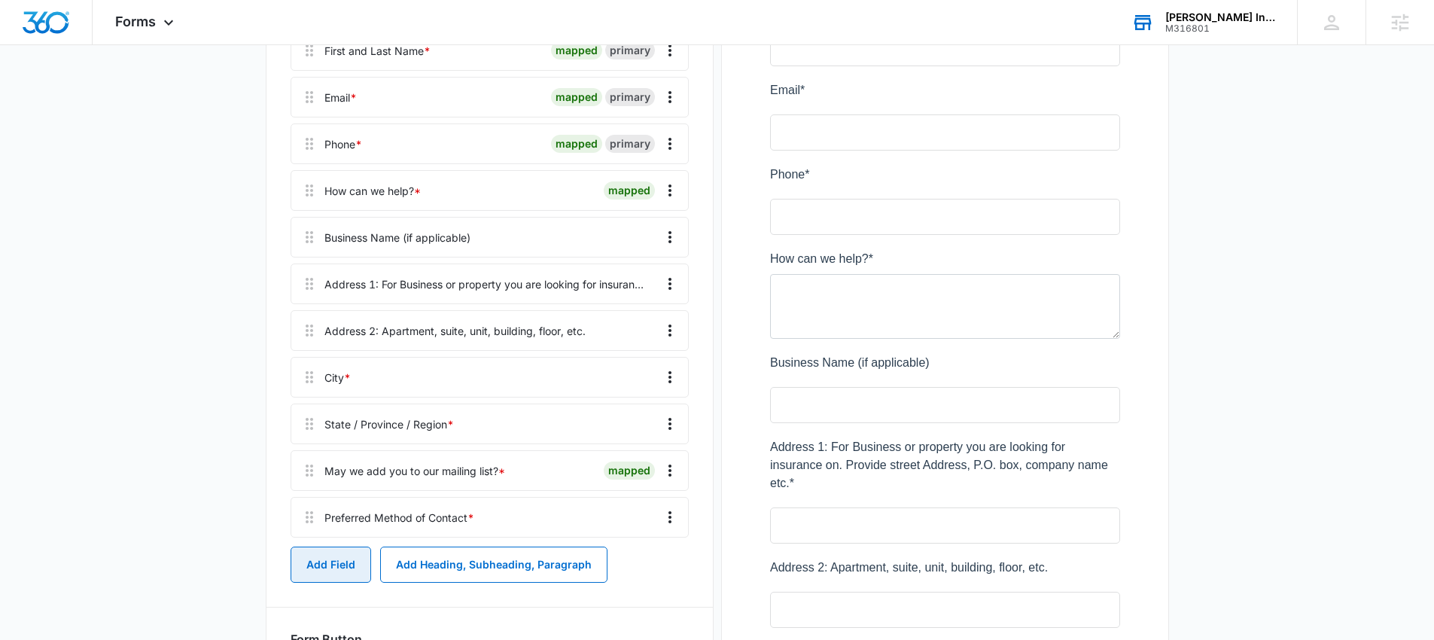
click at [333, 559] on button "Add Field" at bounding box center [331, 565] width 81 height 36
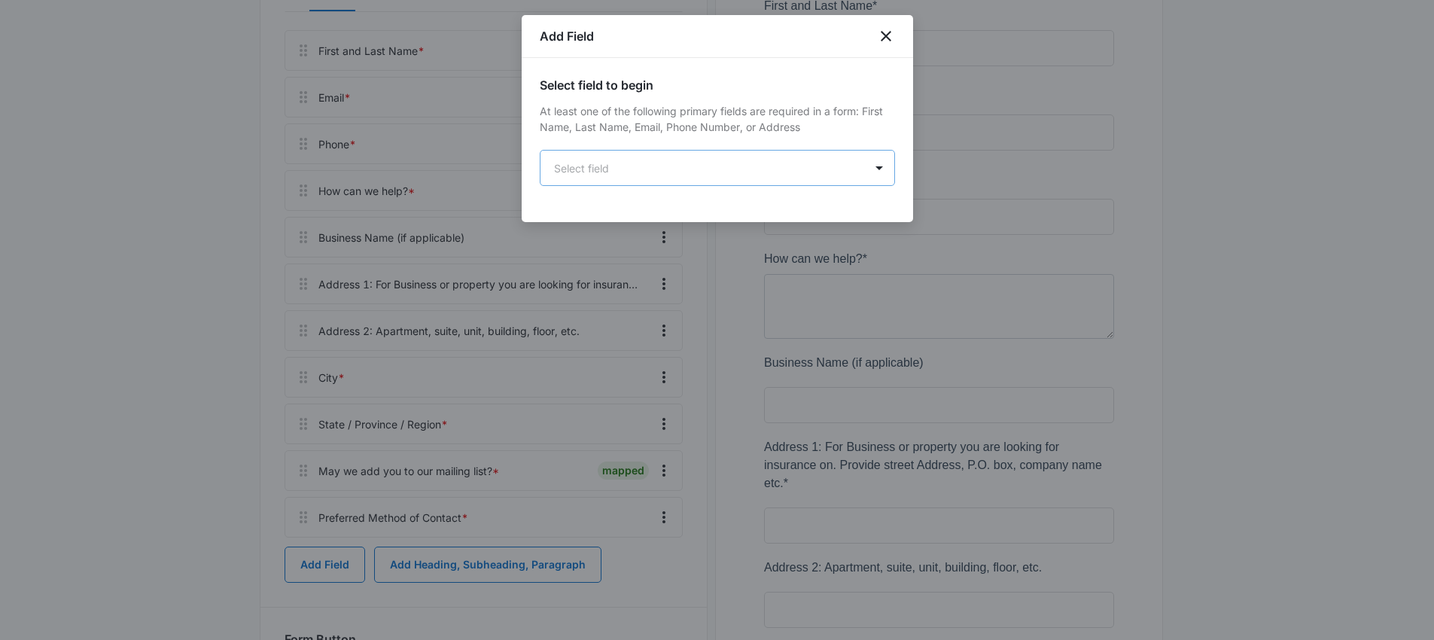
click at [629, 184] on body "Forms Apps Reputation Websites Forms CRM Email Social POS Content Ads Intellige…" at bounding box center [717, 451] width 1434 height 1559
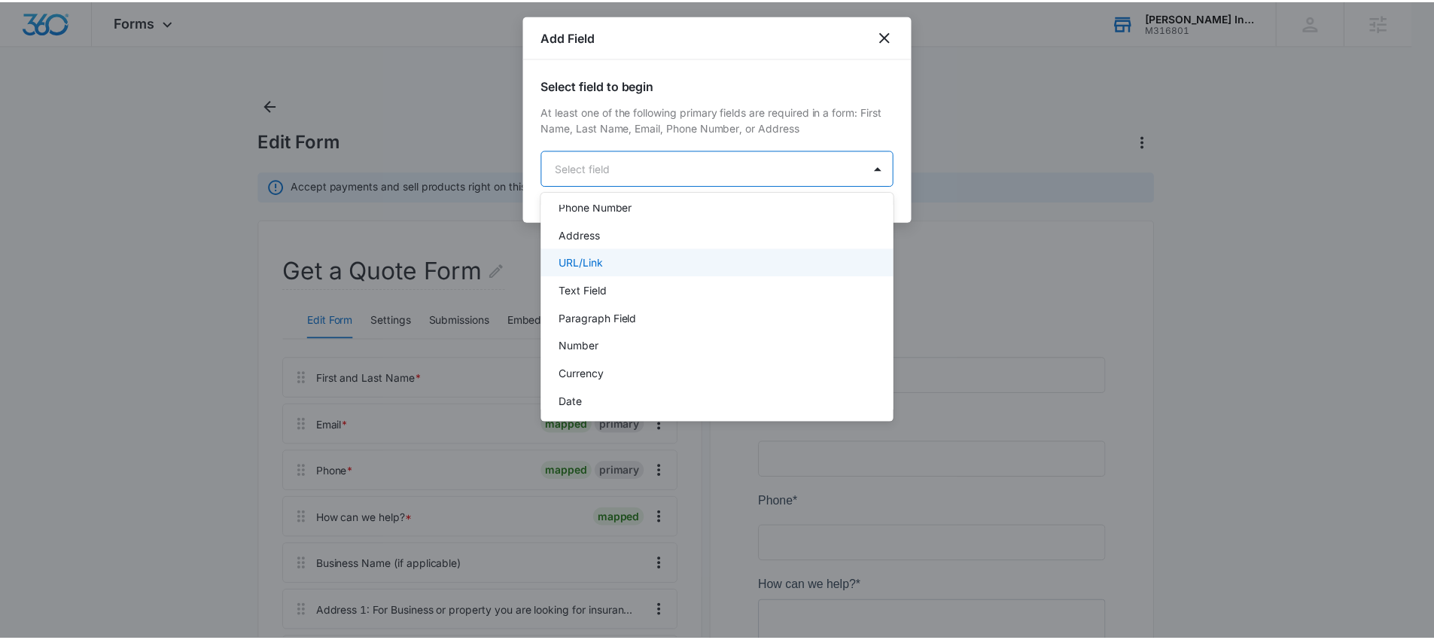
scroll to position [147, 0]
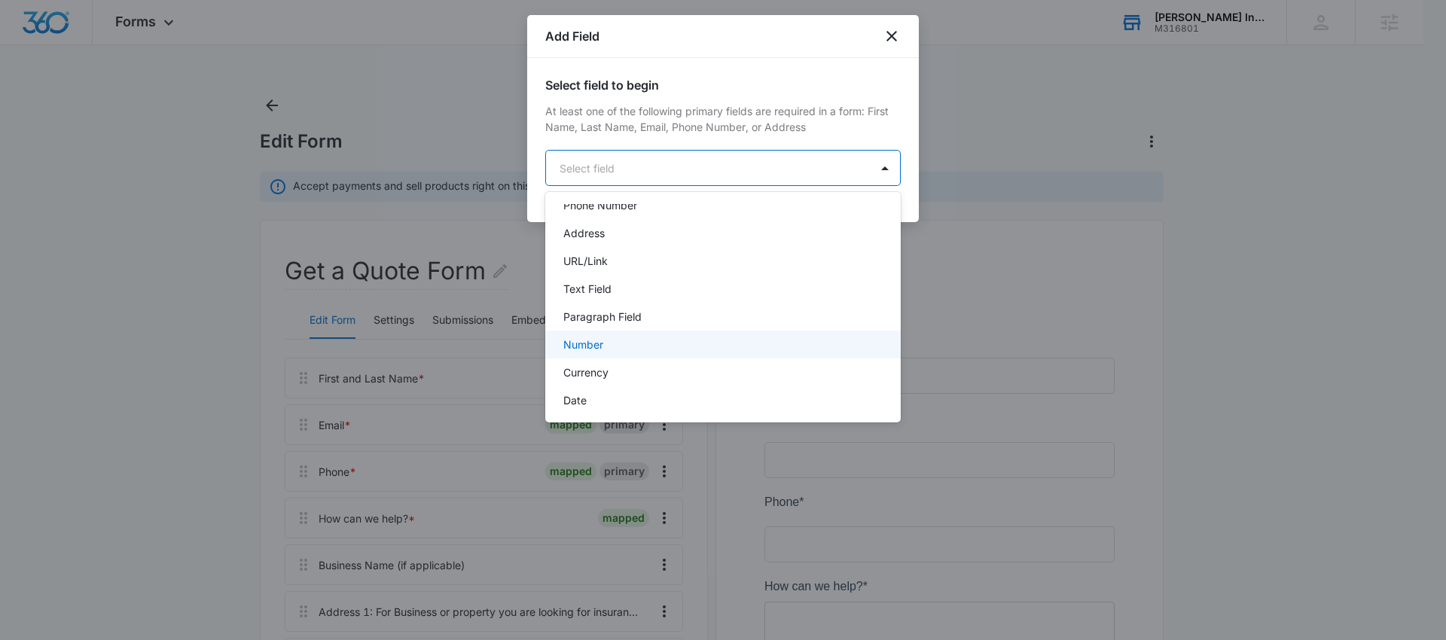
click at [606, 343] on div "Number" at bounding box center [721, 345] width 316 height 16
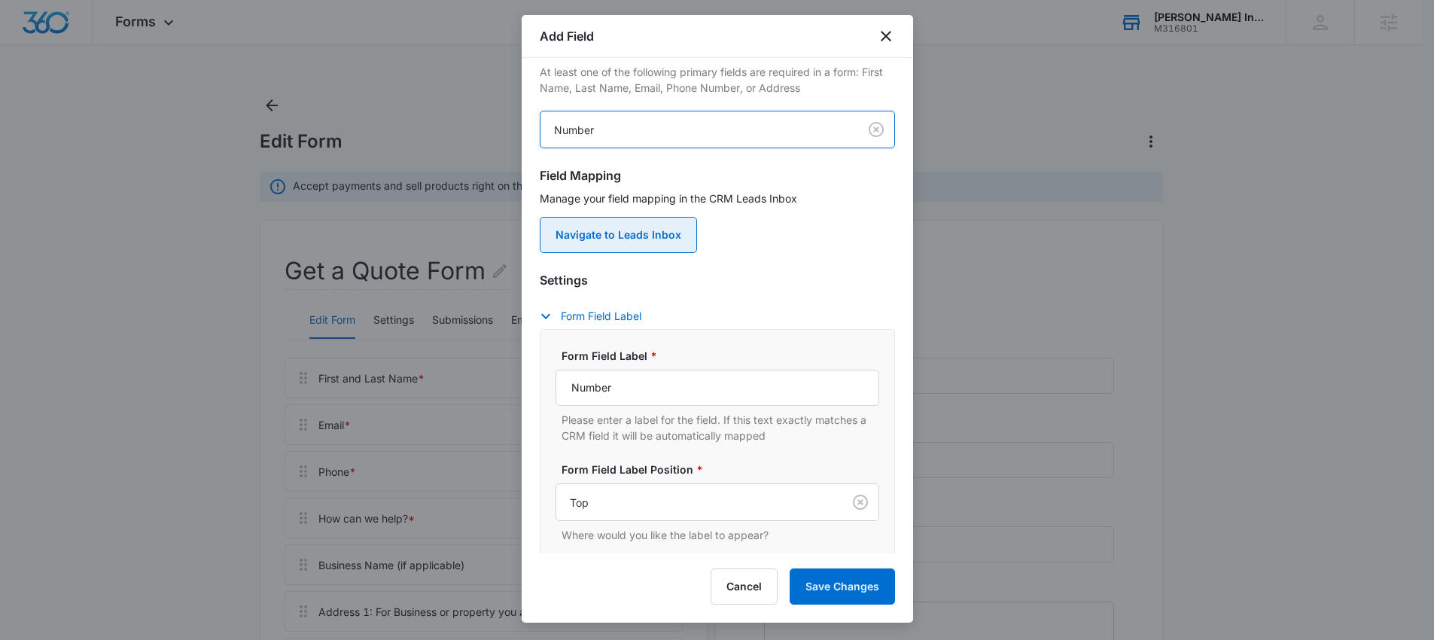
scroll to position [0, 0]
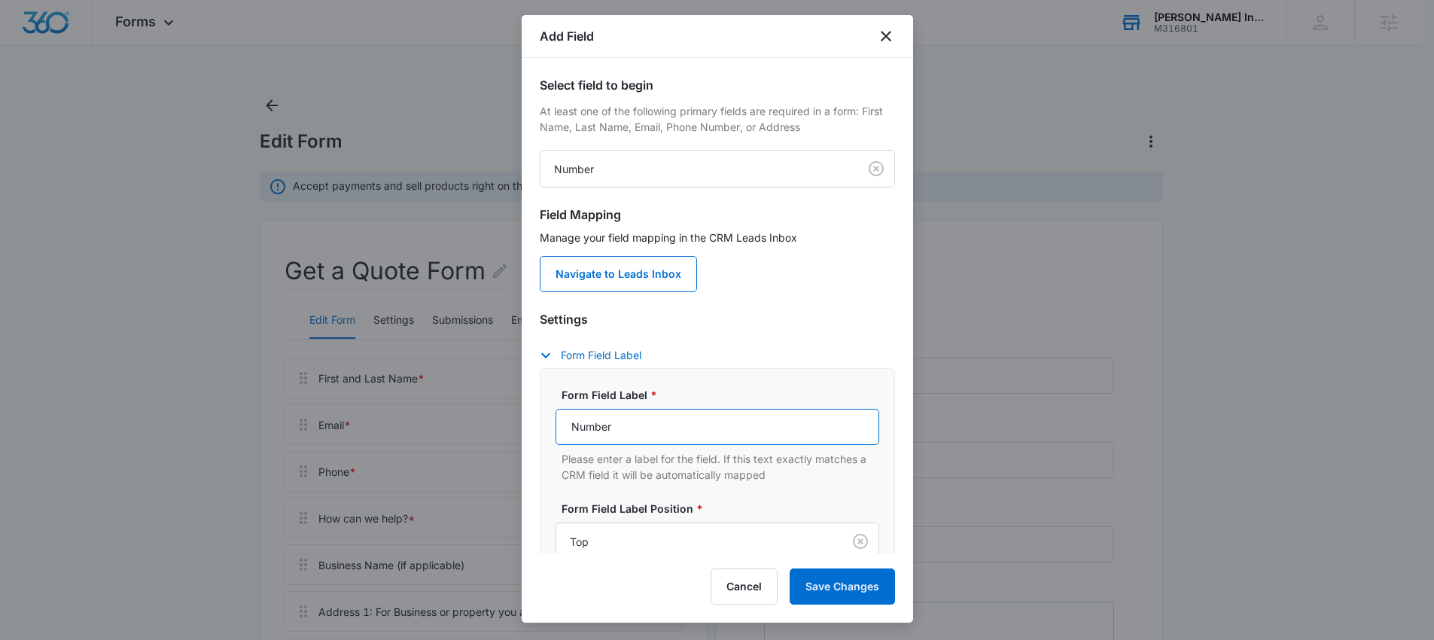
drag, startPoint x: 611, startPoint y: 434, endPoint x: 571, endPoint y: 430, distance: 40.8
click at [571, 430] on input "Number" at bounding box center [718, 427] width 324 height 36
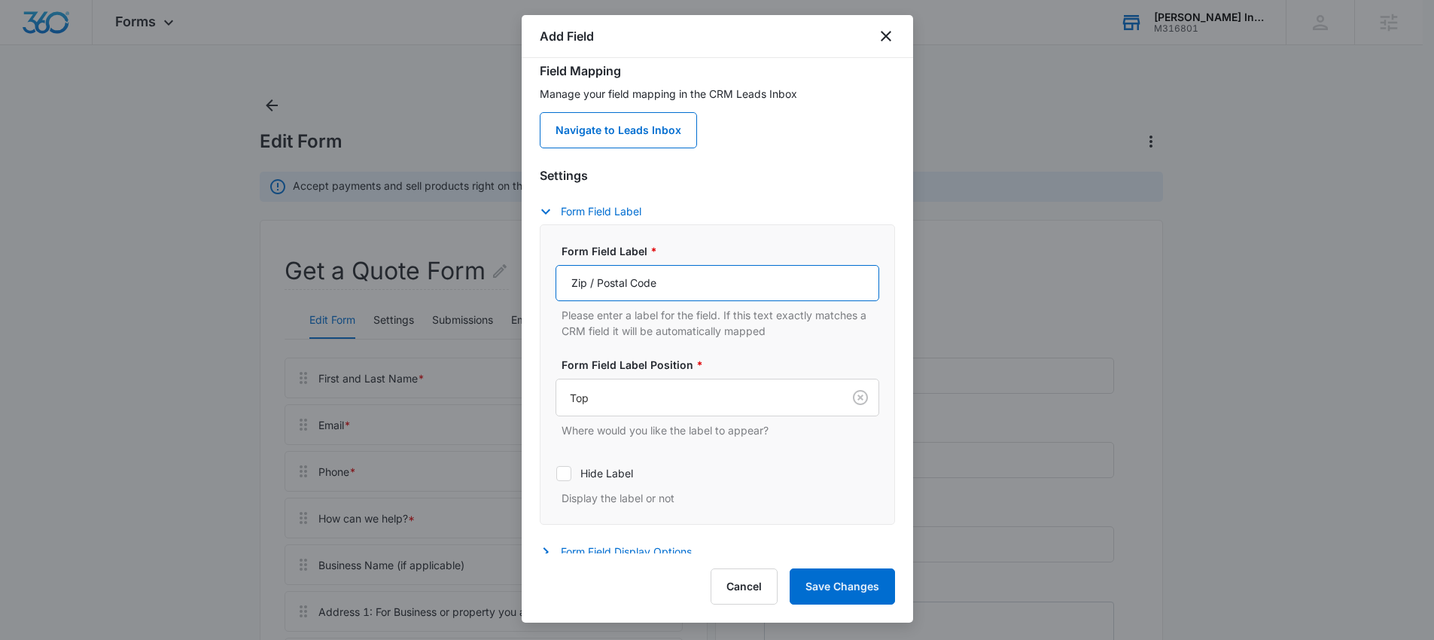
scroll to position [195, 0]
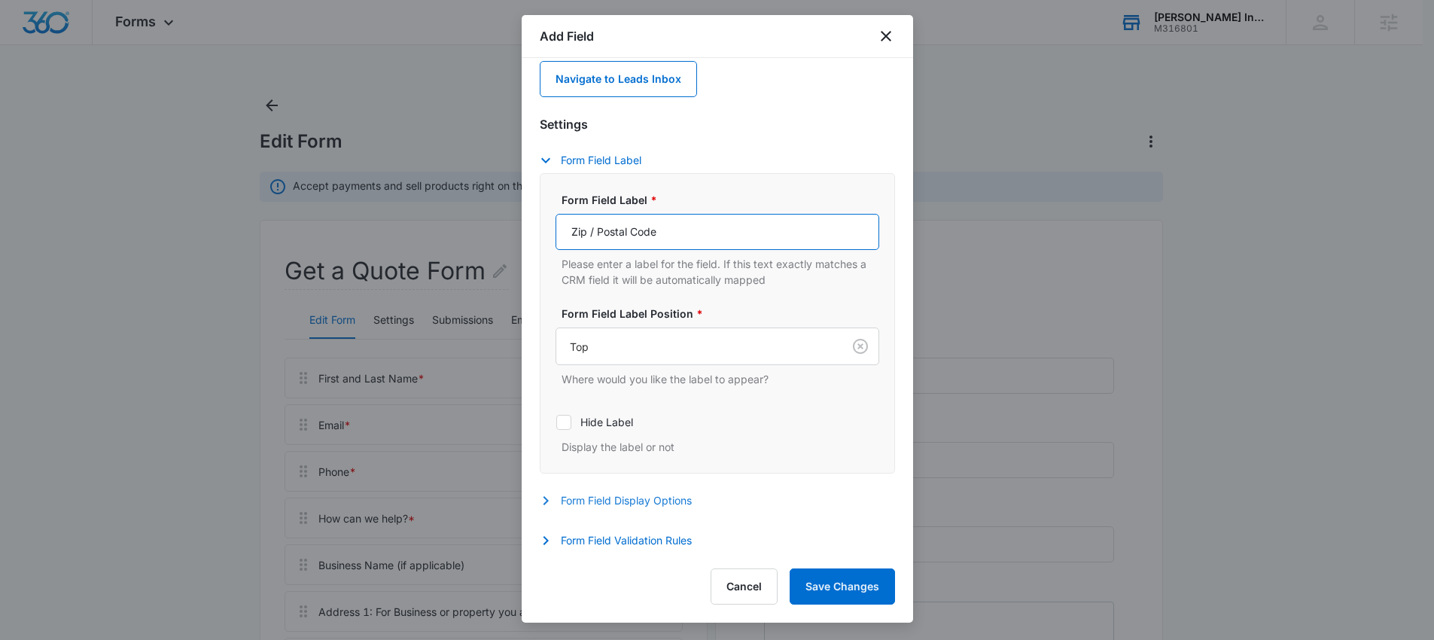
type input "Zip / Postal Code"
click at [556, 492] on button "Form Field Display Options" at bounding box center [623, 501] width 167 height 18
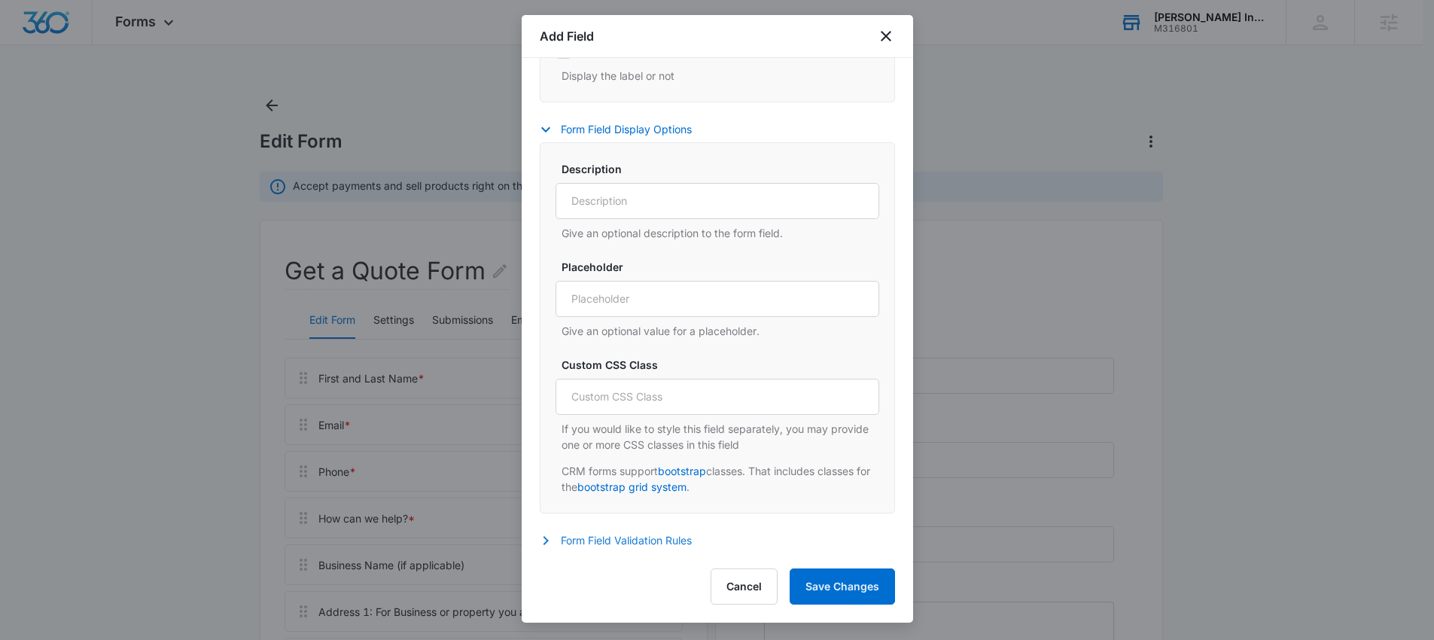
click at [558, 535] on button "Form Field Validation Rules" at bounding box center [623, 541] width 167 height 18
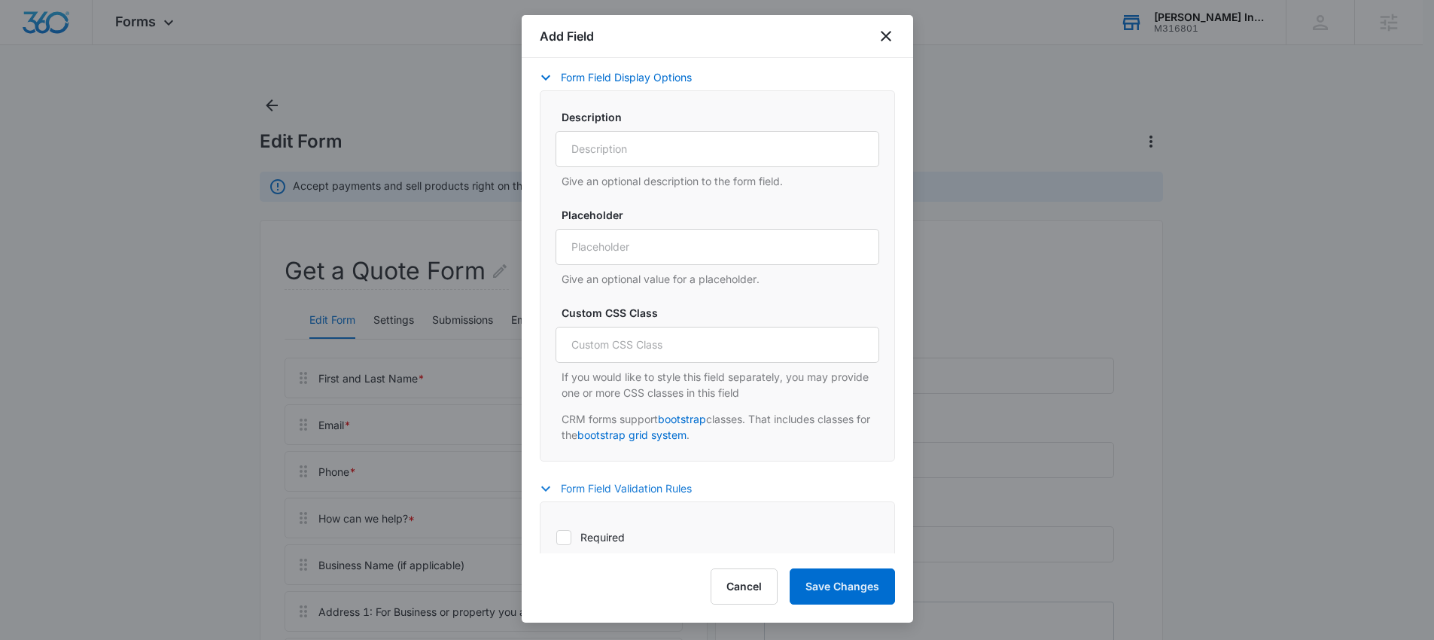
scroll to position [843, 0]
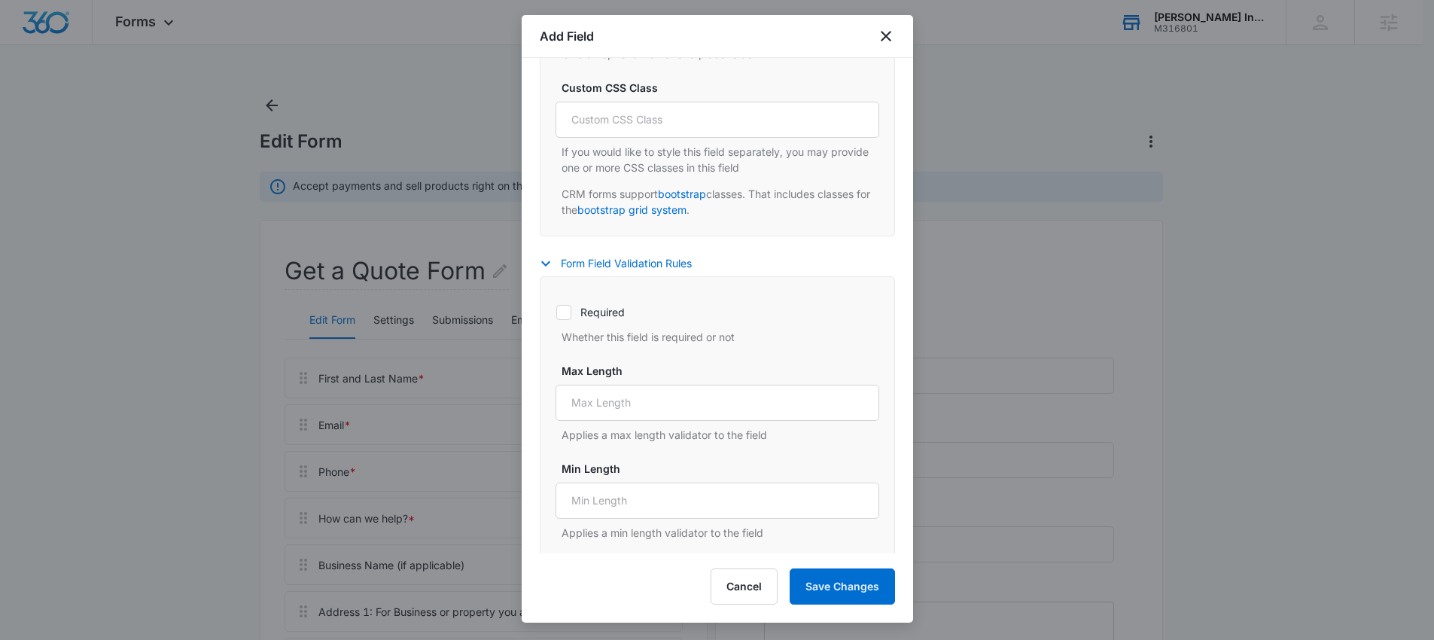
click at [567, 312] on icon at bounding box center [564, 313] width 14 height 14
click at [556, 312] on input "Required" at bounding box center [556, 312] width 1 height 1
checkbox input "true"
click at [850, 590] on button "Save Changes" at bounding box center [842, 586] width 105 height 36
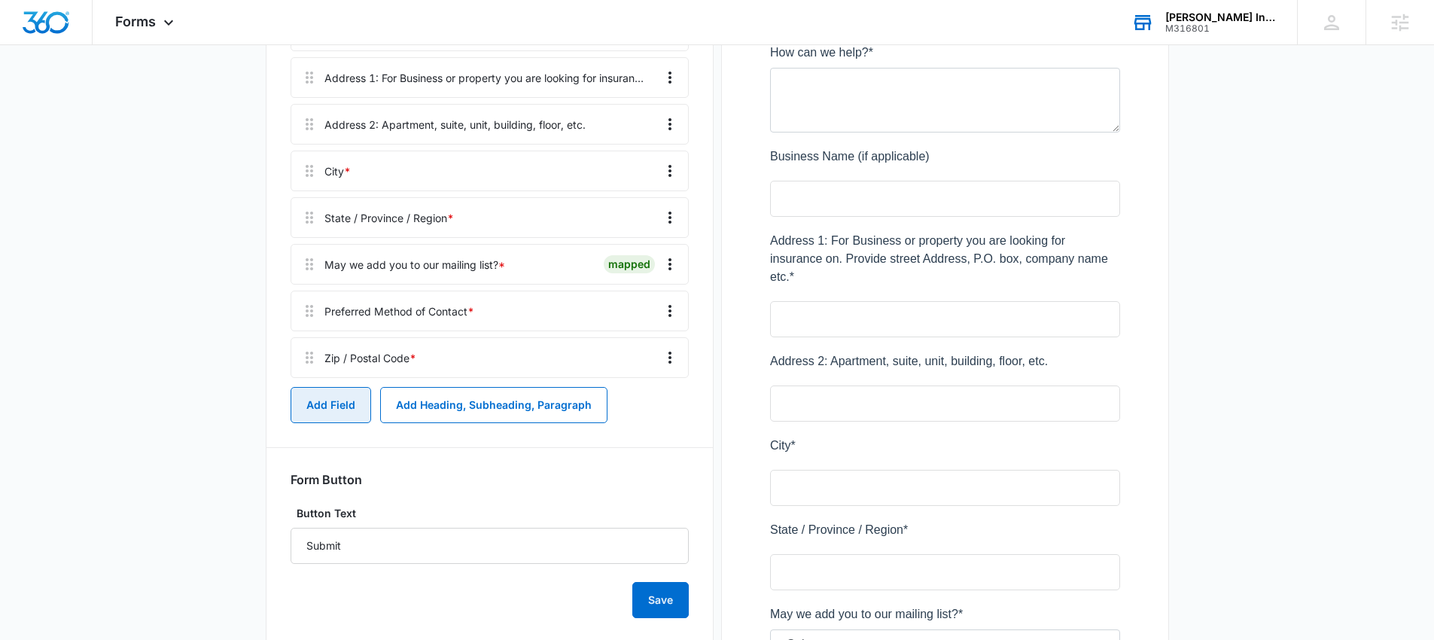
scroll to position [507, 0]
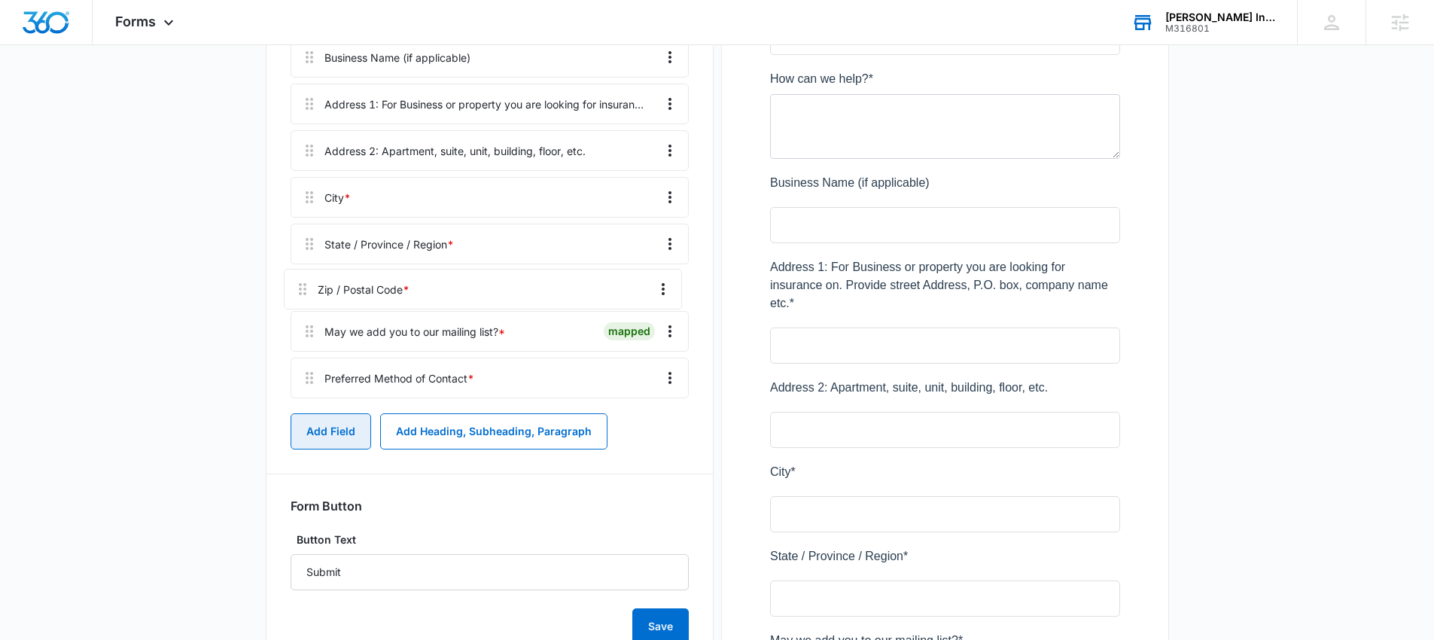
drag, startPoint x: 307, startPoint y: 389, endPoint x: 299, endPoint y: 283, distance: 105.7
click at [299, 283] on div "First and Last Name * mapped primary Email * mapped primary Phone * mapped prim…" at bounding box center [490, 127] width 398 height 554
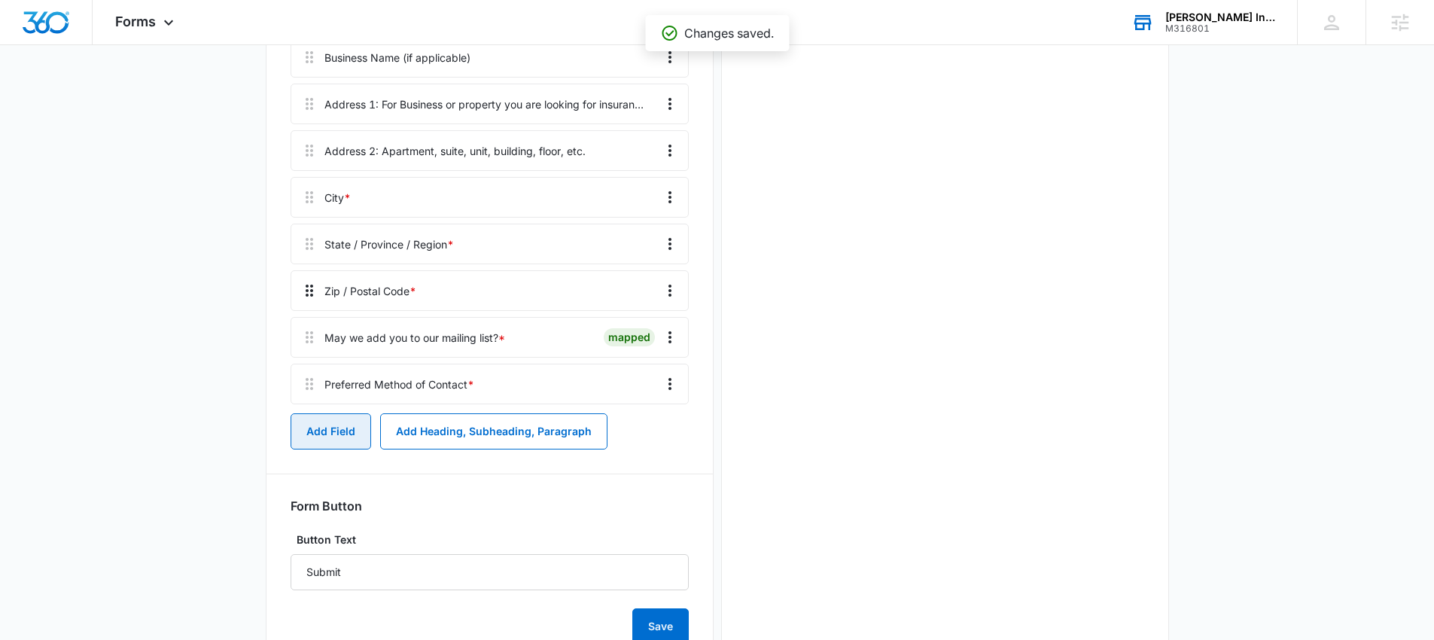
scroll to position [0, 0]
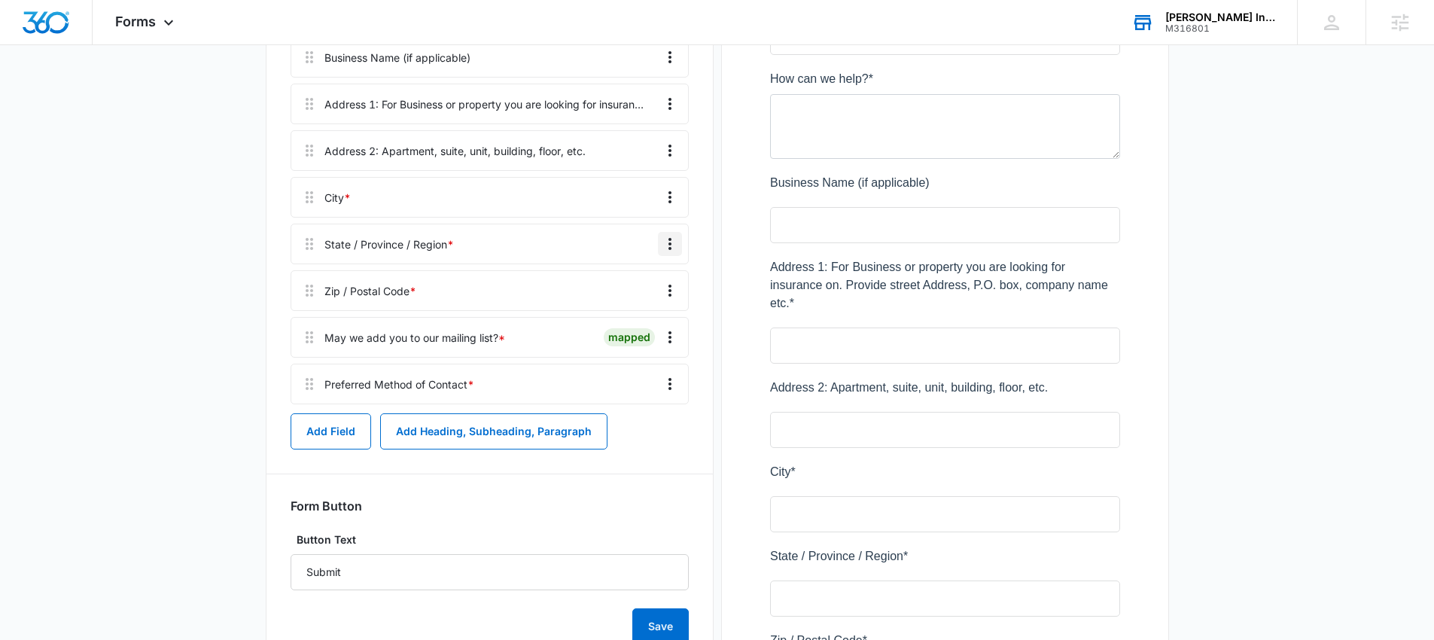
click at [670, 243] on icon "Overflow Menu" at bounding box center [670, 244] width 3 height 12
click at [640, 284] on div "Edit" at bounding box center [630, 286] width 32 height 11
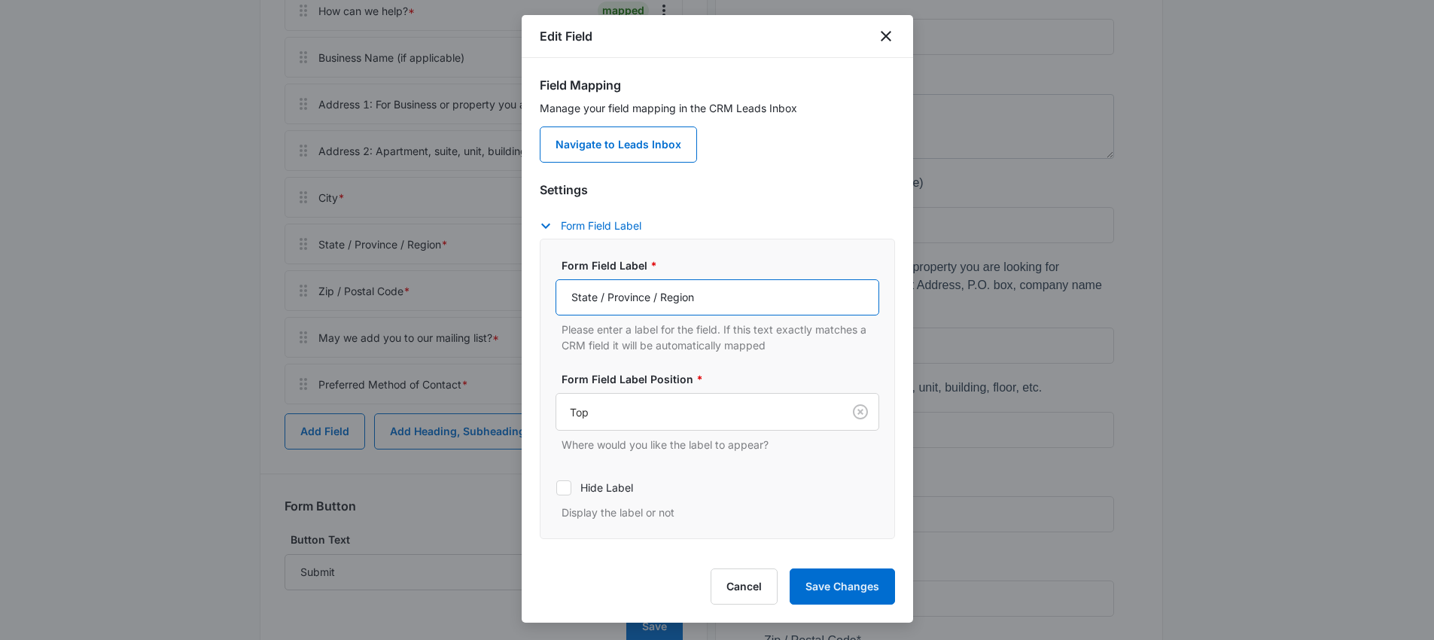
drag, startPoint x: 695, startPoint y: 299, endPoint x: 595, endPoint y: 297, distance: 100.2
click at [595, 297] on input "State / Province / Region" at bounding box center [718, 297] width 324 height 36
type input "State"
click at [842, 587] on button "Save Changes" at bounding box center [842, 586] width 105 height 36
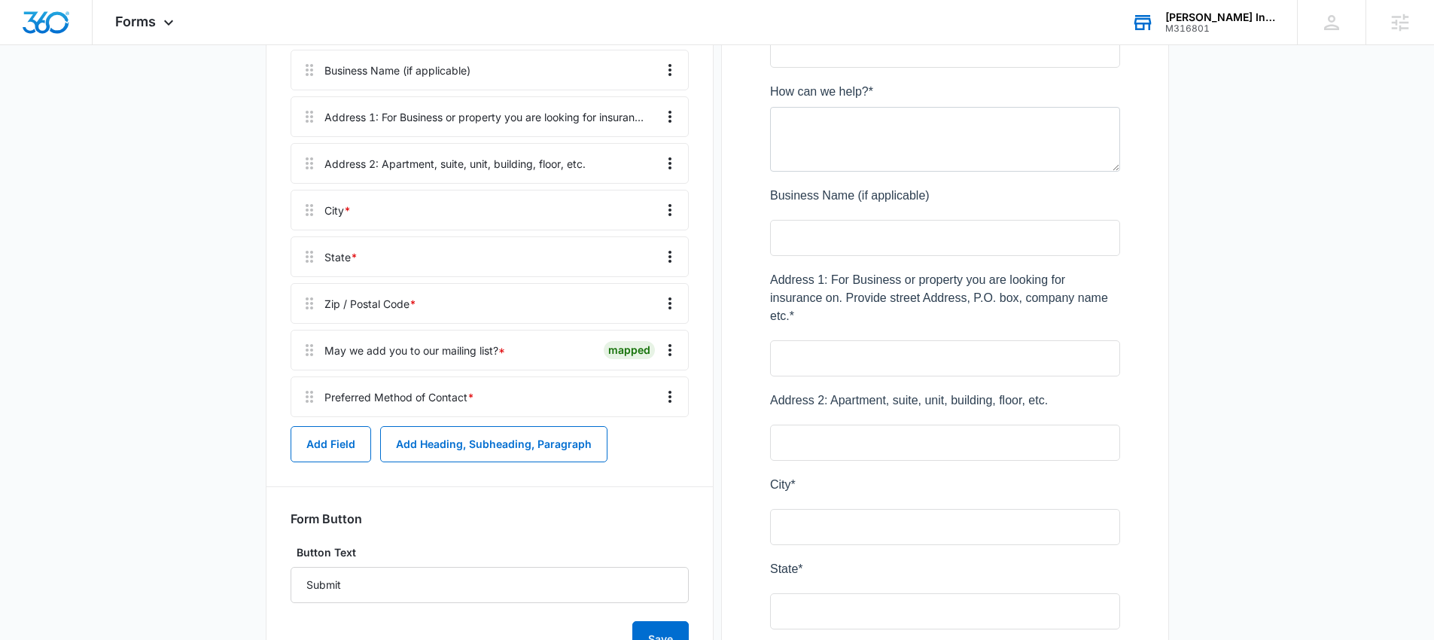
scroll to position [491, 0]
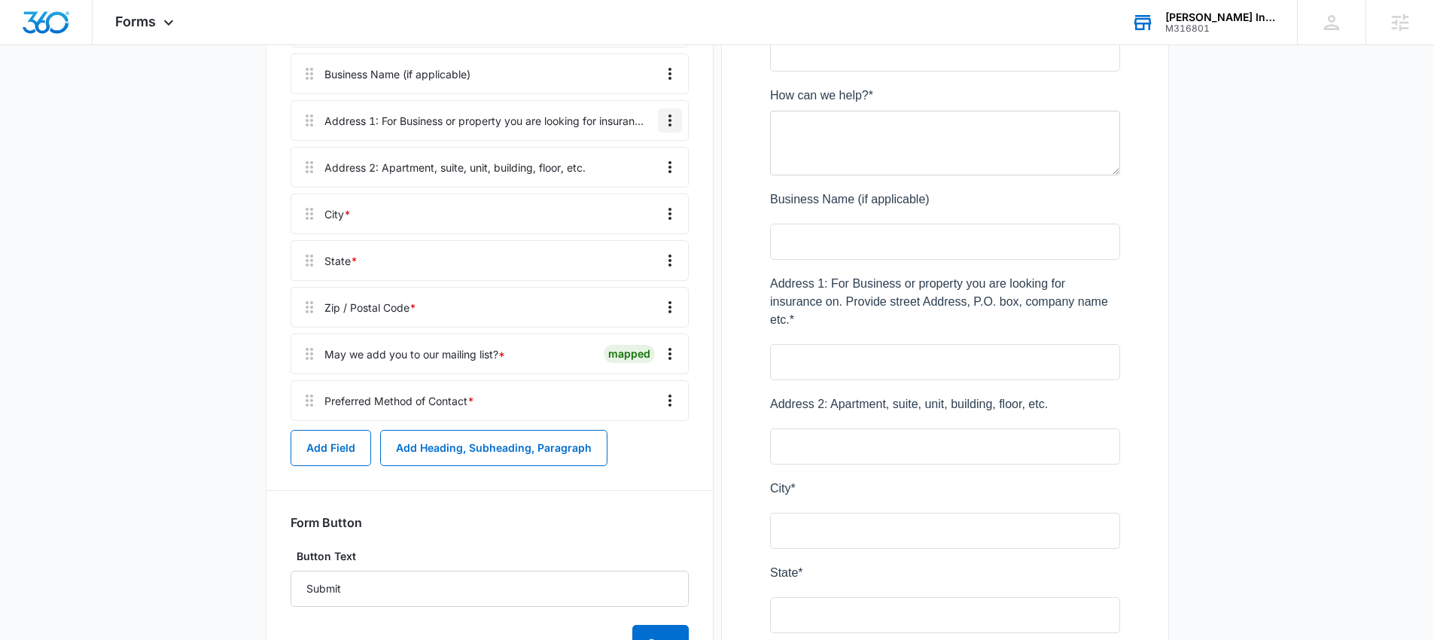
click at [669, 120] on icon "Overflow Menu" at bounding box center [670, 120] width 3 height 12
click at [634, 154] on button "Edit" at bounding box center [639, 162] width 86 height 23
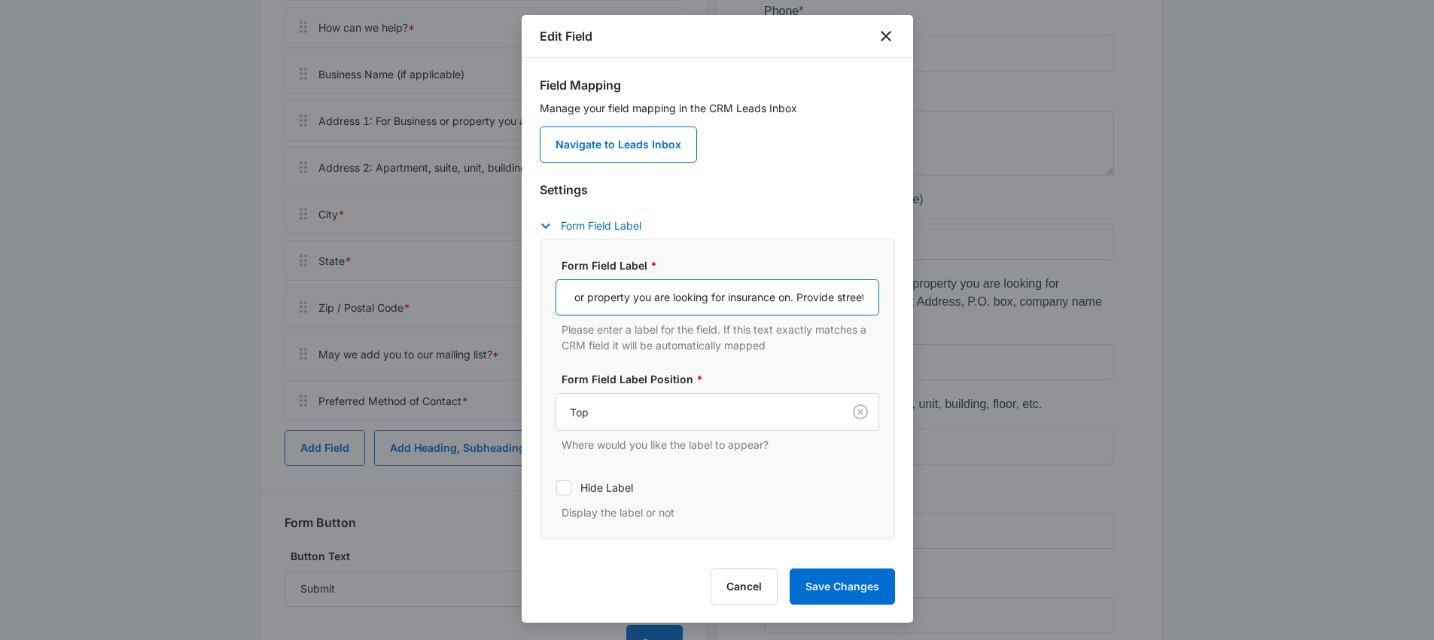
scroll to position [0, 331]
drag, startPoint x: 797, startPoint y: 294, endPoint x: 876, endPoint y: 294, distance: 78.3
click at [876, 294] on div "Form Field Label * Address 1: For Business or property you are looking for insu…" at bounding box center [717, 389] width 355 height 300
click at [815, 295] on input "Address 1: For Business or property you are looking for insurance on. Provide s…" at bounding box center [718, 297] width 324 height 36
click at [885, 40] on icon "close" at bounding box center [886, 36] width 18 height 18
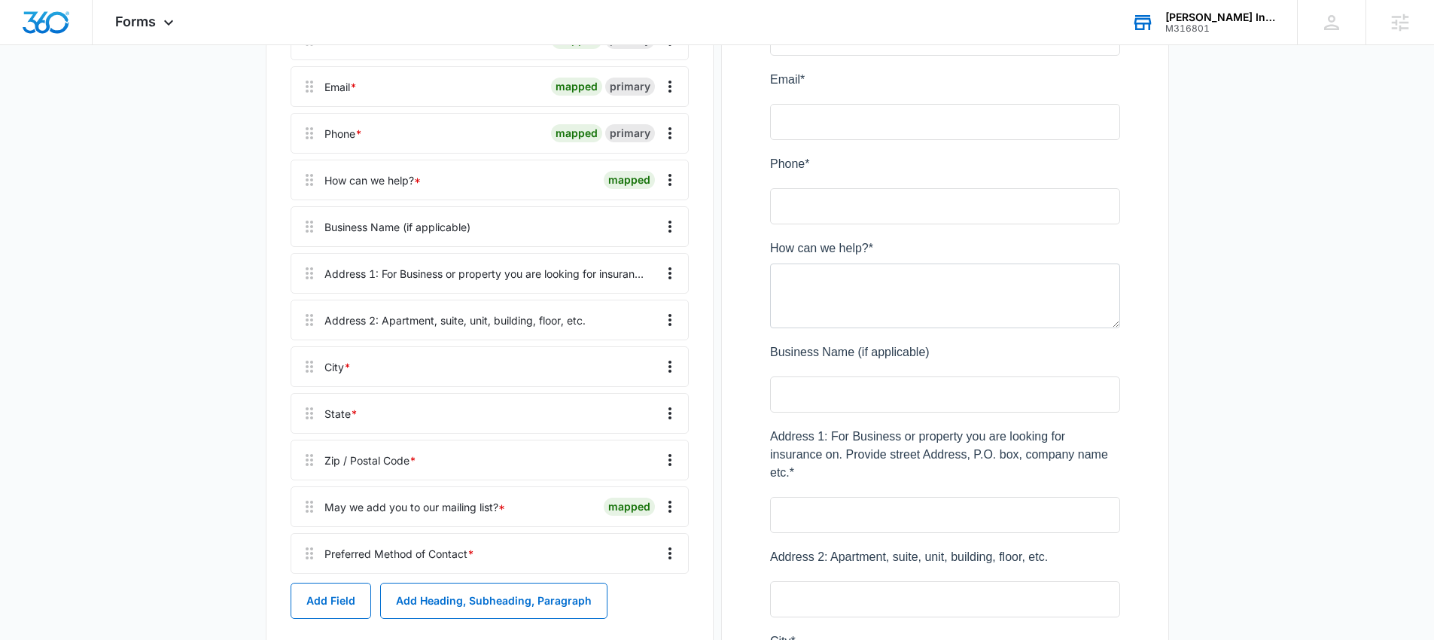
scroll to position [867, 0]
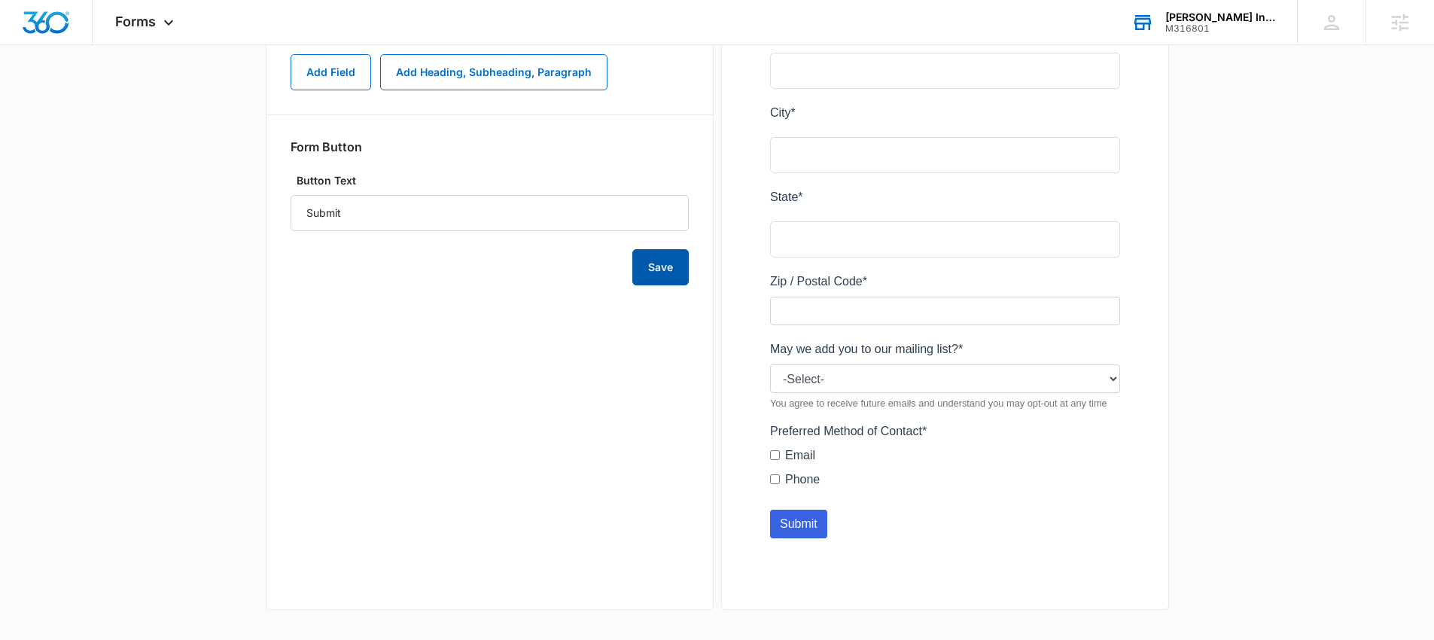
click at [655, 270] on button "Save" at bounding box center [660, 267] width 56 height 36
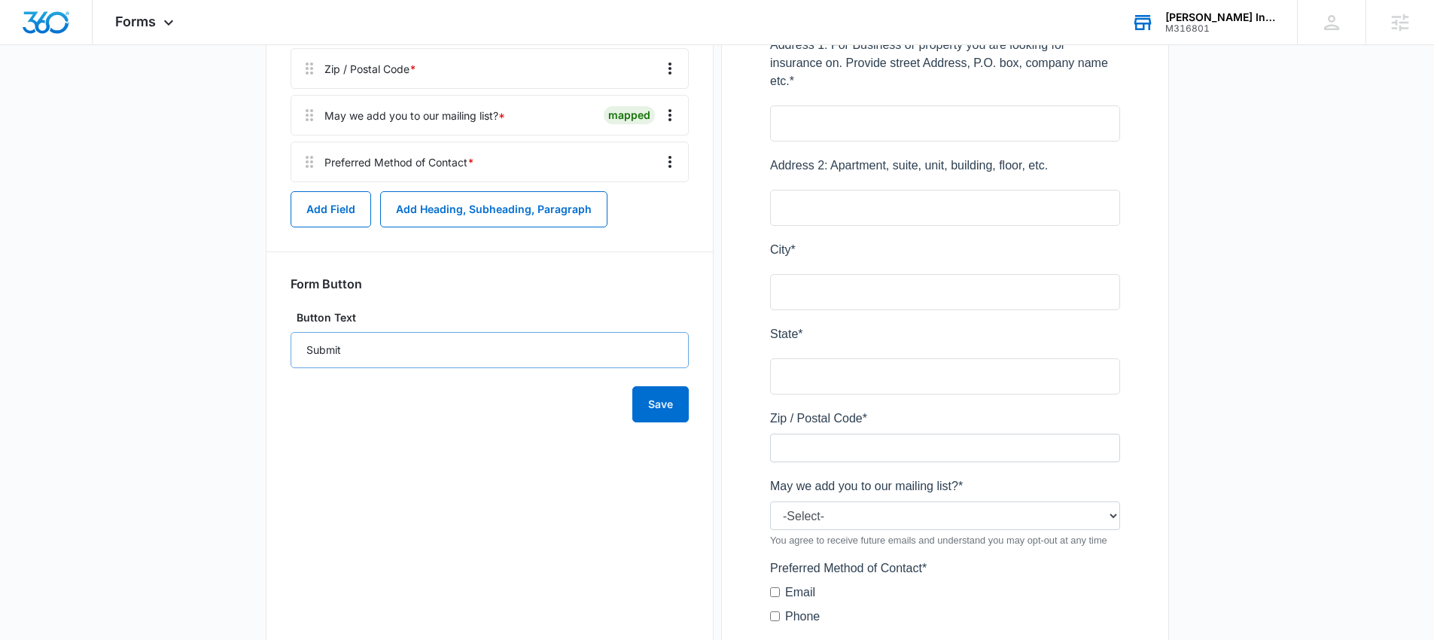
scroll to position [732, 0]
click at [680, 407] on button "Save" at bounding box center [660, 402] width 56 height 36
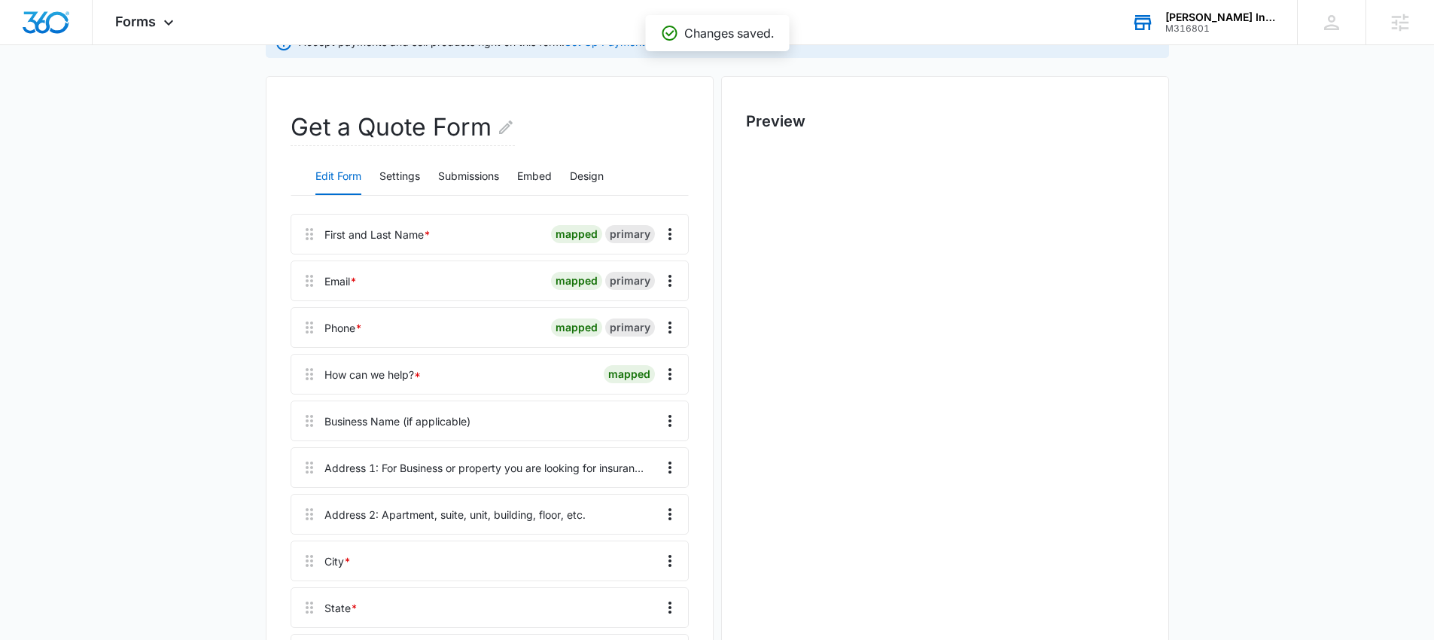
scroll to position [0, 0]
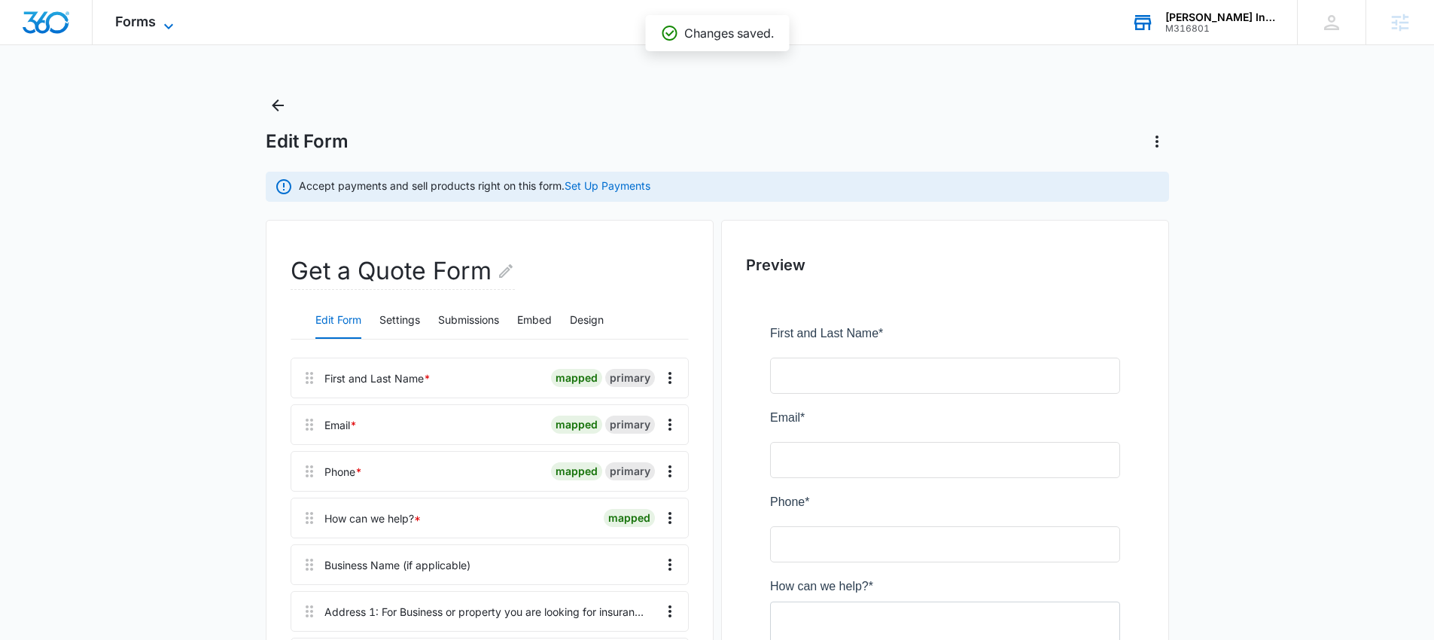
click at [164, 24] on icon at bounding box center [169, 26] width 18 height 18
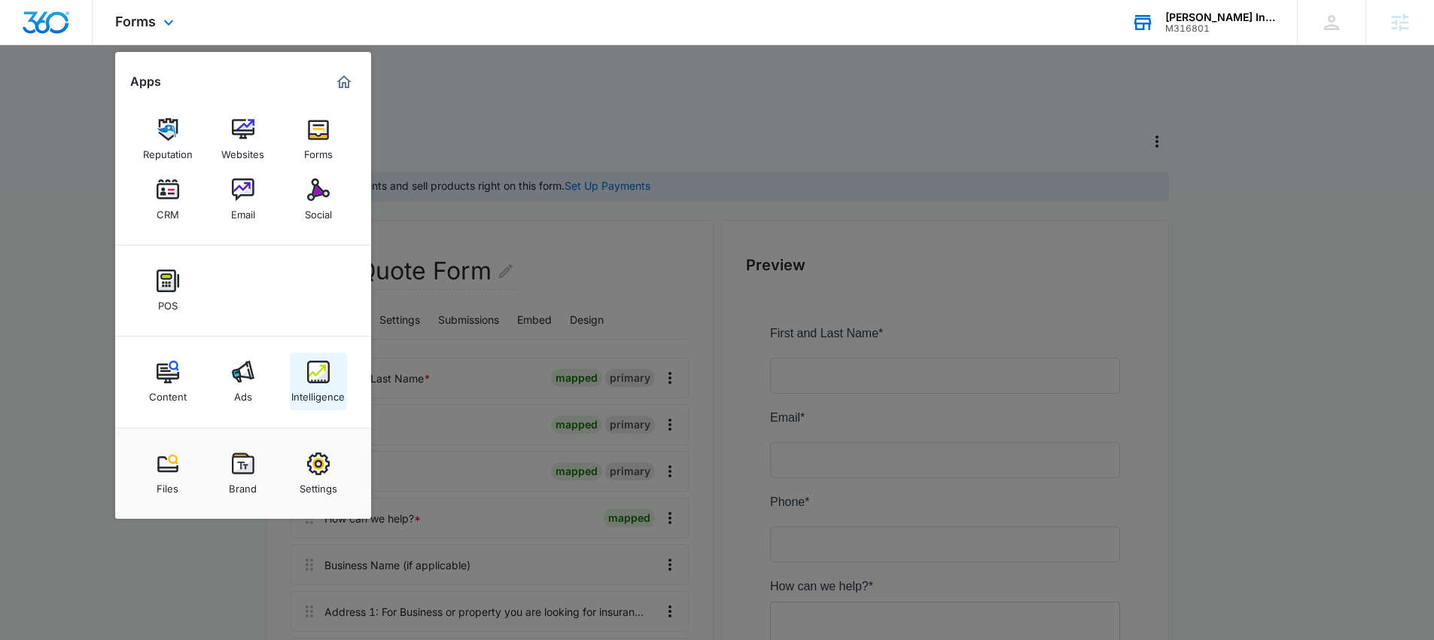
click at [311, 382] on img at bounding box center [318, 372] width 23 height 23
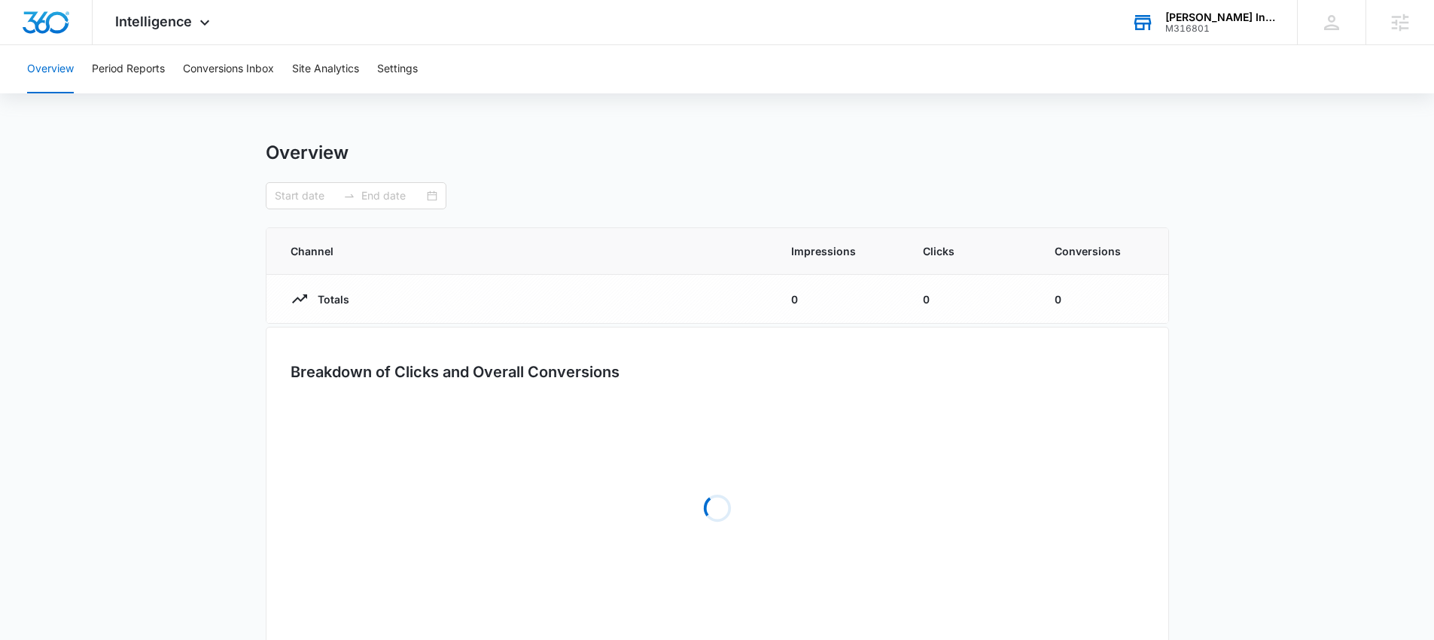
type input "[DATE]"
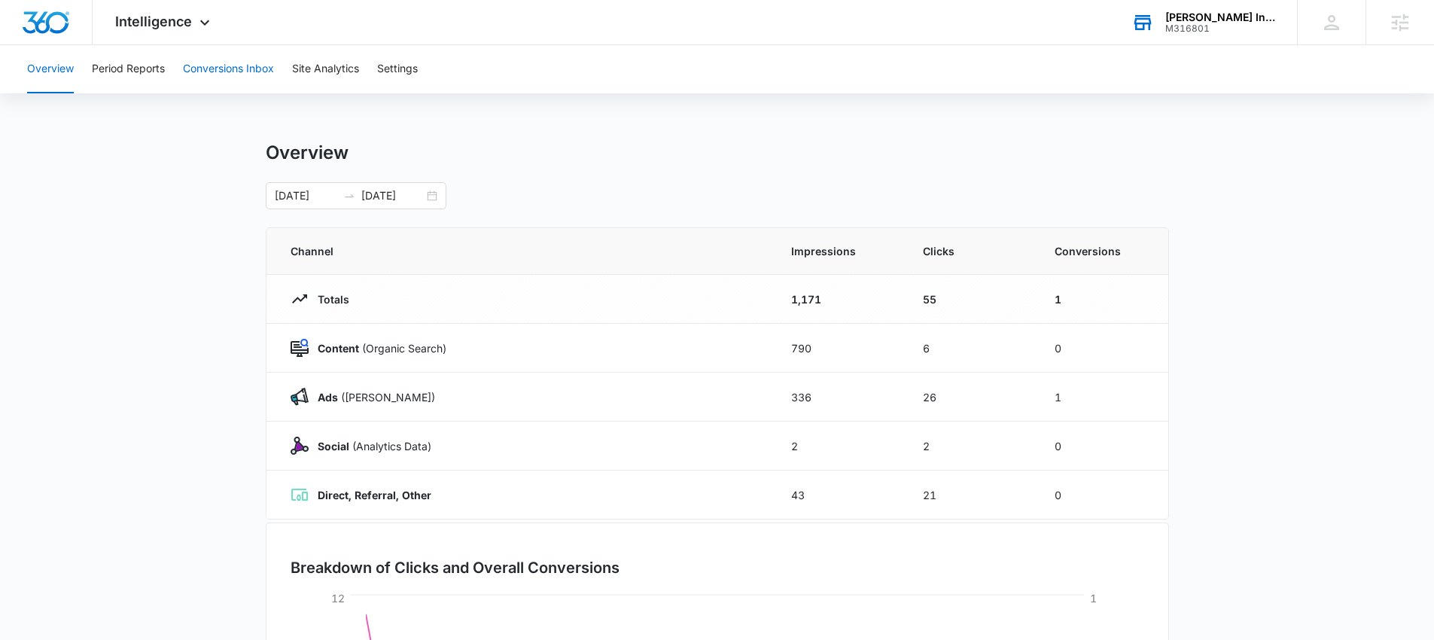
click at [228, 69] on button "Conversions Inbox" at bounding box center [228, 69] width 91 height 48
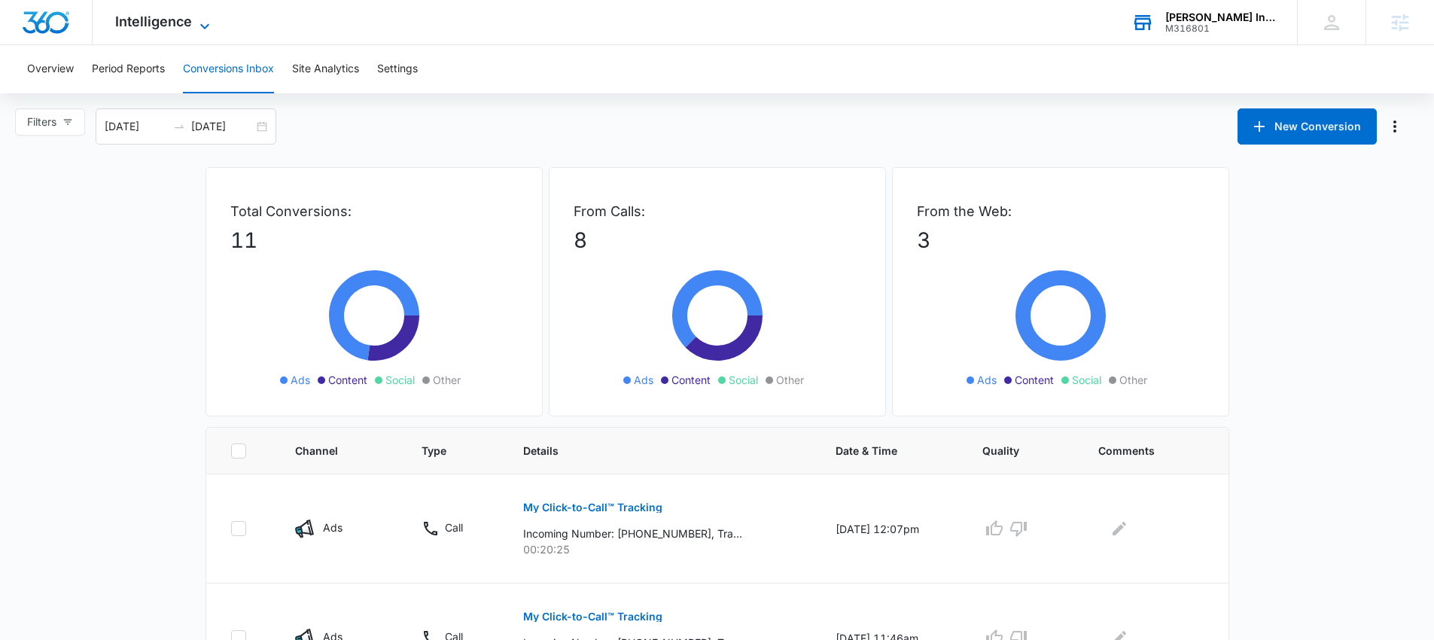
click at [164, 14] on span "Intelligence" at bounding box center [153, 22] width 77 height 16
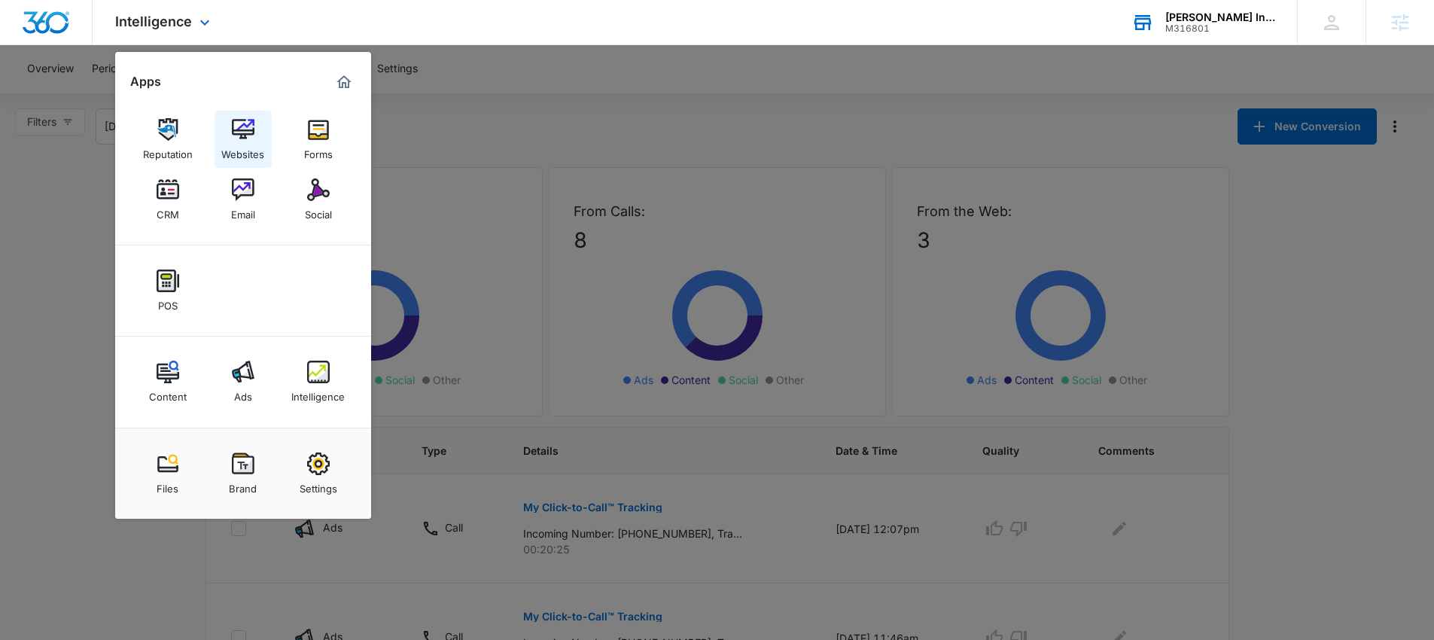
click at [240, 126] on img at bounding box center [243, 129] width 23 height 23
